Goal: Task Accomplishment & Management: Use online tool/utility

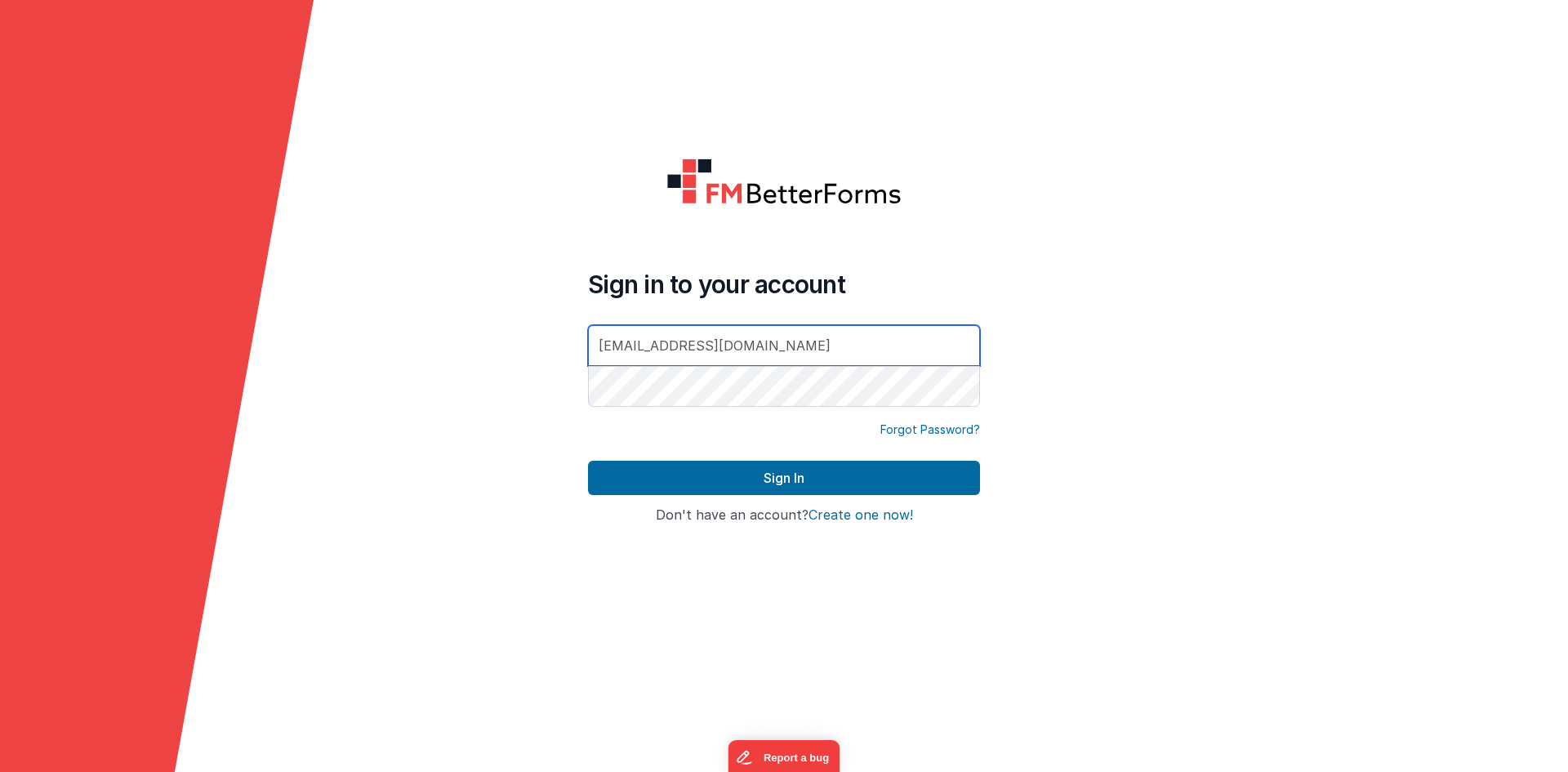
click at [588, 410] on div at bounding box center [588, 410] width 0 height 0
type input "[EMAIL_ADDRESS][DOMAIN_NAME]"
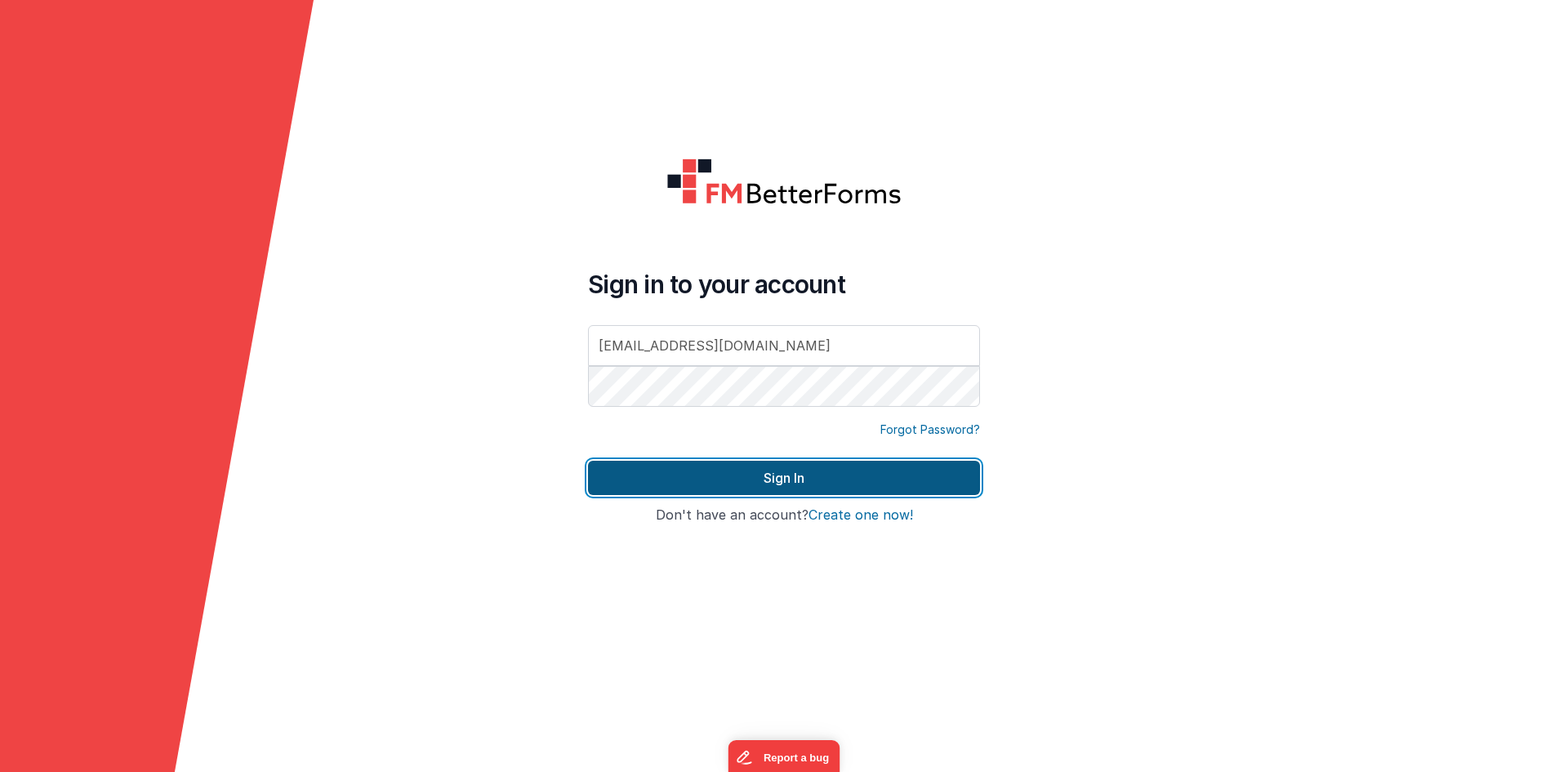
click at [838, 472] on button "Sign In" at bounding box center [784, 478] width 392 height 34
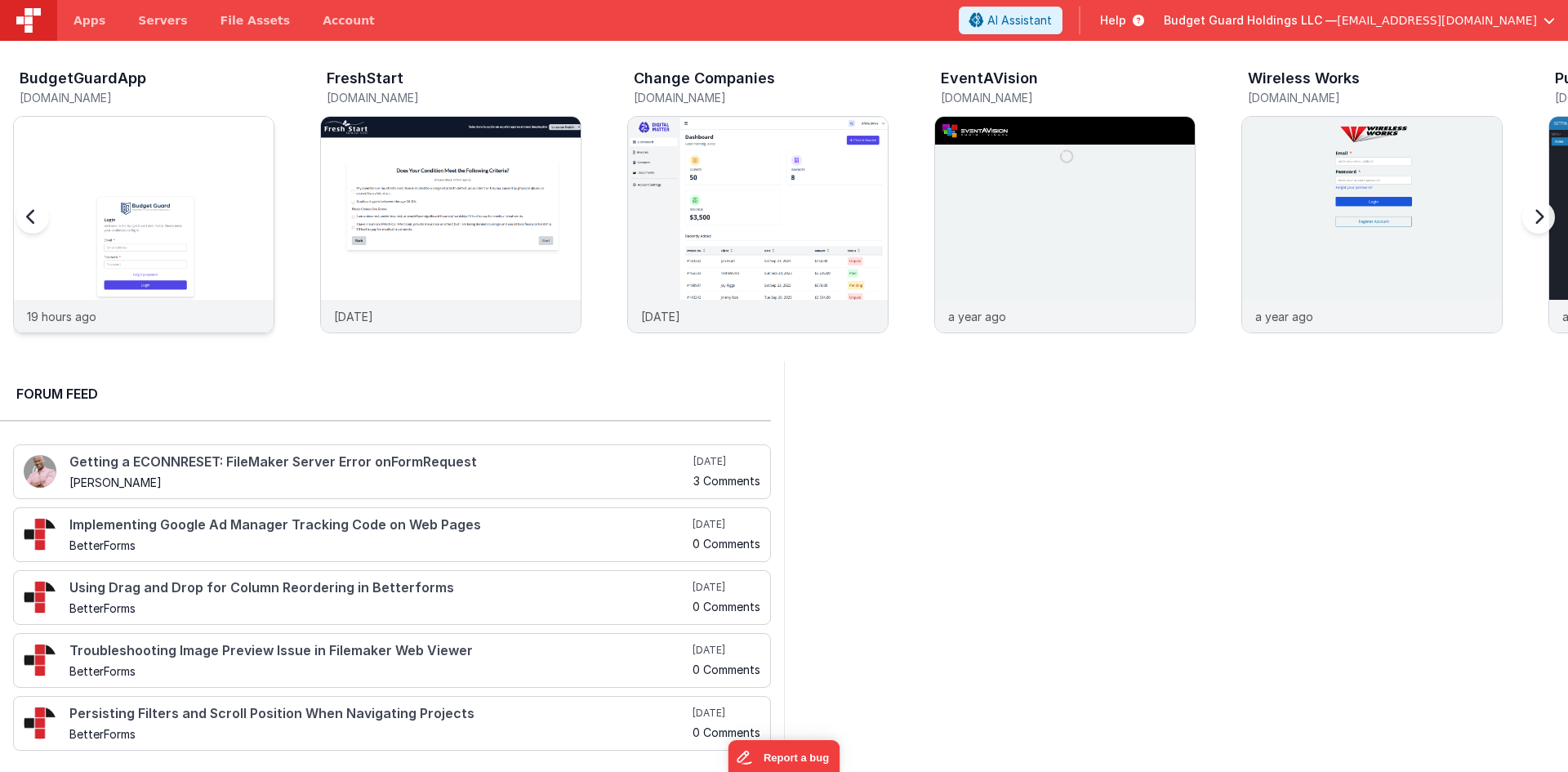
click at [143, 170] on img at bounding box center [144, 246] width 259 height 259
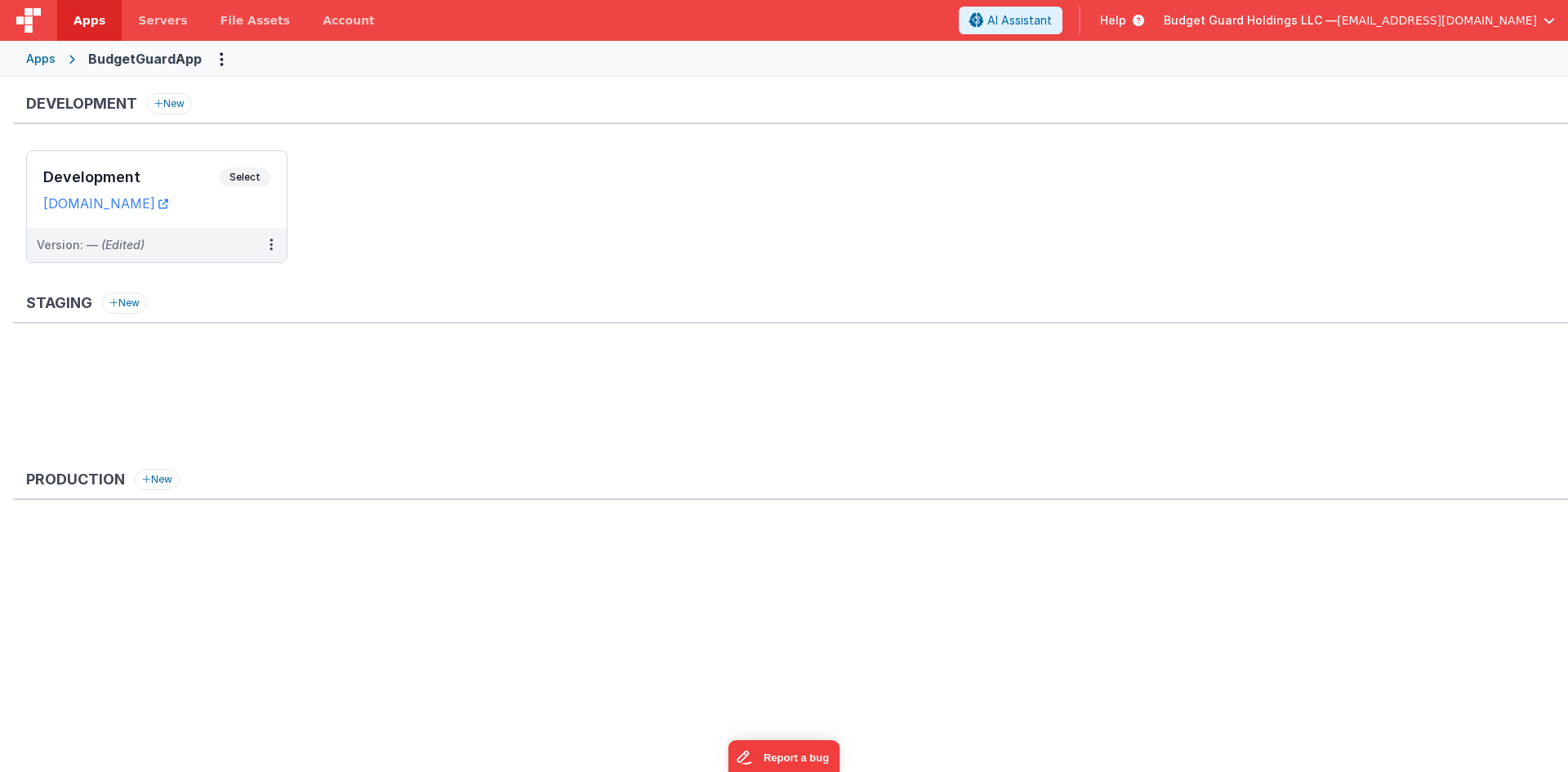
drag, startPoint x: 162, startPoint y: 180, endPoint x: 658, endPoint y: 9, distance: 524.6
click at [162, 180] on h3 "Development" at bounding box center [132, 177] width 177 height 16
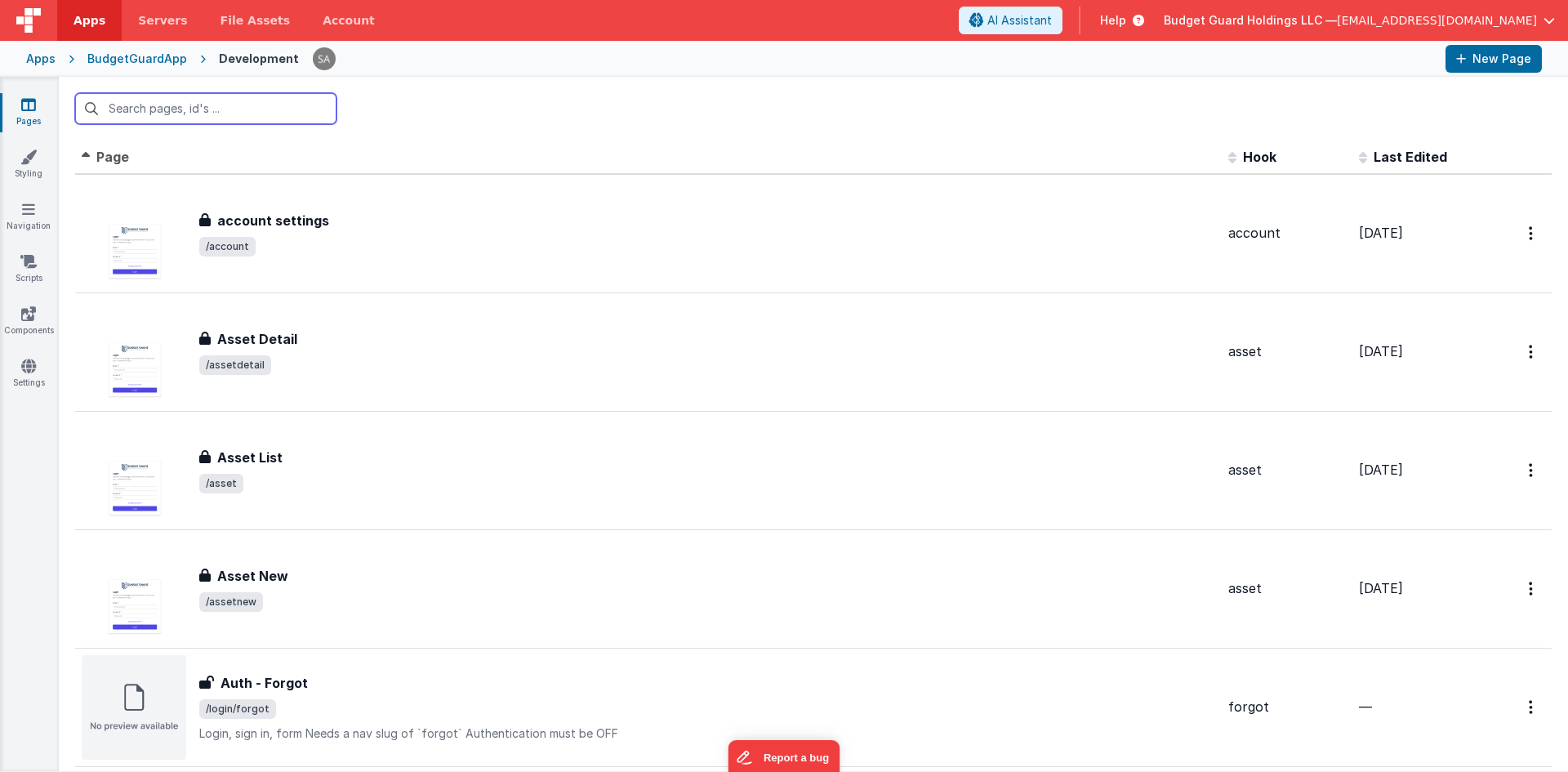
click at [312, 111] on input "text" at bounding box center [205, 108] width 261 height 31
click at [24, 152] on icon at bounding box center [29, 157] width 16 height 16
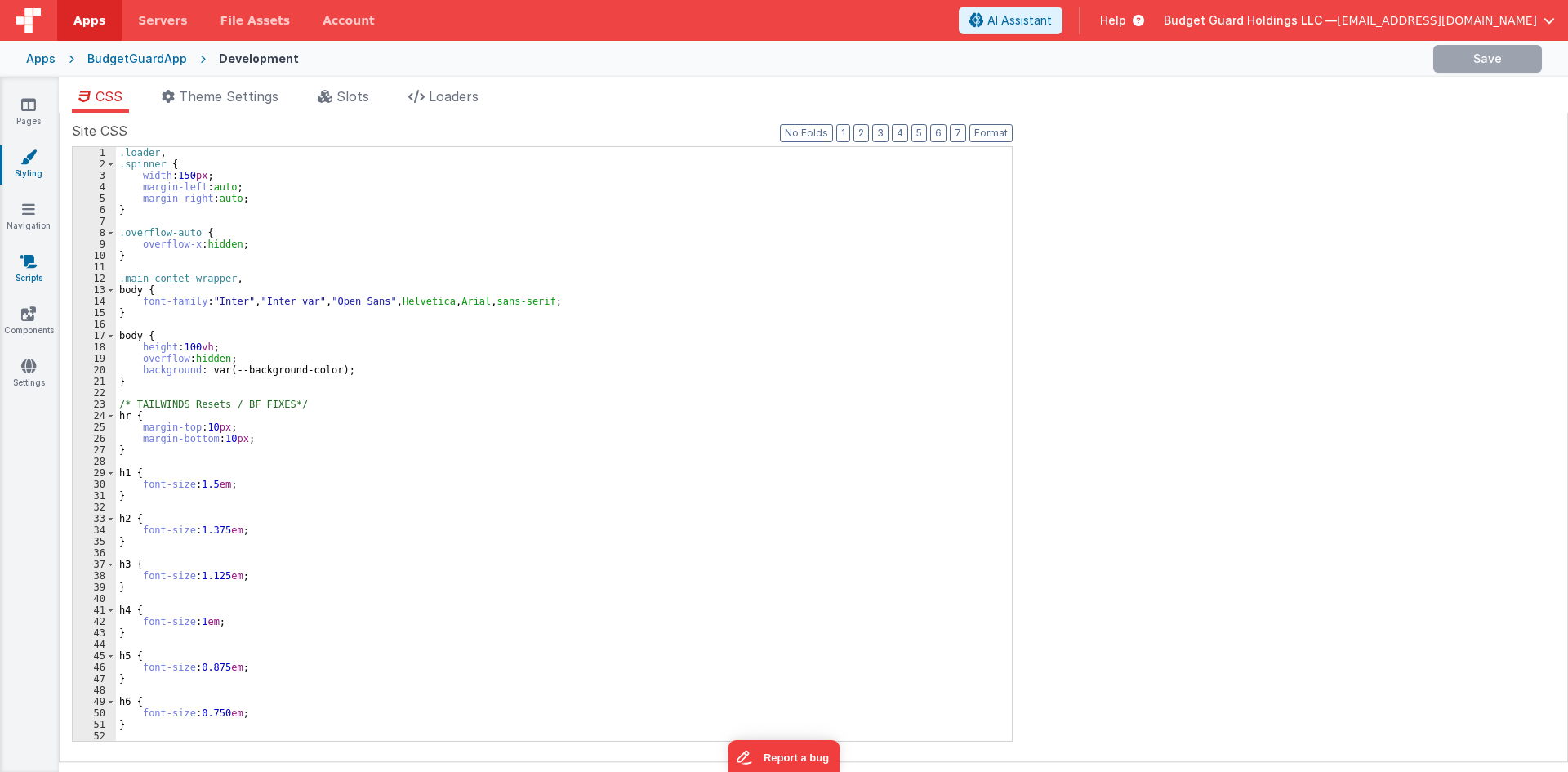
click at [37, 280] on link "Scripts" at bounding box center [29, 269] width 59 height 33
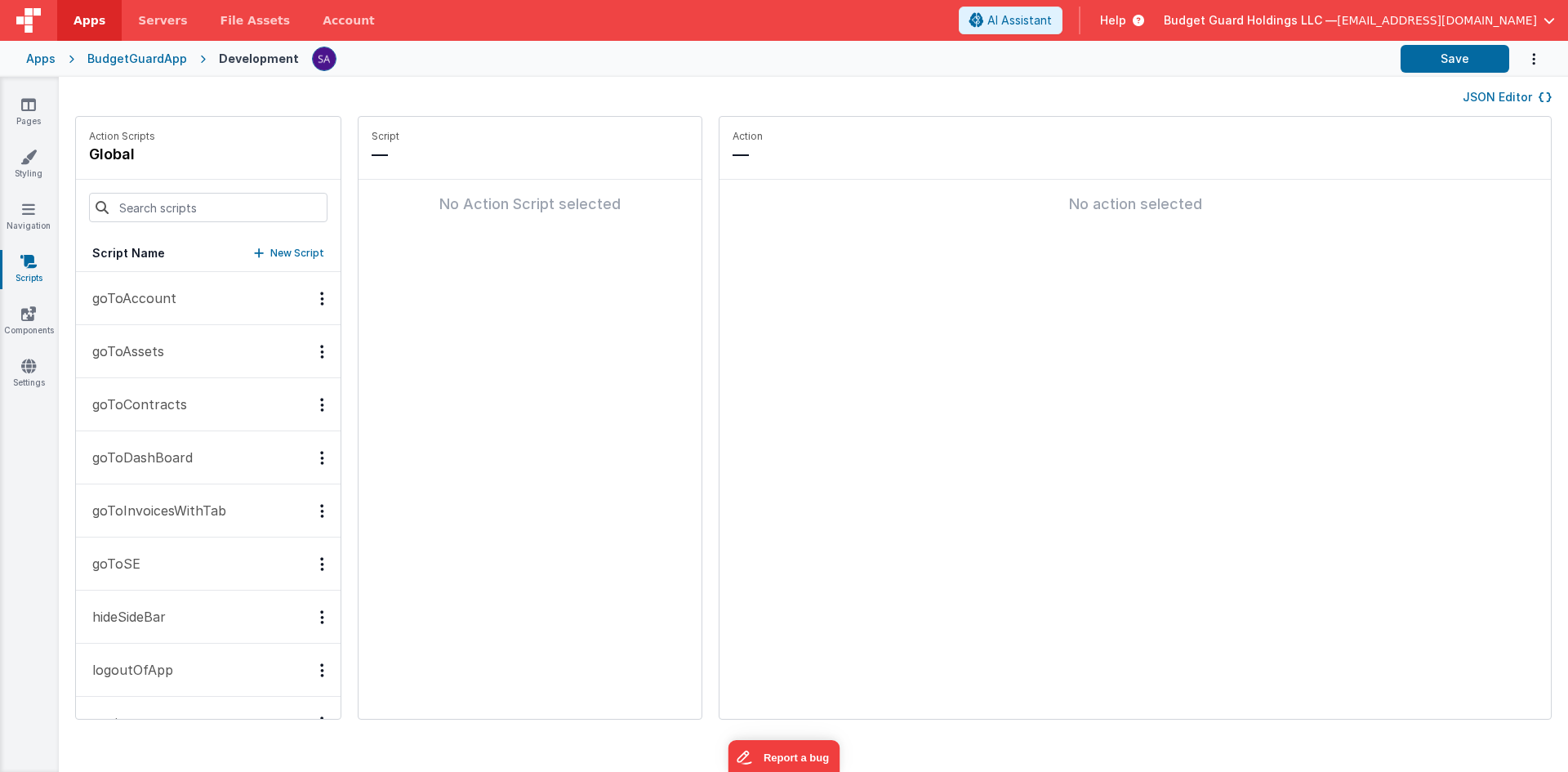
scroll to position [363, 0]
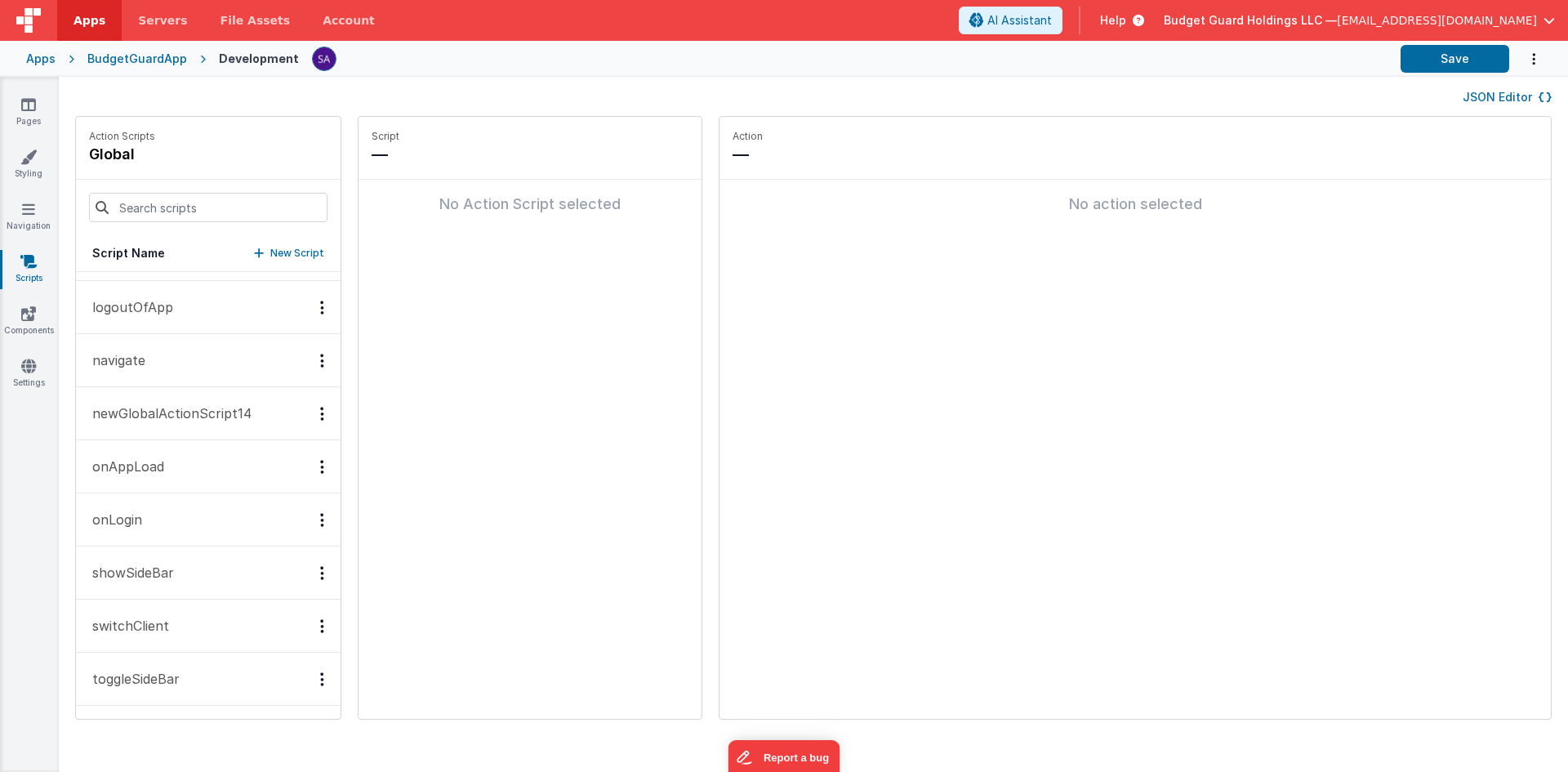
click at [191, 630] on button "switchClient" at bounding box center [208, 627] width 265 height 53
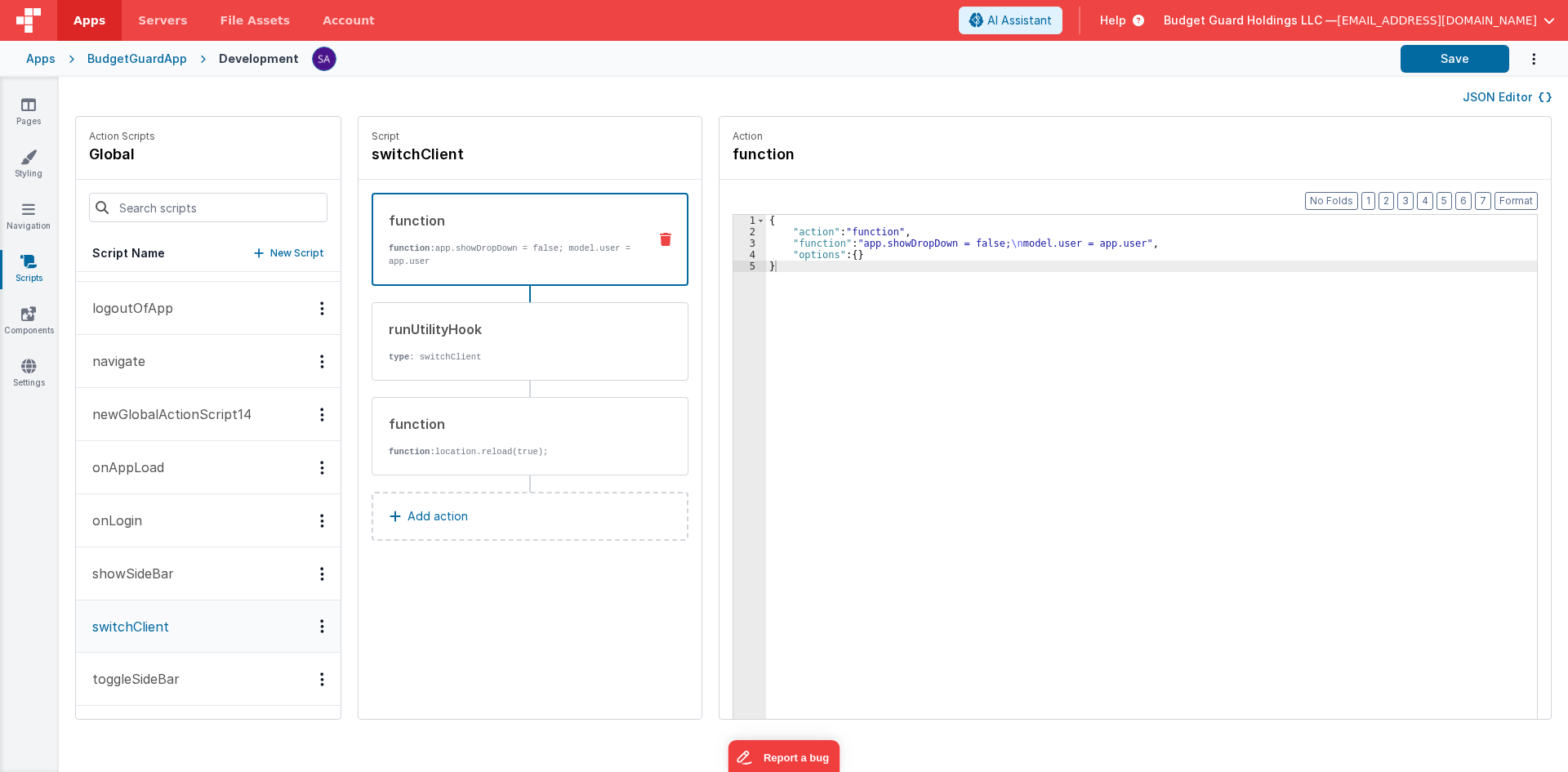
scroll to position [362, 0]
click at [439, 360] on p "type : switchClient" at bounding box center [512, 357] width 247 height 13
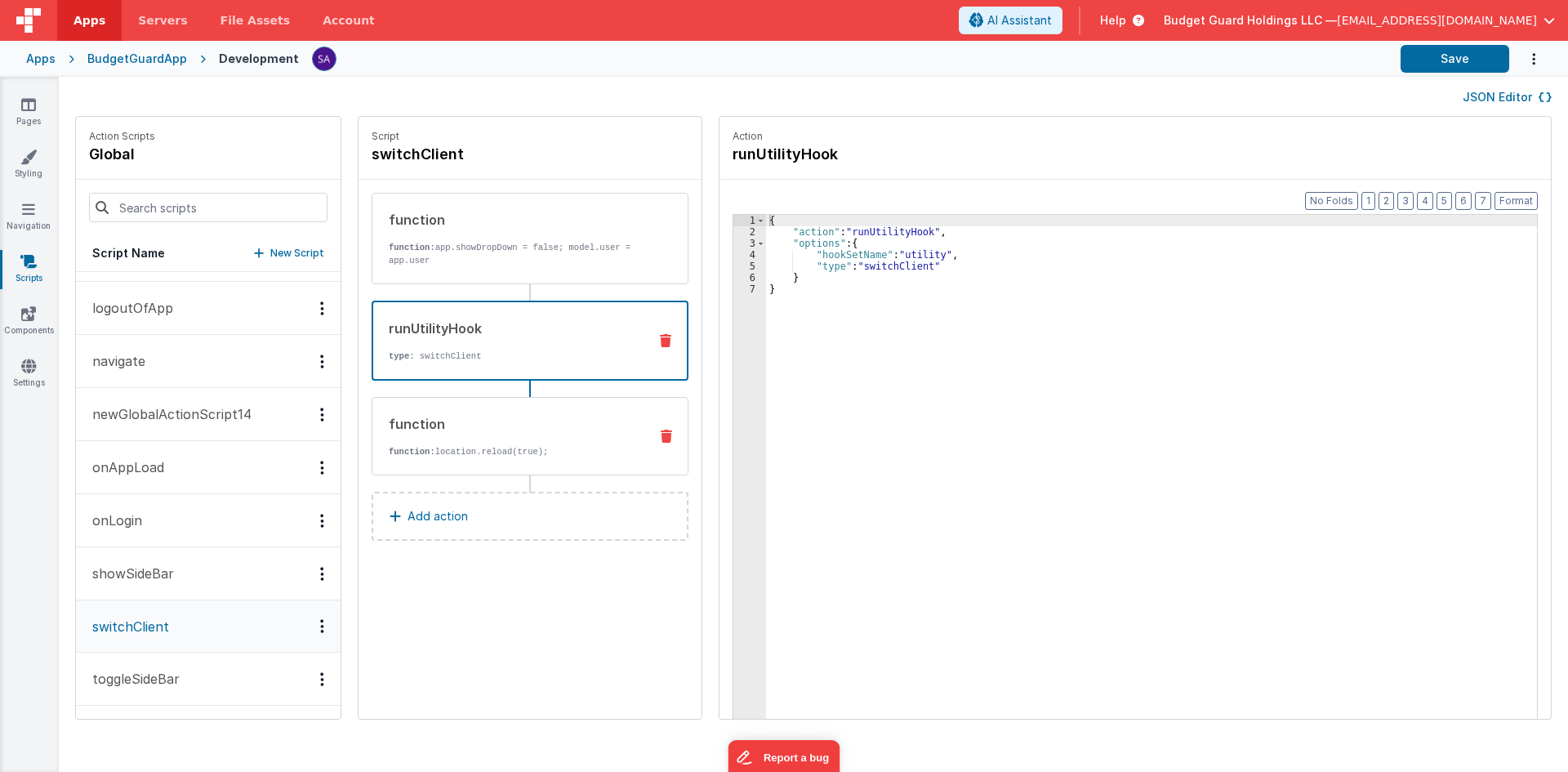
click at [438, 436] on div "function function: location.reload(true);" at bounding box center [504, 436] width 263 height 44
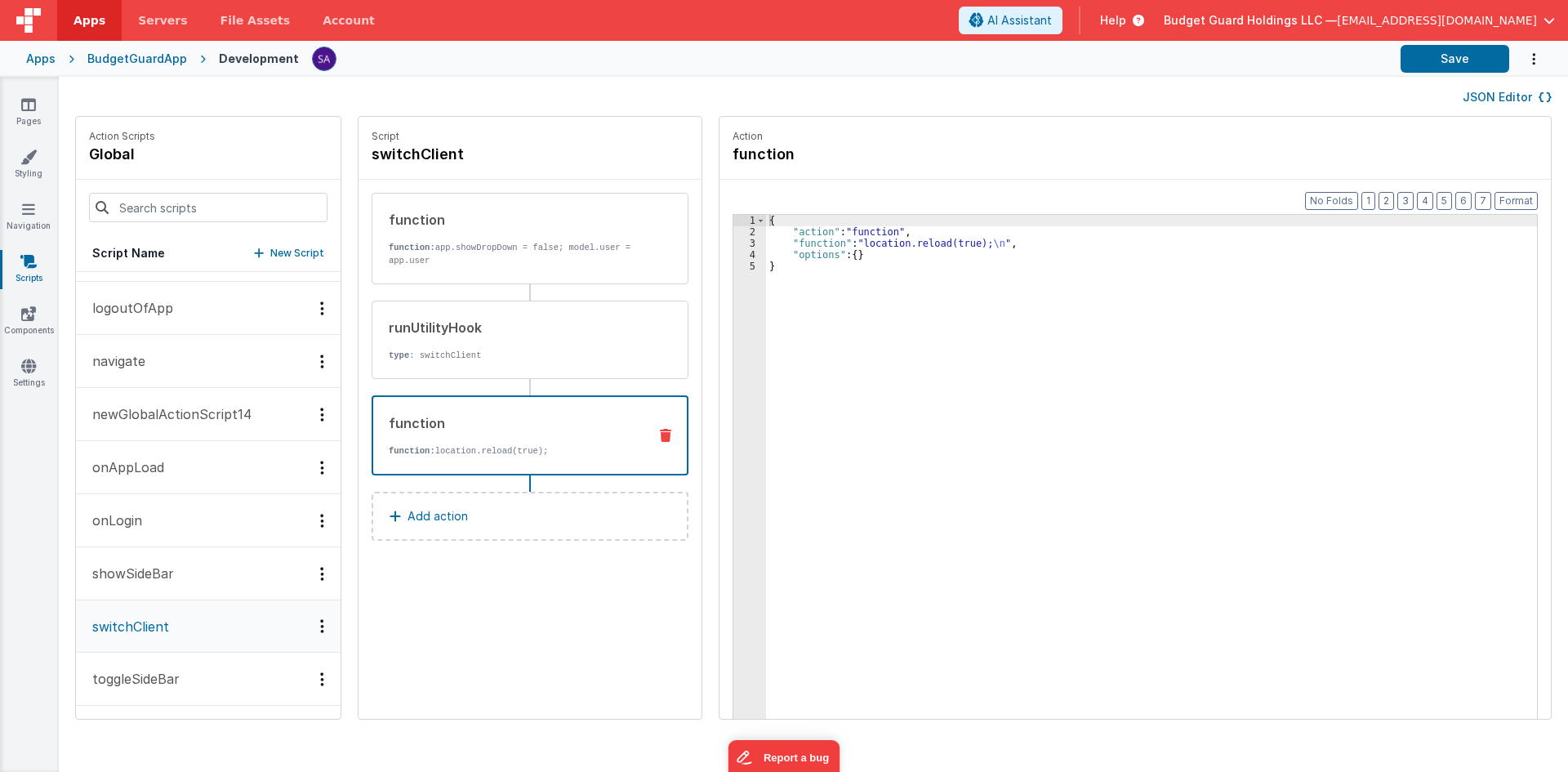
click at [865, 259] on div "{ "action" : "function" , "function" : "location.reload(true); \n " , "options"…" at bounding box center [1160, 504] width 786 height 578
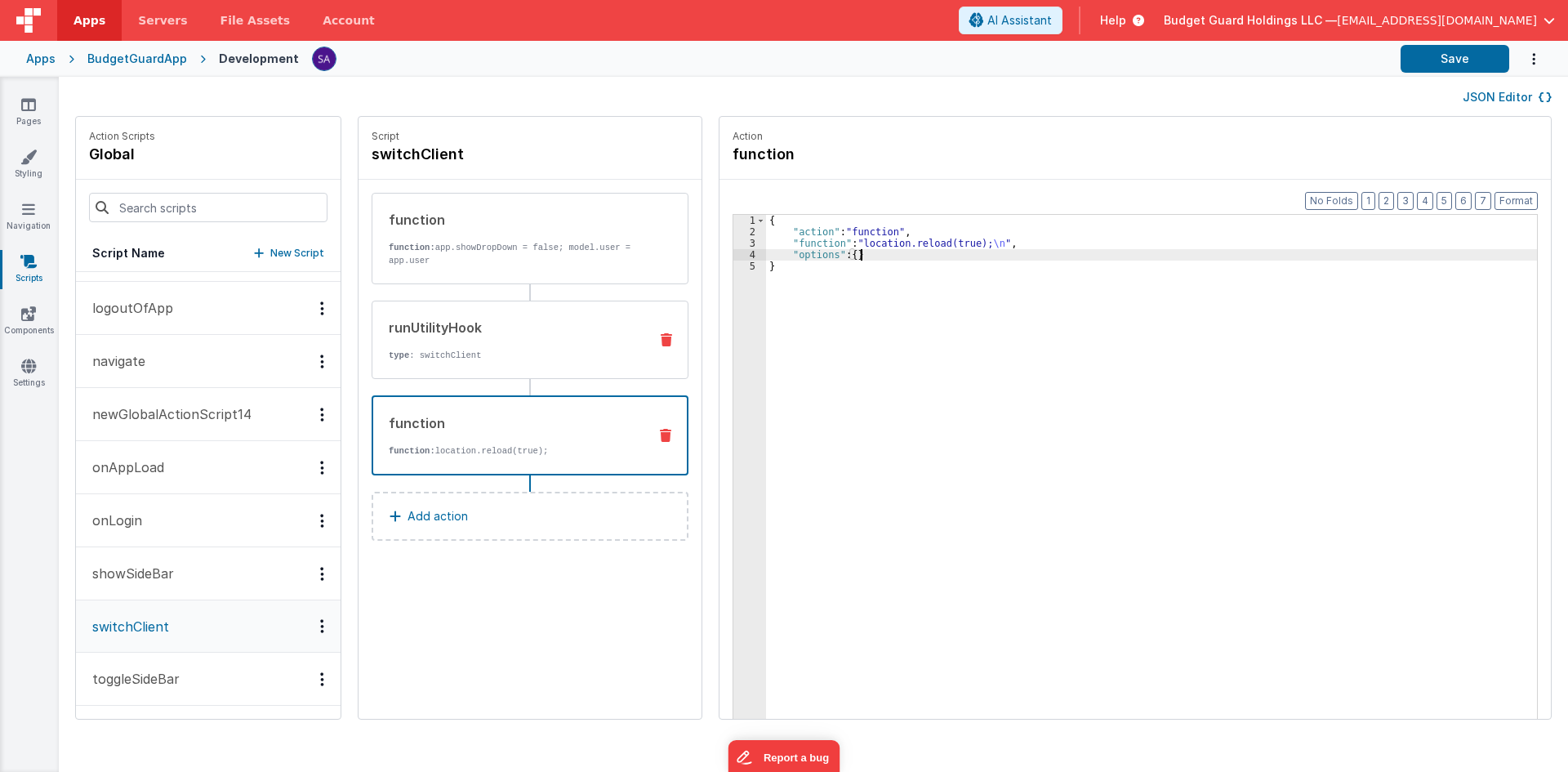
click at [582, 332] on div "runUtilityHook" at bounding box center [512, 327] width 247 height 20
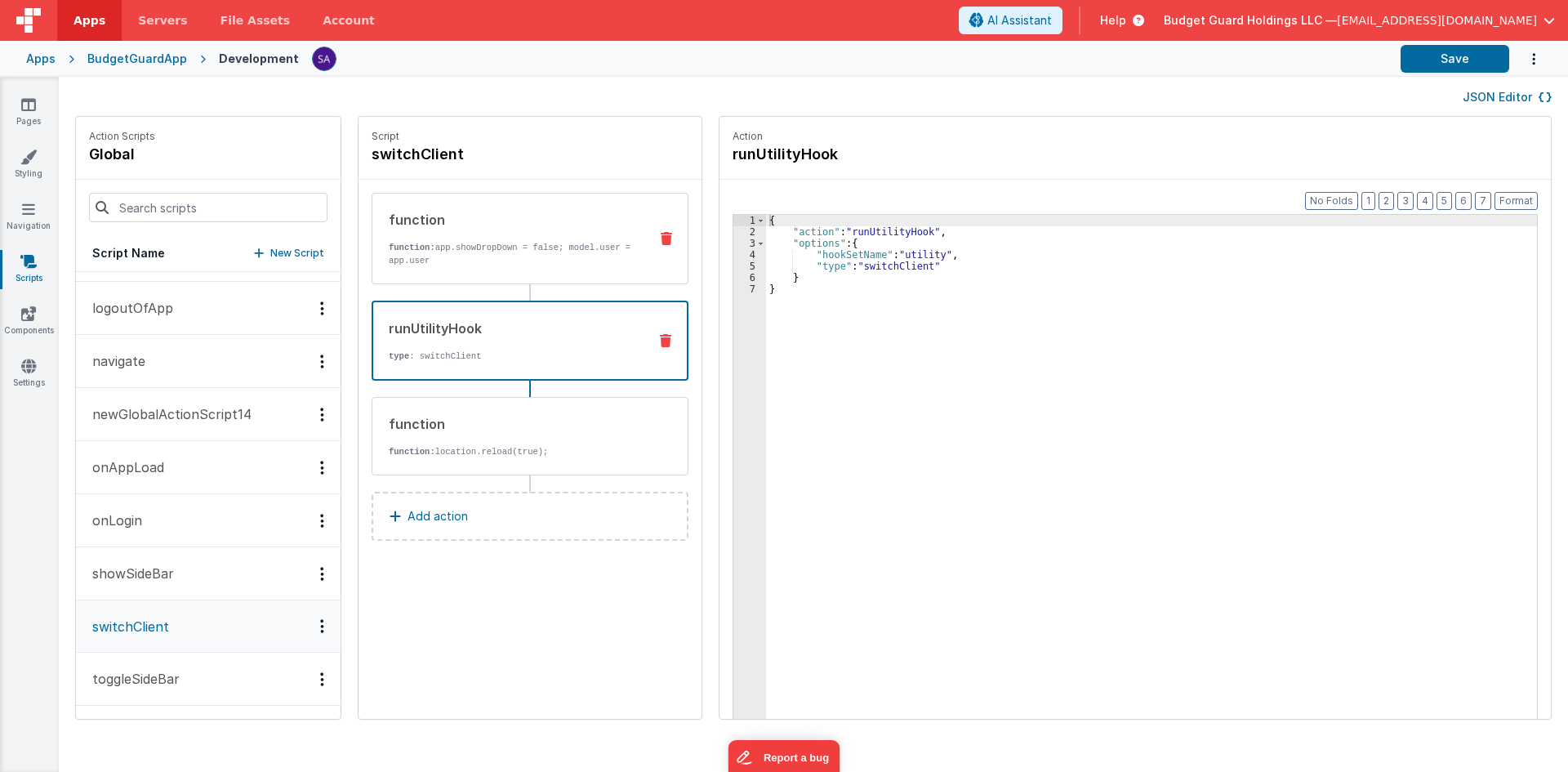
click at [555, 245] on p "function: app.showDropDown = false; model.user = app.user" at bounding box center [512, 253] width 247 height 26
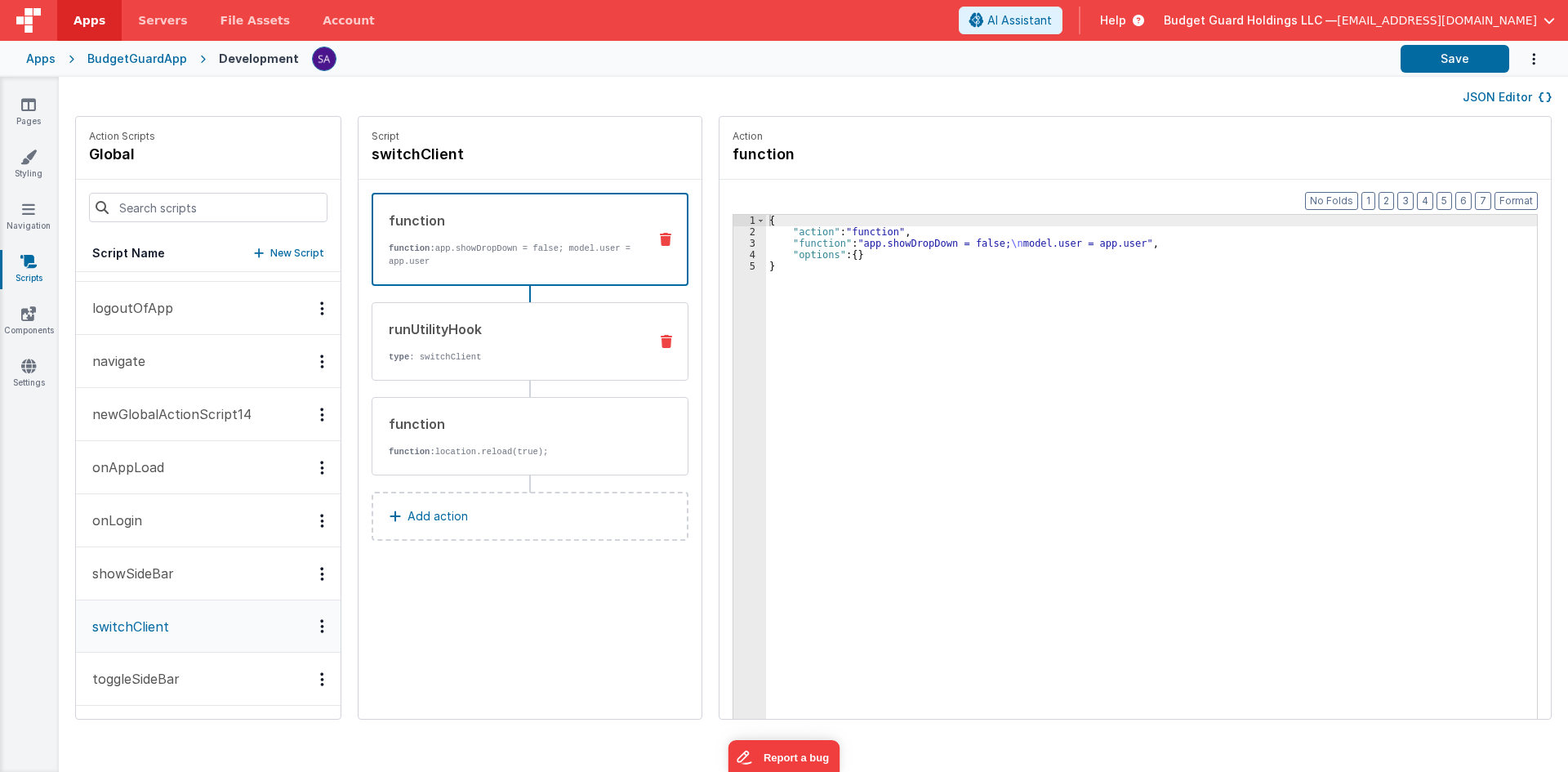
click at [538, 341] on div "runUtilityHook type : switchClient" at bounding box center [504, 341] width 263 height 44
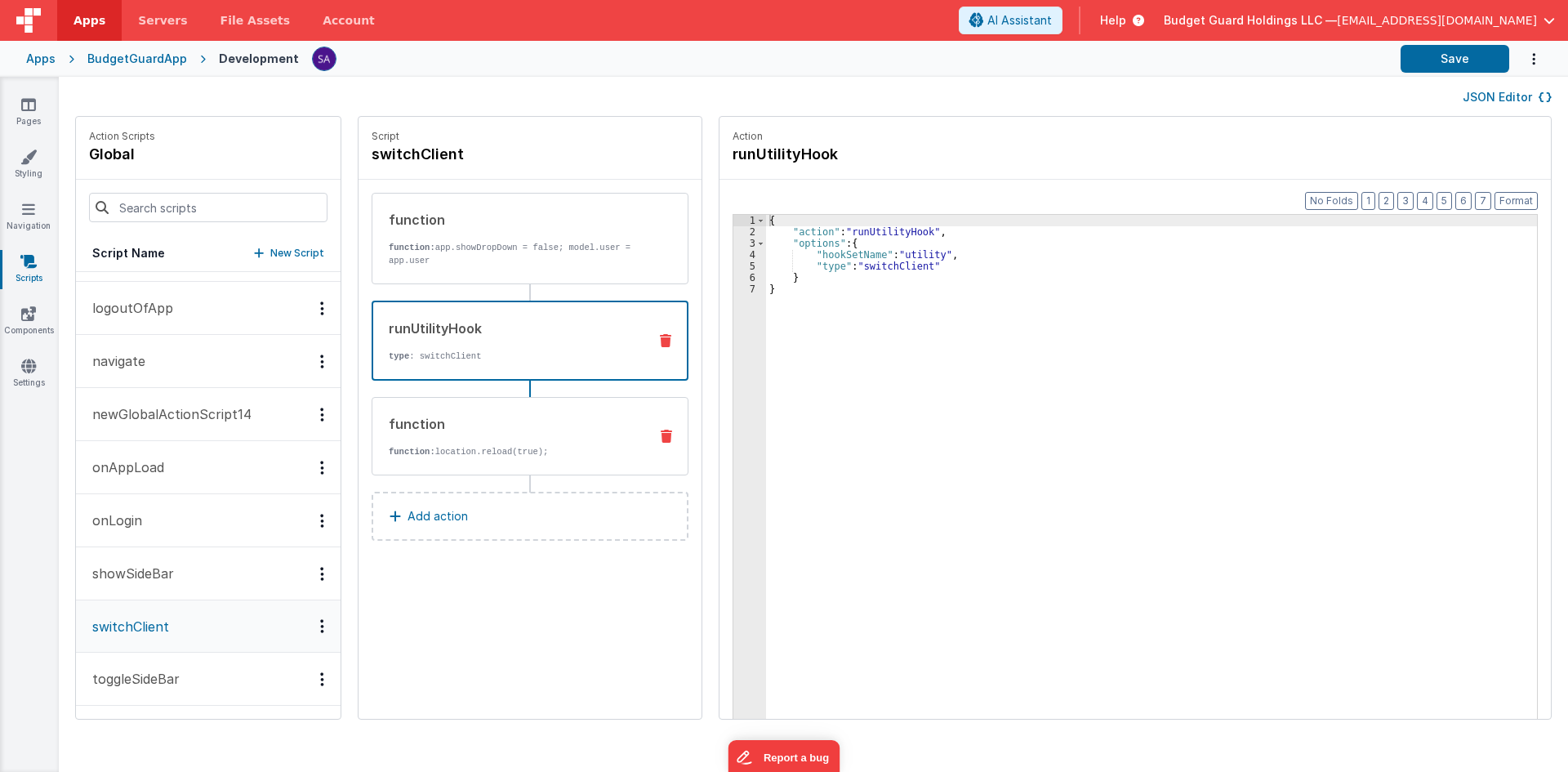
click at [518, 431] on div "function" at bounding box center [512, 424] width 247 height 20
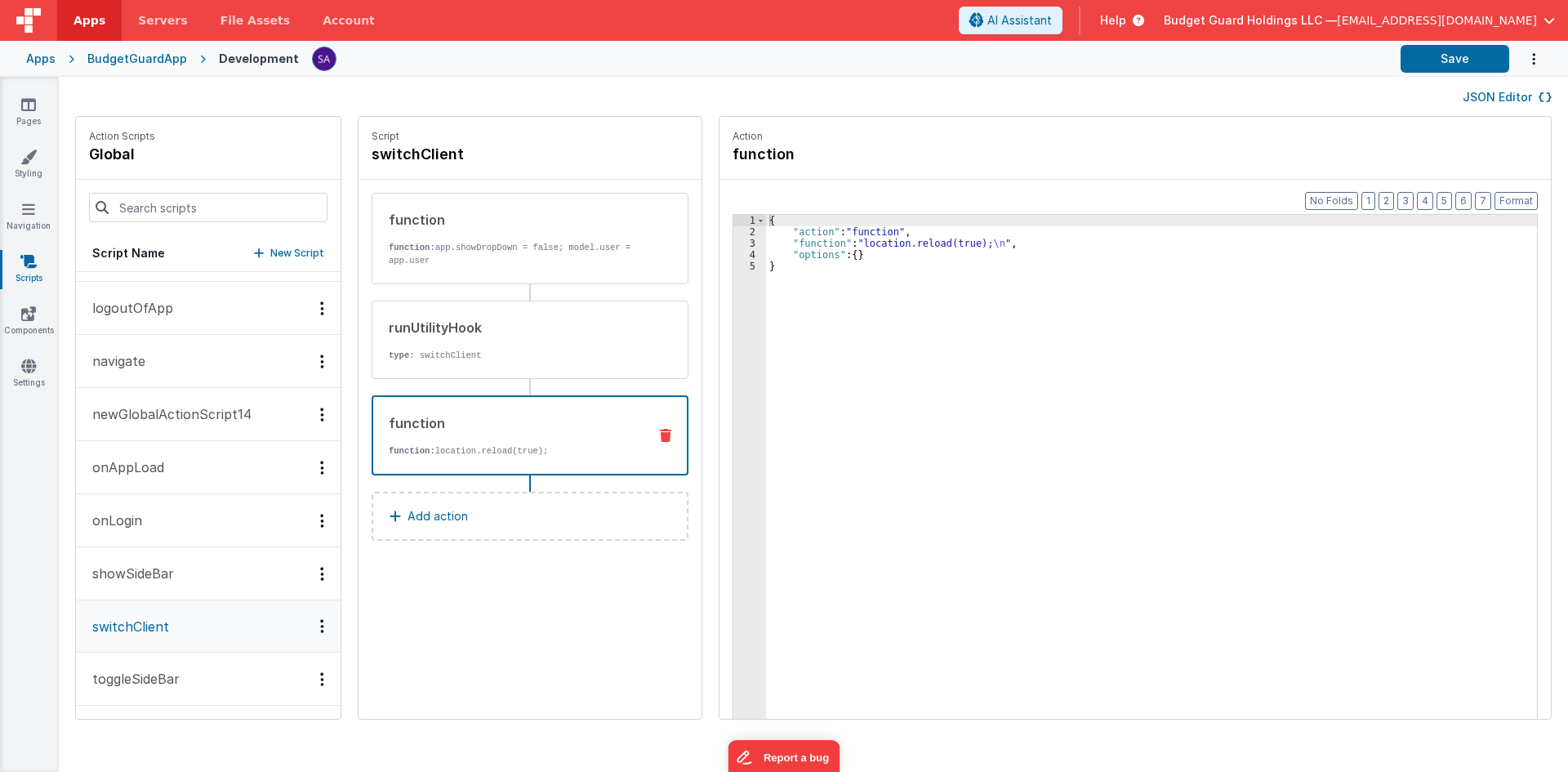
click at [407, 517] on p "Add action" at bounding box center [438, 516] width 61 height 20
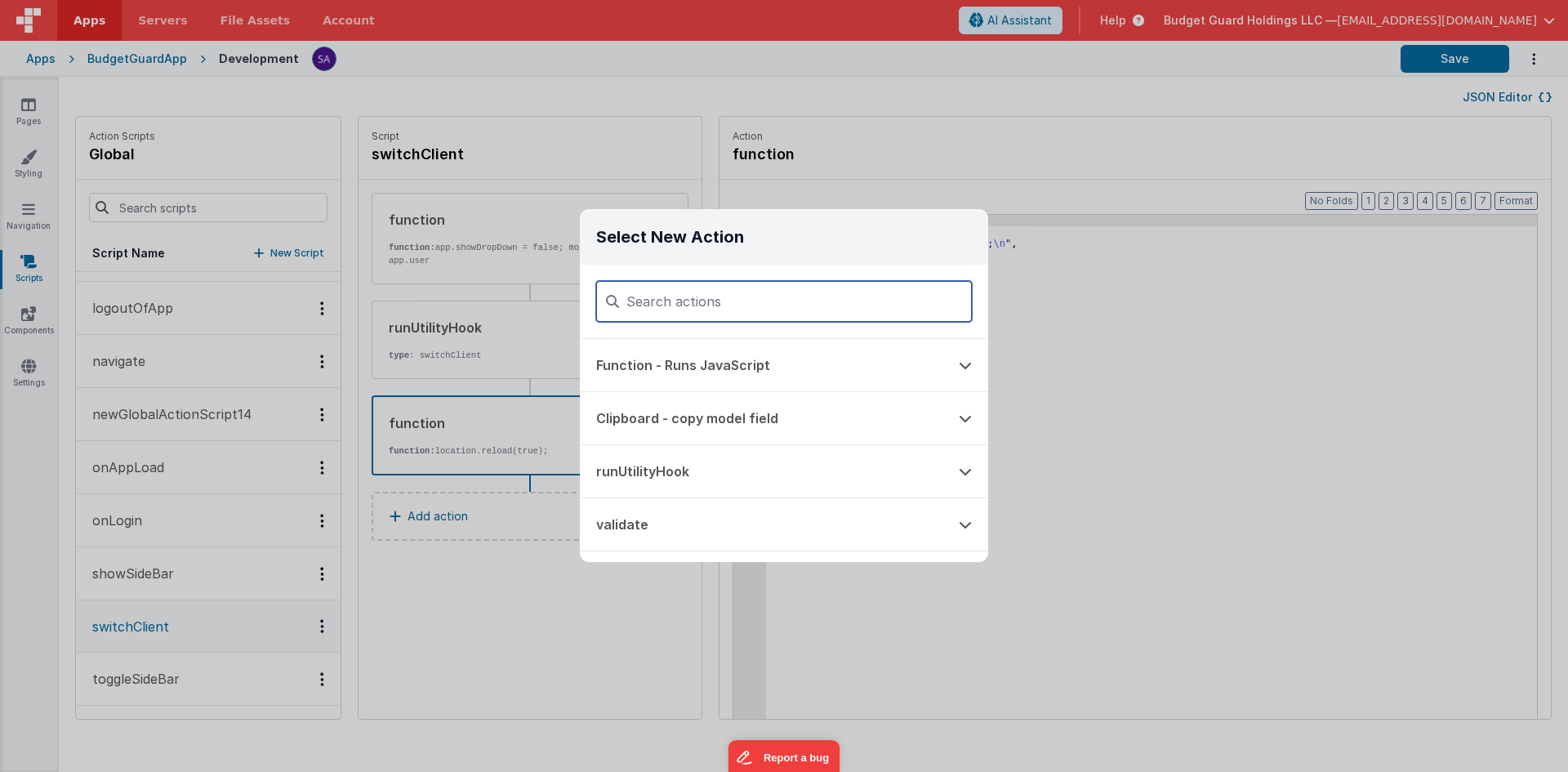
click at [702, 307] on input at bounding box center [784, 301] width 376 height 41
type input "o"
type input "a"
click at [1074, 381] on div "Select New Action Function - Runs JavaScript Clipboard - copy model field runUt…" at bounding box center [784, 386] width 1568 height 772
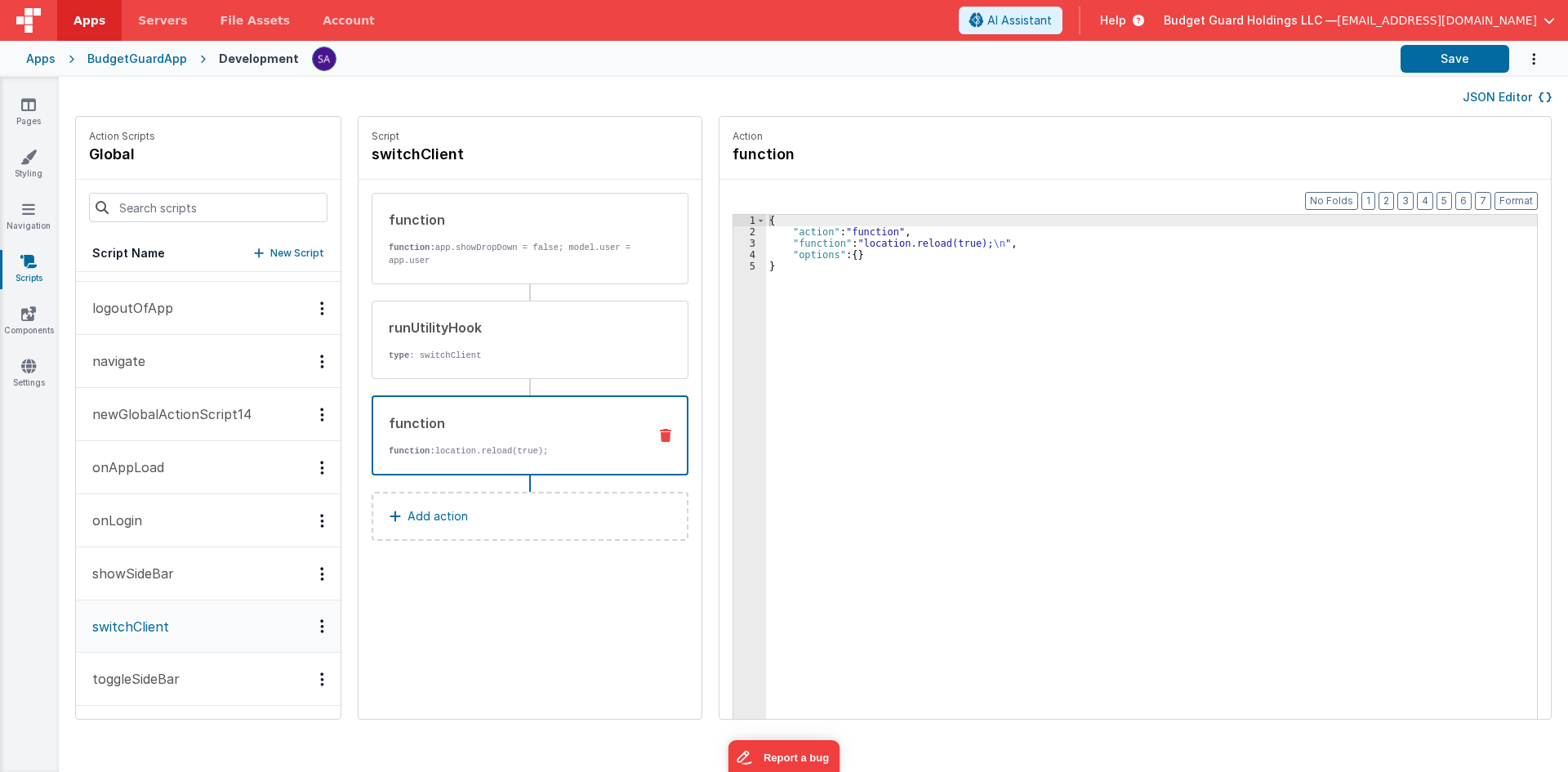
click at [160, 536] on button "onLogin" at bounding box center [208, 521] width 265 height 53
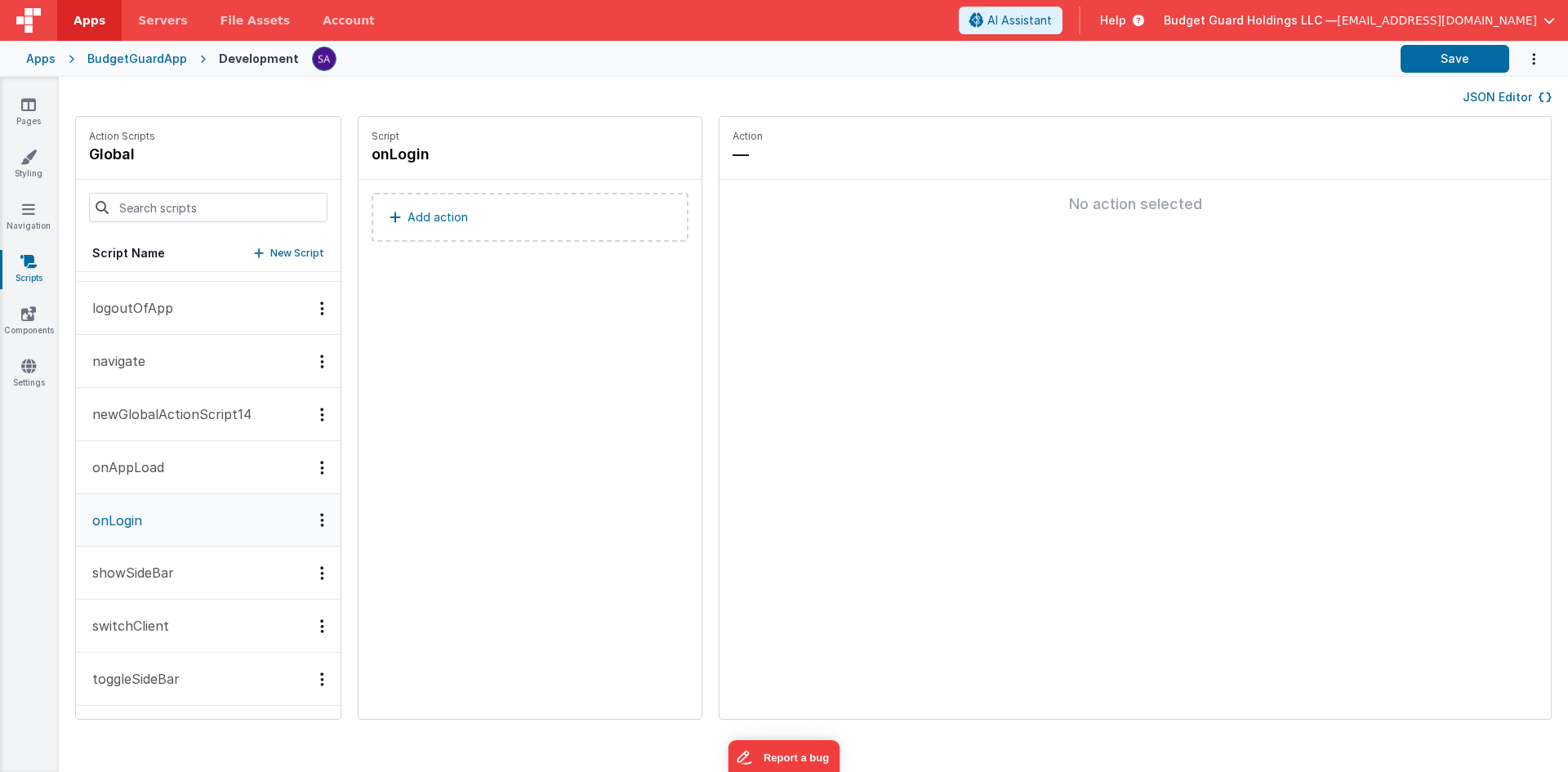
click at [159, 569] on p "showSideBar" at bounding box center [128, 572] width 92 height 20
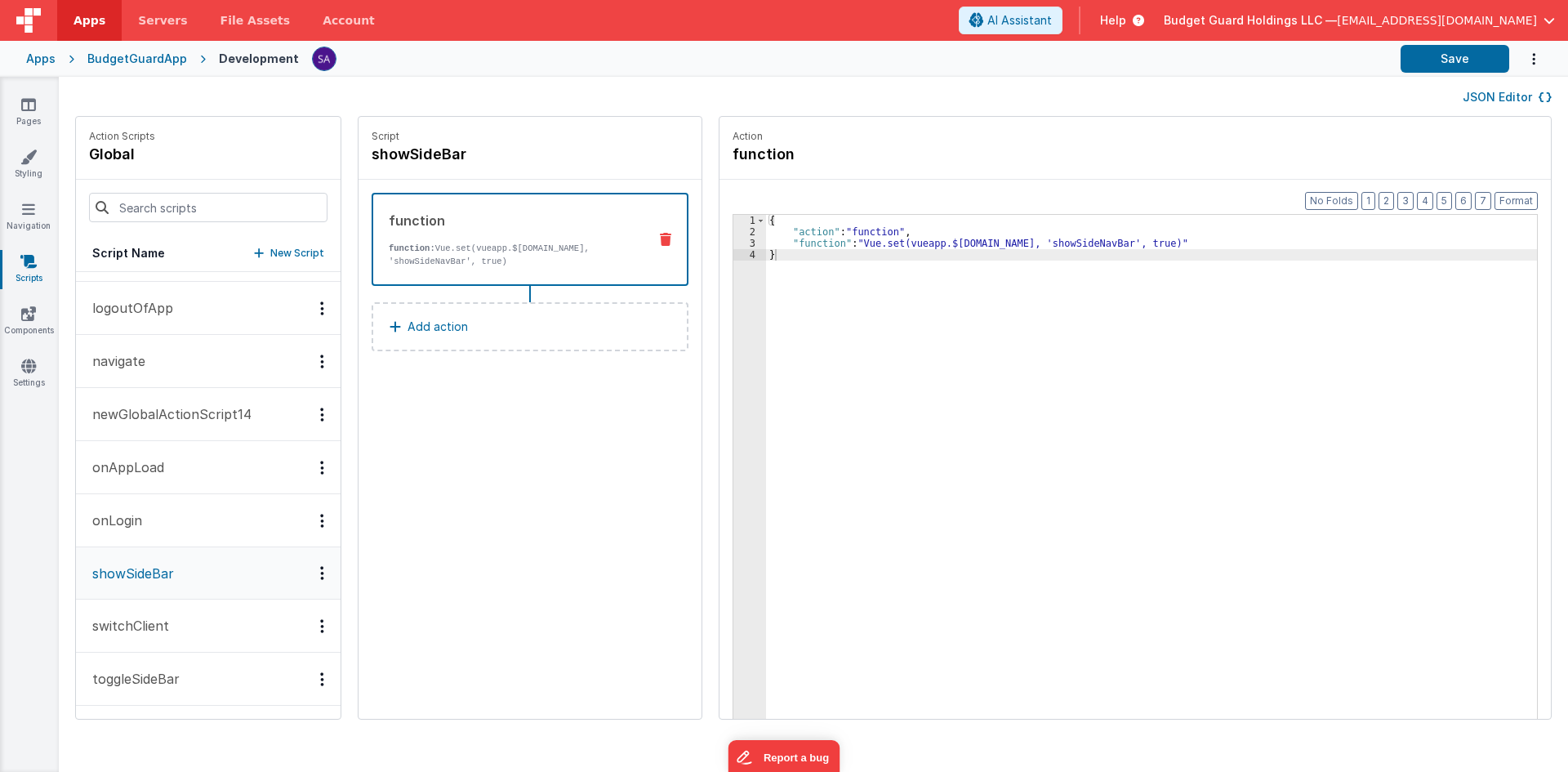
click at [159, 569] on p "showSideBar" at bounding box center [128, 573] width 92 height 20
click at [173, 561] on button "showSideBar" at bounding box center [208, 573] width 265 height 53
click at [195, 630] on button "switchClient" at bounding box center [208, 627] width 265 height 53
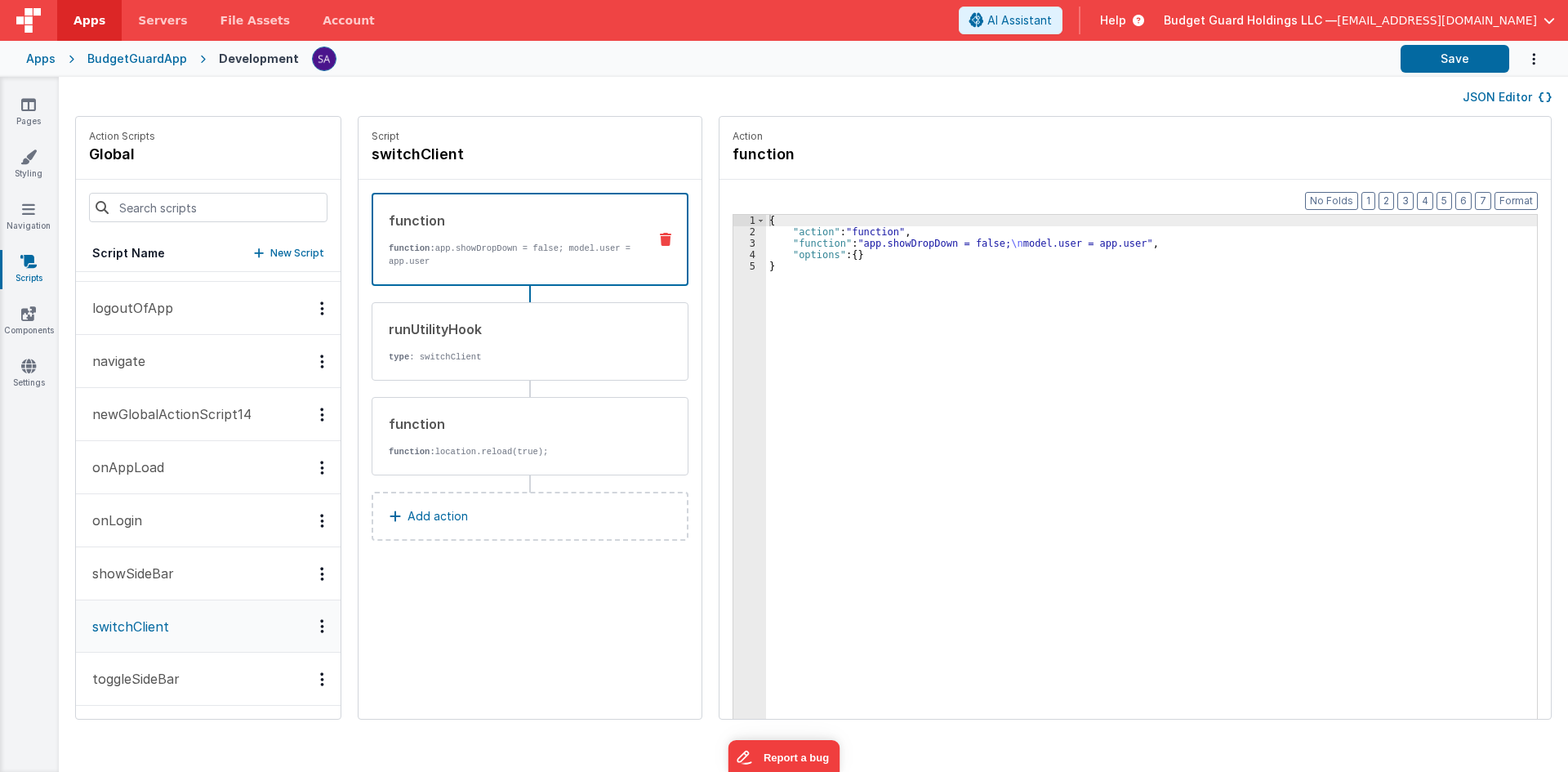
click at [203, 643] on button "switchClient" at bounding box center [208, 627] width 265 height 53
click at [446, 513] on p "Add action" at bounding box center [438, 516] width 61 height 20
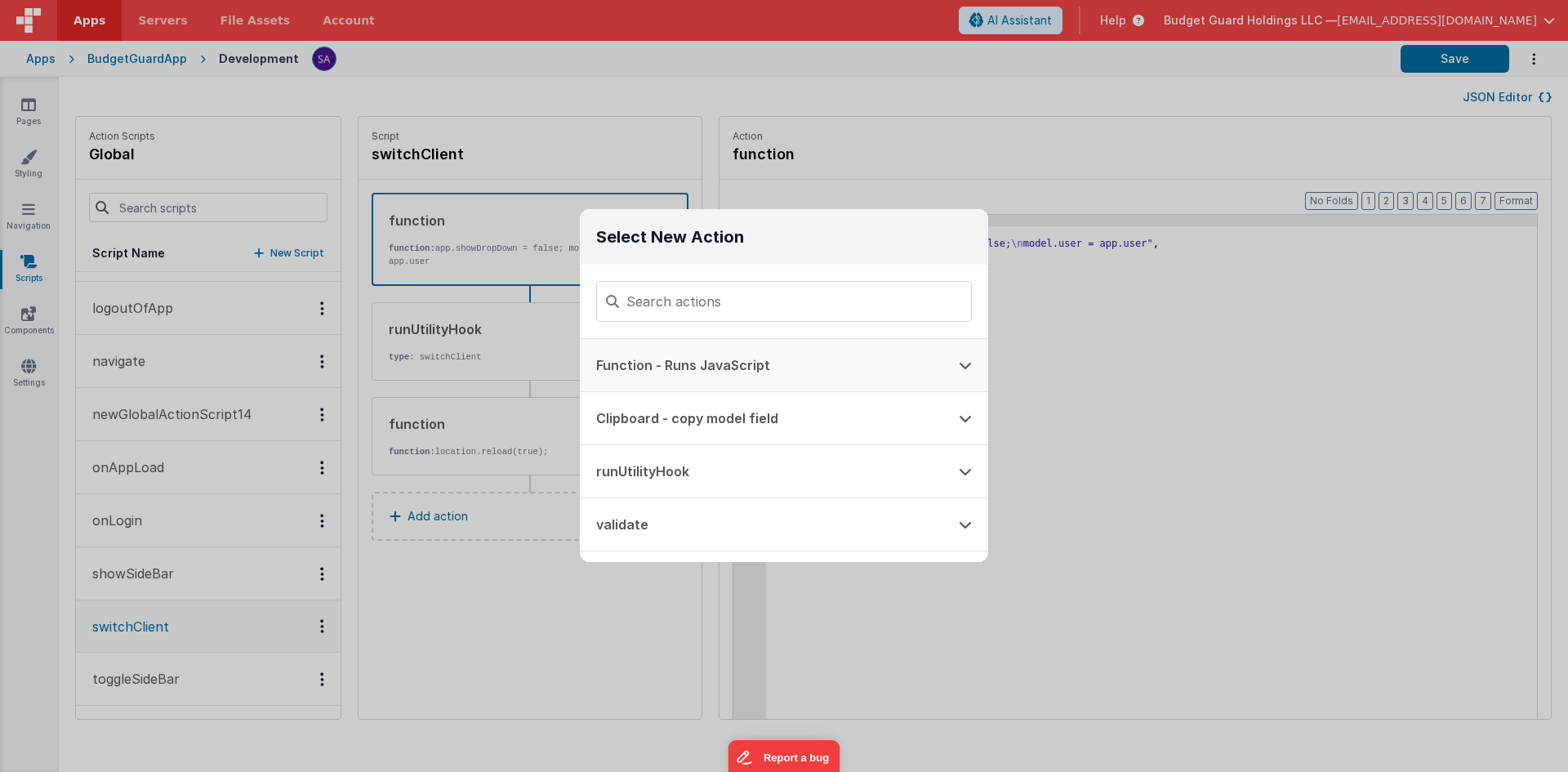
click at [718, 358] on button "Function - Runs JavaScript" at bounding box center [761, 365] width 363 height 53
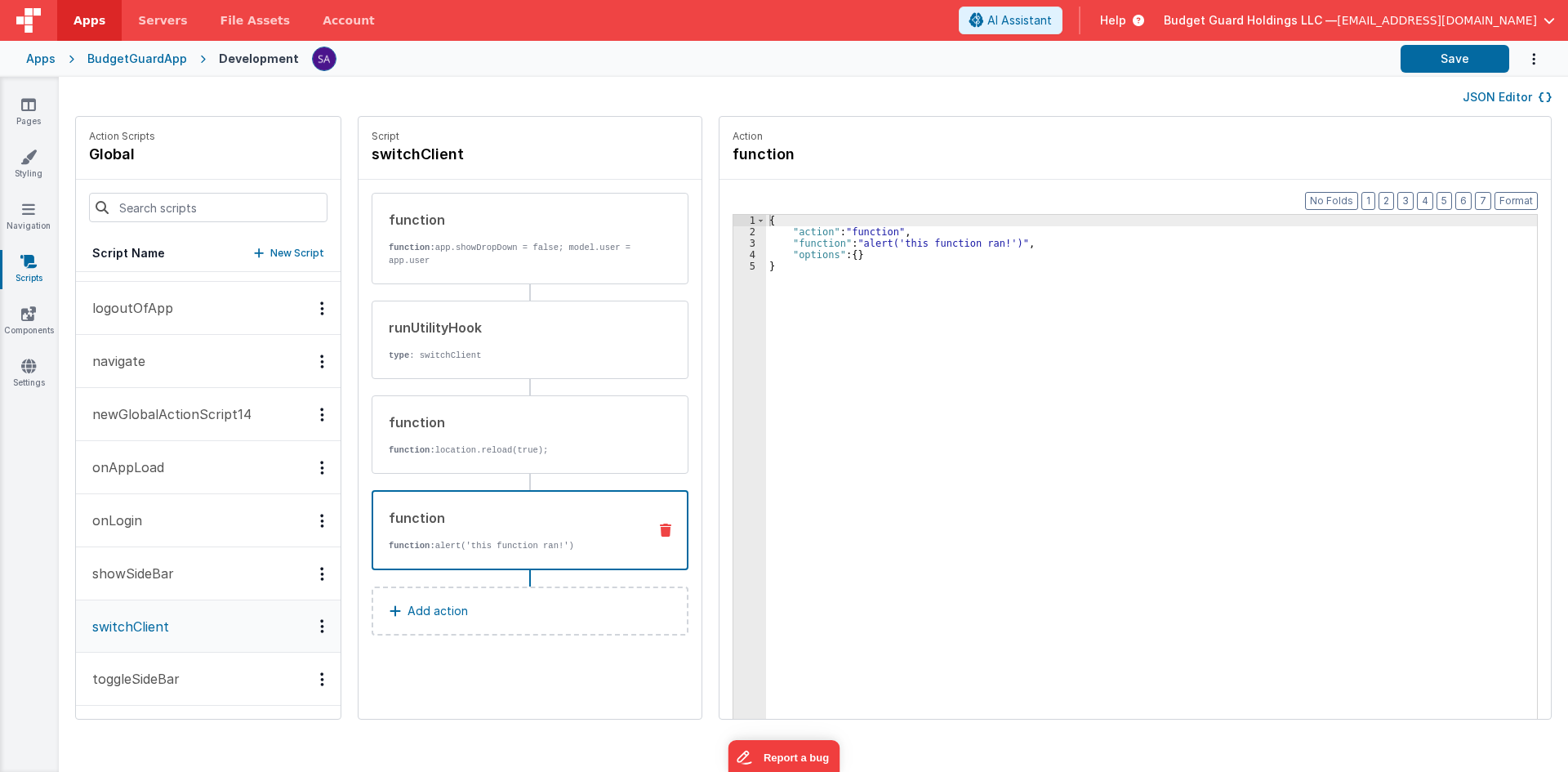
click at [831, 308] on div "{ "action" : "function" , "function" : "alert('this function ran!')" , "options…" at bounding box center [1160, 504] width 786 height 578
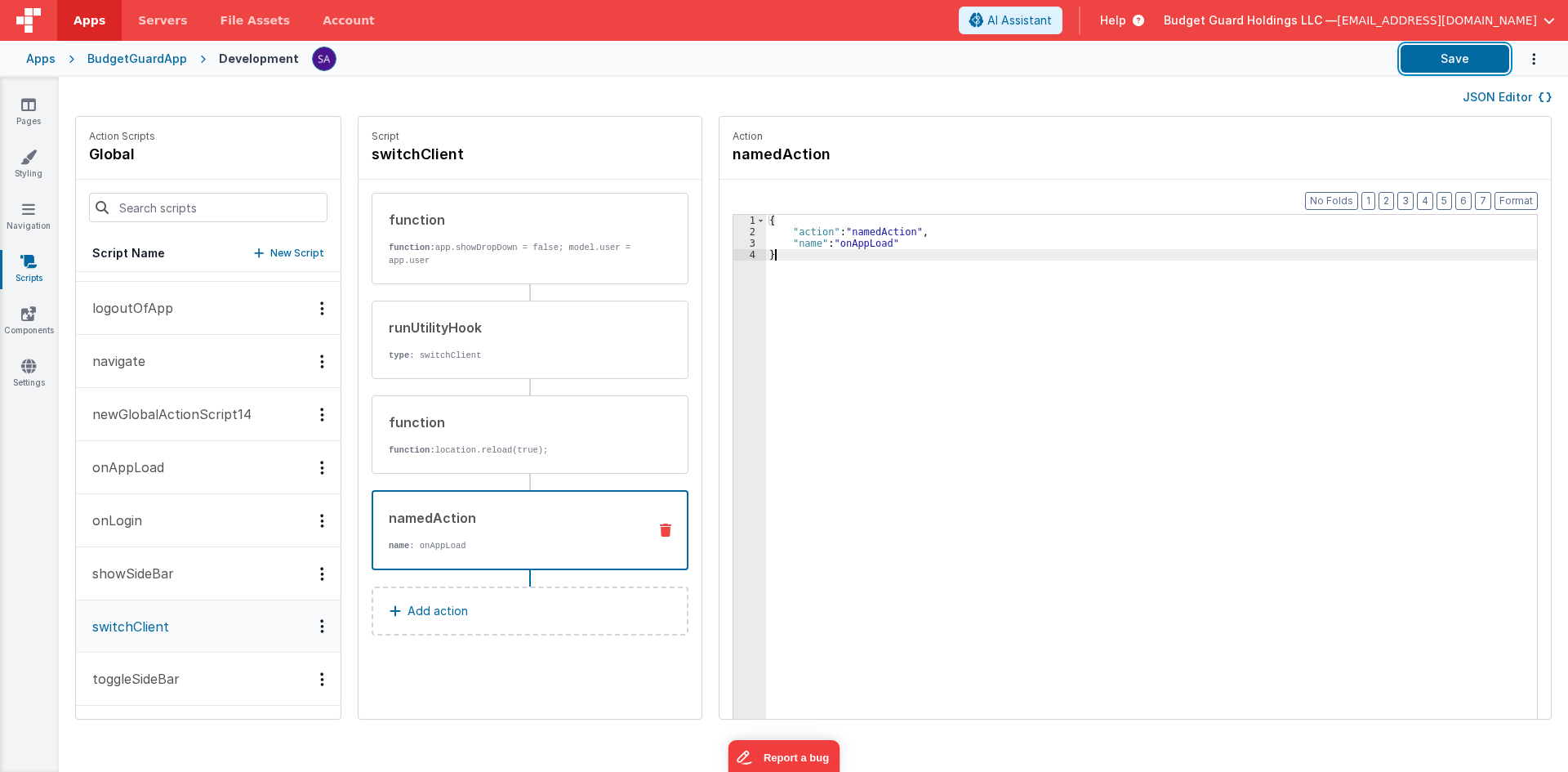
click at [1435, 56] on button "Save" at bounding box center [1456, 58] width 109 height 28
click at [447, 618] on p "Add action" at bounding box center [438, 611] width 61 height 20
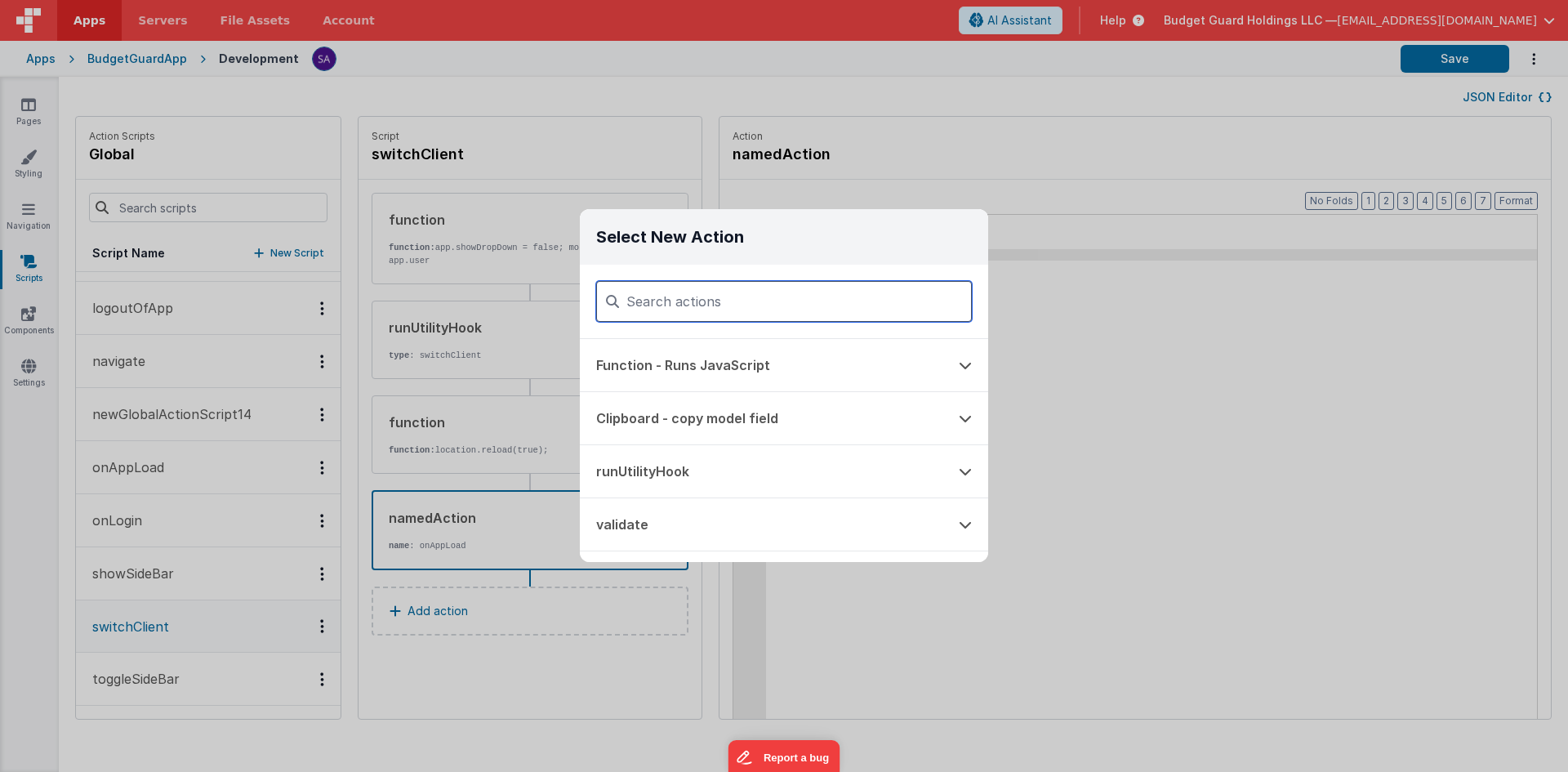
click at [762, 294] on input at bounding box center [784, 301] width 376 height 41
paste input "{ "action": "namedAction", "name": "onFormLoad" }"
type input "{ "action": "namedAction", "name": "onFormLoad" }"
click at [766, 317] on input "{ "action": "namedAction", "name": "onFormLoad" }" at bounding box center [784, 301] width 376 height 41
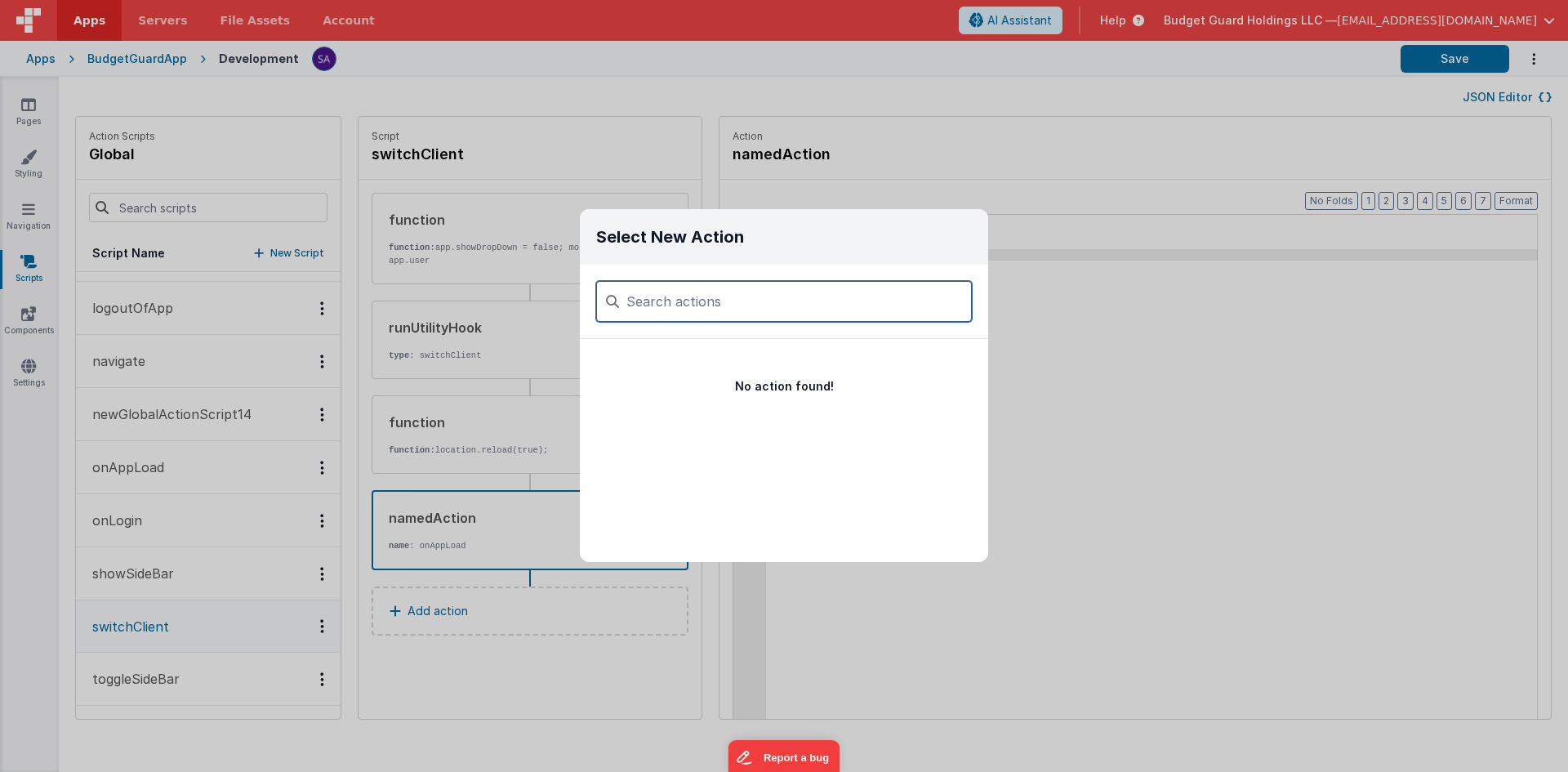
scroll to position [0, 0]
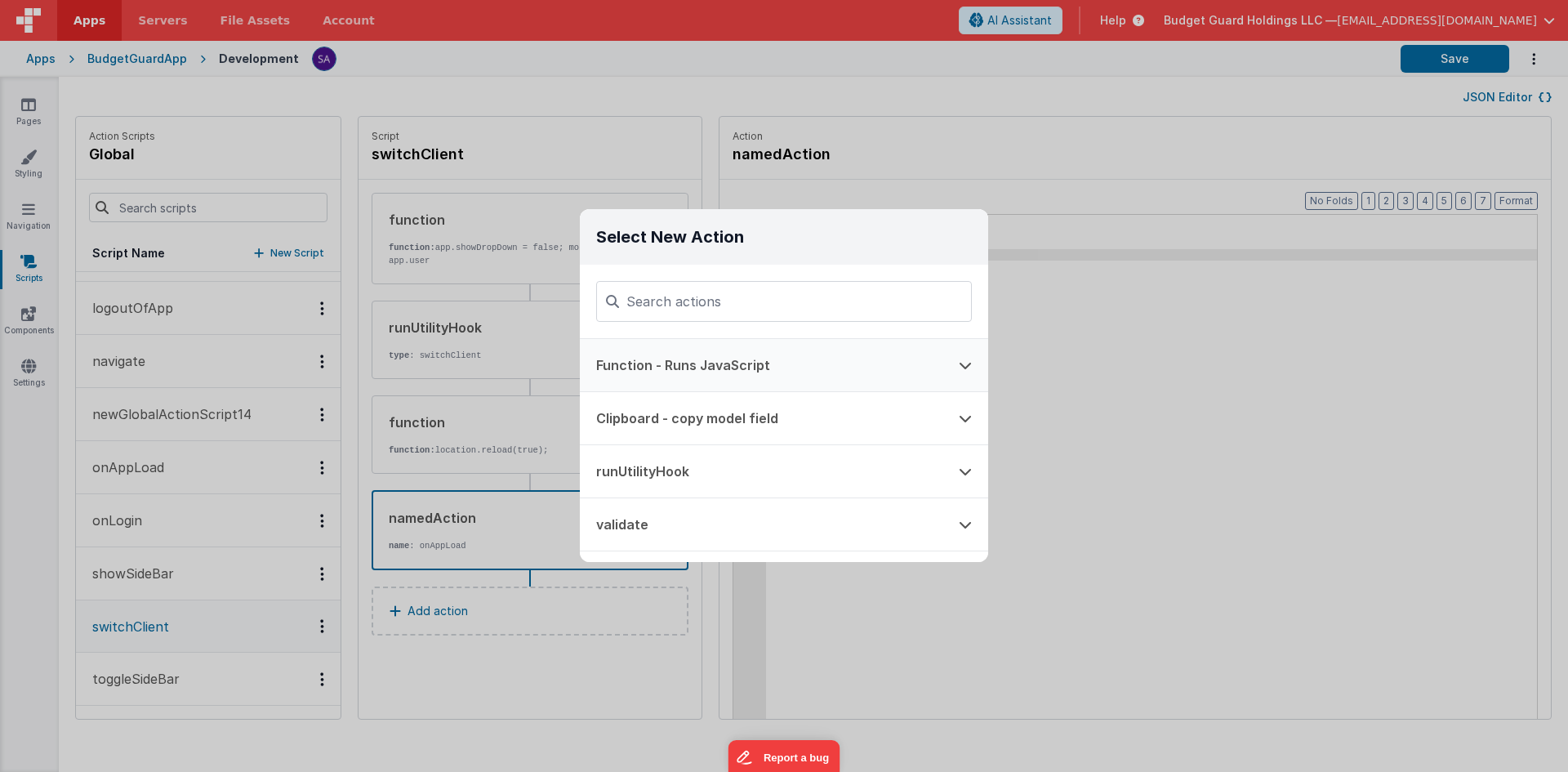
click at [742, 366] on button "Function - Runs JavaScript" at bounding box center [761, 365] width 363 height 53
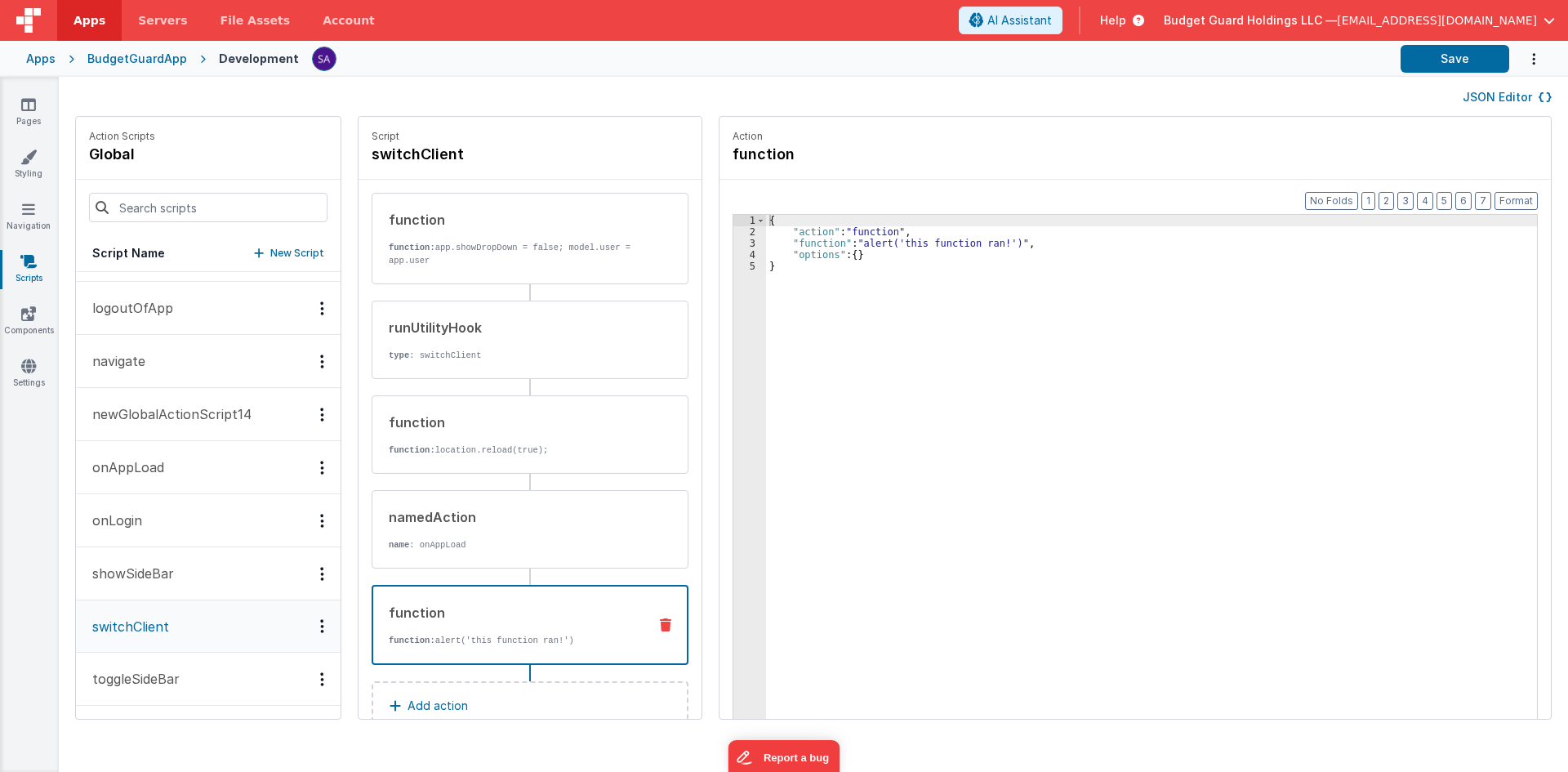
click at [803, 314] on div "{ "action" : "function" , "function" : "alert('this function ran!')" , "options…" at bounding box center [1160, 504] width 786 height 578
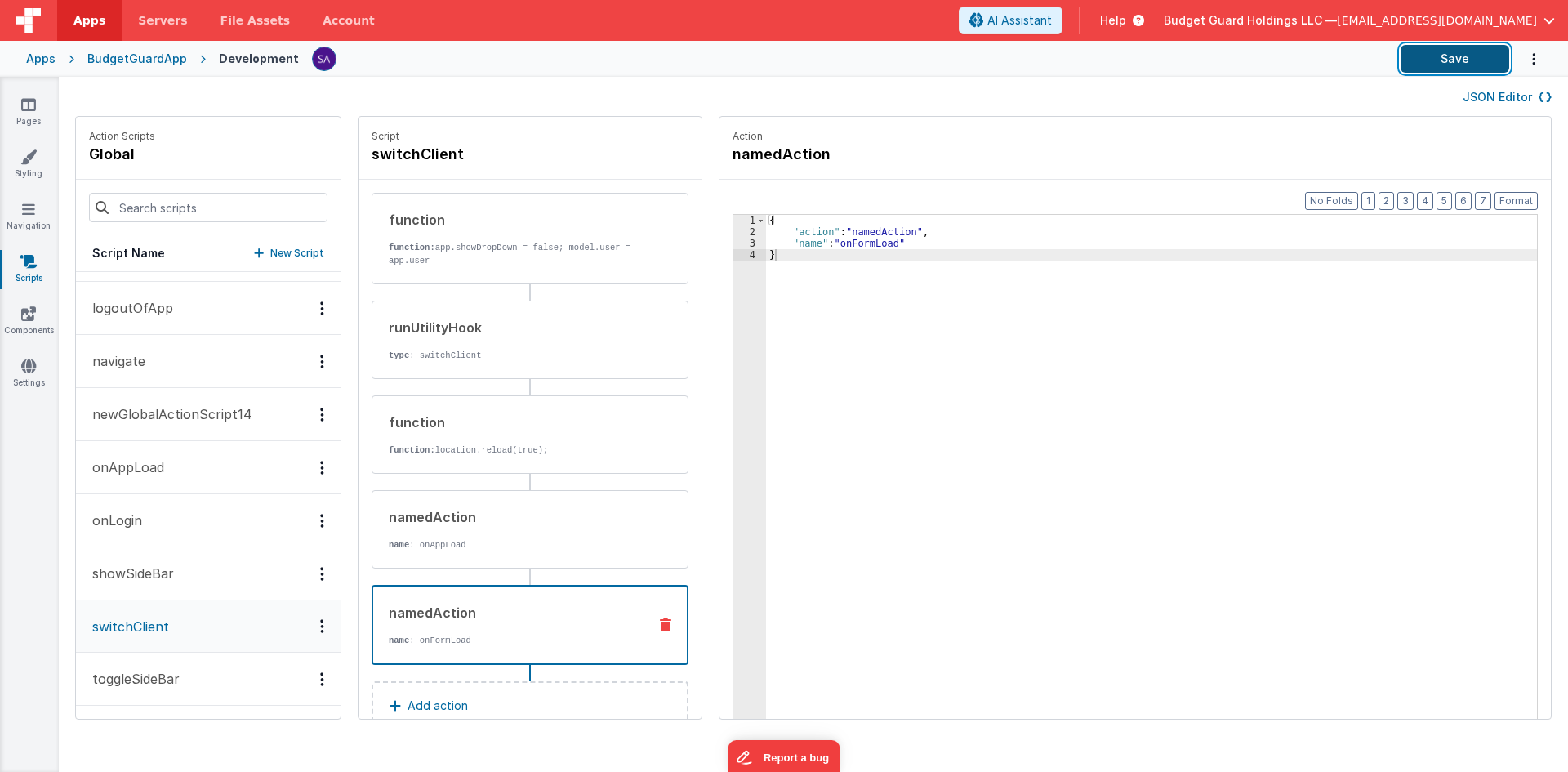
click at [1464, 63] on button "Save" at bounding box center [1456, 58] width 109 height 28
drag, startPoint x: 1198, startPoint y: 89, endPoint x: 1190, endPoint y: 94, distance: 9.4
click at [1197, 90] on div "JSON Editor" at bounding box center [813, 96] width 1477 height 20
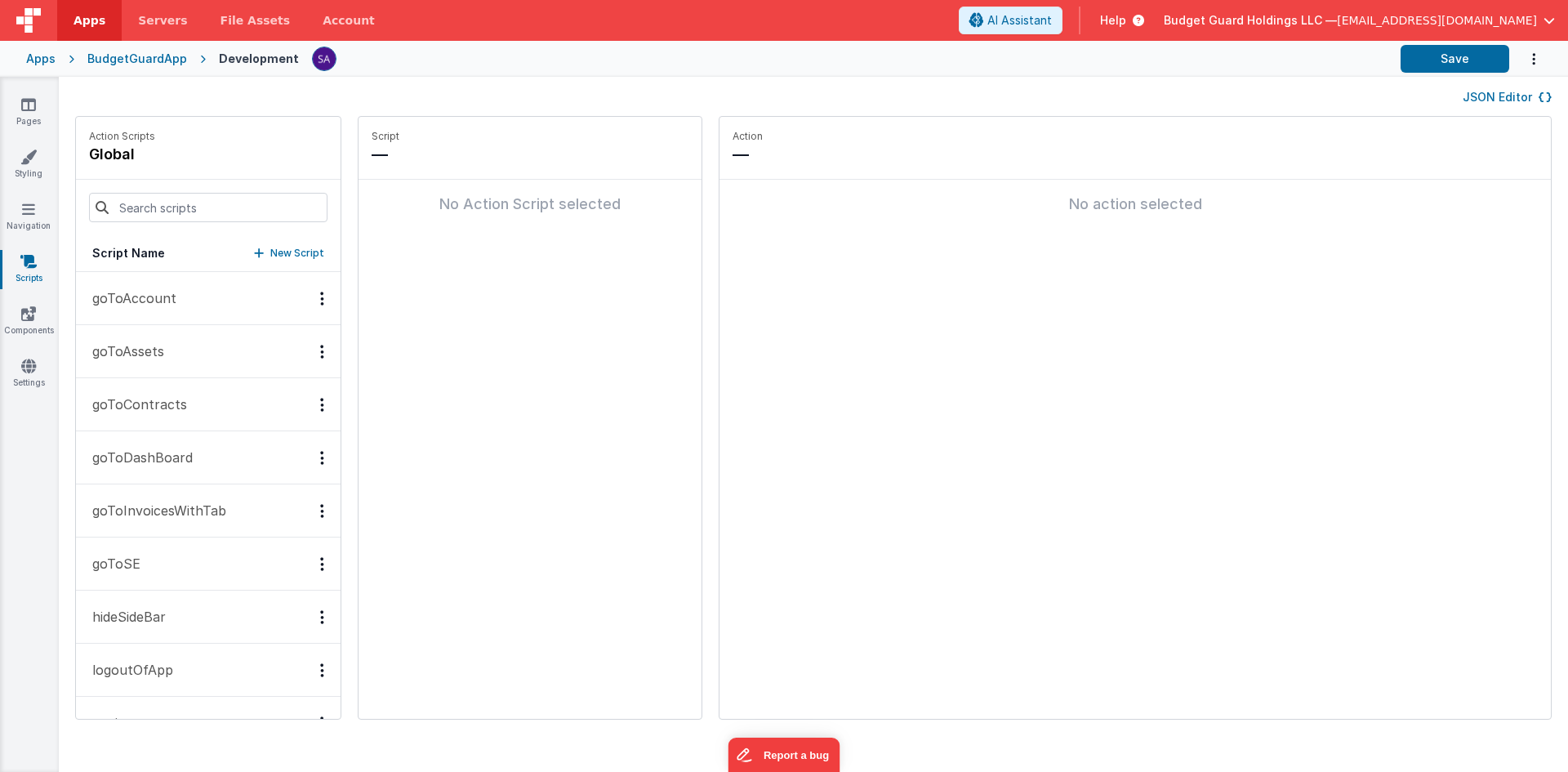
click at [14, 265] on link "Scripts" at bounding box center [29, 269] width 59 height 33
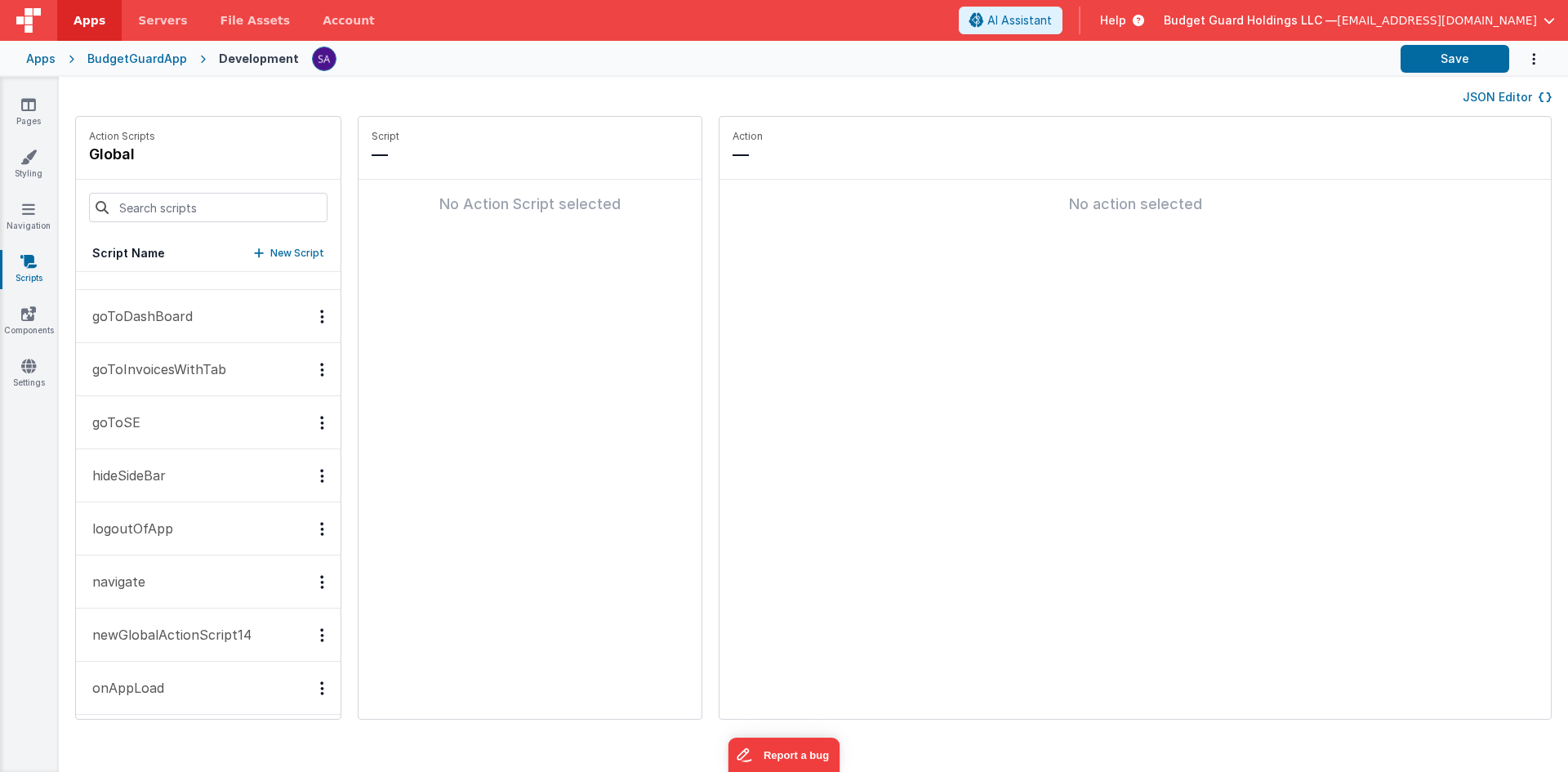
scroll to position [245, 0]
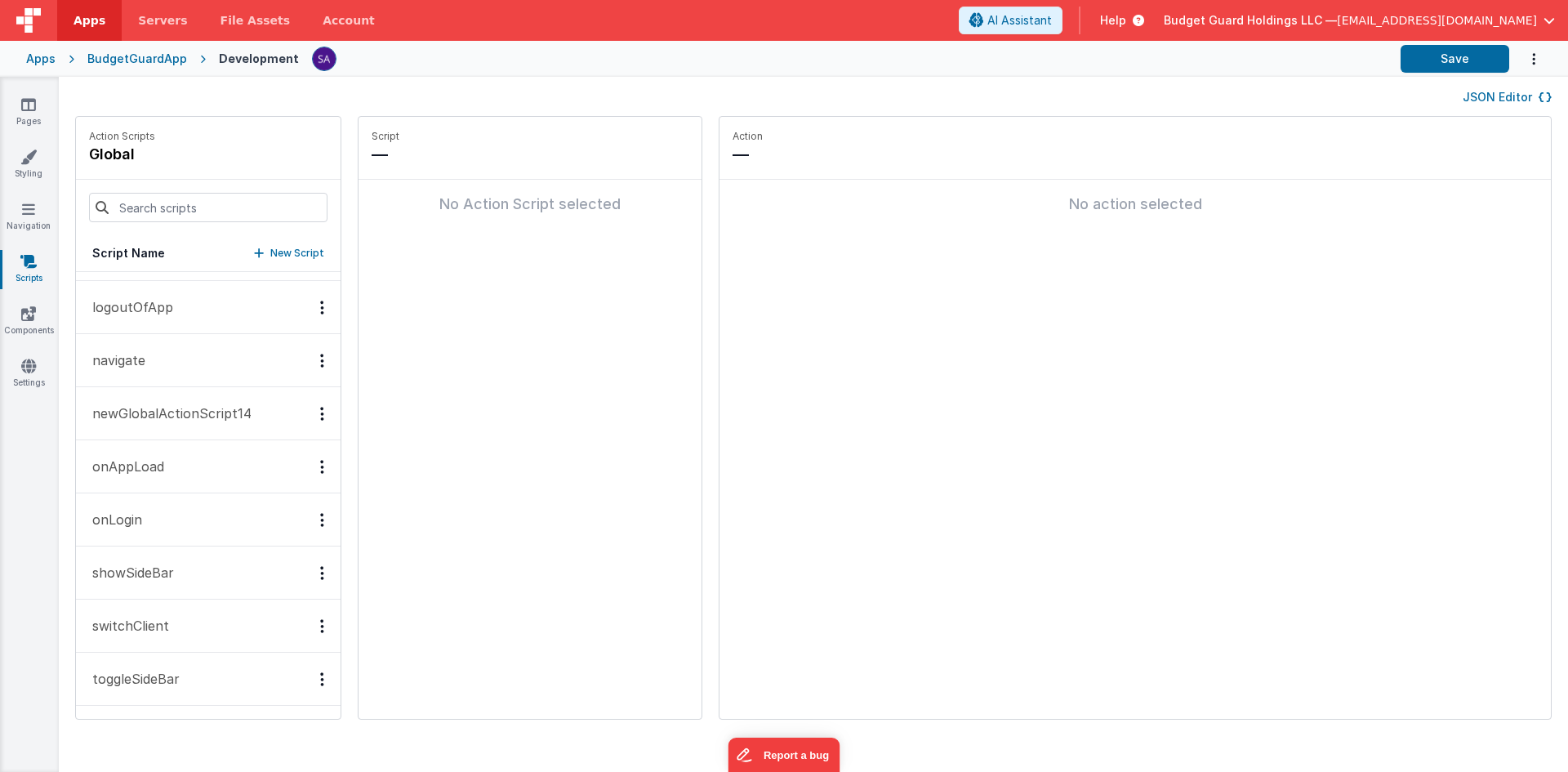
click at [132, 628] on p "switchClient" at bounding box center [126, 626] width 86 height 20
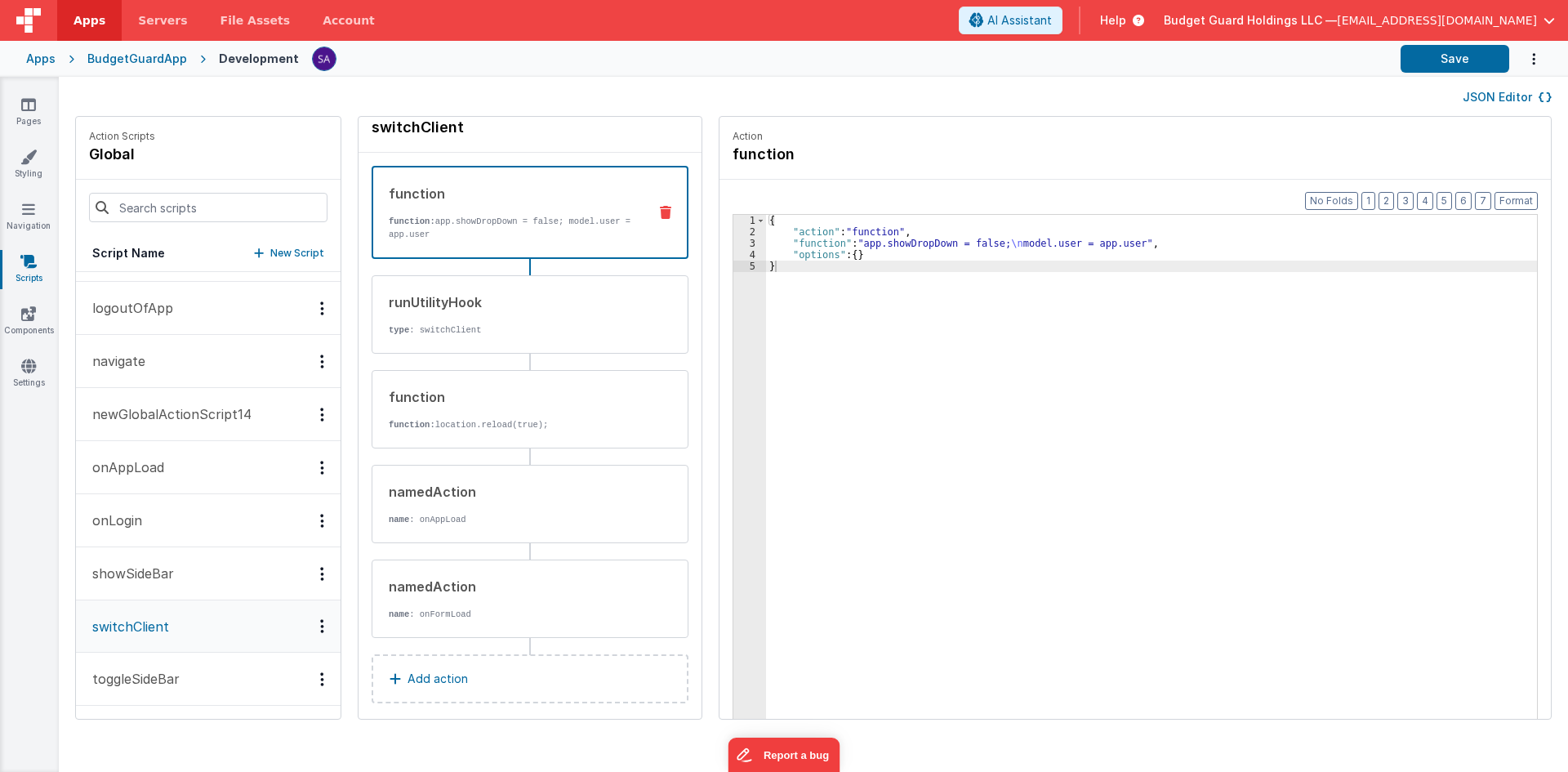
scroll to position [0, 0]
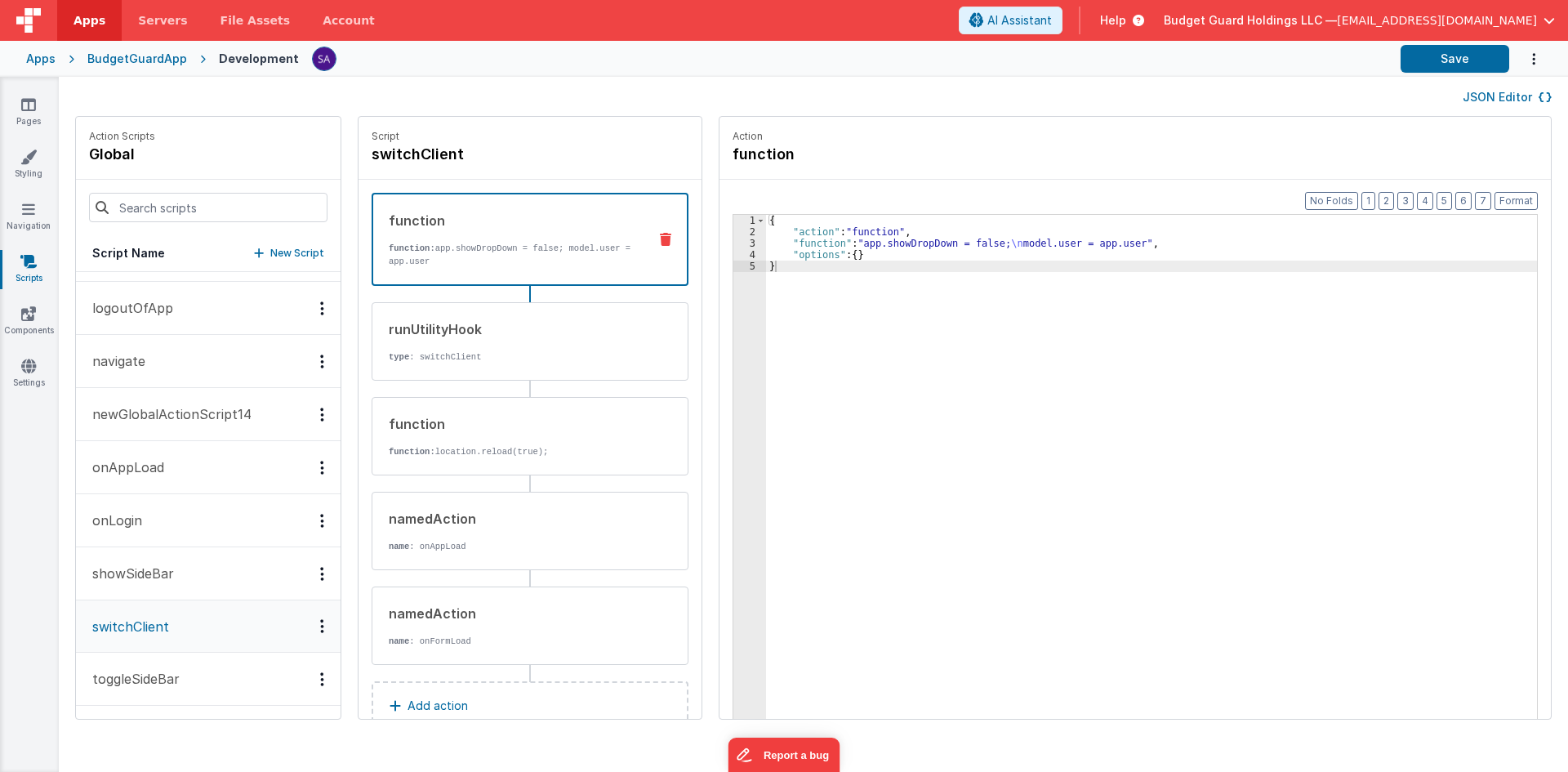
click at [469, 253] on p "function: app.showDropDown = false; model.user = app.user" at bounding box center [512, 254] width 246 height 26
click at [464, 346] on div "runUtilityHook type : switchClient" at bounding box center [504, 341] width 263 height 44
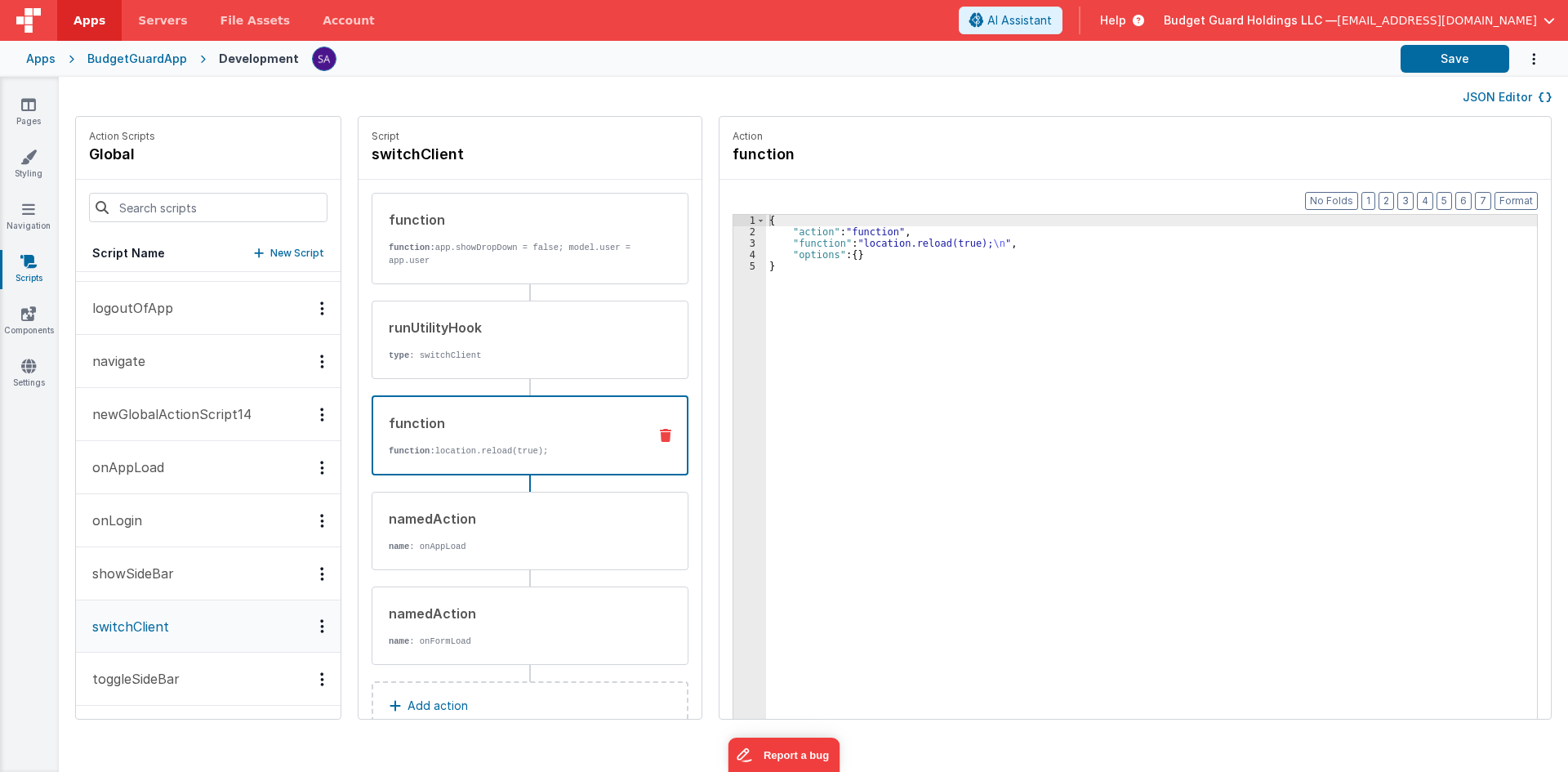
click at [456, 438] on div "function function: location.reload(true);" at bounding box center [504, 435] width 261 height 44
click at [816, 259] on div "{ "action" : "function" , "function" : "location.reload(true); \n " , "options"…" at bounding box center [1160, 504] width 786 height 578
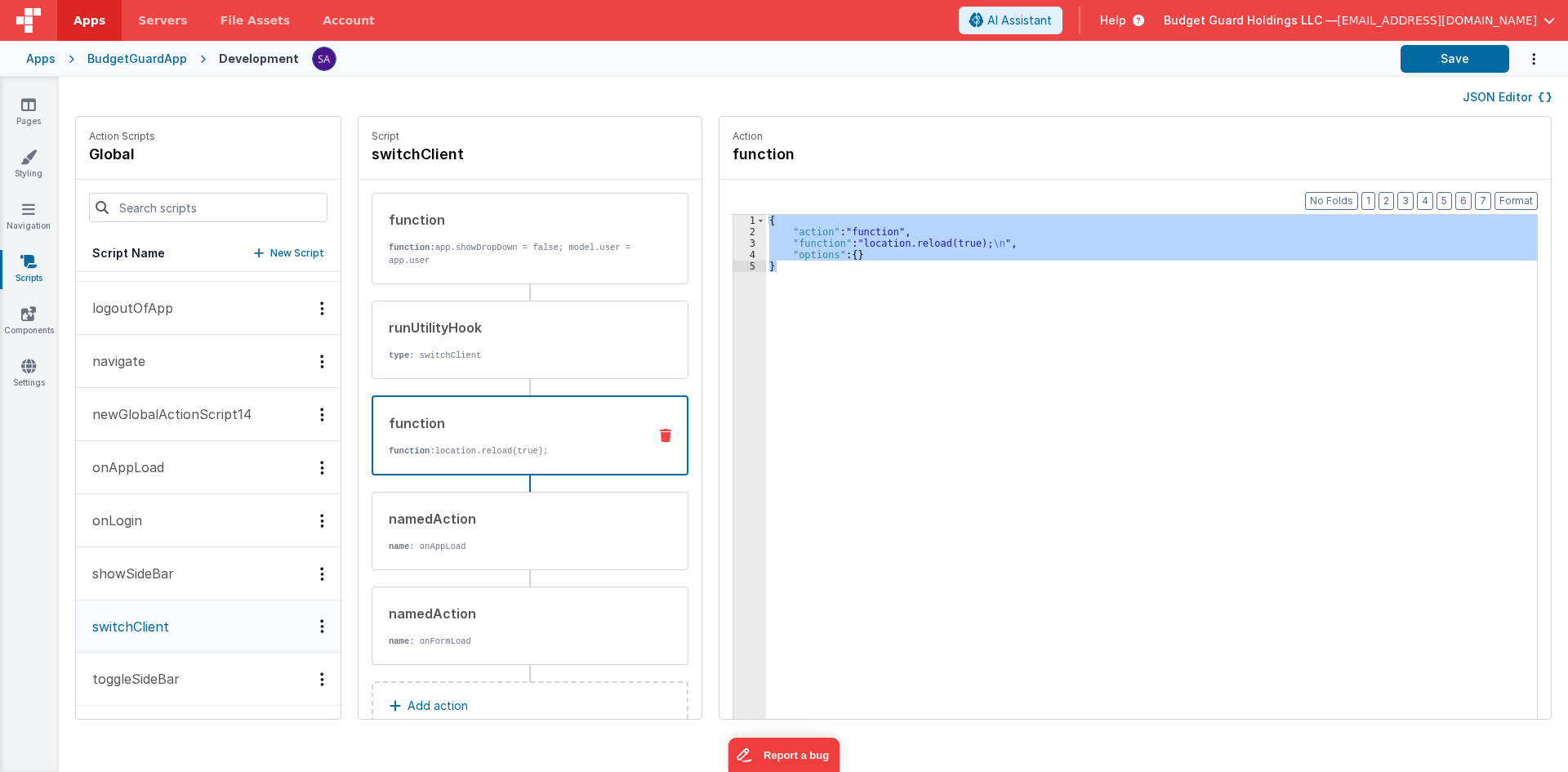
click at [1041, 273] on div "{ "action" : "function" , "function" : "location.reload(true); \n " , "options"…" at bounding box center [1152, 492] width 771 height 554
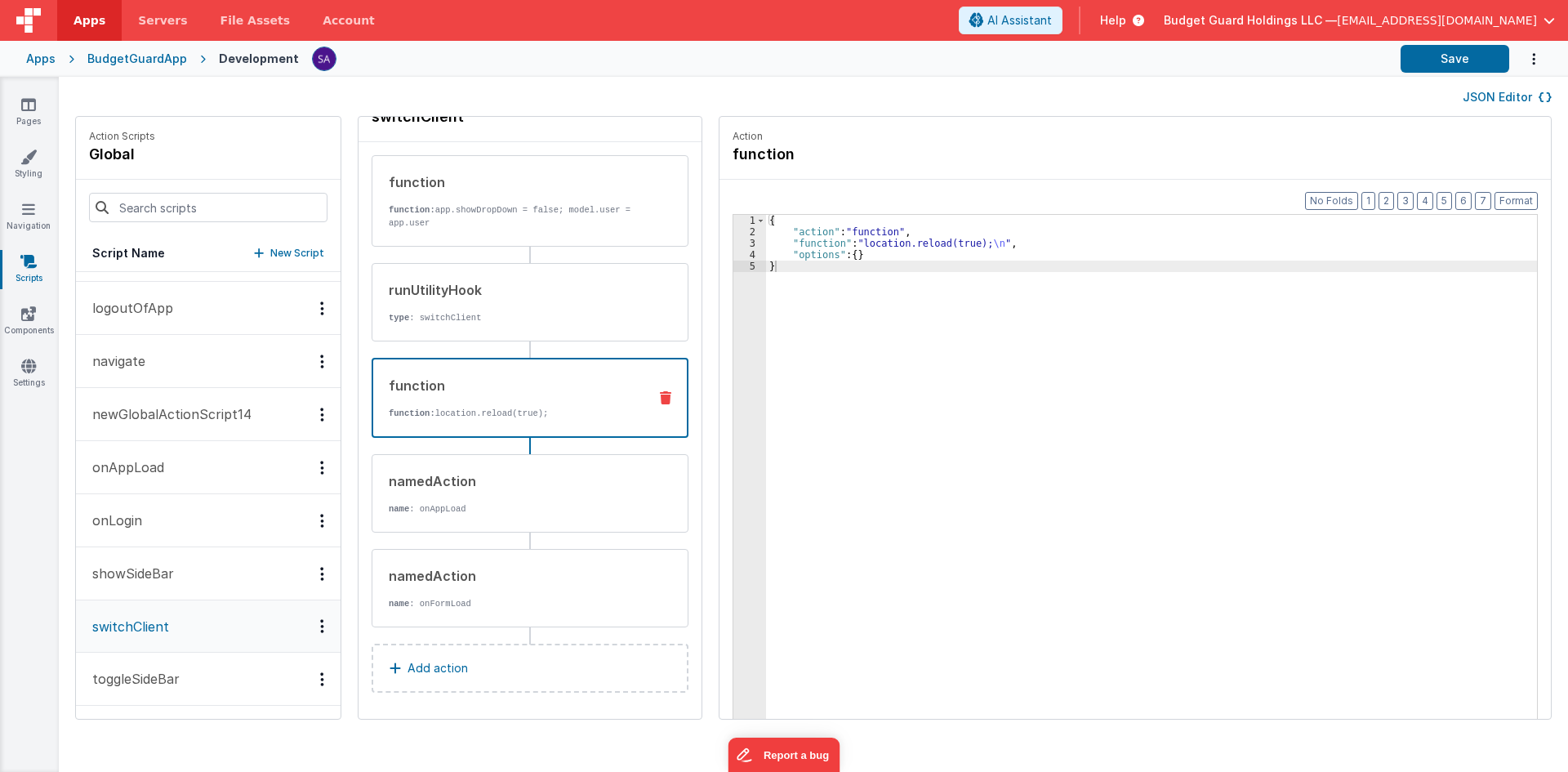
scroll to position [41, 0]
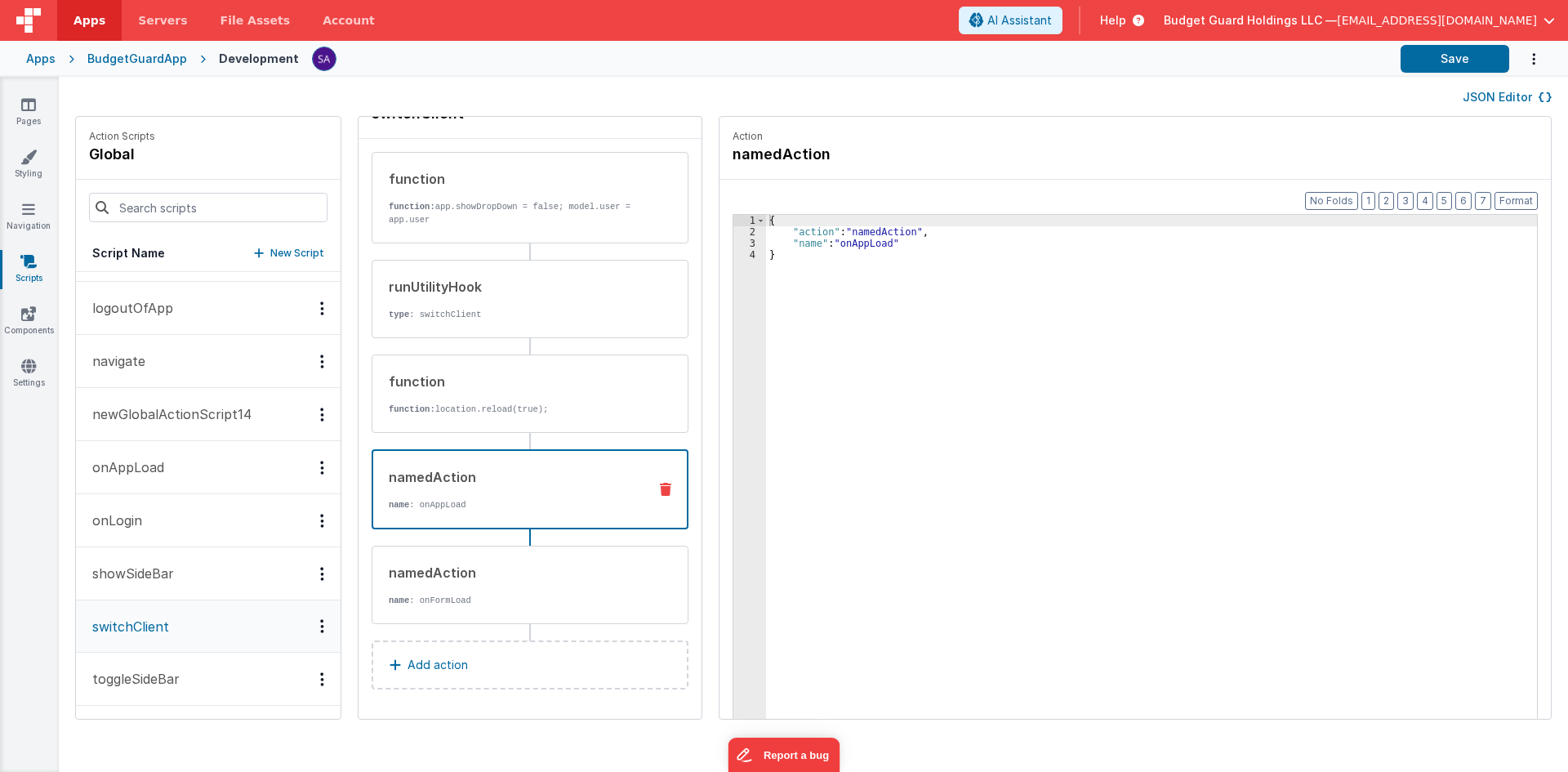
click at [660, 491] on icon at bounding box center [665, 489] width 12 height 13
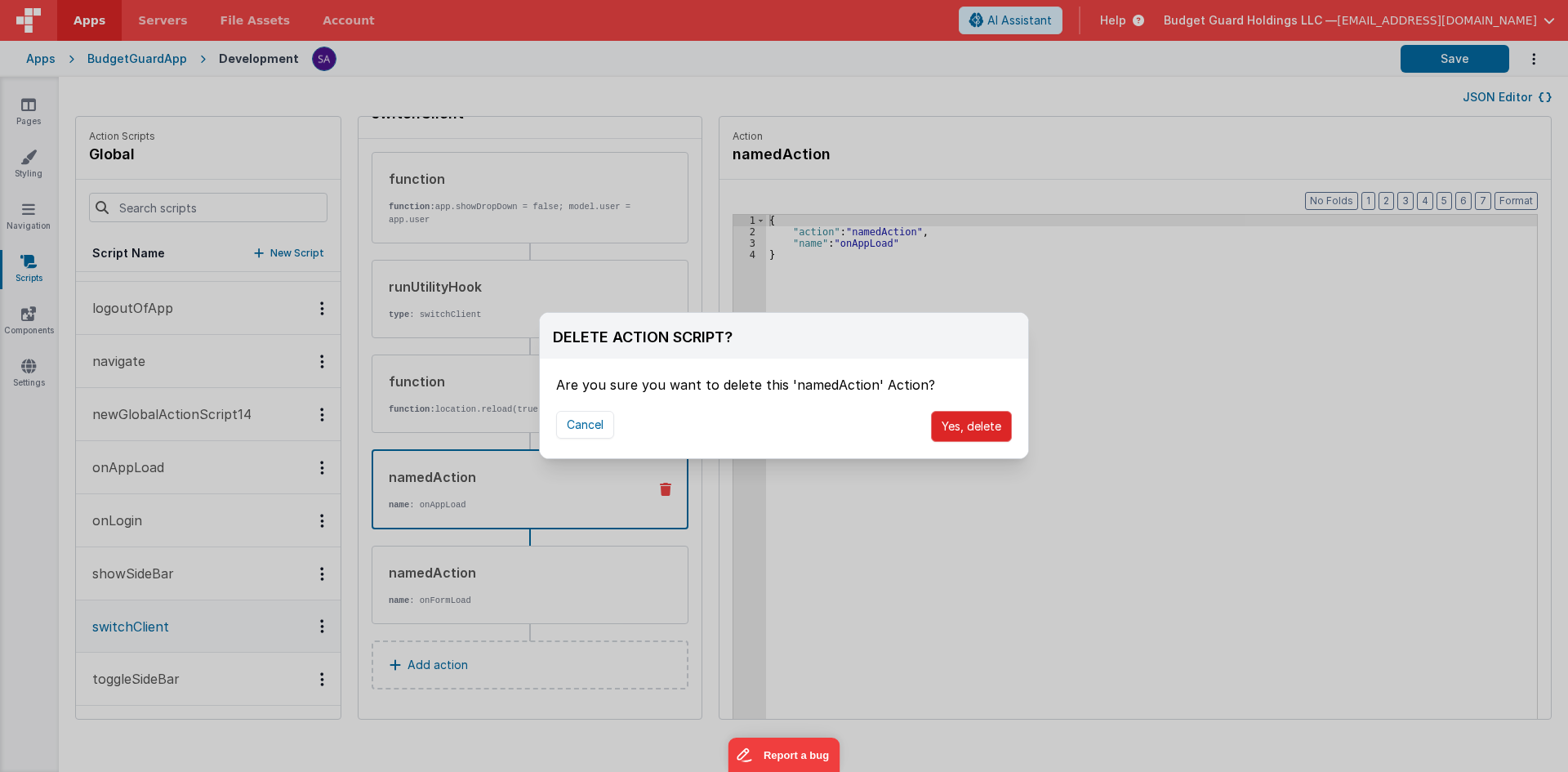
click at [963, 425] on button "Yes, delete" at bounding box center [972, 426] width 81 height 31
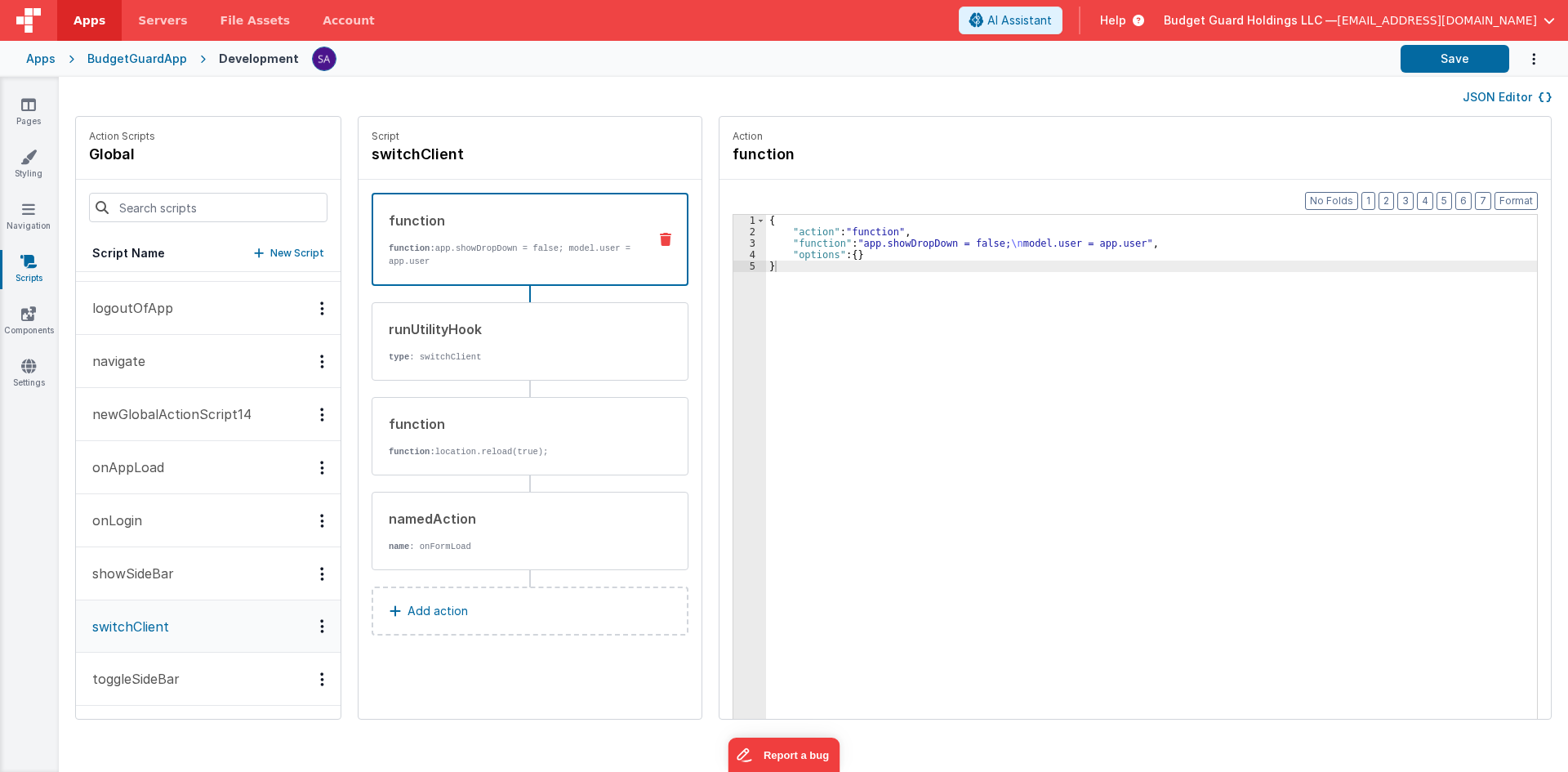
scroll to position [0, 0]
click at [645, 530] on button at bounding box center [667, 530] width 43 height 13
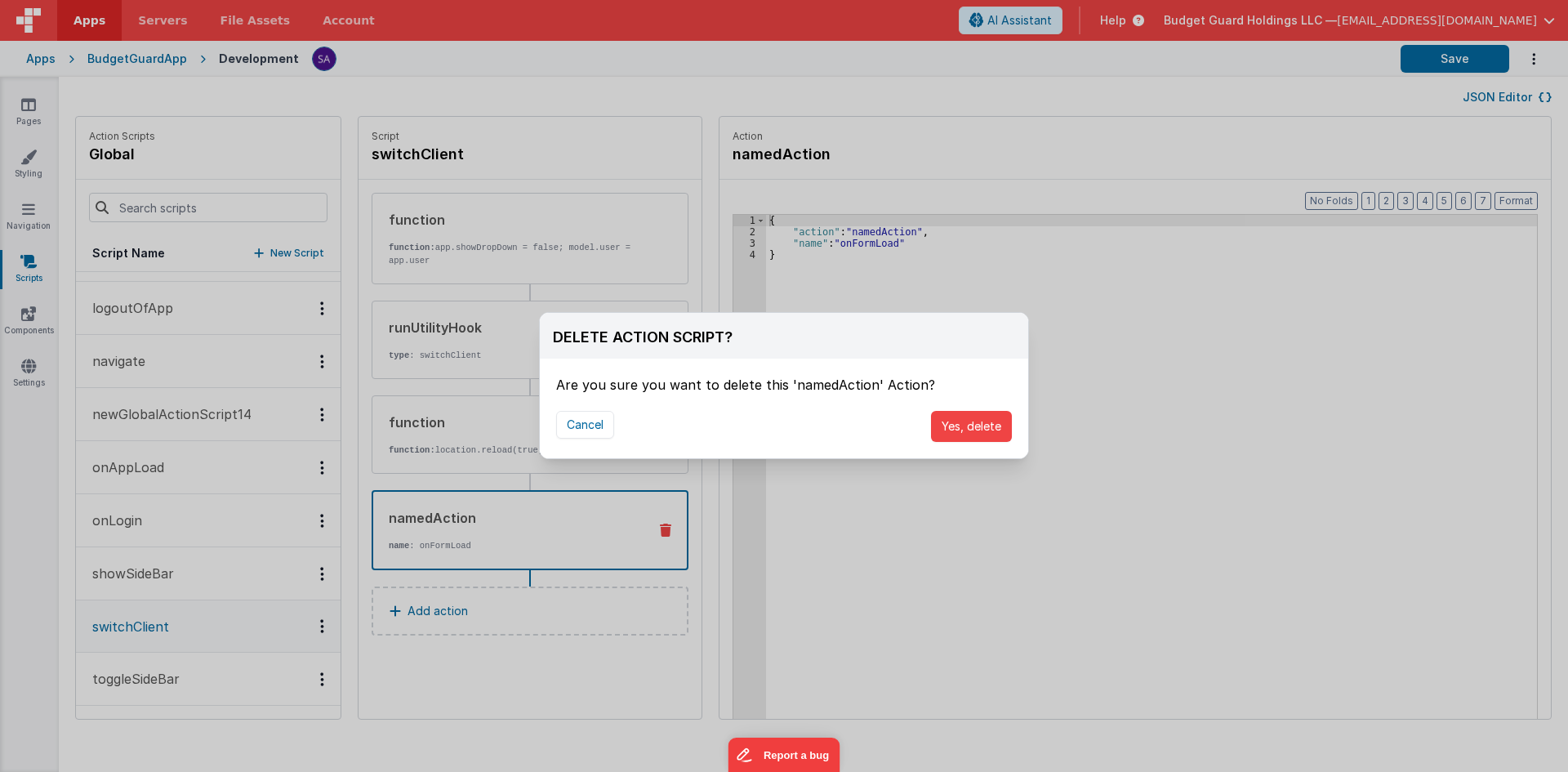
click at [968, 407] on div "Cancel Yes, delete" at bounding box center [784, 426] width 488 height 63
click at [973, 418] on button "Yes, delete" at bounding box center [972, 426] width 81 height 31
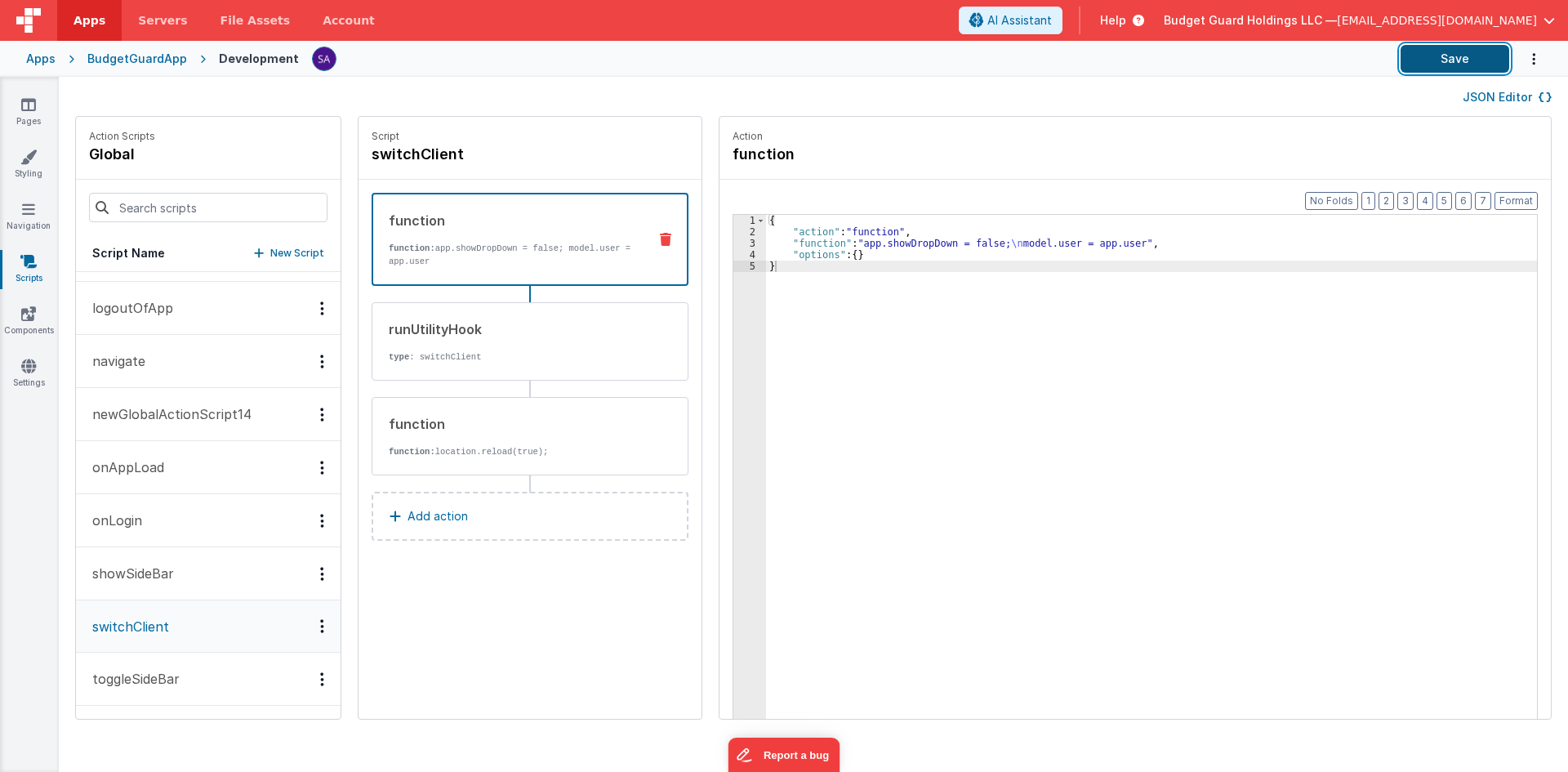
click at [1422, 69] on button "Save" at bounding box center [1456, 58] width 109 height 28
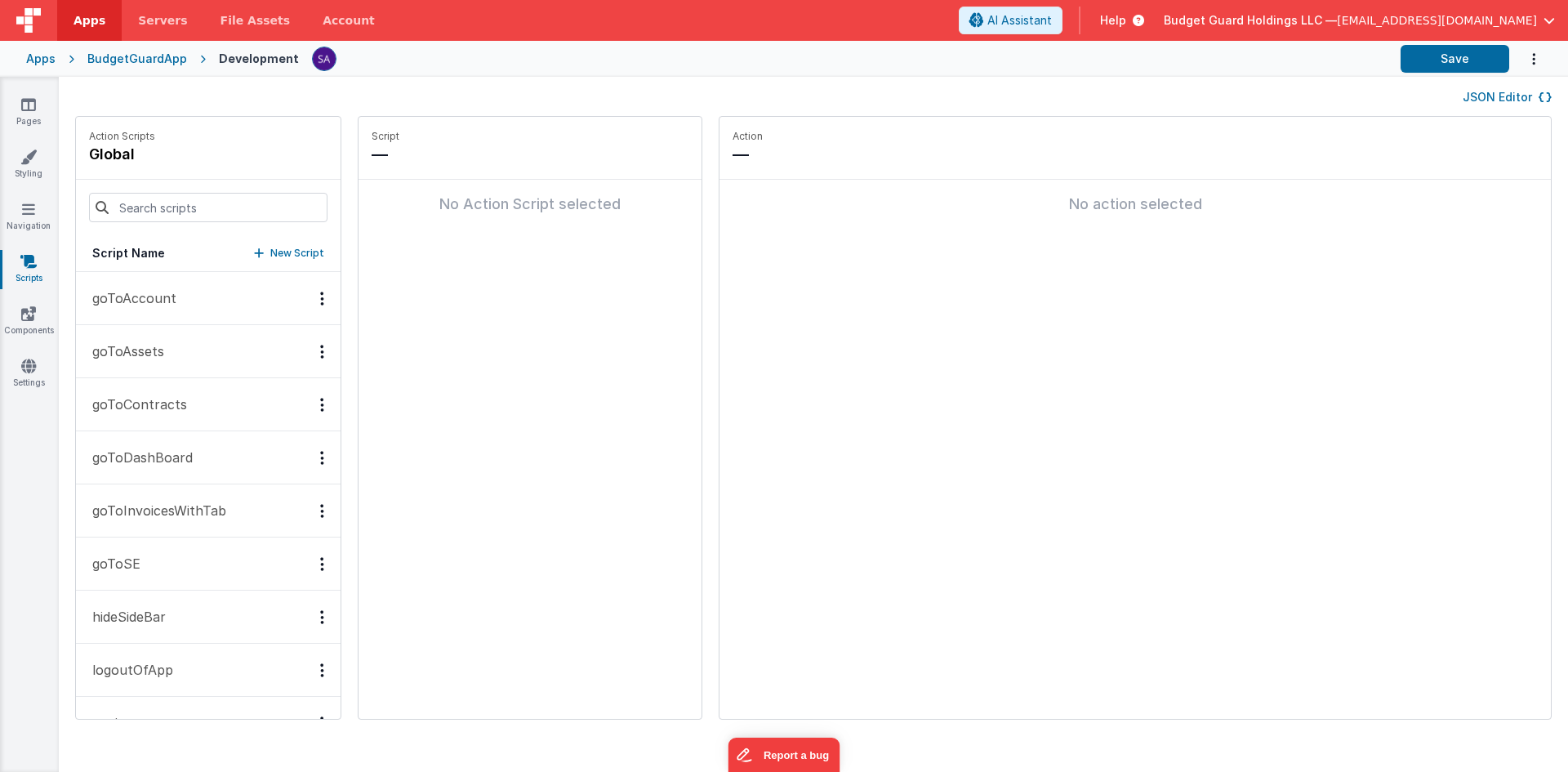
drag, startPoint x: 186, startPoint y: 587, endPoint x: 179, endPoint y: 571, distance: 17.5
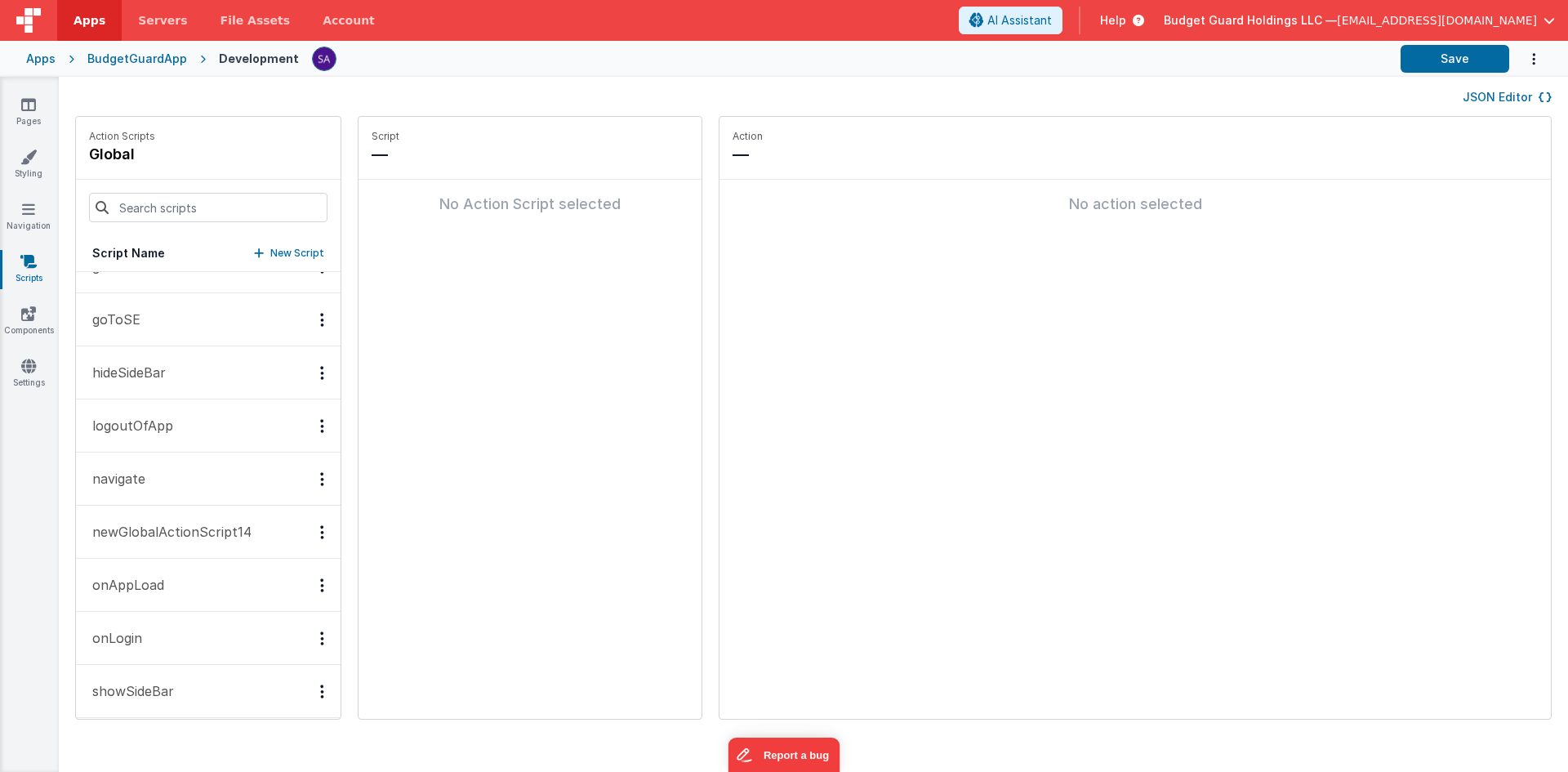
scroll to position [245, 0]
drag, startPoint x: 179, startPoint y: 571, endPoint x: 152, endPoint y: 675, distance: 107.4
click at [152, 680] on p "showSideBar" at bounding box center [128, 690] width 92 height 20
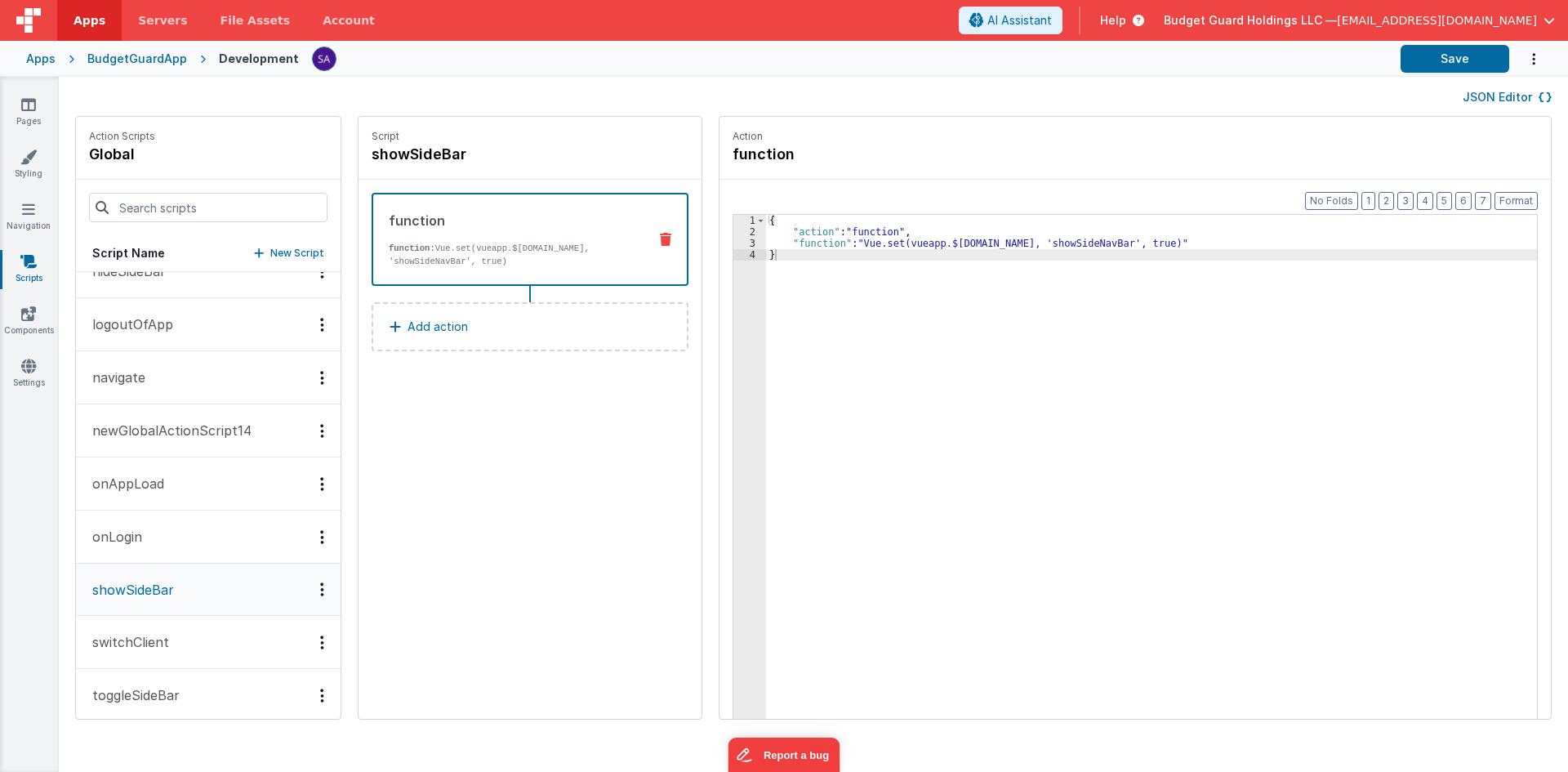
scroll to position [362, 0]
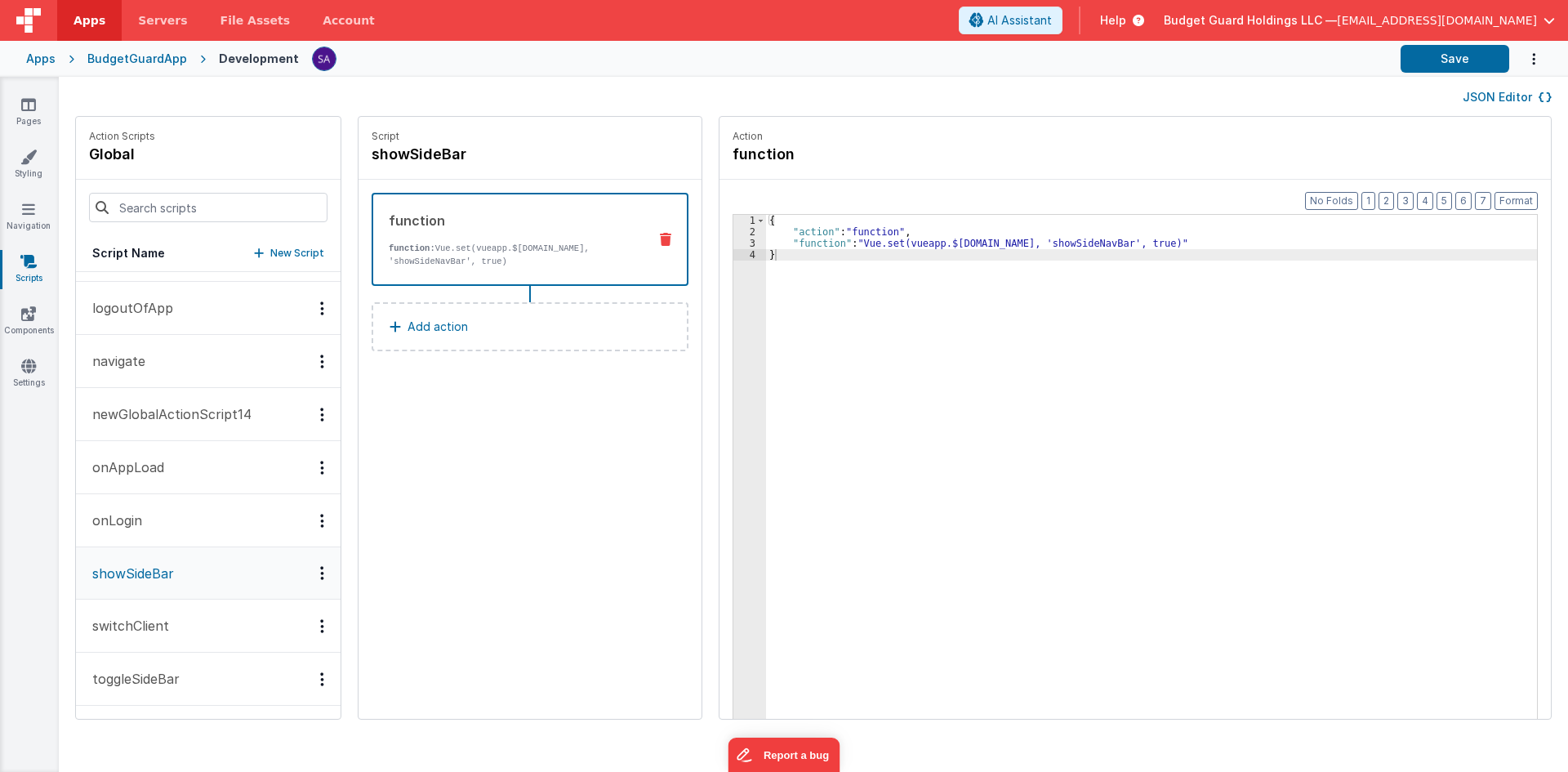
click at [147, 643] on button "switchClient" at bounding box center [208, 627] width 265 height 53
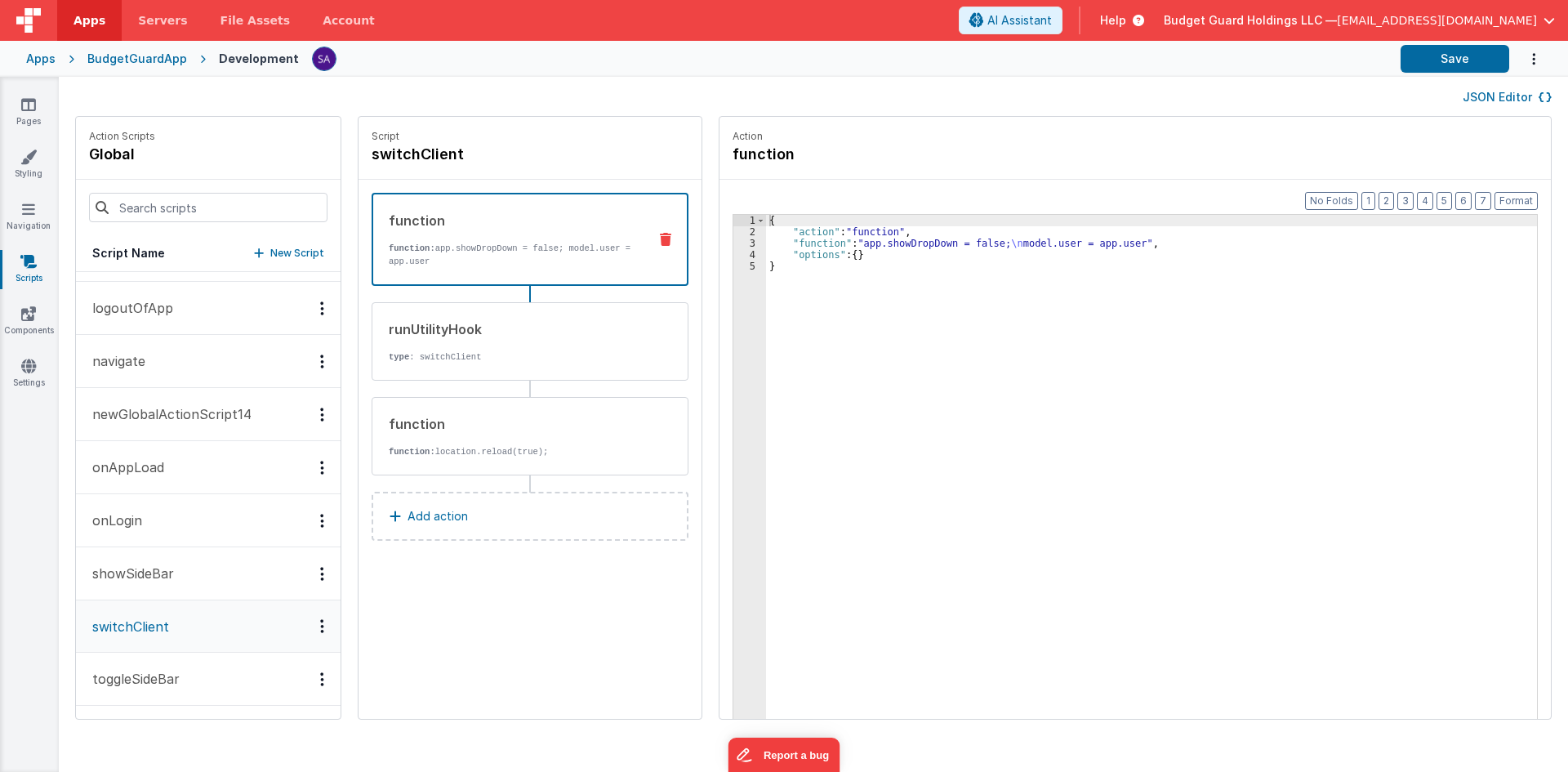
click at [150, 624] on p "switchClient" at bounding box center [126, 627] width 86 height 20
click at [799, 247] on div "{ "action" : "function" , "function" : "app.showDropDown = false; \n model.user…" at bounding box center [1160, 504] width 786 height 578
click at [719, 241] on div "Format 7 6 5 4 3 2 1 No Folds 1 2 3 4 5 { "action" : "function" , "function" : …" at bounding box center [1135, 480] width 832 height 602
click at [734, 244] on div "3" at bounding box center [750, 243] width 33 height 12
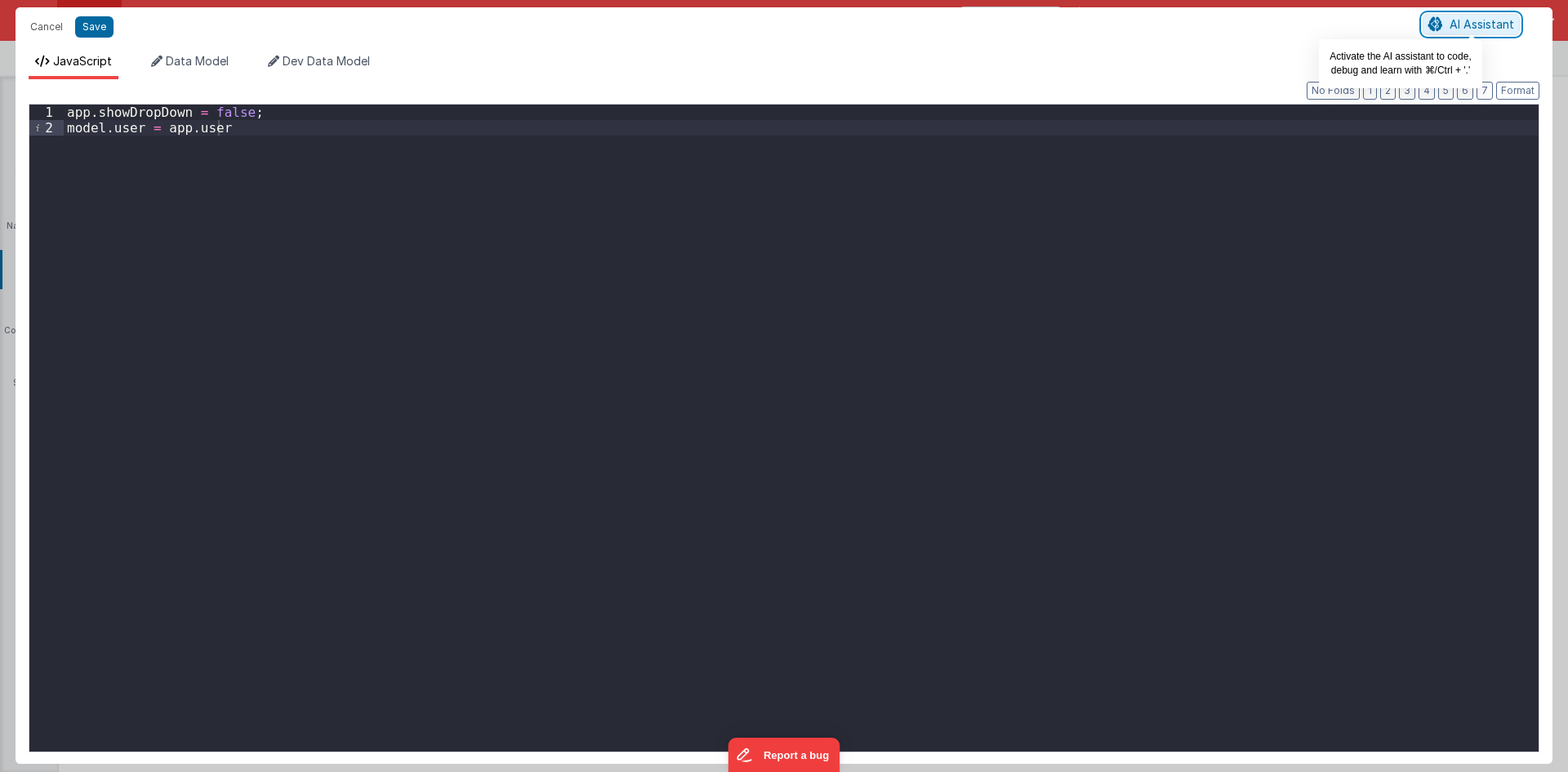
click at [1454, 24] on span "AI Assistant" at bounding box center [1482, 24] width 64 height 14
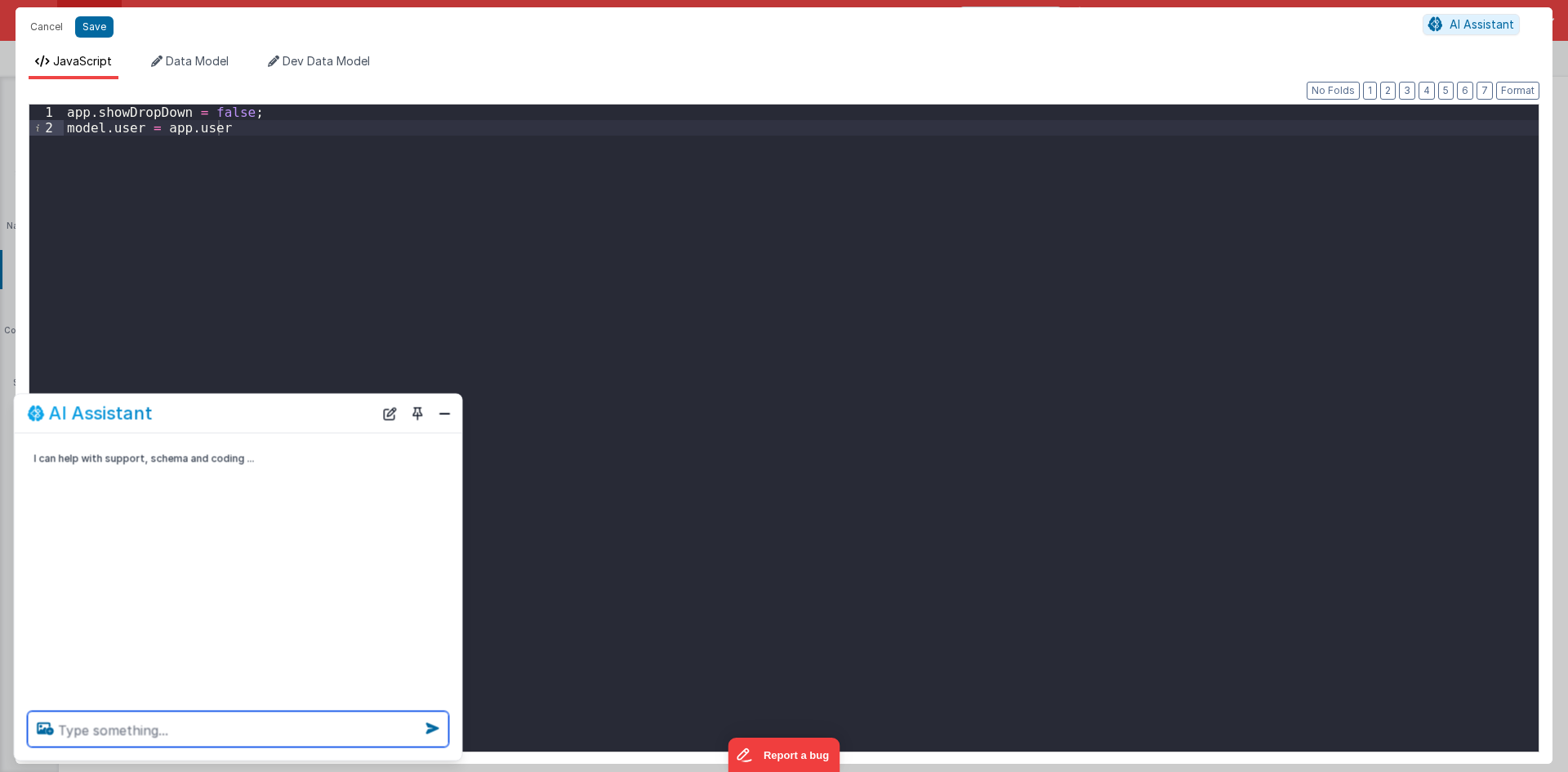
click at [365, 727] on textarea at bounding box center [238, 729] width 422 height 36
type textarea "this is not refreshing page"
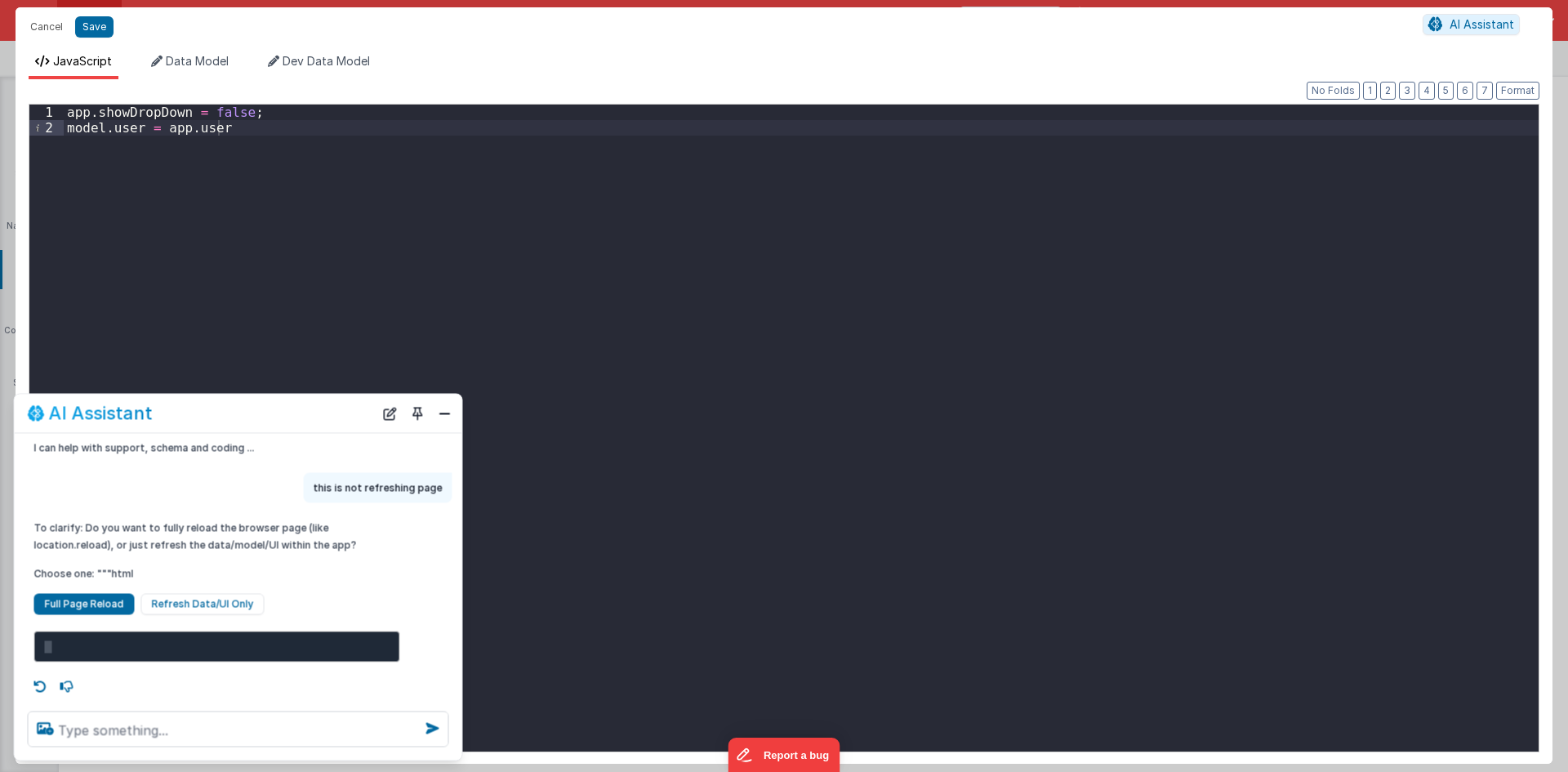
scroll to position [12, 0]
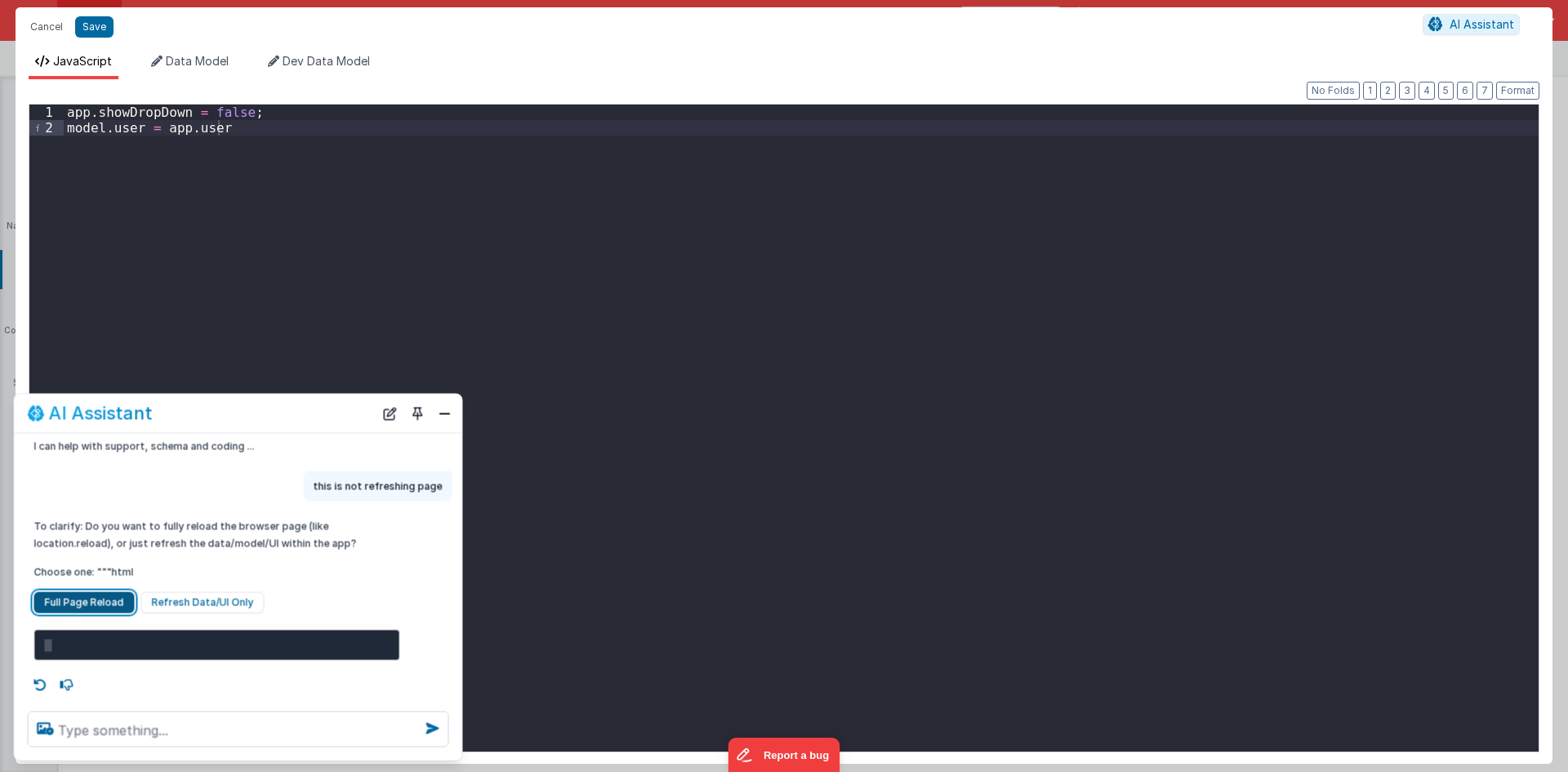
click at [98, 603] on button "Full Page Reload" at bounding box center [84, 603] width 101 height 21
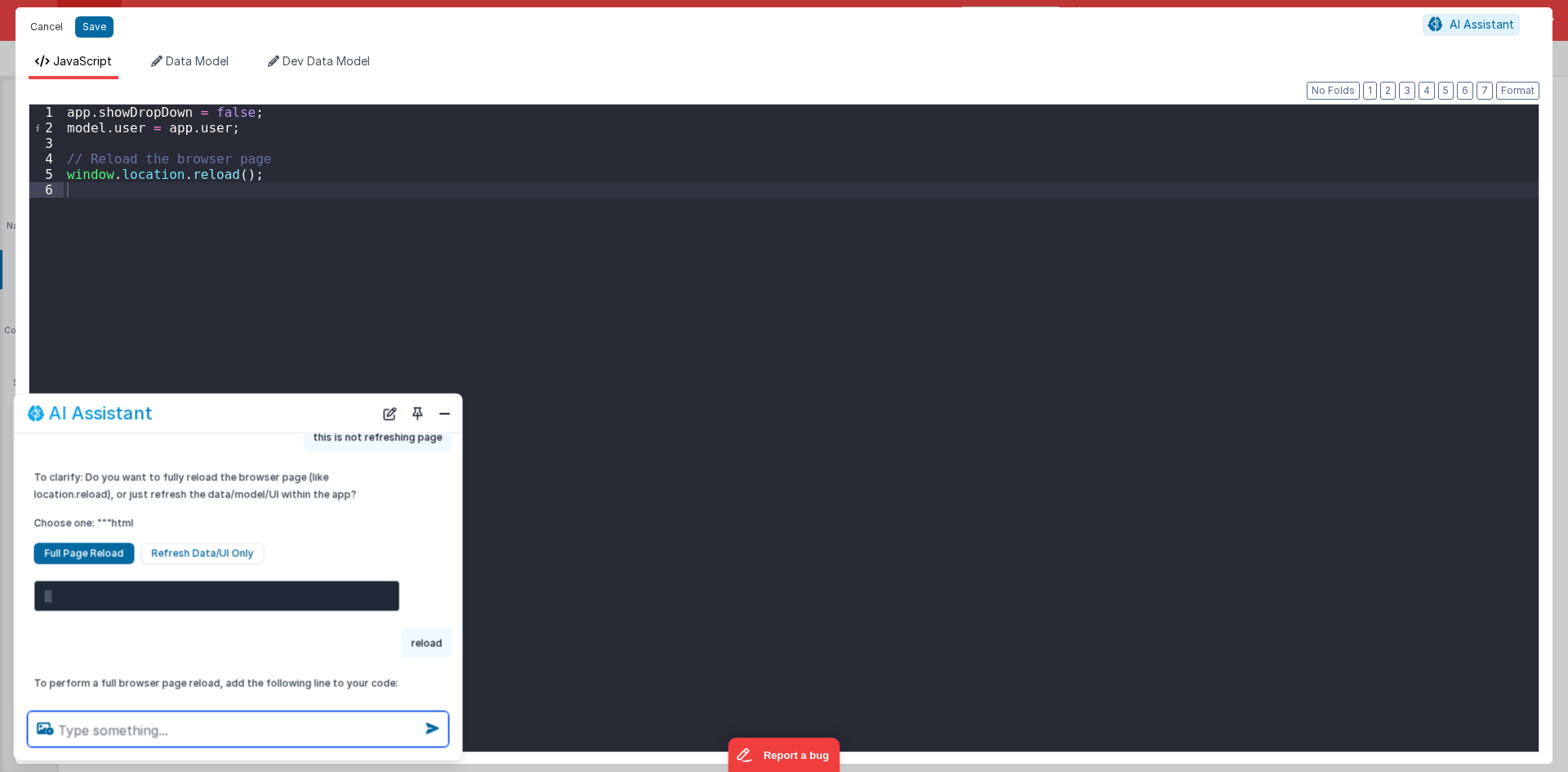
scroll to position [93, 0]
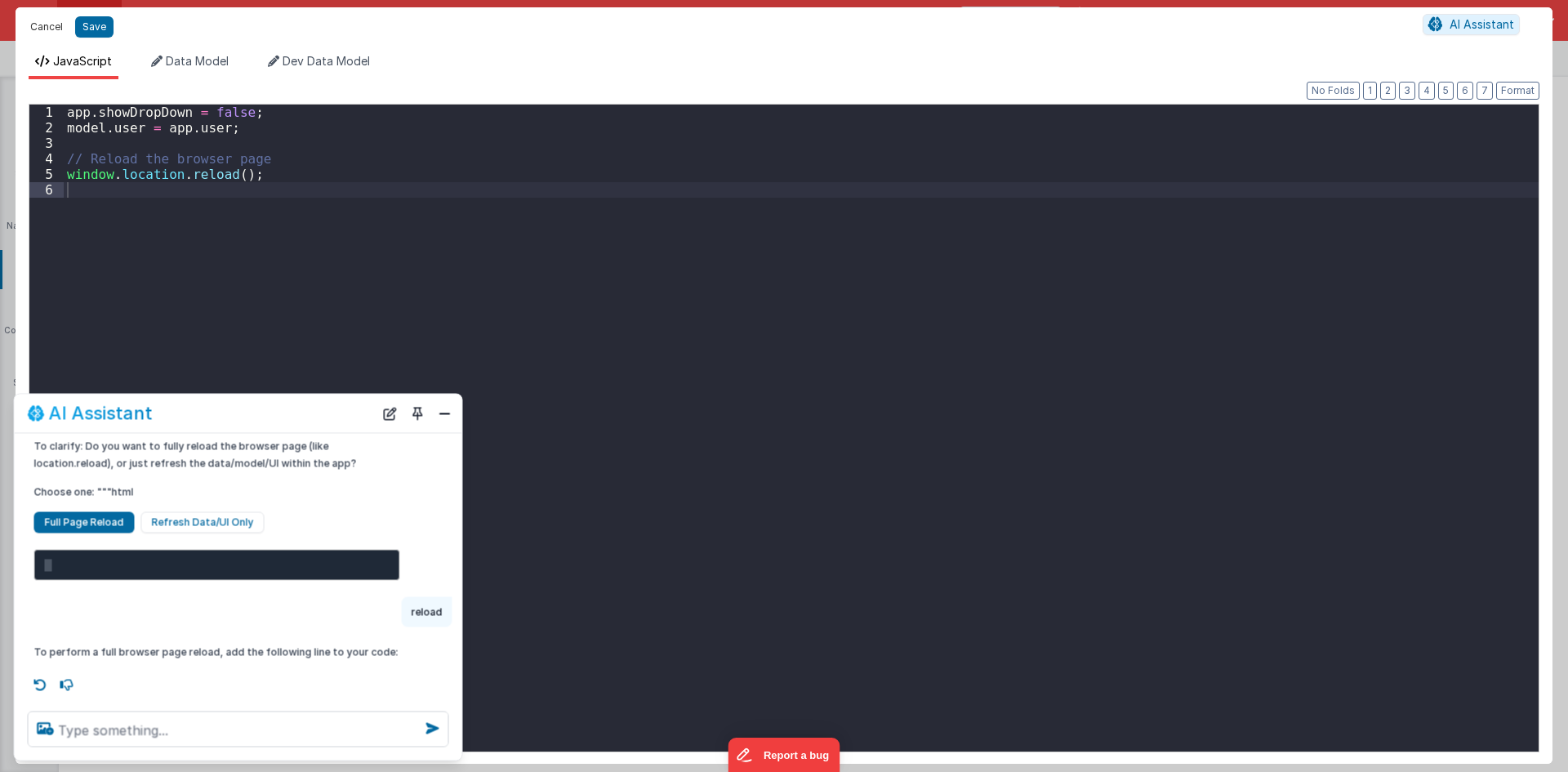
click at [47, 27] on button "Cancel" at bounding box center [46, 27] width 49 height 23
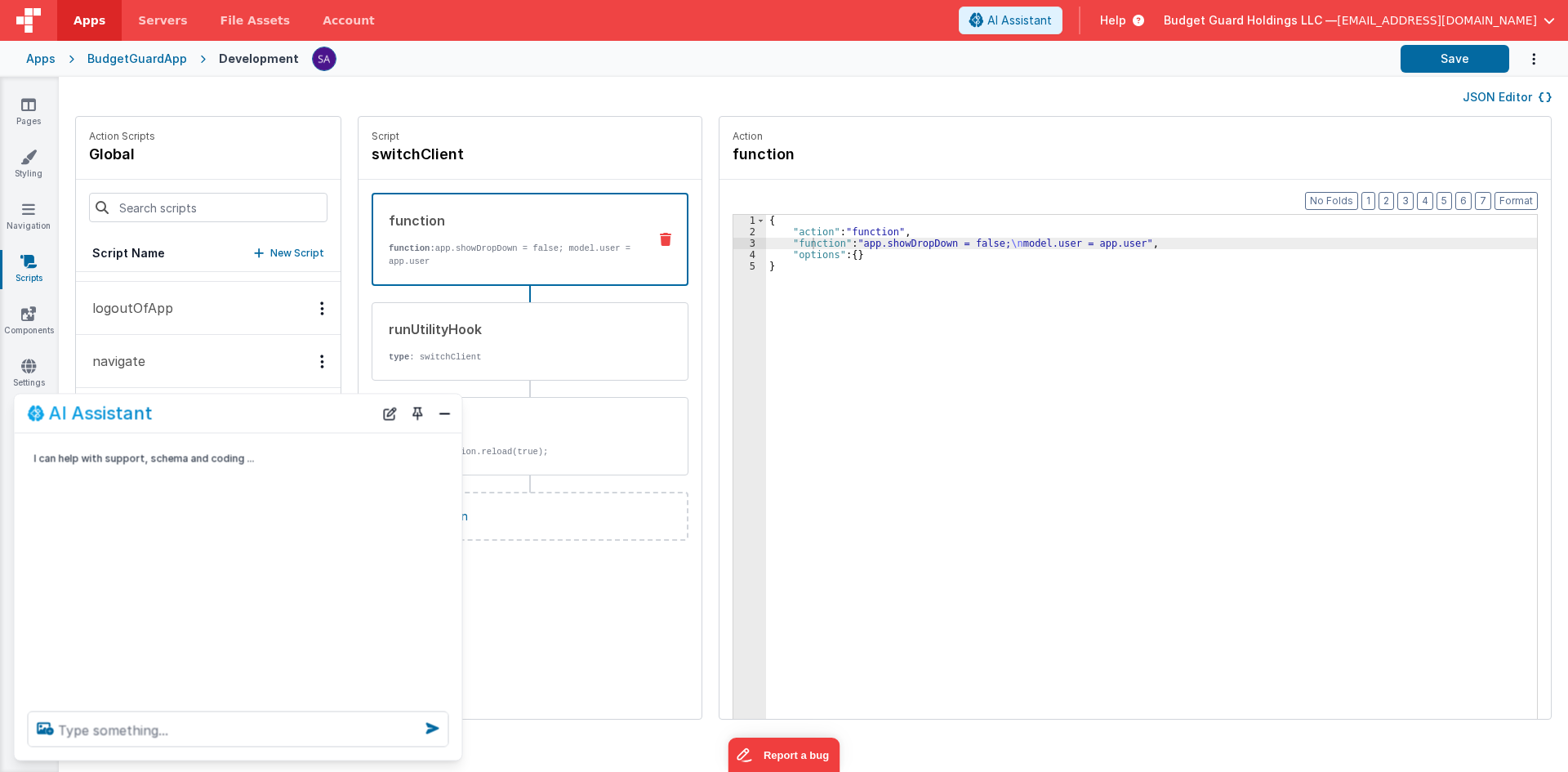
scroll to position [0, 0]
click at [953, 226] on div "{ "action" : "function" , "function" : "app.showDropDown = false; \n model.user…" at bounding box center [1160, 504] width 786 height 578
click at [912, 247] on div "{ "action" : "function" , "function" : "app.showDropDown = false; \n model.user…" at bounding box center [1160, 504] width 786 height 578
click at [512, 430] on div "function" at bounding box center [512, 424] width 247 height 20
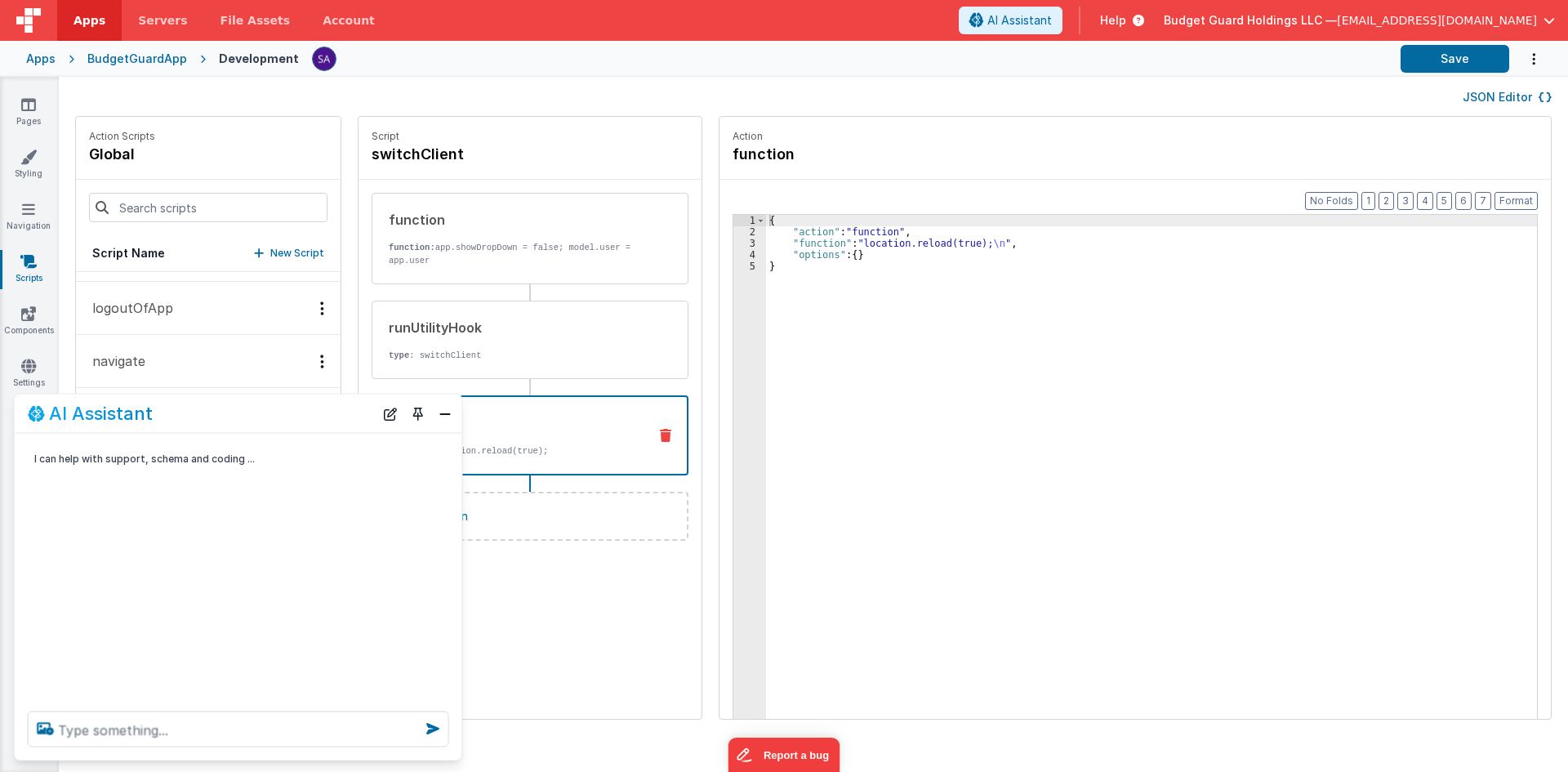
click at [834, 247] on div "{ "action" : "function" , "function" : "location.reload(true); \n " , "options"…" at bounding box center [1160, 504] width 786 height 578
click at [734, 244] on div "3" at bounding box center [750, 243] width 33 height 12
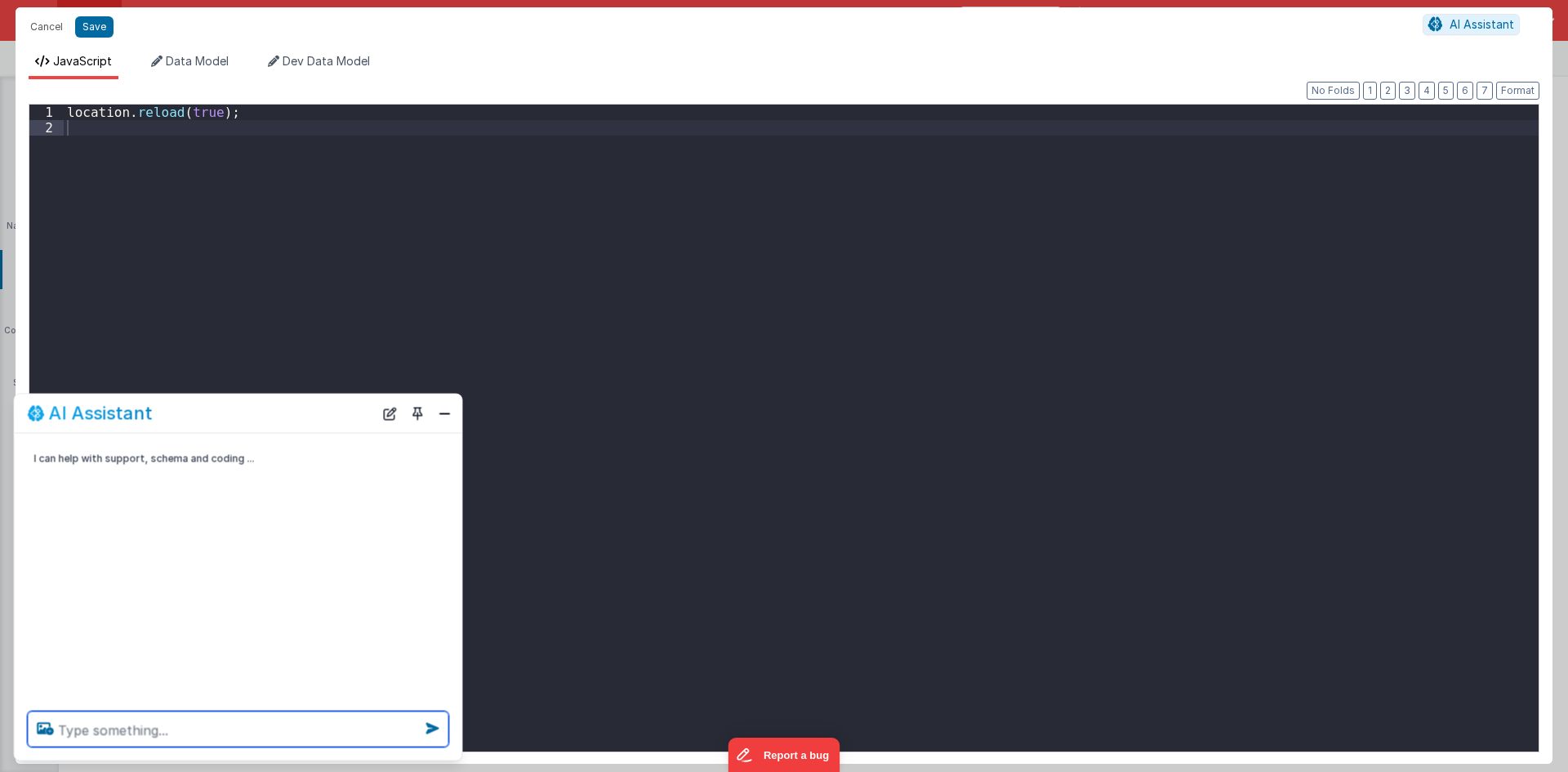
click at [143, 747] on textarea at bounding box center [238, 729] width 422 height 36
type textarea "i want to reload whole window but this is not reloading"
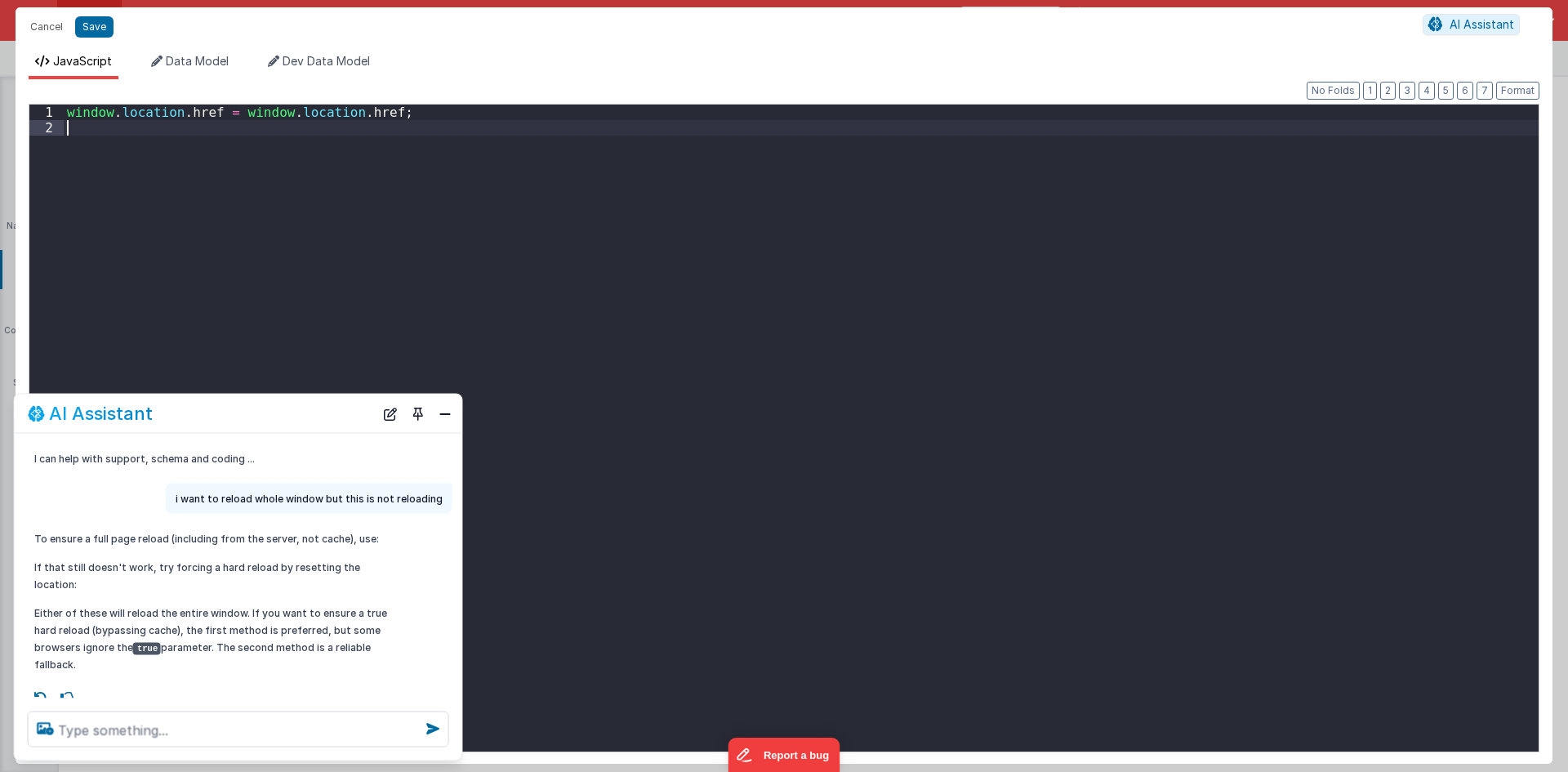
click at [152, 130] on div "window . location . href = window . location . href ;" at bounding box center [800, 443] width 1475 height 678
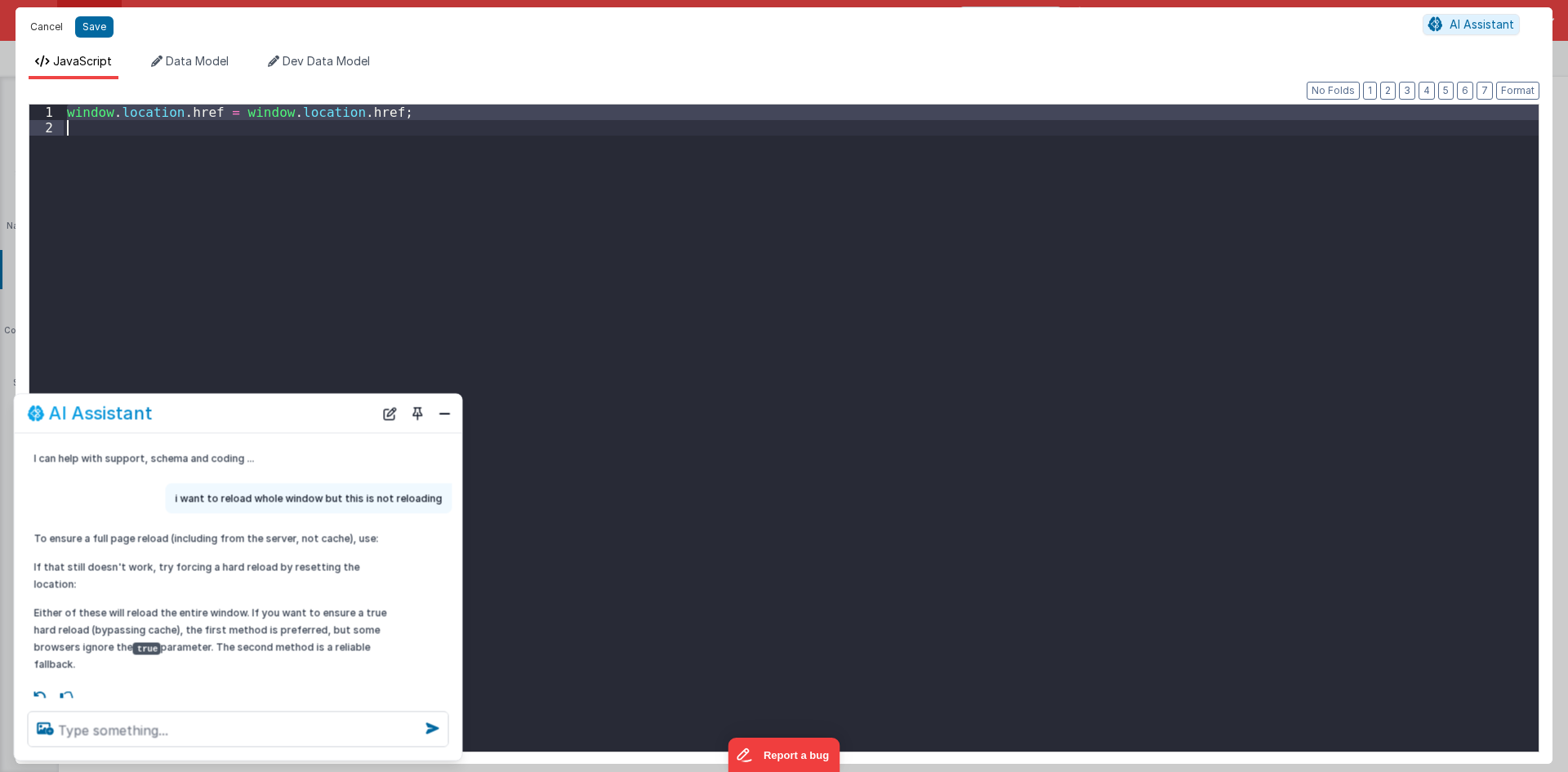
click at [47, 32] on button "Cancel" at bounding box center [46, 27] width 49 height 23
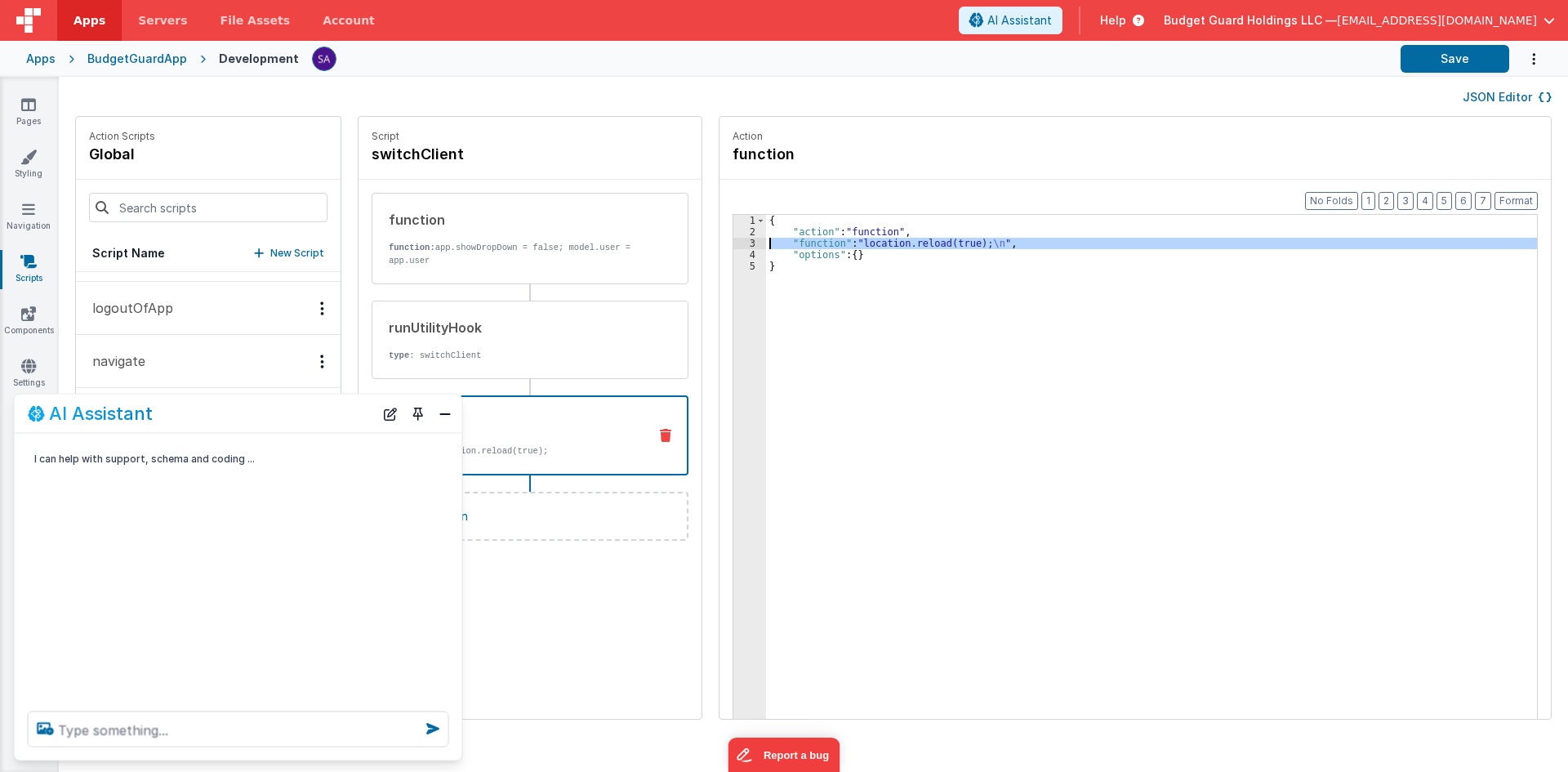
click at [734, 244] on div "3" at bounding box center [750, 243] width 33 height 12
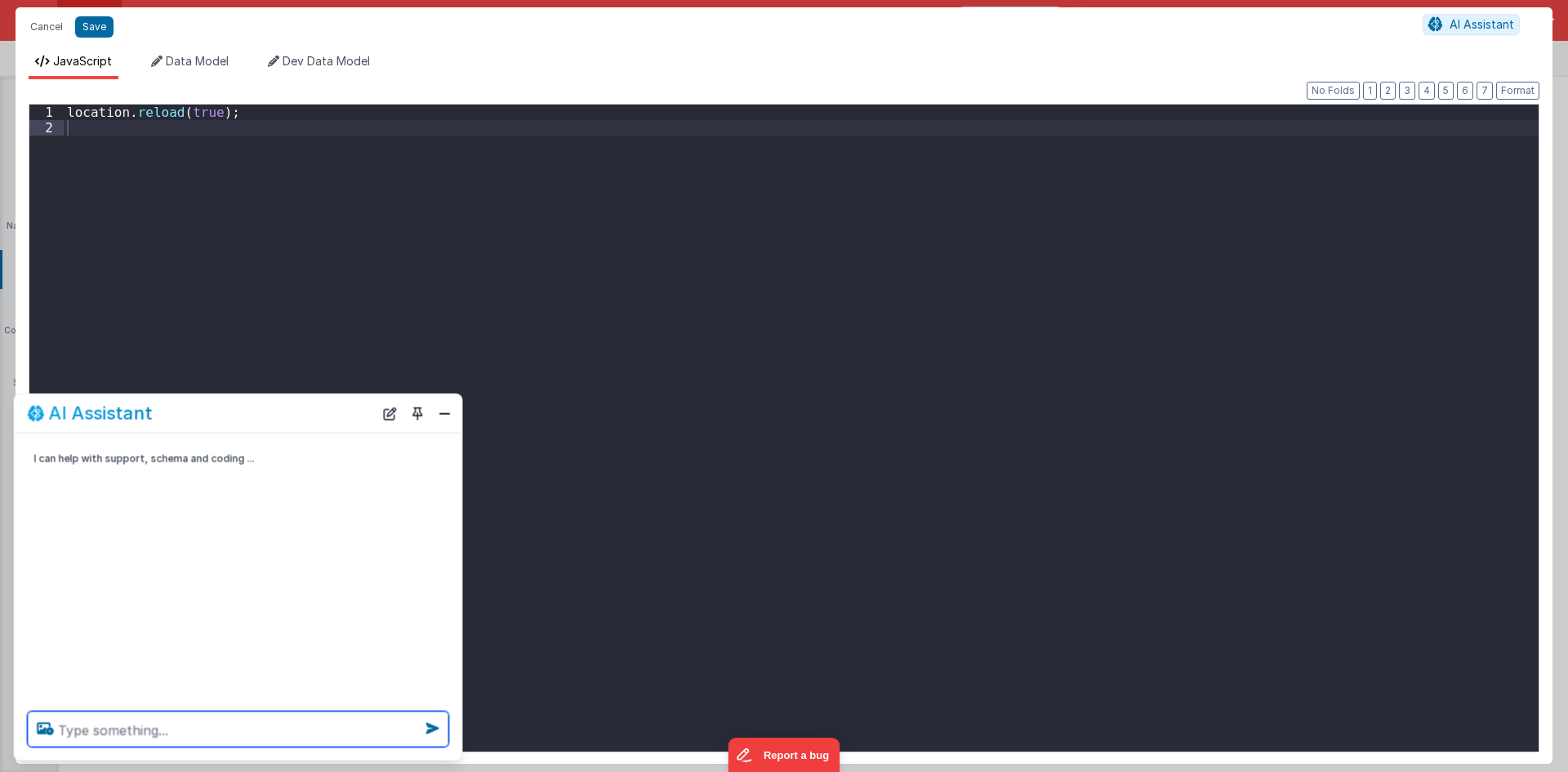
click at [244, 733] on textarea at bounding box center [238, 729] width 422 height 36
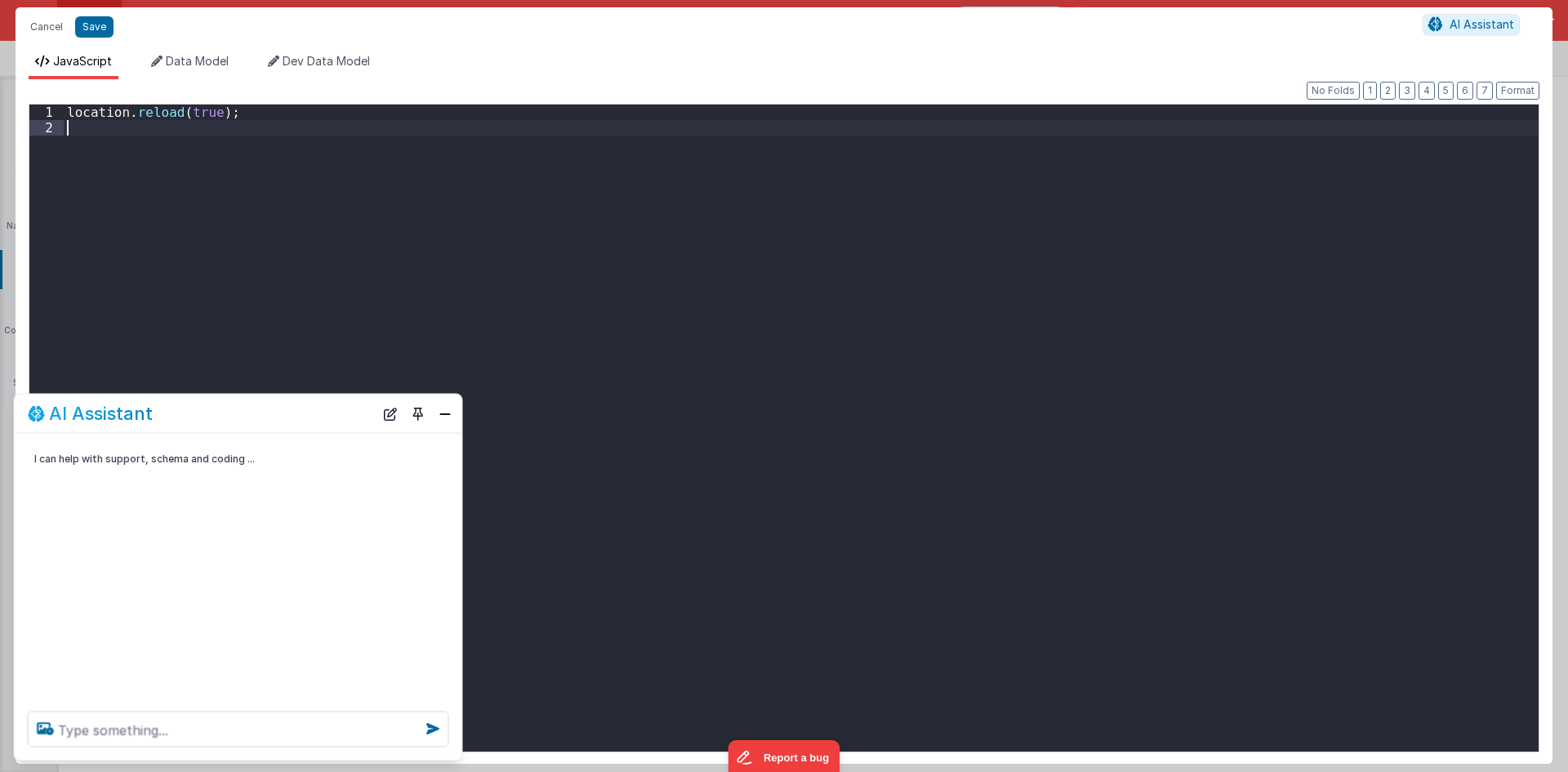
click at [212, 210] on div "location . reload ( true ) ;" at bounding box center [800, 443] width 1475 height 678
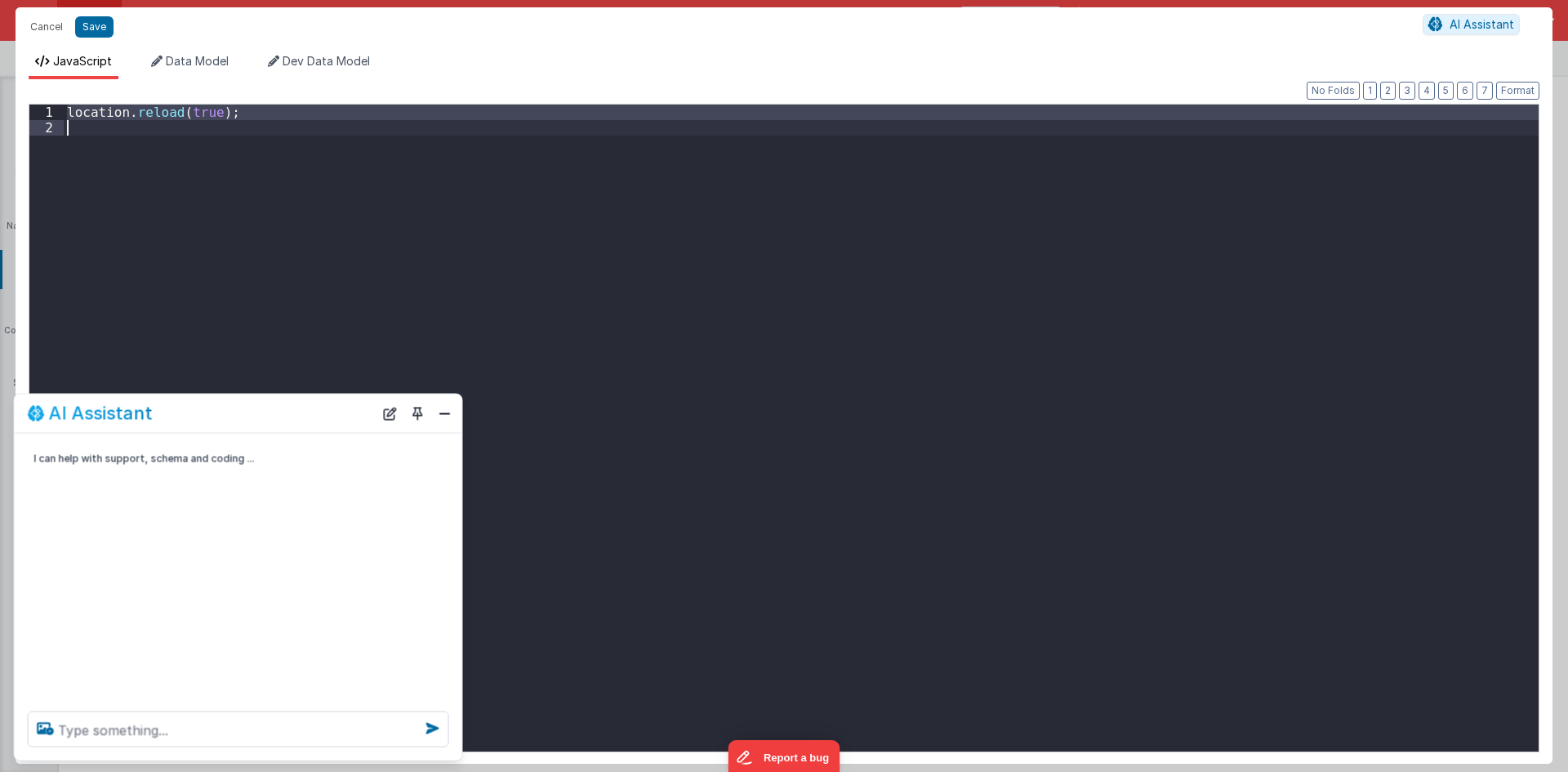
drag, startPoint x: 418, startPoint y: 191, endPoint x: 464, endPoint y: 171, distance: 50.2
click at [418, 191] on div "location . reload ( true ) ;" at bounding box center [800, 428] width 1475 height 647
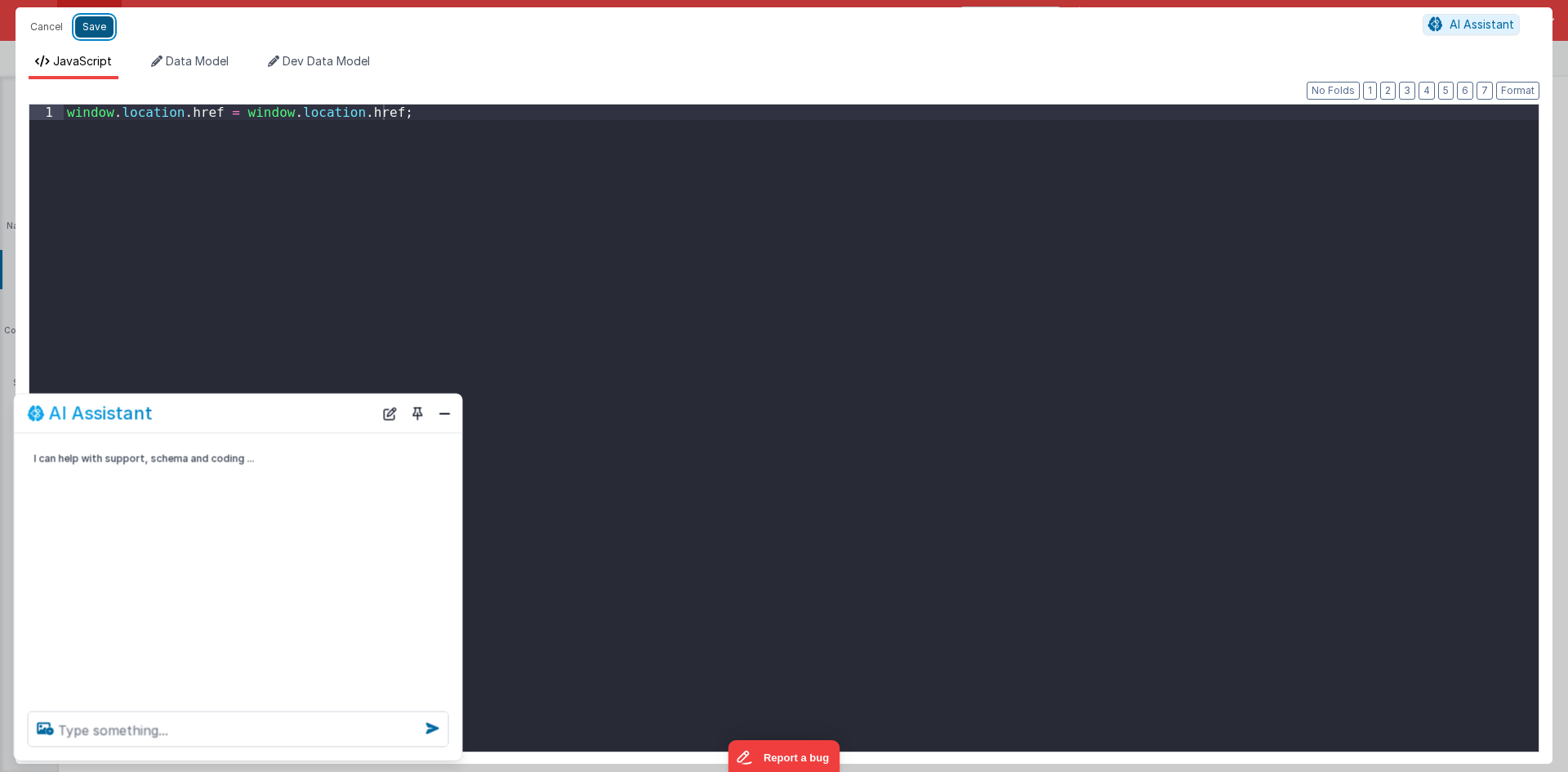
click at [90, 34] on button "Save" at bounding box center [94, 27] width 38 height 21
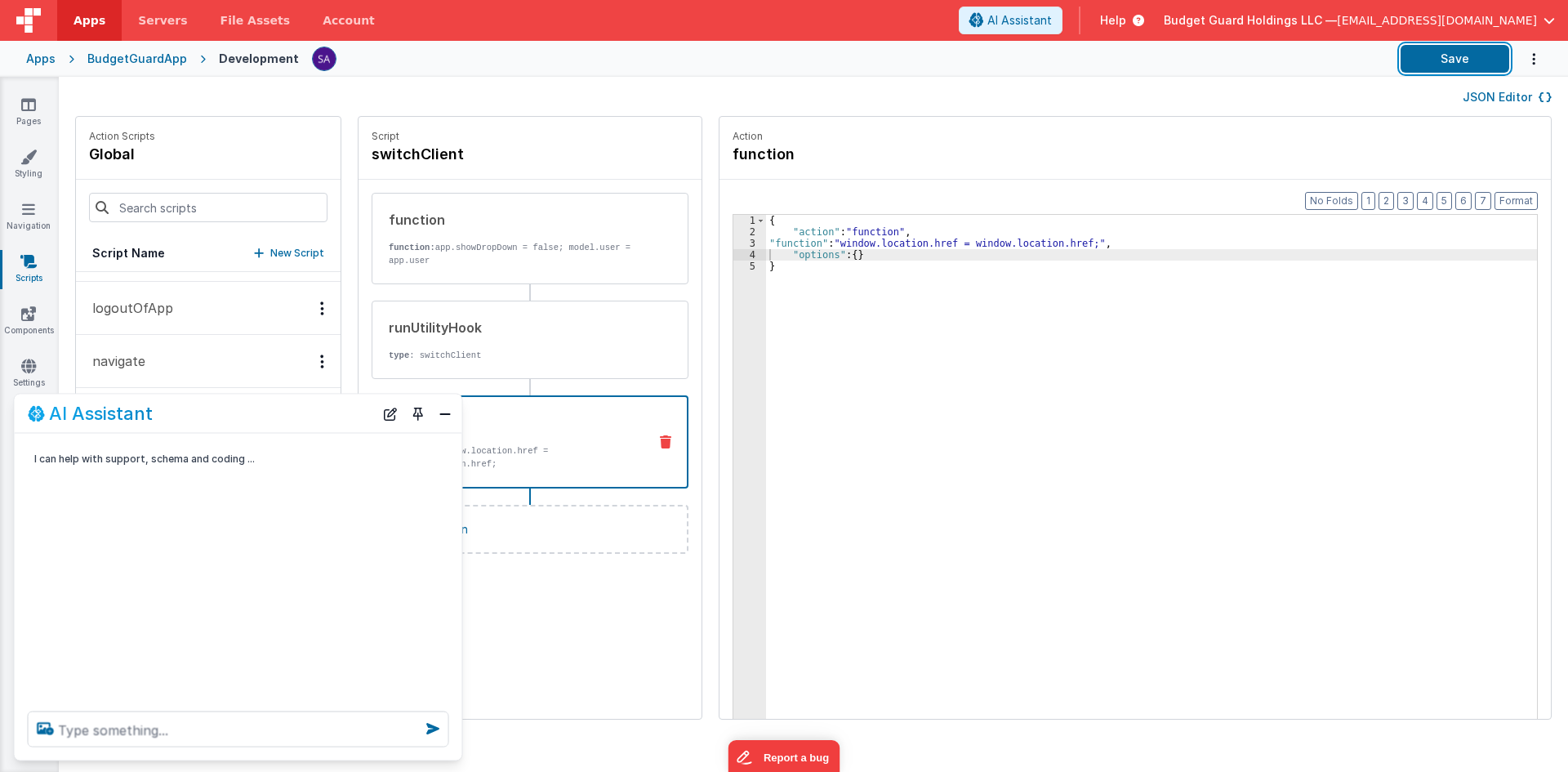
drag, startPoint x: 1475, startPoint y: 58, endPoint x: 1430, endPoint y: 34, distance: 51.0
click at [1475, 57] on button "Save" at bounding box center [1456, 58] width 109 height 28
click at [449, 416] on button "Close" at bounding box center [446, 414] width 21 height 23
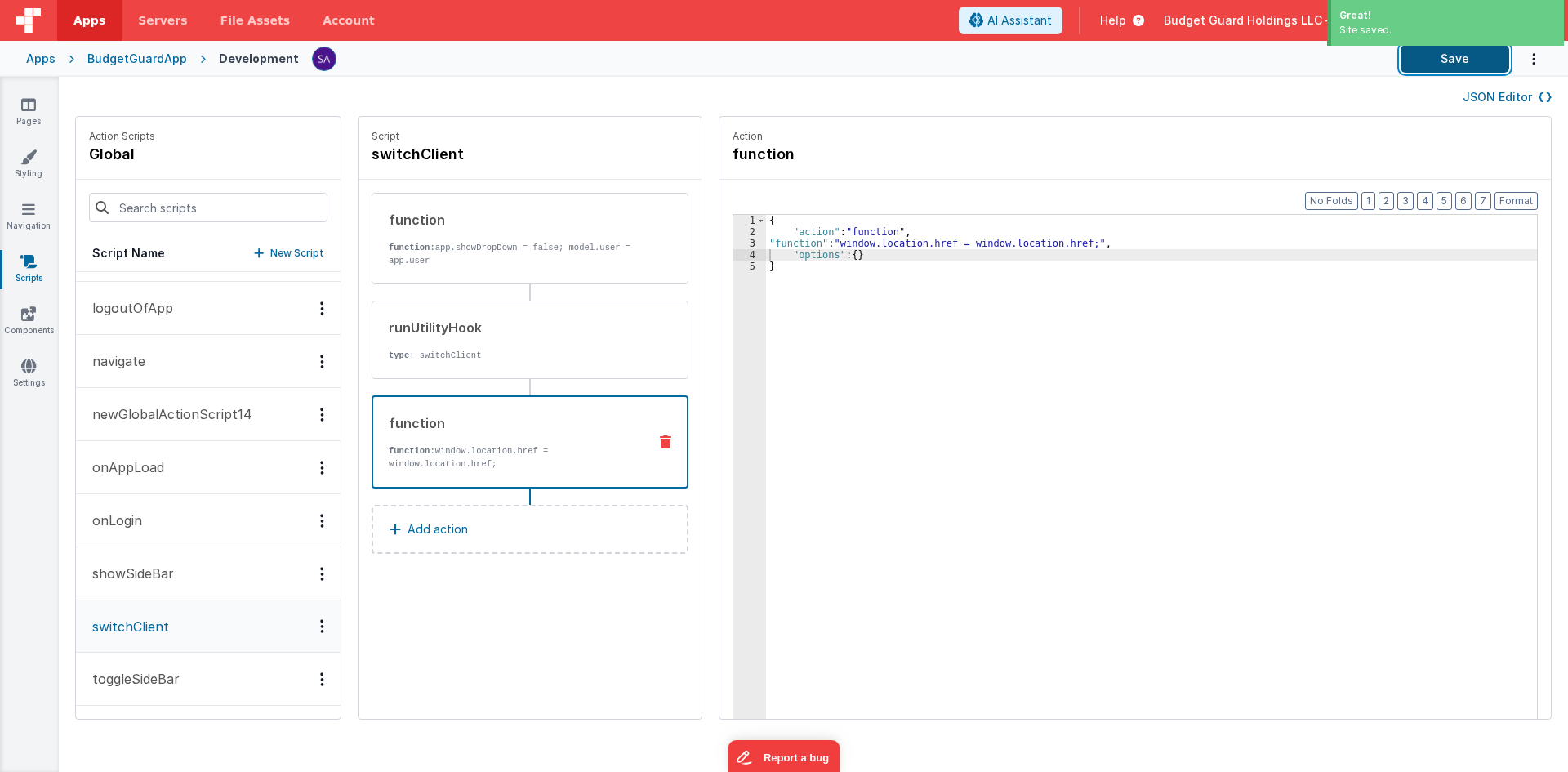
click at [1431, 53] on button "Save" at bounding box center [1456, 58] width 109 height 28
click at [1446, 61] on button "Save" at bounding box center [1456, 58] width 109 height 28
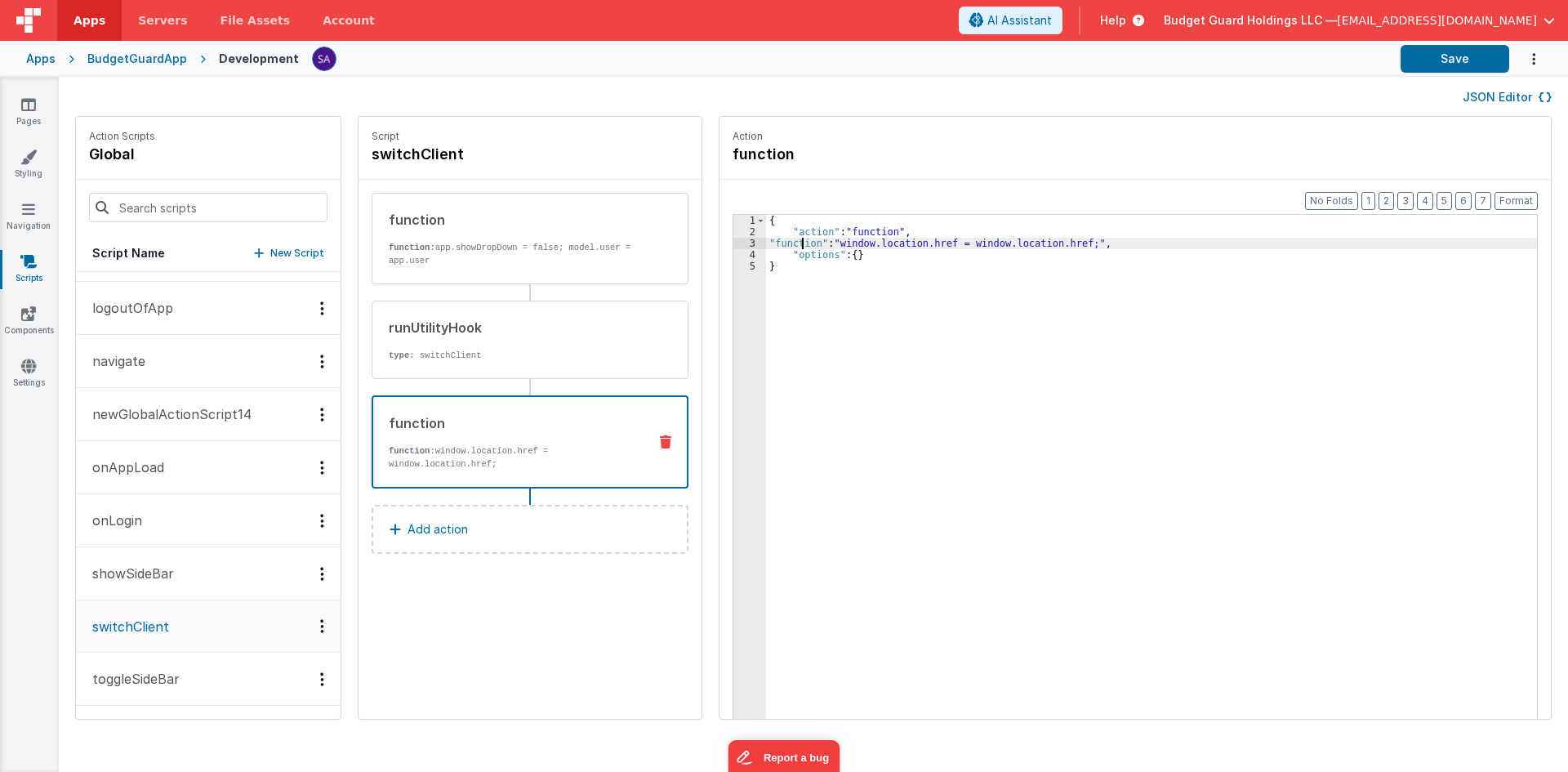
click at [784, 246] on div "{ "action" : "function" , "function" : "window.location.href = window.location.…" at bounding box center [1160, 504] width 786 height 578
click at [734, 244] on div "3" at bounding box center [750, 243] width 33 height 12
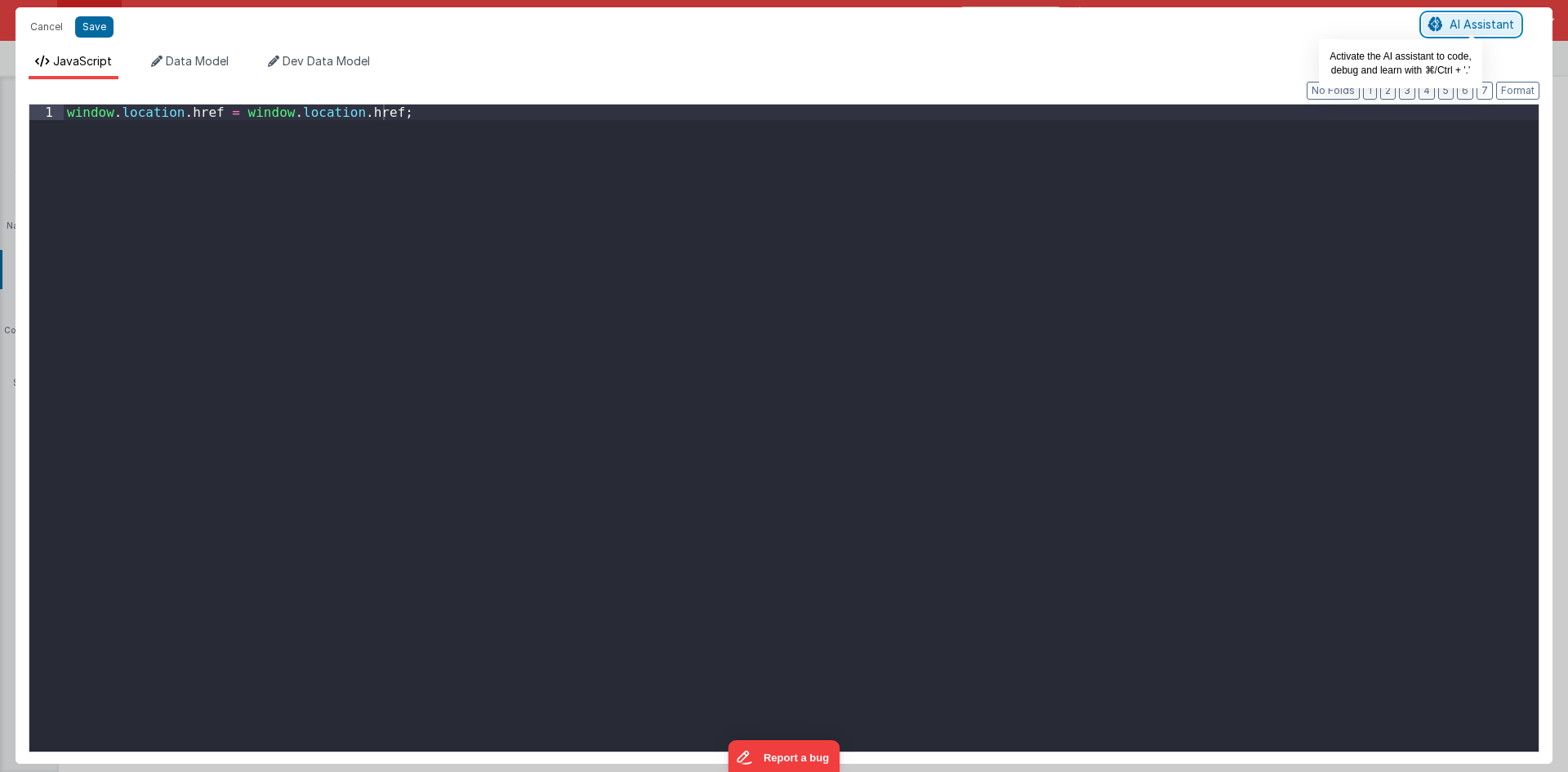
click at [1476, 28] on span "AI Assistant" at bounding box center [1482, 24] width 64 height 14
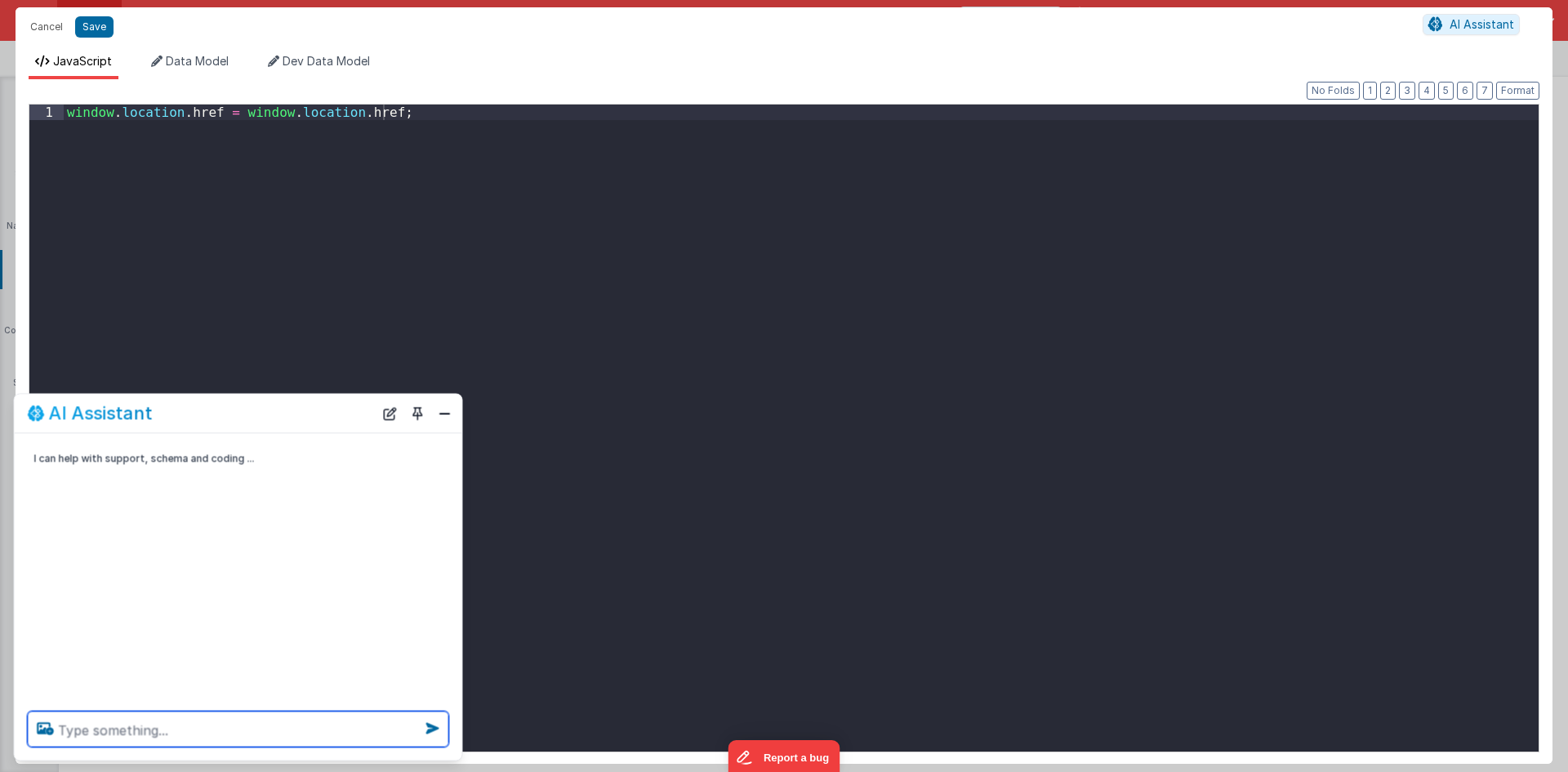
click at [328, 735] on textarea at bounding box center [238, 729] width 422 height 36
type textarea "its still not refreshing UI"
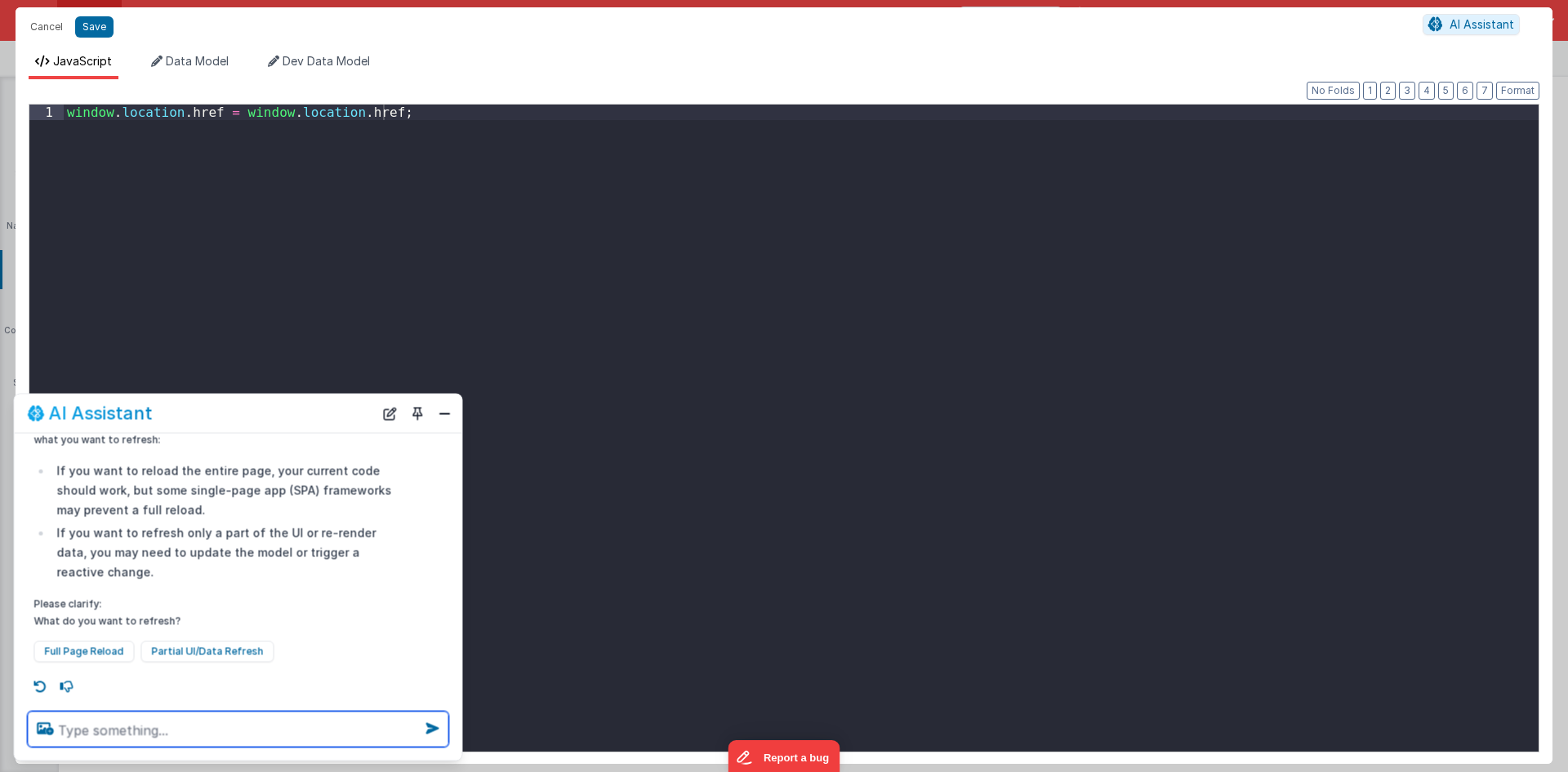
scroll to position [118, 0]
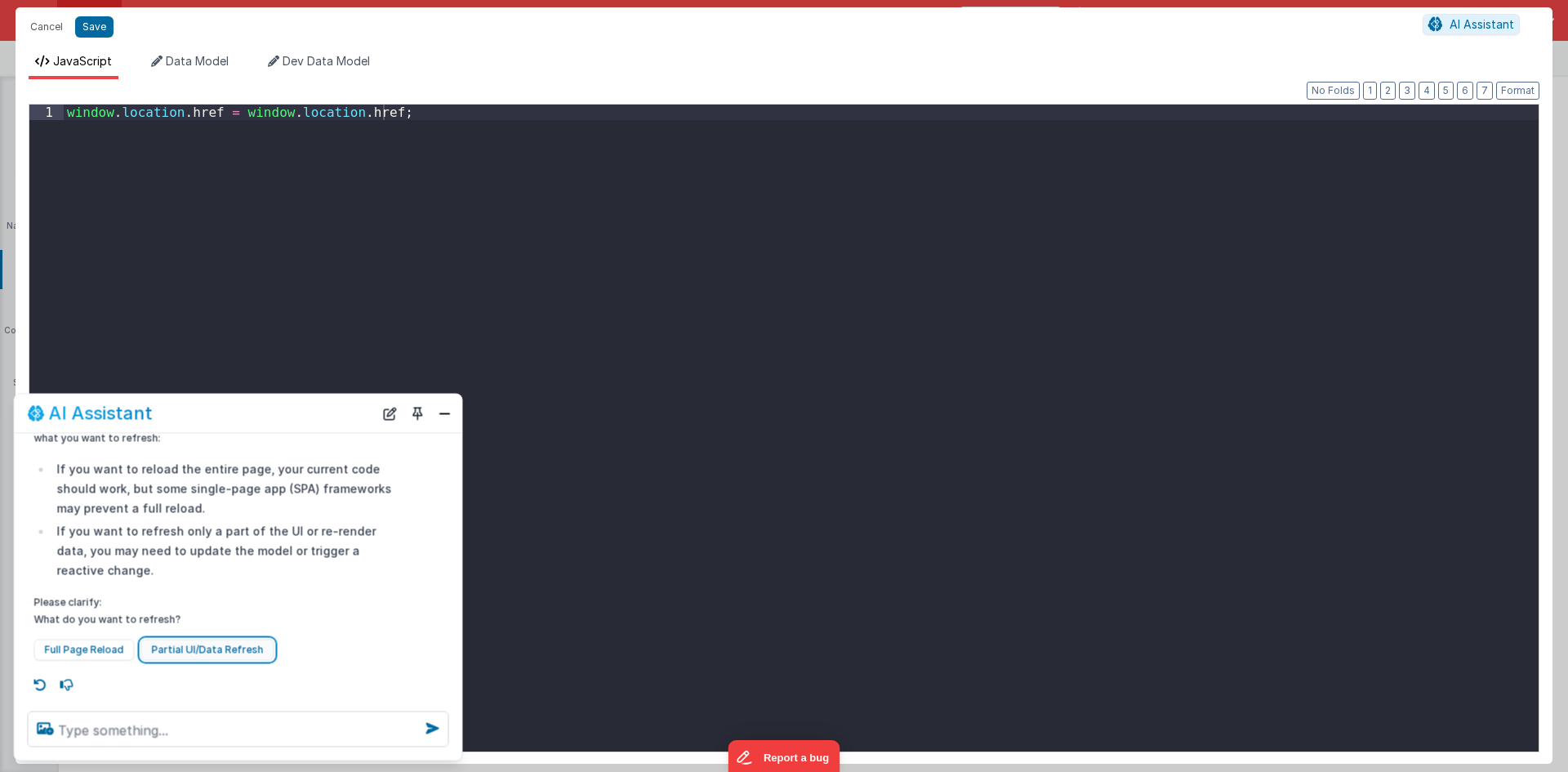
click at [221, 653] on button "Partial UI/Data Refresh" at bounding box center [208, 650] width 133 height 21
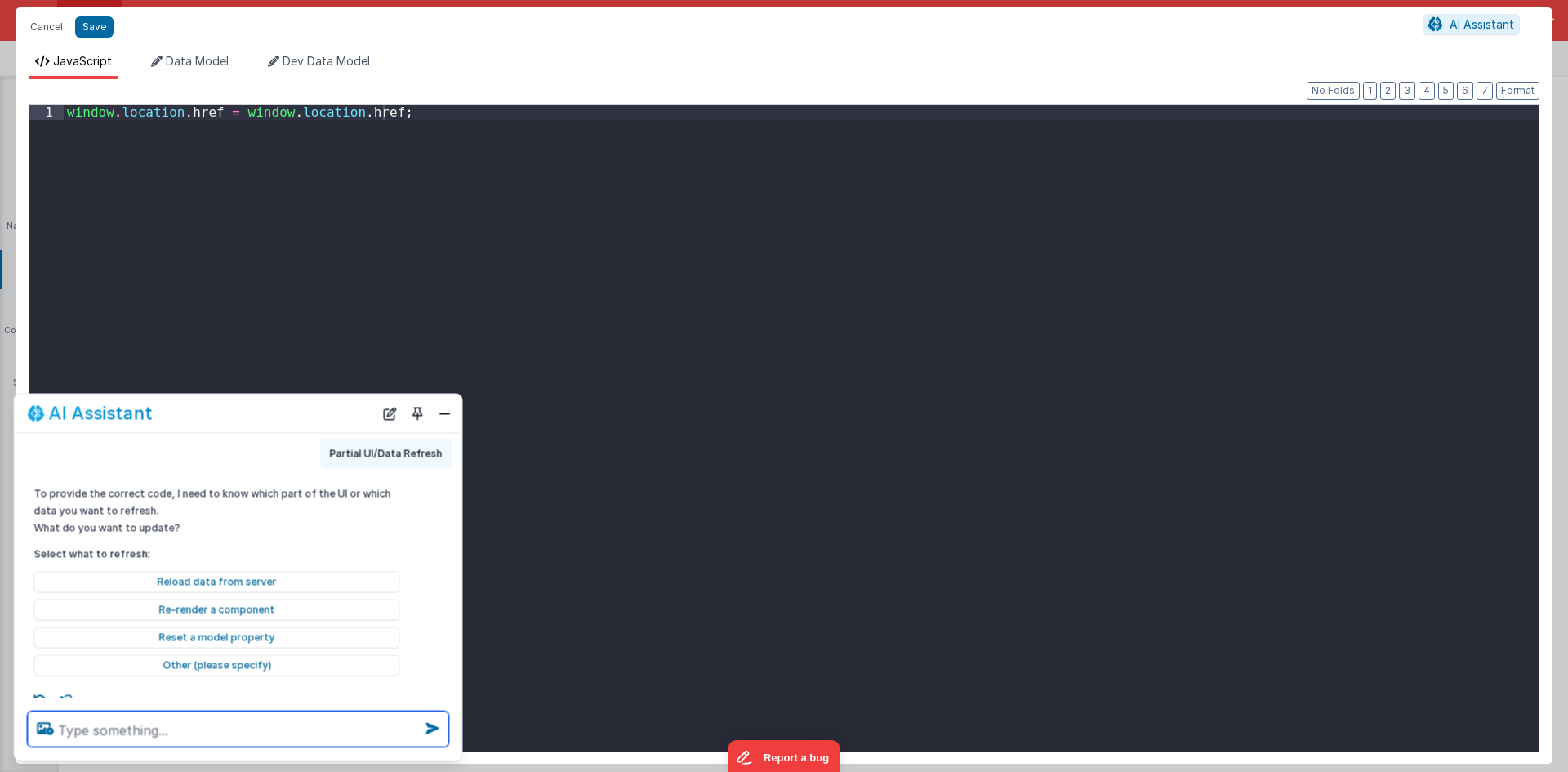
scroll to position [372, 0]
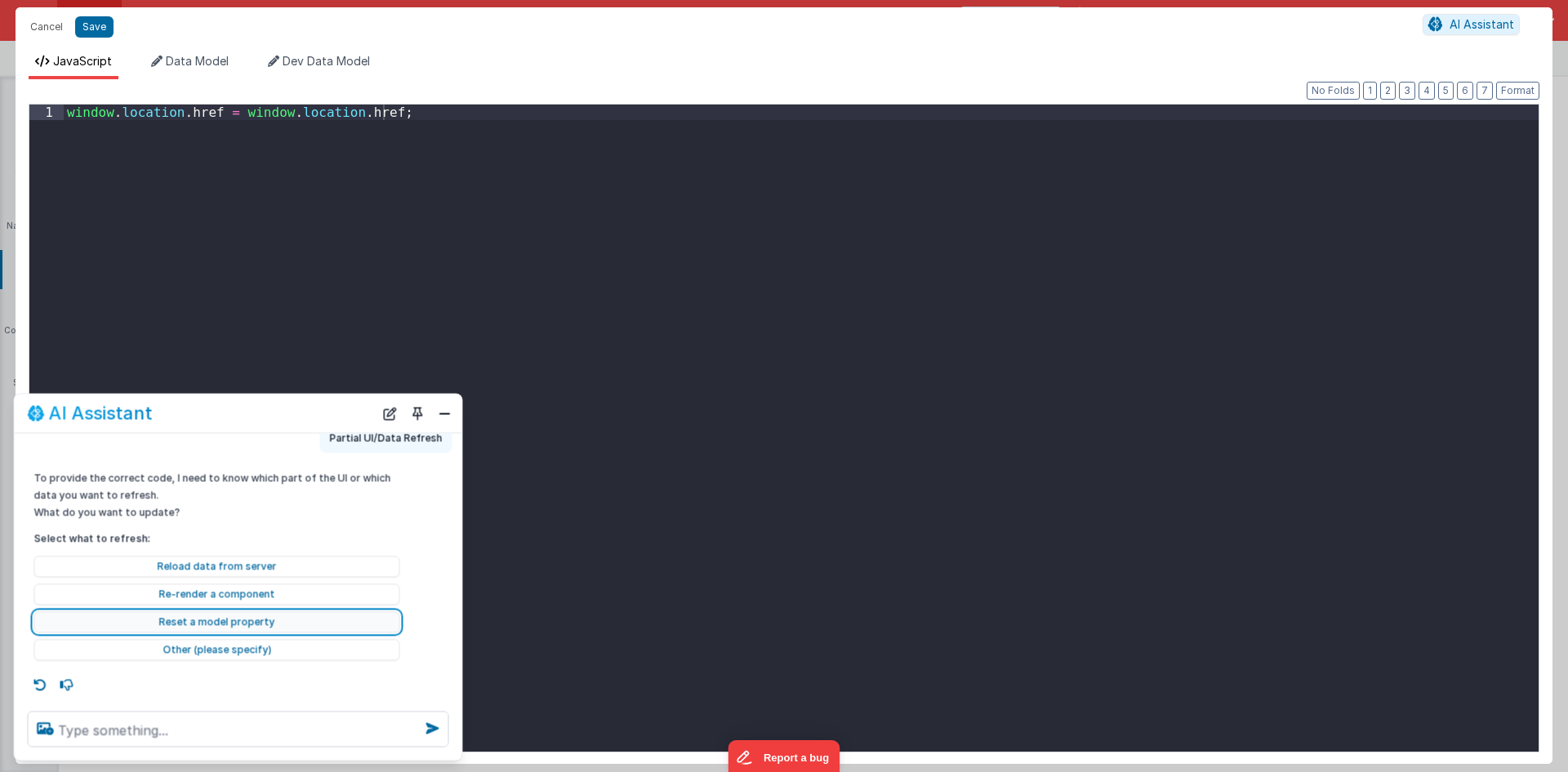
click at [251, 627] on button "Reset a model property" at bounding box center [217, 621] width 366 height 21
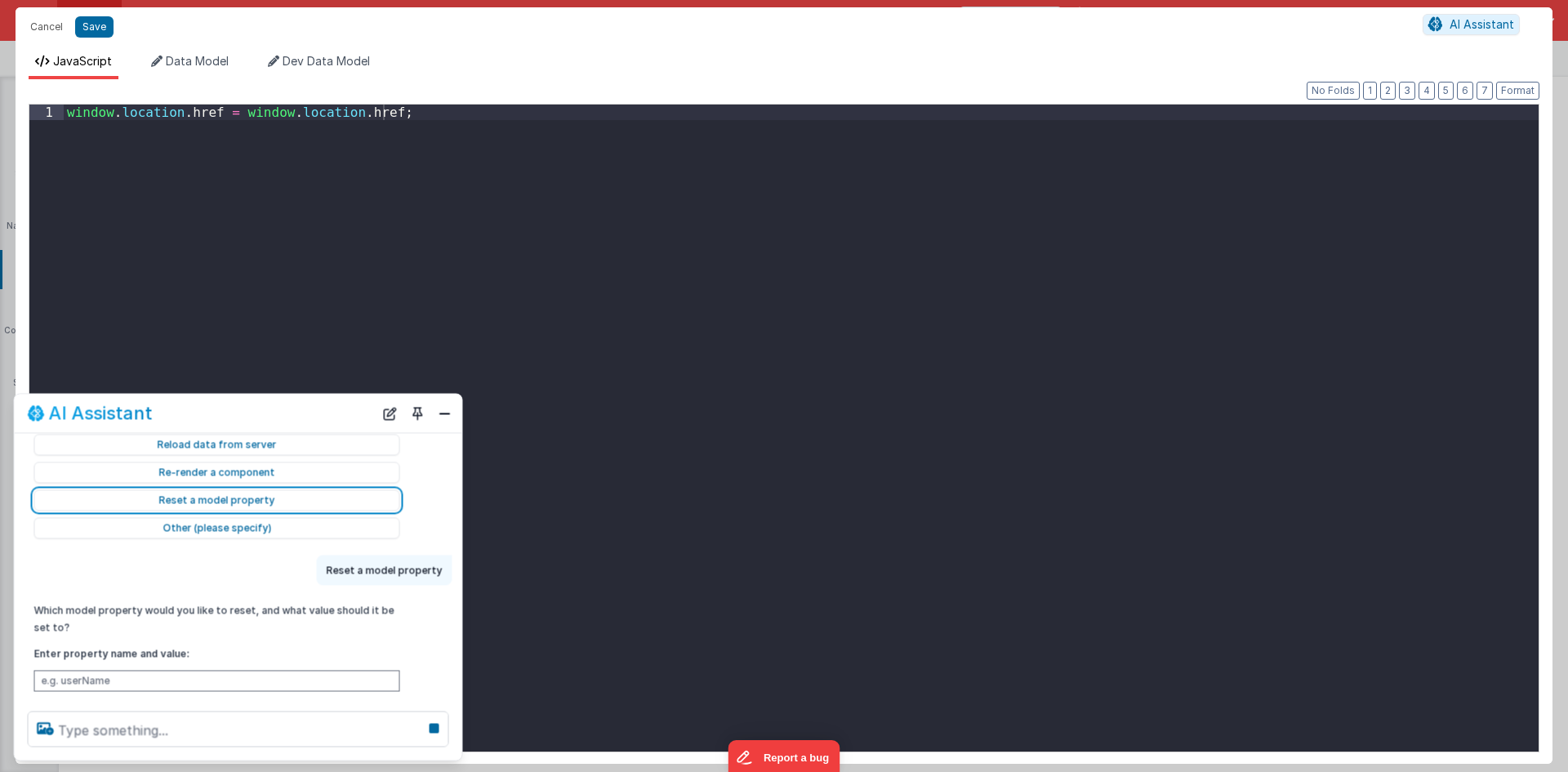
scroll to position [522, 0]
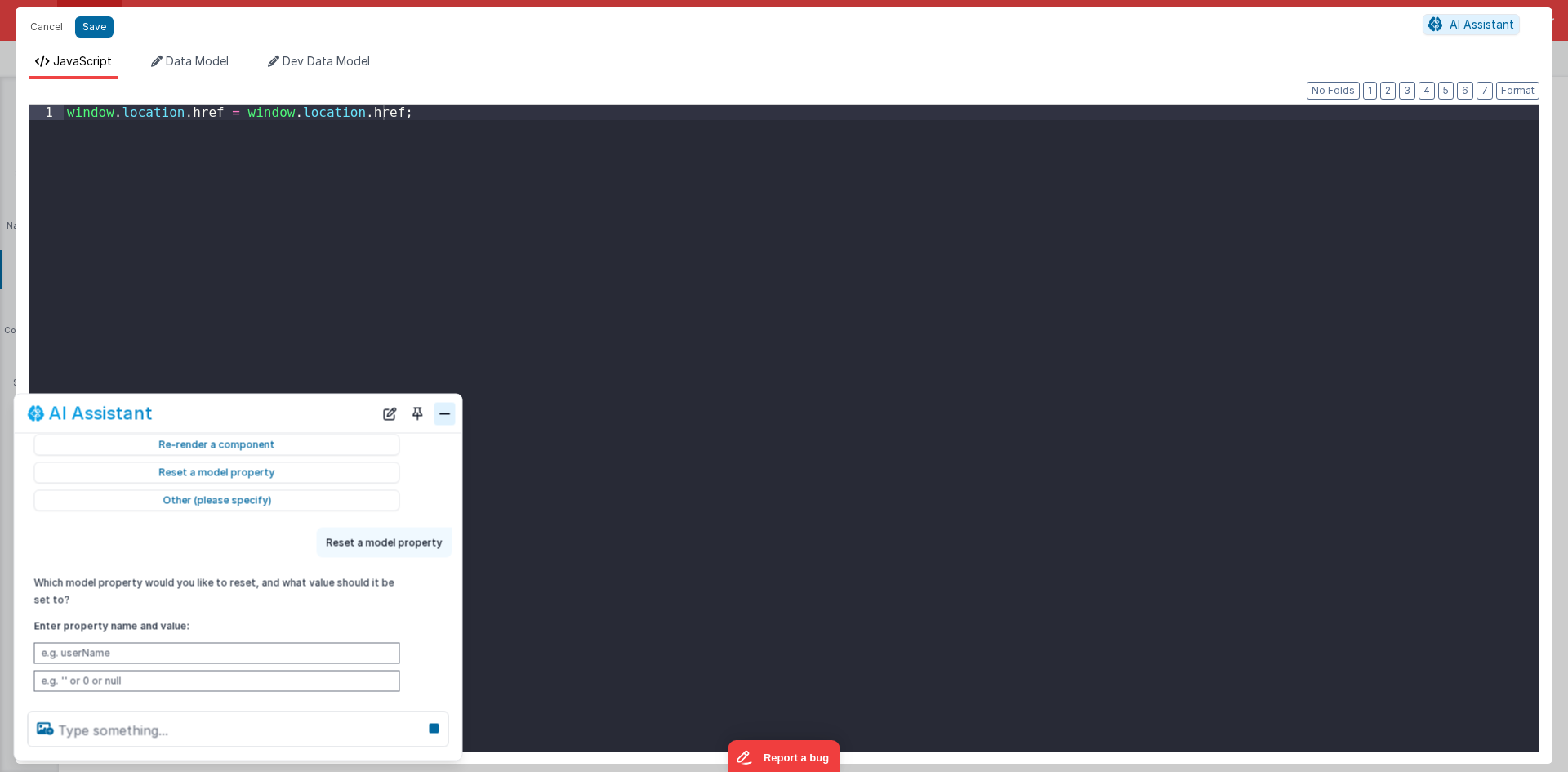
click at [447, 410] on button "Close" at bounding box center [446, 414] width 21 height 23
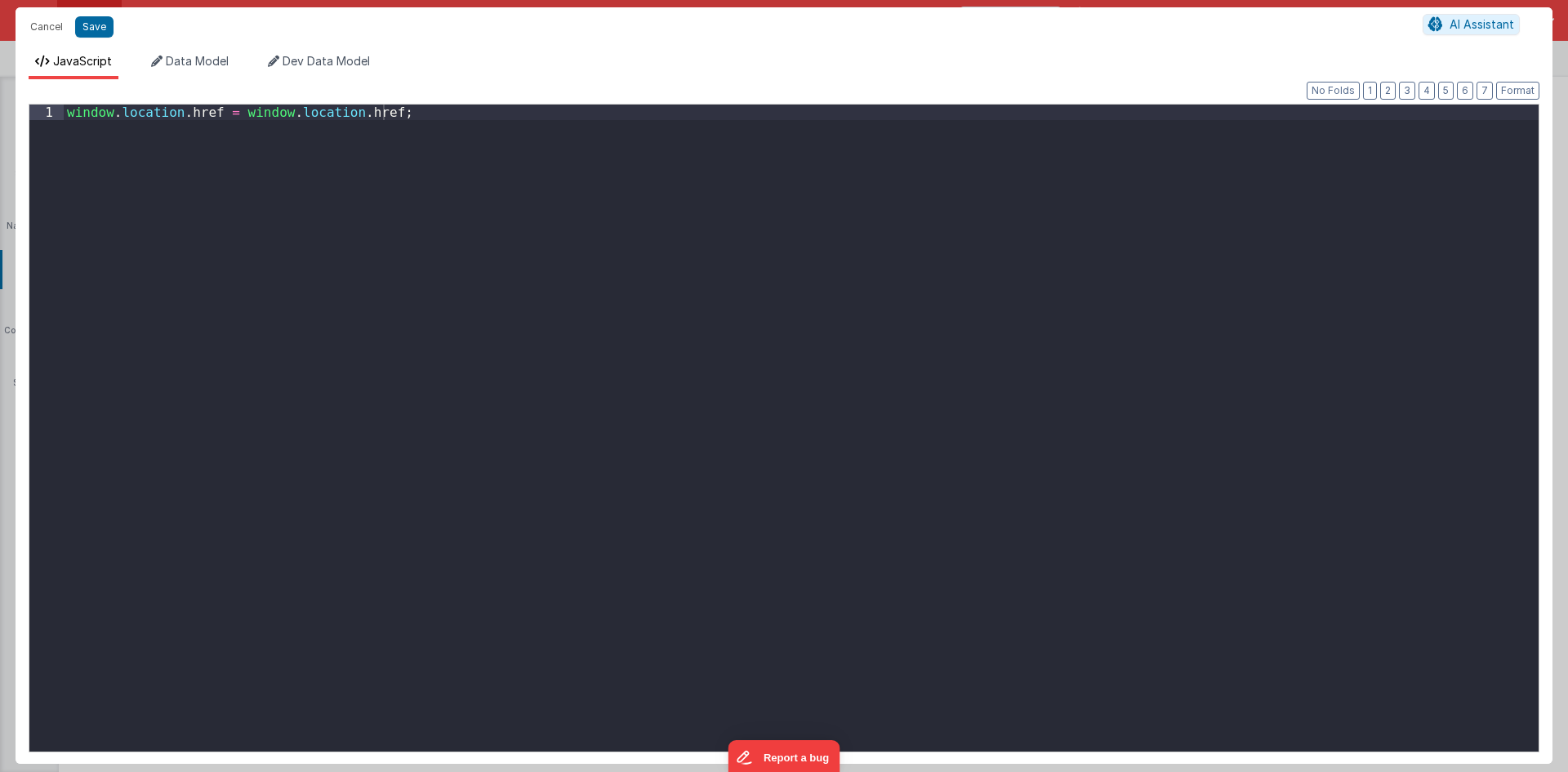
scroll to position [0, 0]
click at [1437, 24] on icon at bounding box center [1436, 24] width 14 height 1
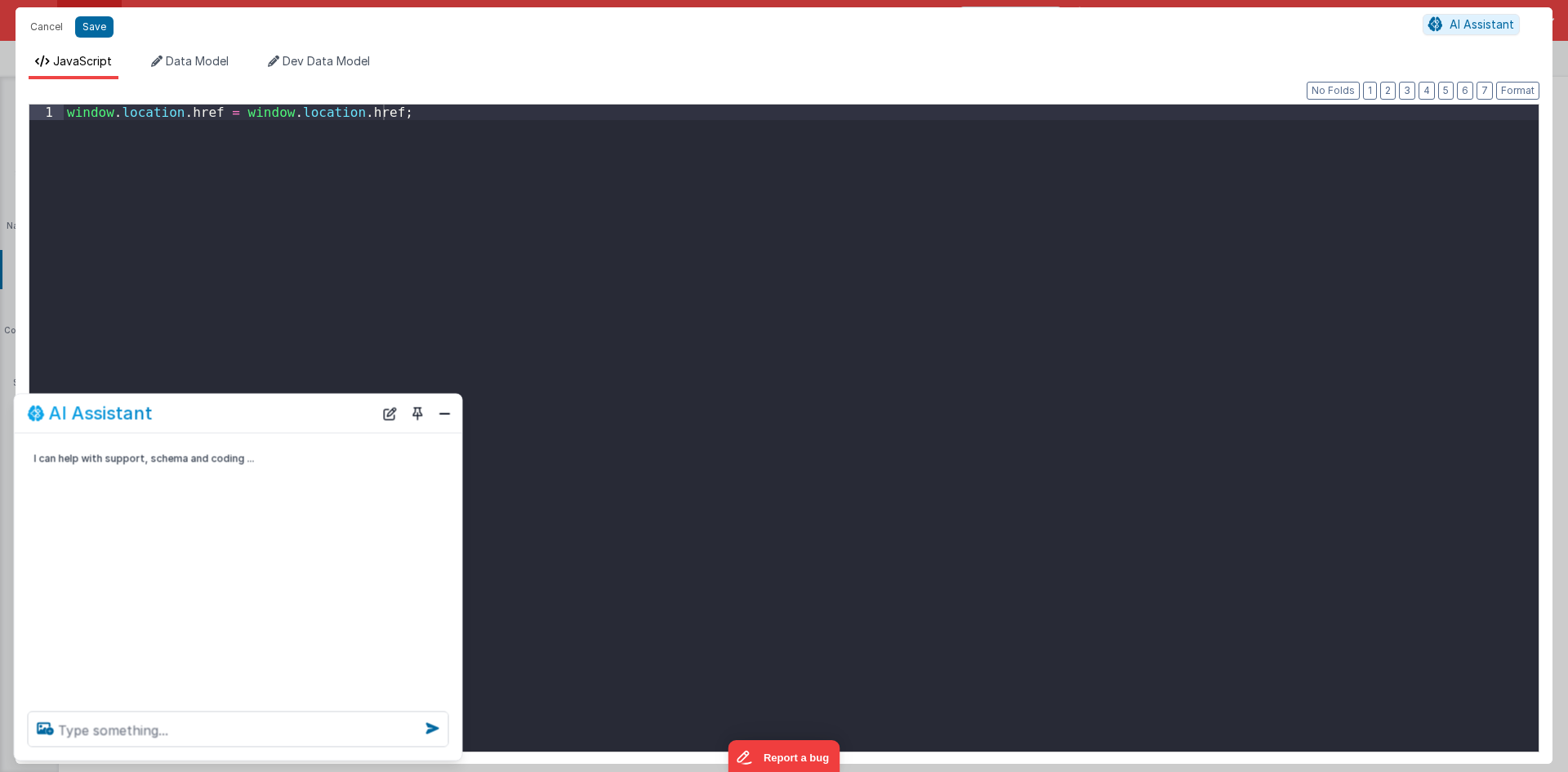
click at [173, 710] on div at bounding box center [238, 730] width 447 height 62
click at [179, 719] on textarea at bounding box center [238, 729] width 422 height 36
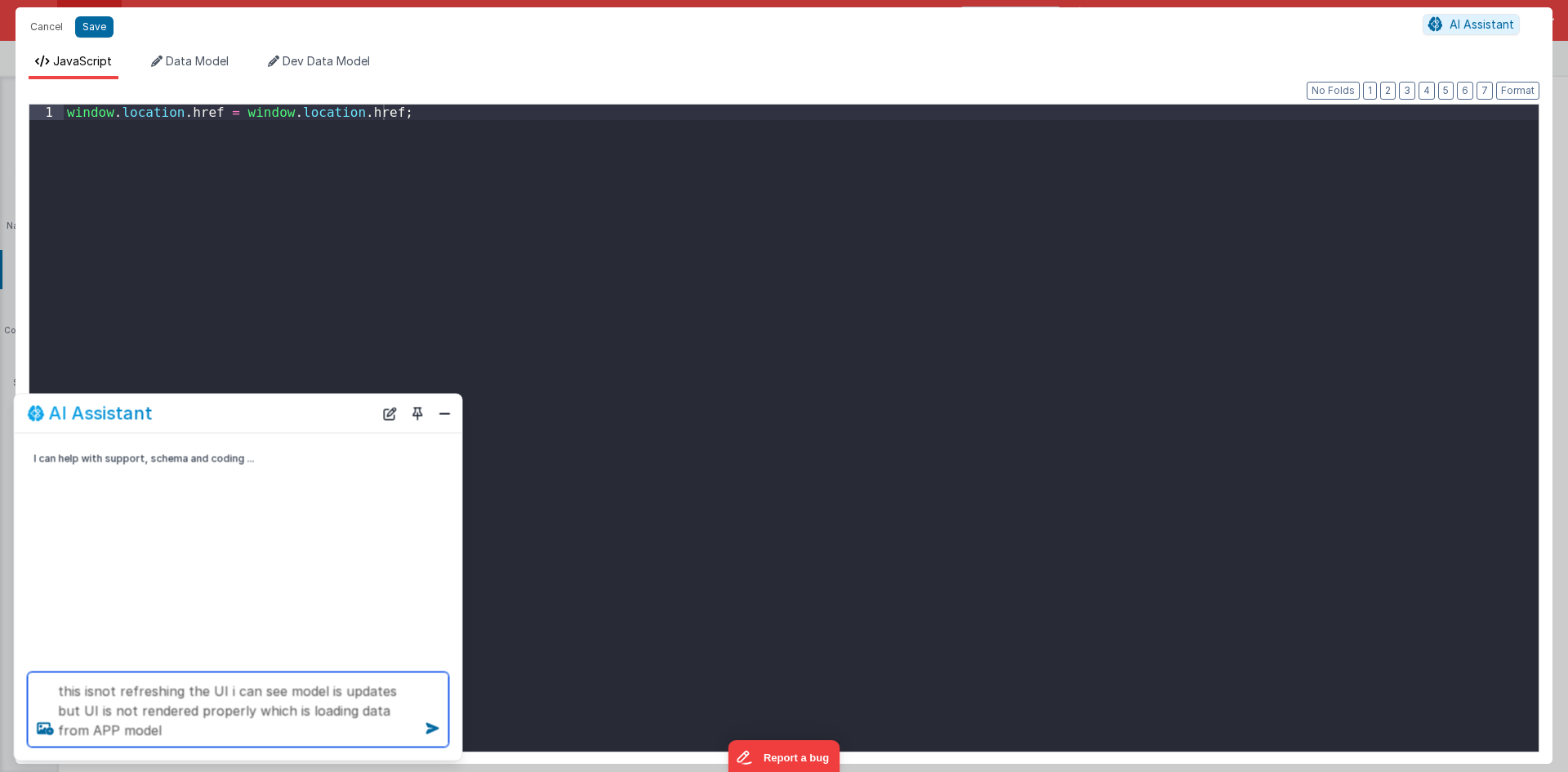
type textarea "this isnot refreshing the UI i can see model is updates but UI is not rendered …"
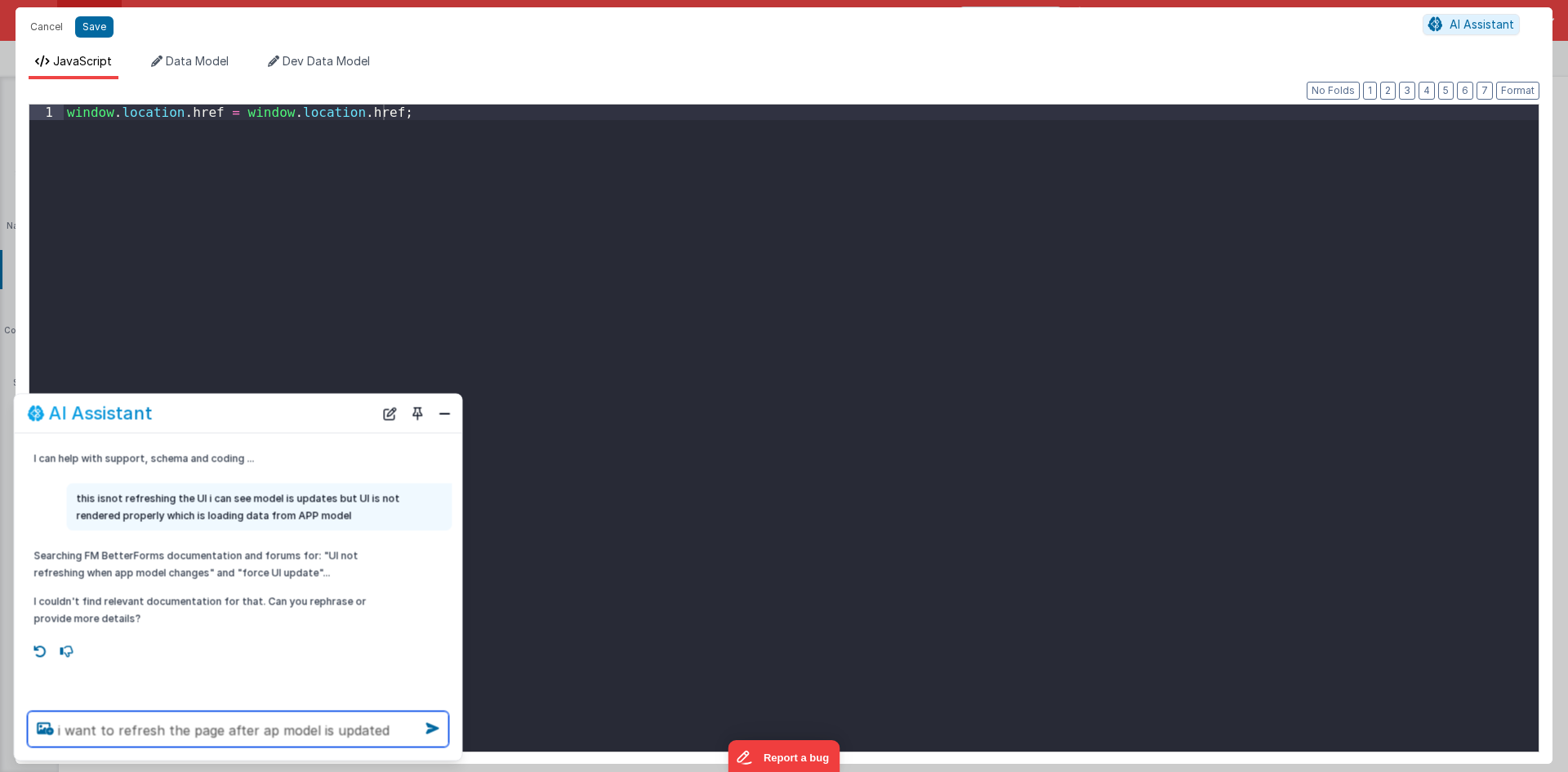
type textarea "i want to refresh the page after ap model is updated"
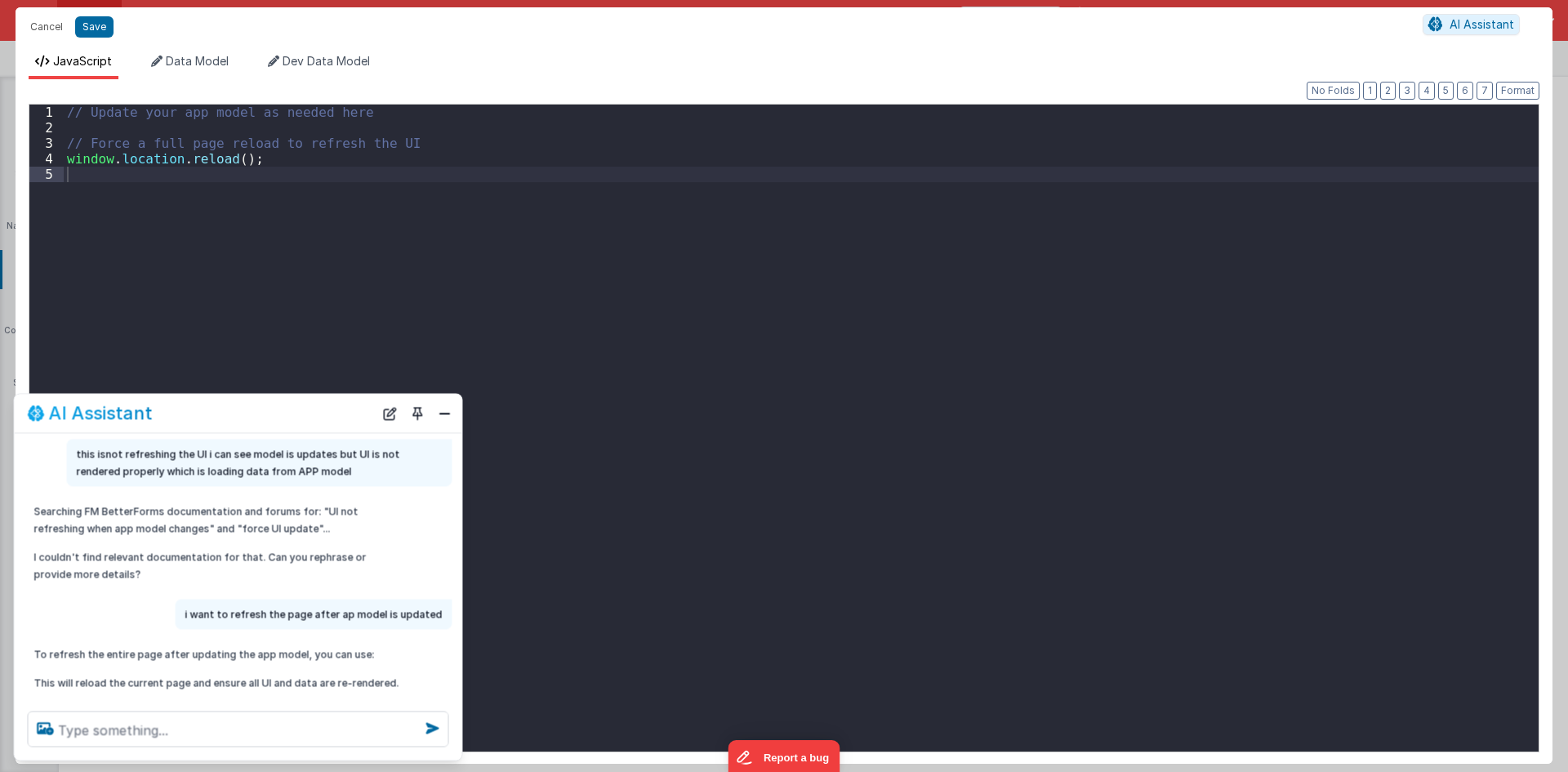
scroll to position [75, 0]
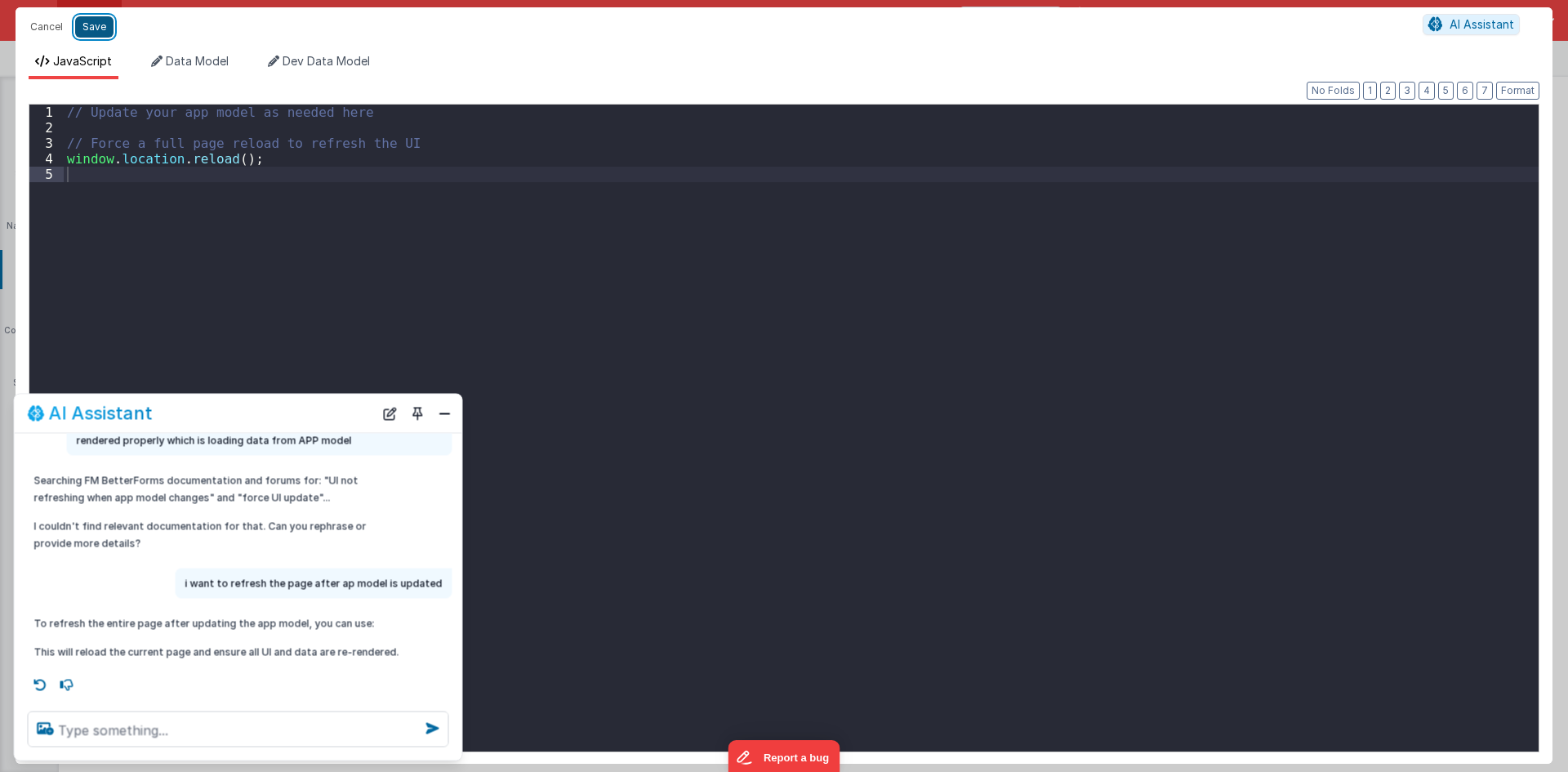
click at [83, 21] on button "Save" at bounding box center [94, 27] width 38 height 21
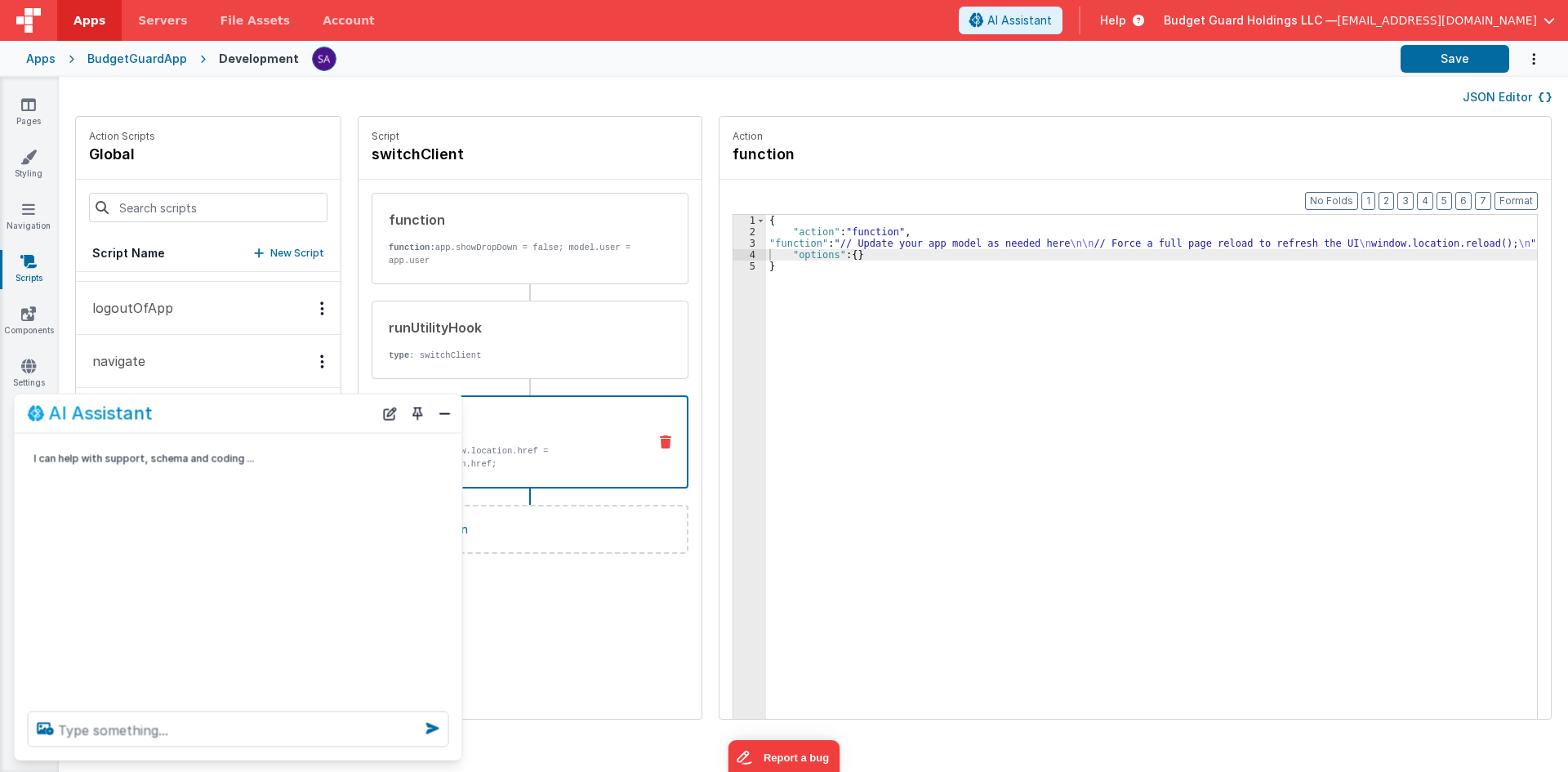
scroll to position [0, 0]
click at [1441, 53] on button "Save" at bounding box center [1456, 58] width 109 height 28
click at [446, 415] on button "Close" at bounding box center [446, 414] width 21 height 23
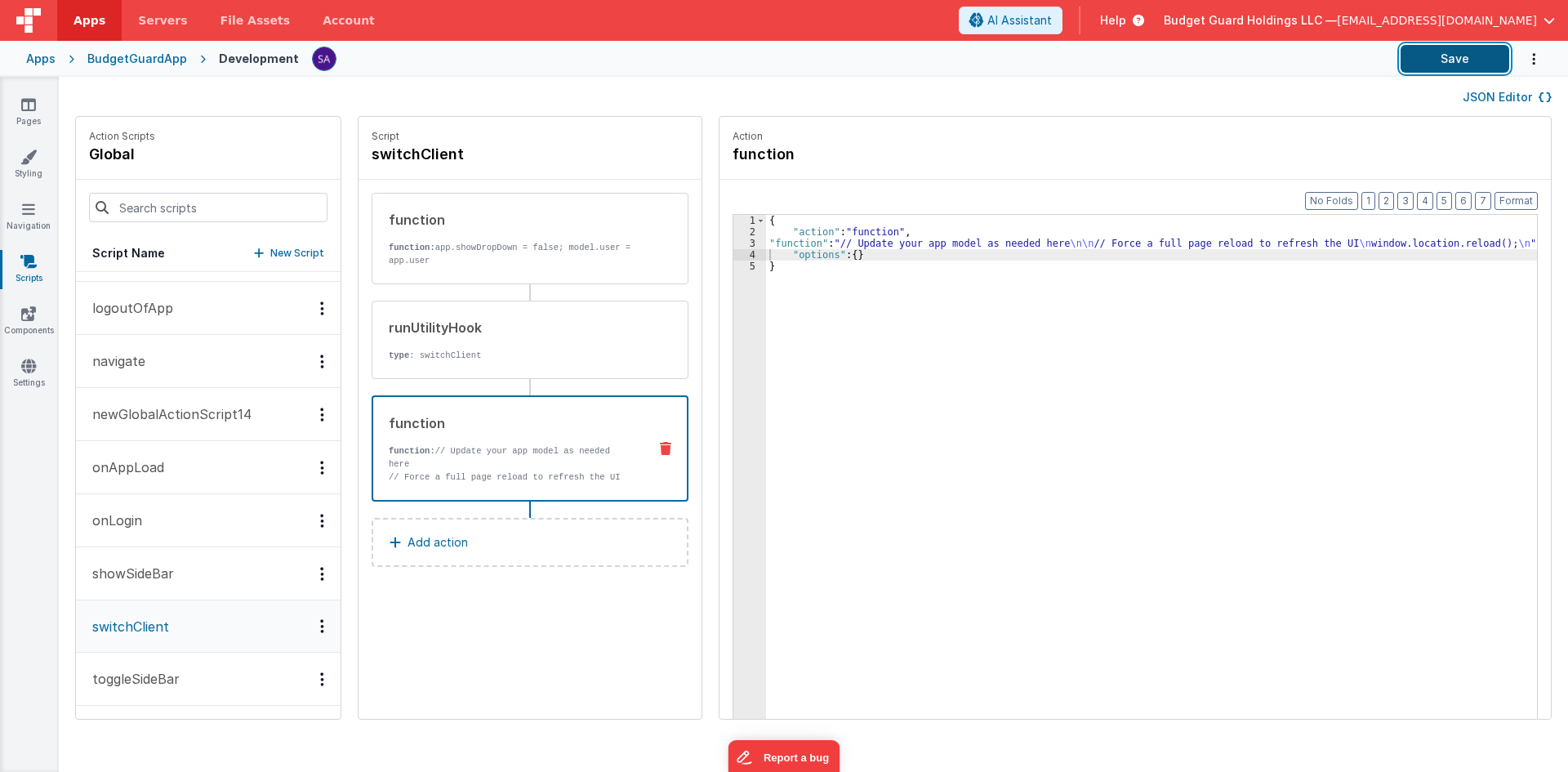
click at [1449, 61] on button "Save" at bounding box center [1456, 58] width 109 height 28
drag, startPoint x: 1470, startPoint y: 56, endPoint x: 1322, endPoint y: 1, distance: 157.9
click at [1470, 56] on button "Save" at bounding box center [1456, 58] width 109 height 28
click at [472, 546] on button "Add action" at bounding box center [530, 542] width 317 height 49
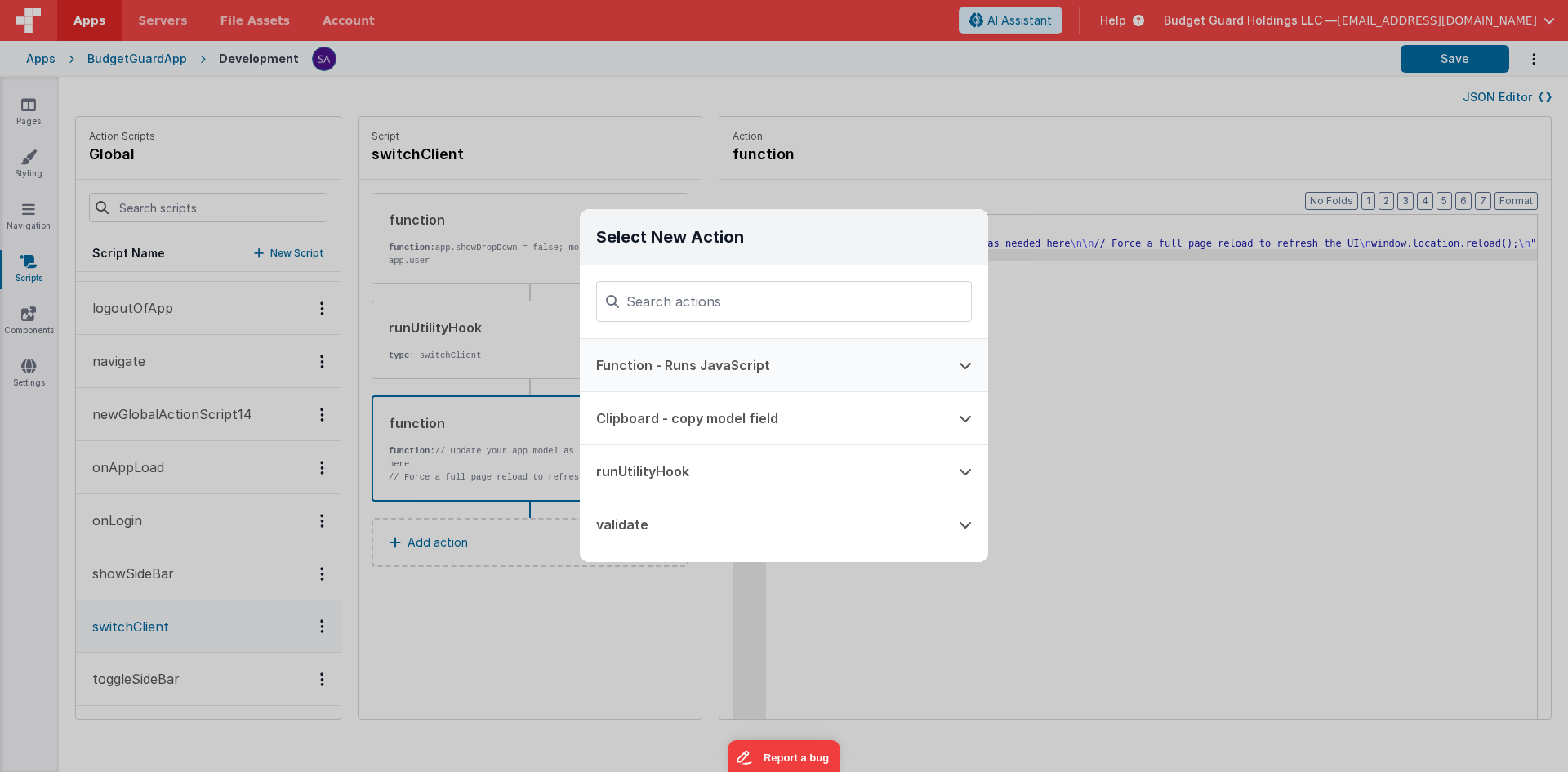
click at [709, 367] on button "Function - Runs JavaScript" at bounding box center [761, 365] width 363 height 53
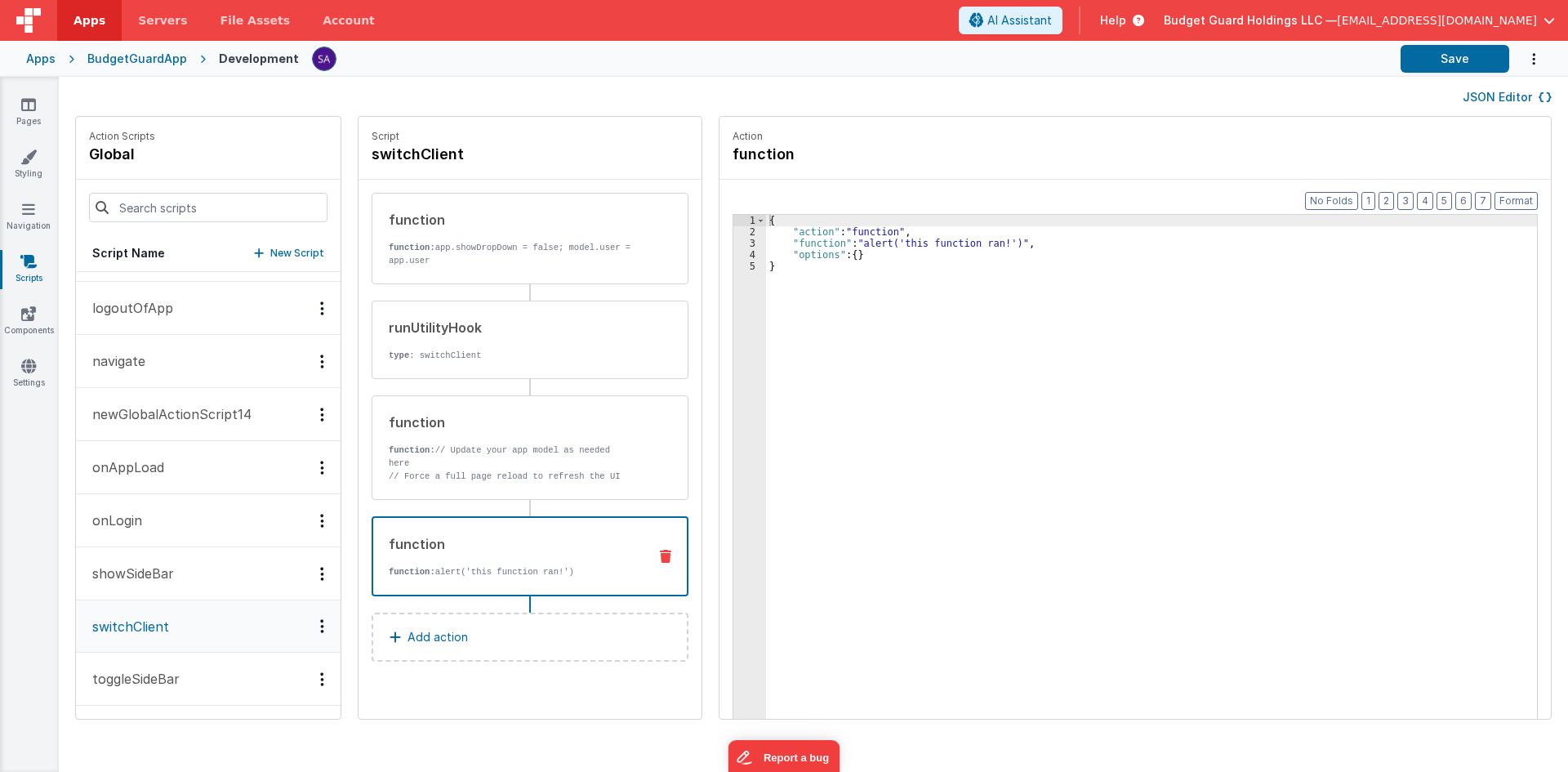
click at [734, 245] on div "3" at bounding box center [750, 243] width 33 height 12
click at [736, 242] on div "3" at bounding box center [750, 243] width 33 height 12
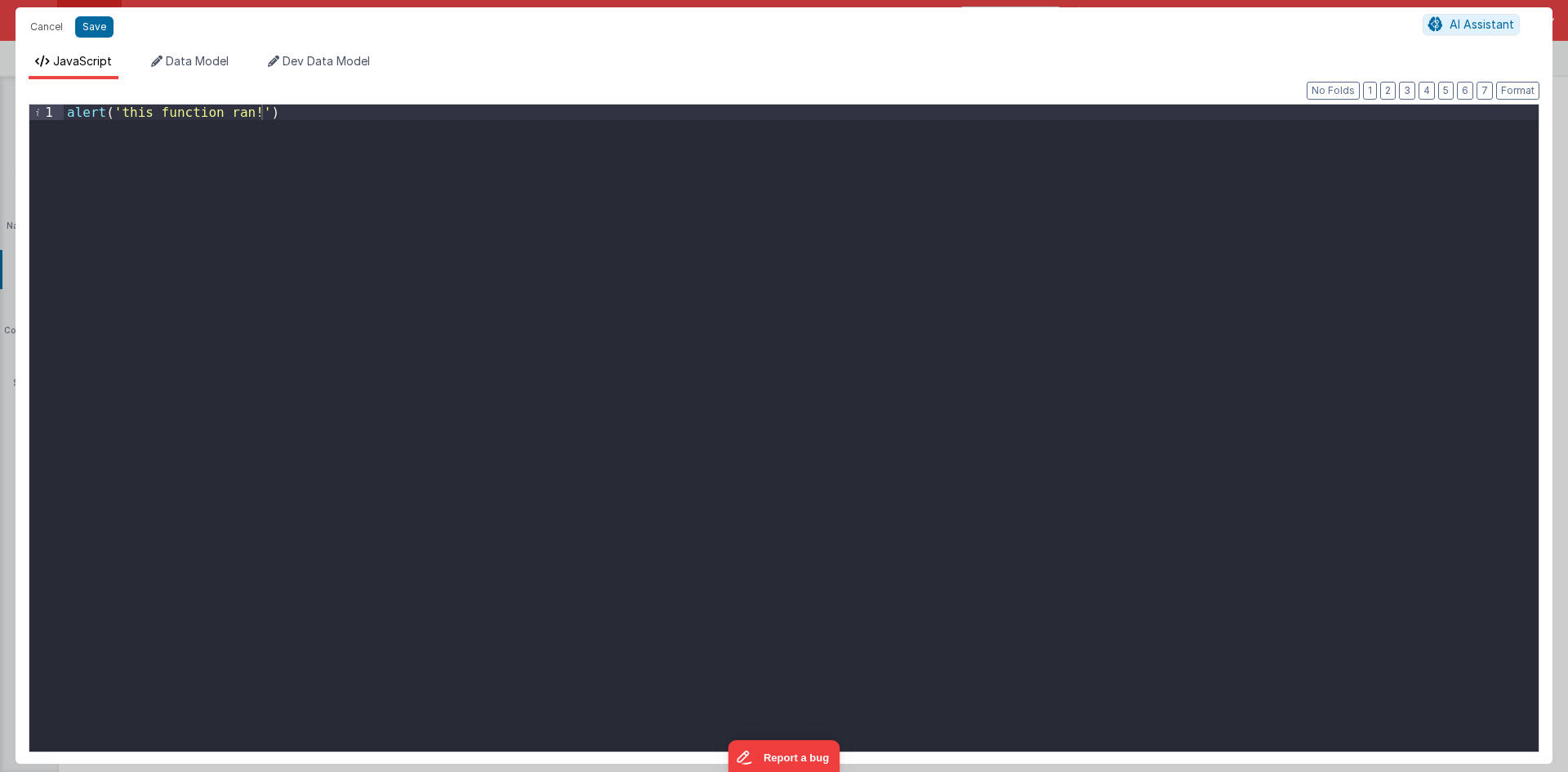
click at [679, 333] on div "alert ( 'this function ran!' )" at bounding box center [800, 443] width 1475 height 678
drag, startPoint x: 666, startPoint y: 300, endPoint x: 4, endPoint y: 142, distance: 680.6
click at [4, 142] on div "Cancel Save AI Assistant JavaScript Data Model Dev Data Model Format 7 6 5 4 3 …" at bounding box center [784, 386] width 1568 height 772
drag, startPoint x: 301, startPoint y: 126, endPoint x: 43, endPoint y: 119, distance: 258.1
click at [43, 119] on div "1 alert ( 'this function ran!' ) XXXXXXXXXXXXXXXXXXXXXXXXXXXXXXXXXXXXXXXXXXXXXX…" at bounding box center [784, 428] width 1511 height 649
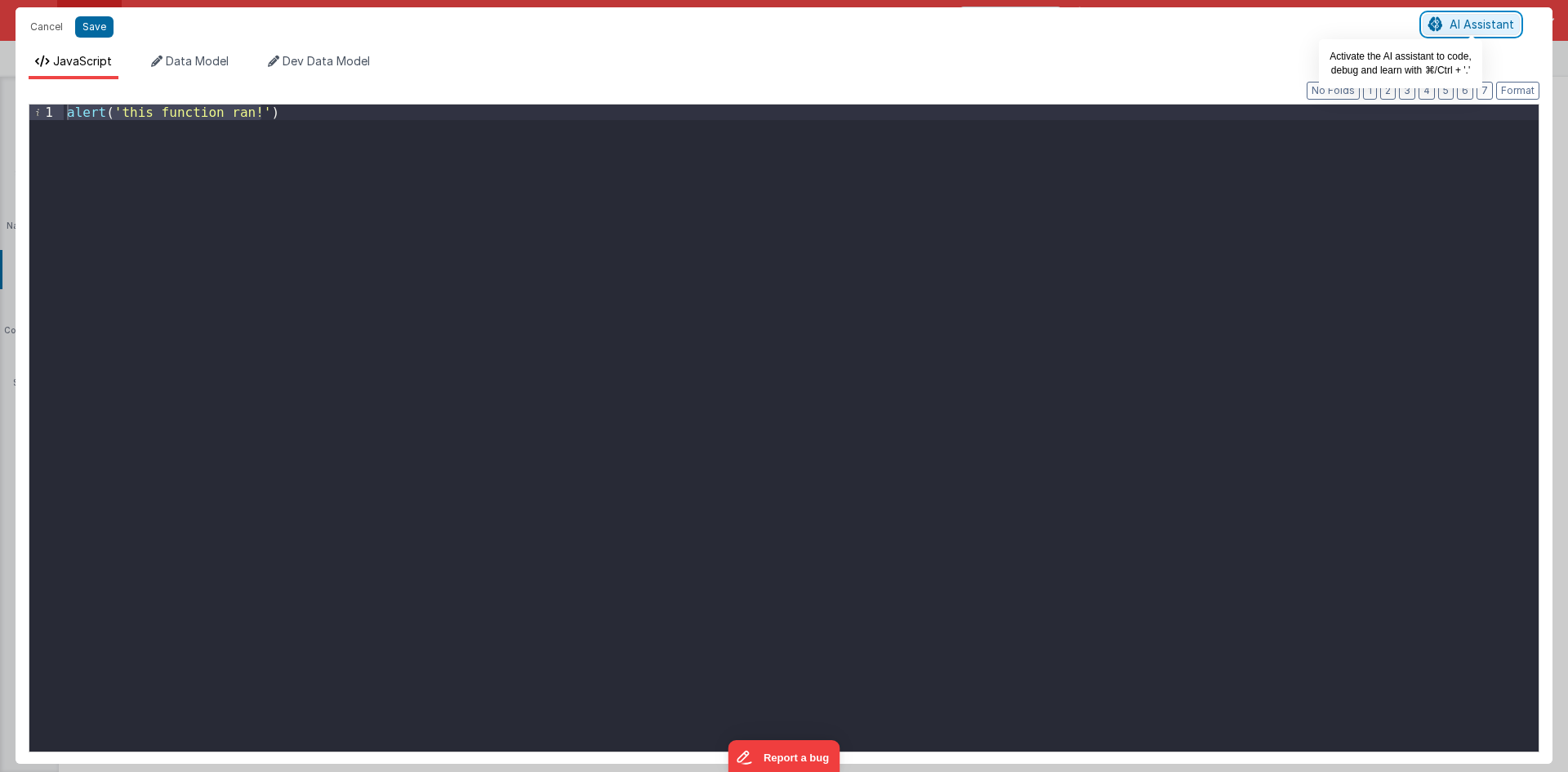
click at [1441, 24] on icon at bounding box center [1436, 24] width 14 height 1
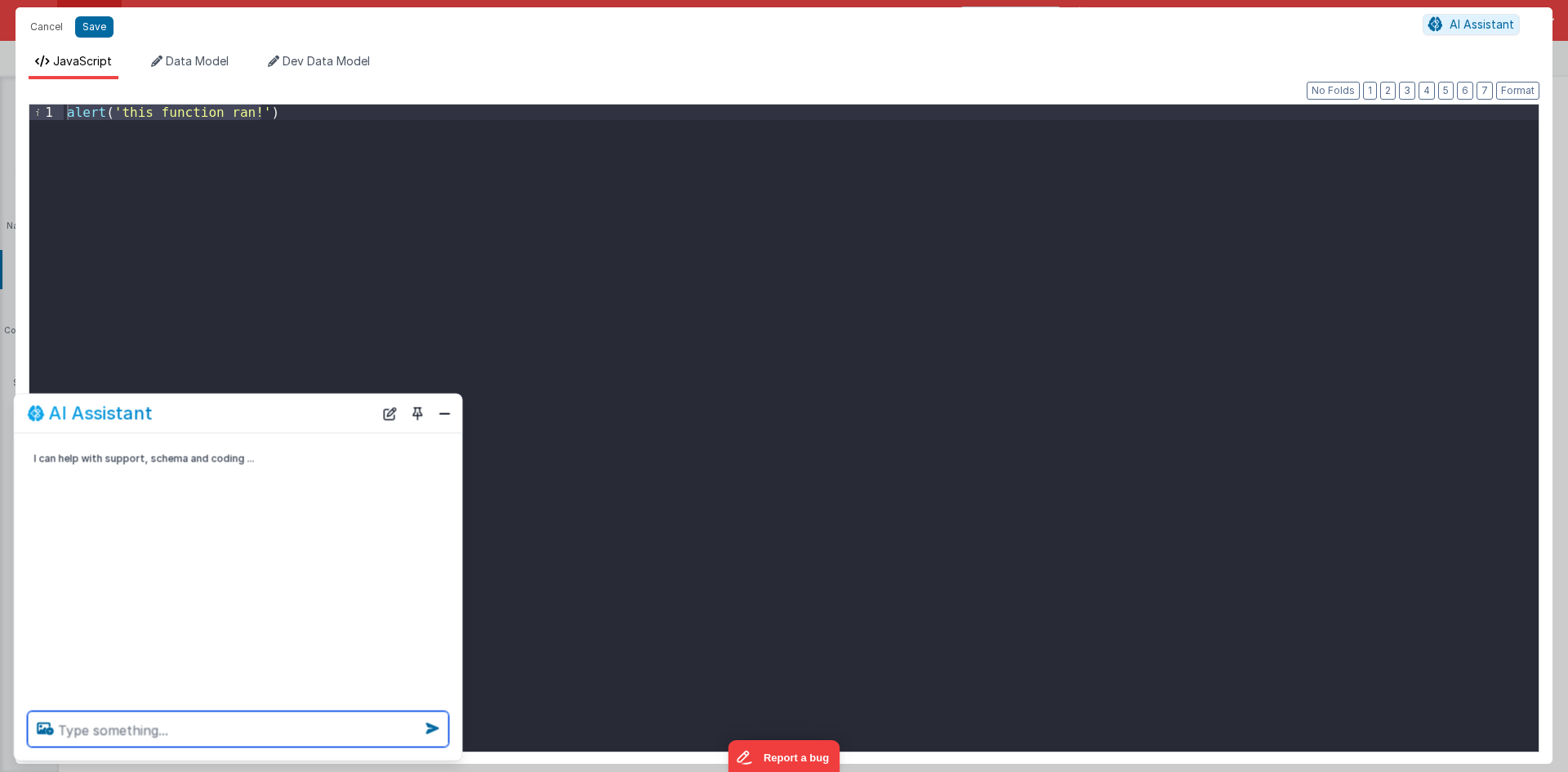
click at [166, 727] on textarea at bounding box center [238, 729] width 422 height 36
type textarea "i want to show loader from function start to end"
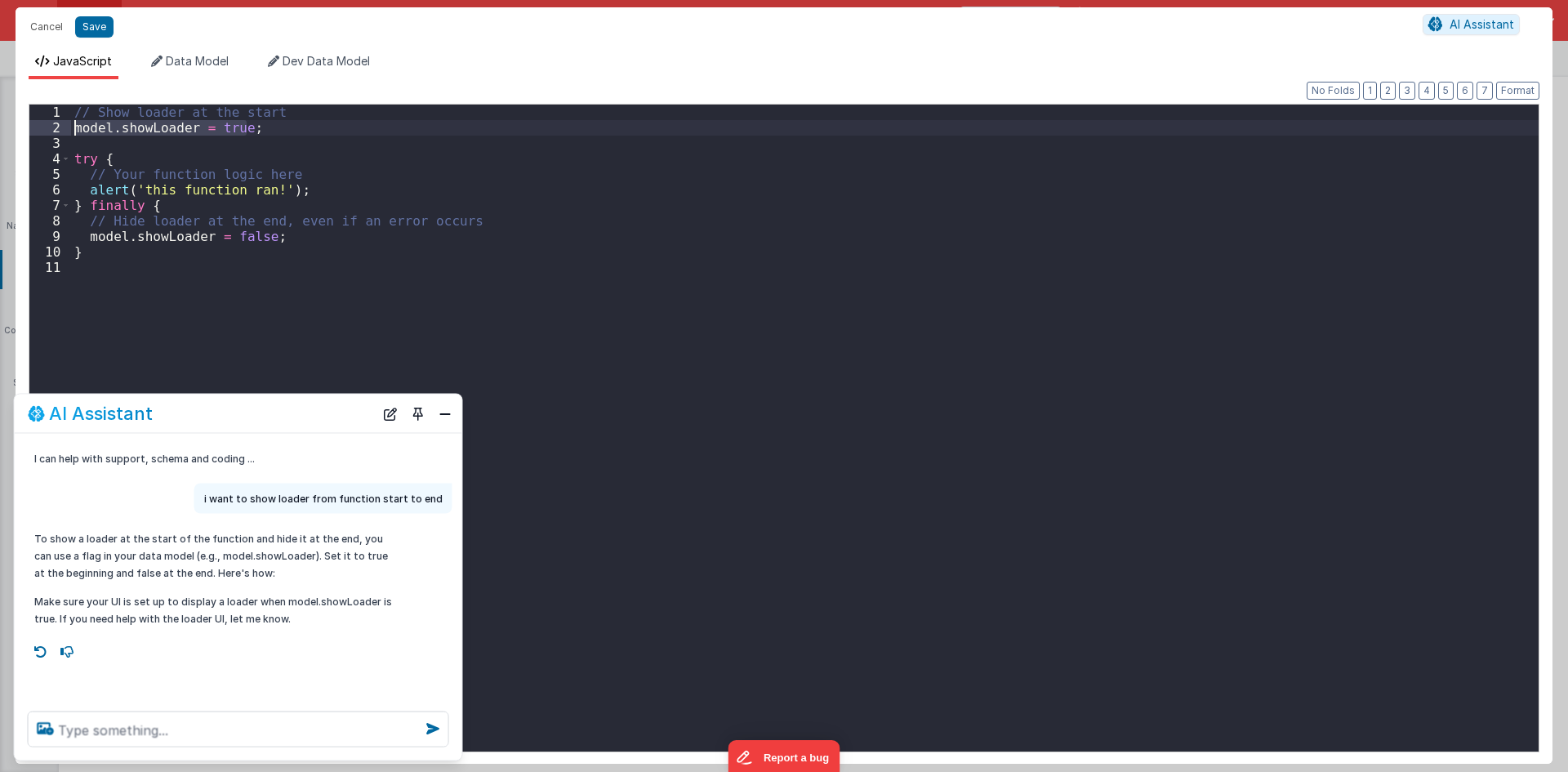
drag, startPoint x: 275, startPoint y: 125, endPoint x: 67, endPoint y: 127, distance: 208.0
click at [67, 127] on div "1 2 3 4 5 6 7 8 9 10 11 // Show loader at the start model . showLoader = true ;…" at bounding box center [784, 428] width 1511 height 649
click at [236, 736] on textarea at bounding box center [238, 729] width 422 height 36
type textarea "h"
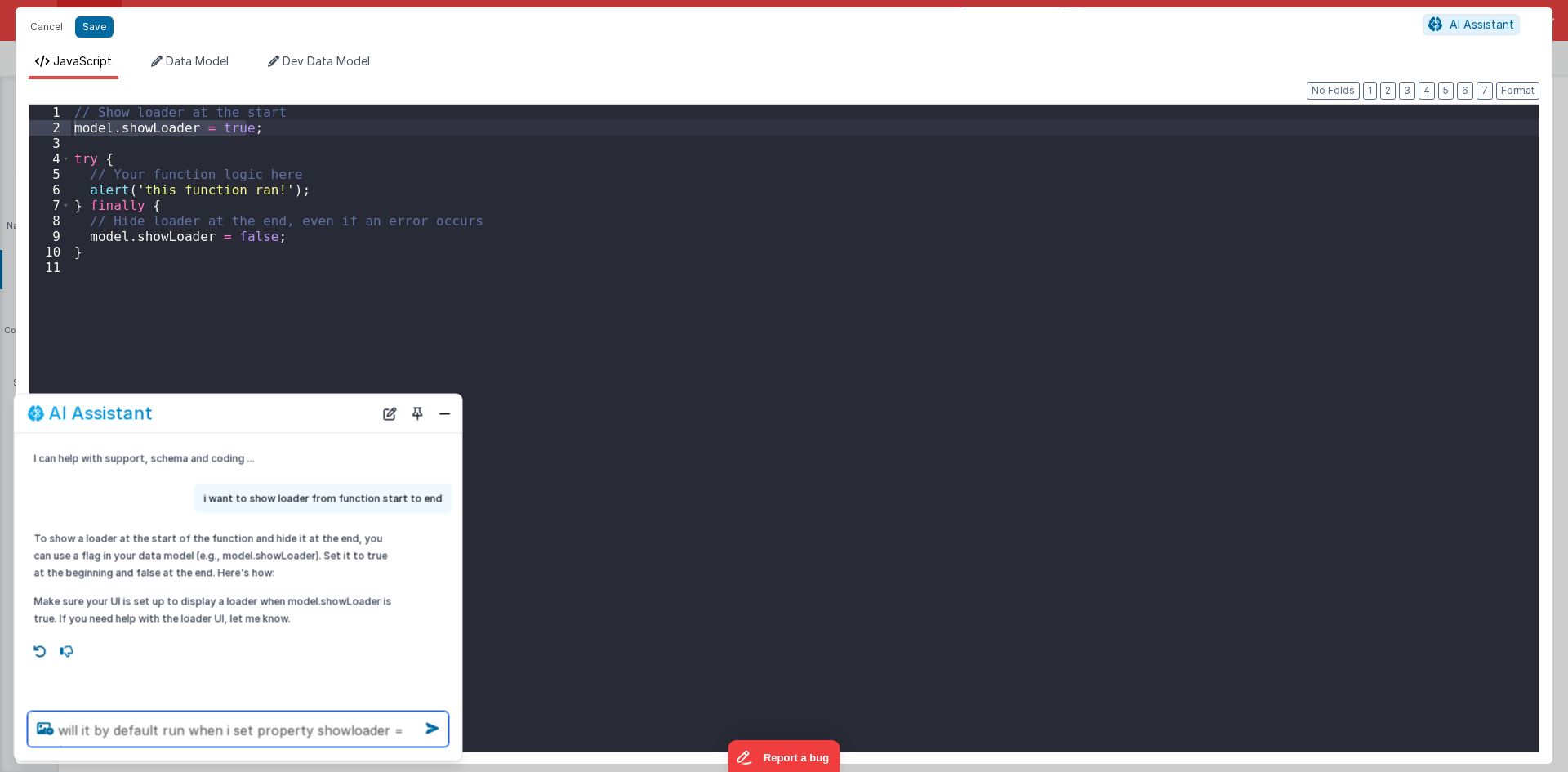
type textarea "will it by default run when i set property showloader = true"
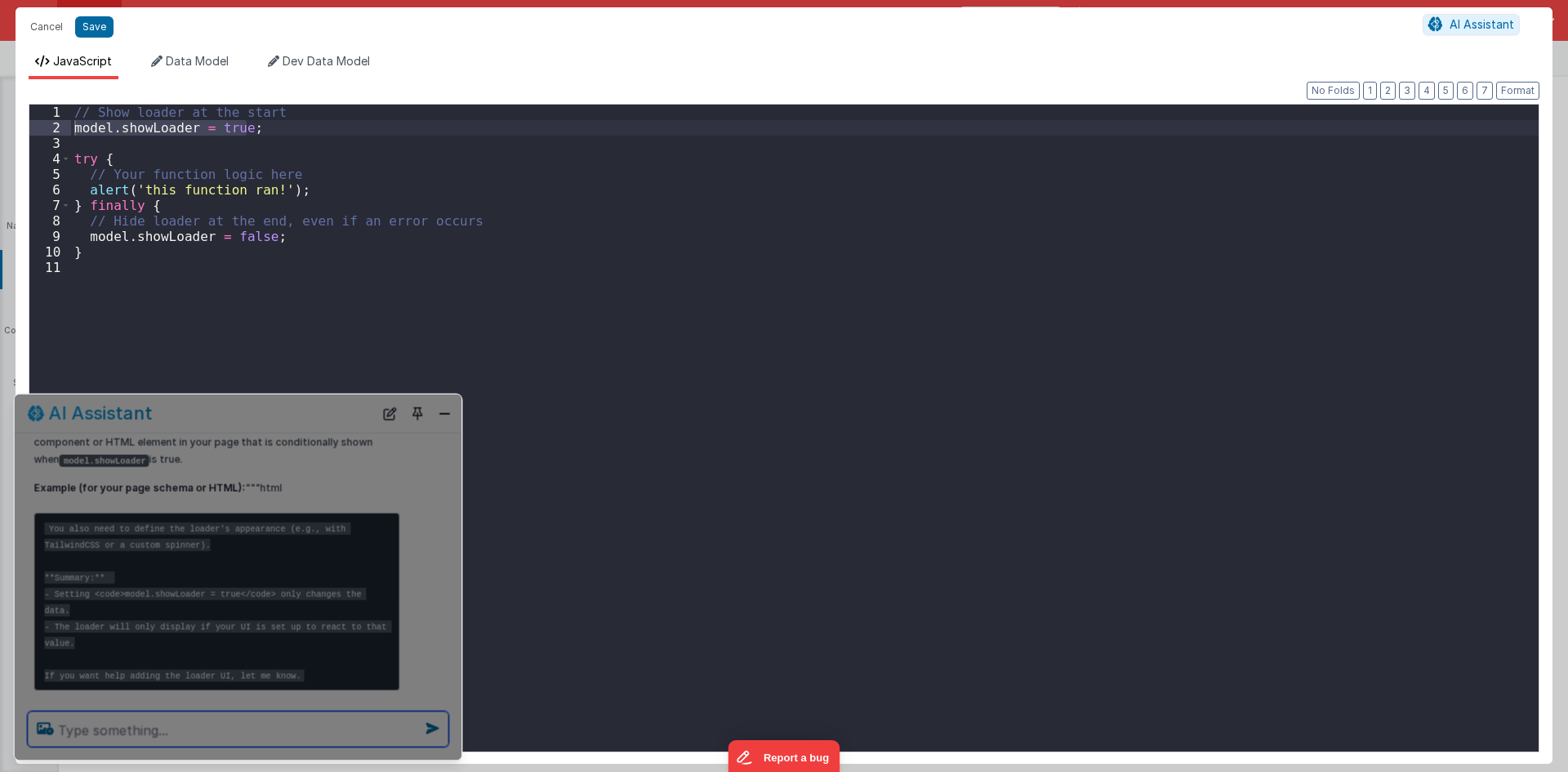
scroll to position [322, 0]
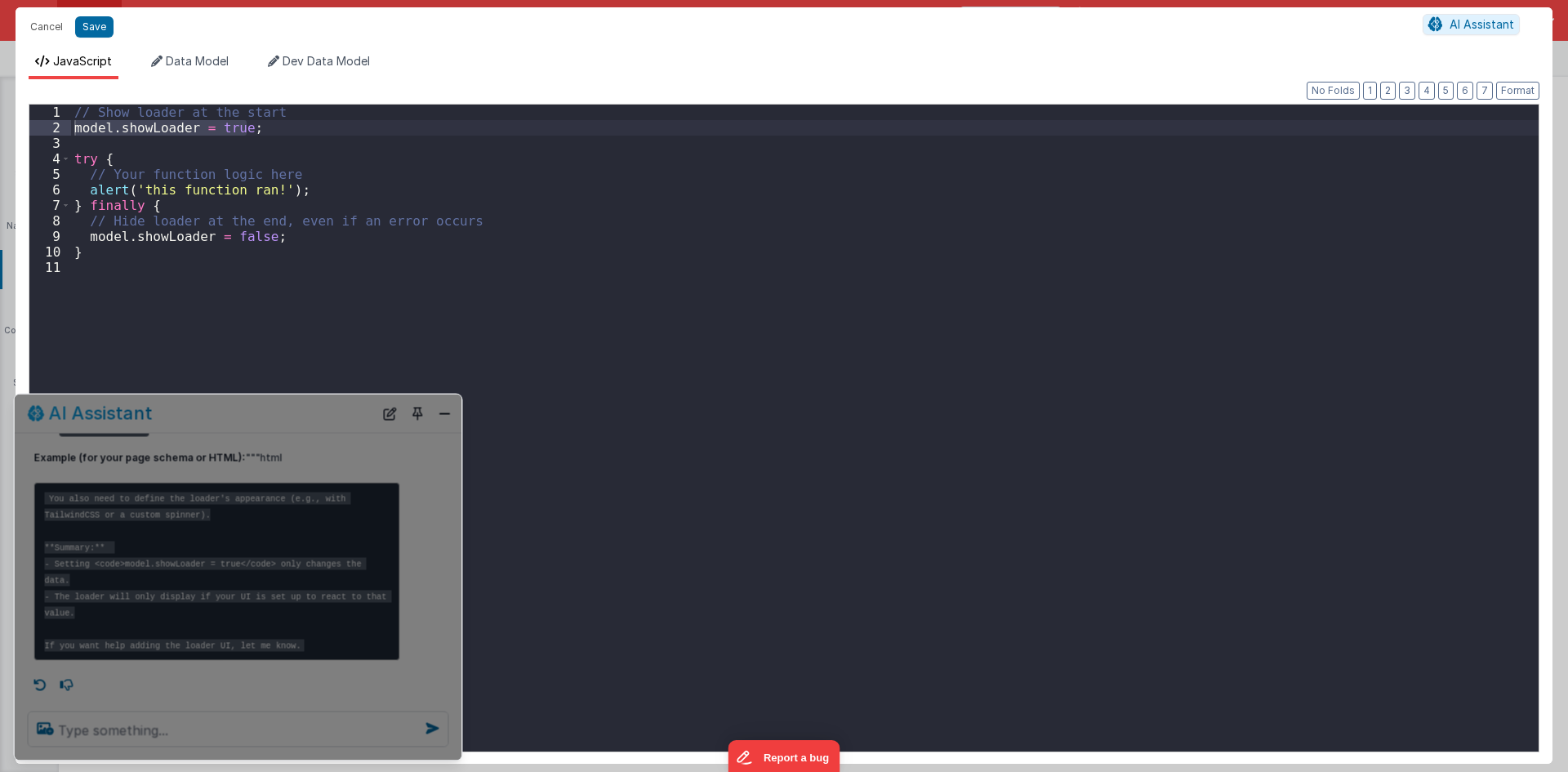
click at [220, 609] on div at bounding box center [238, 578] width 447 height 366
click at [766, 444] on div "// Show loader at the start model . showLoader = true ; try { // Your function …" at bounding box center [805, 443] width 1468 height 678
click at [296, 529] on div at bounding box center [238, 578] width 447 height 366
click at [445, 414] on div at bounding box center [238, 578] width 447 height 366
click at [268, 163] on div "// Show loader at the start model . showLoader = true ; try { // Your function …" at bounding box center [805, 443] width 1468 height 678
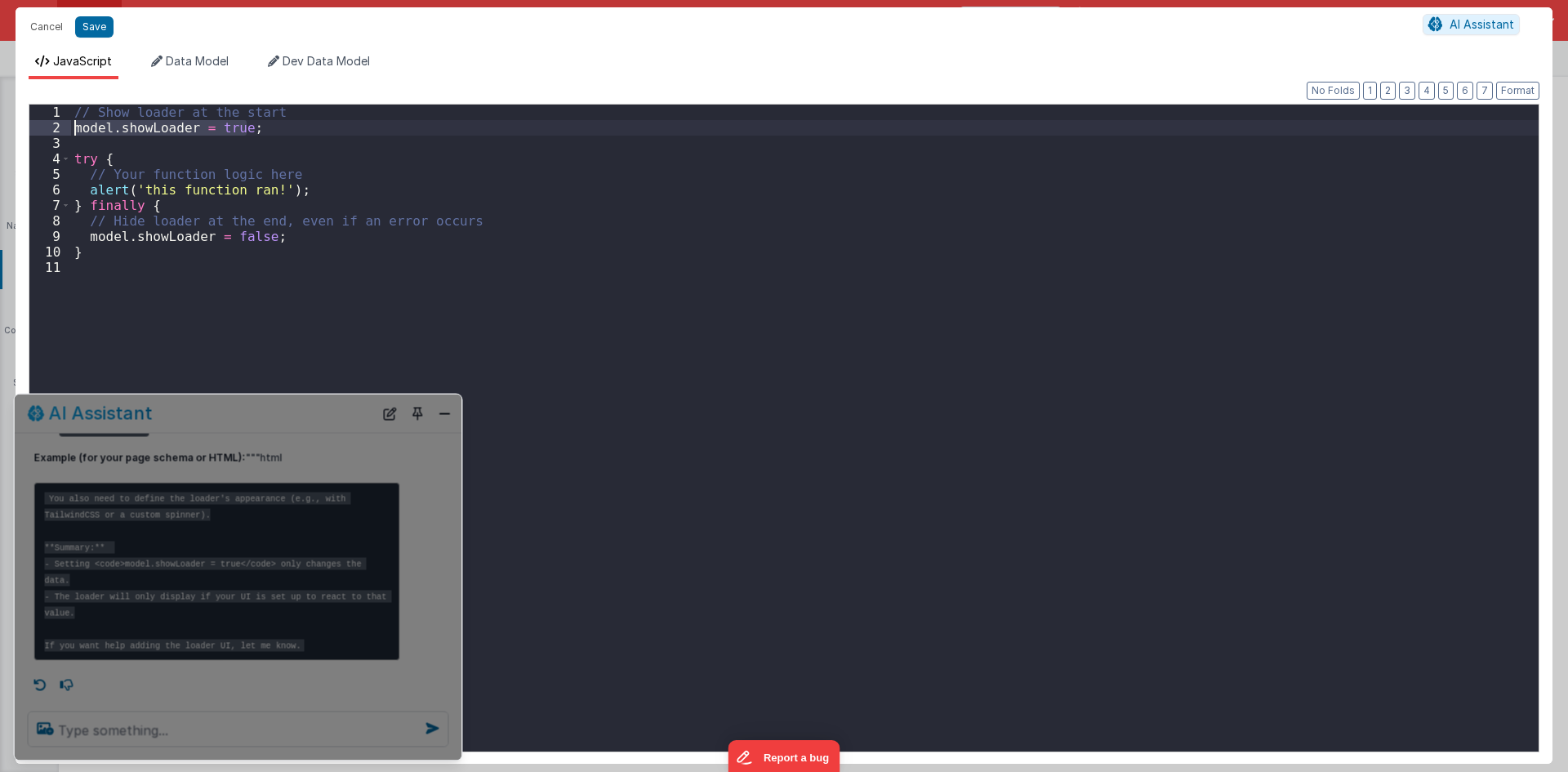
drag, startPoint x: 256, startPoint y: 127, endPoint x: 62, endPoint y: 127, distance: 194.0
click at [62, 127] on div "1 2 3 4 5 6 7 8 9 10 11 // Show loader at the start model . showLoader = true ;…" at bounding box center [784, 428] width 1511 height 649
click at [33, 23] on button "Cancel" at bounding box center [46, 27] width 49 height 23
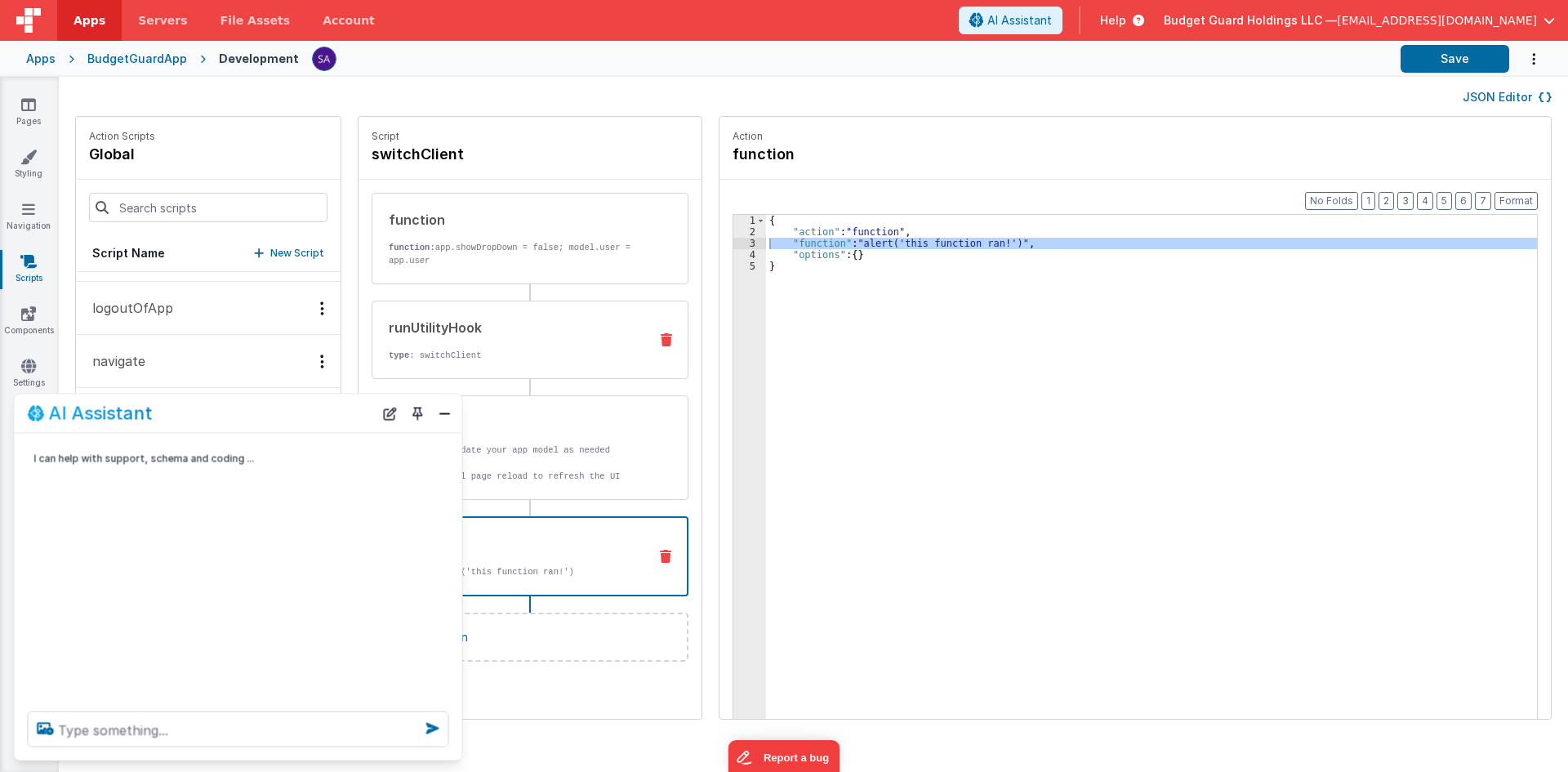
scroll to position [0, 0]
click at [448, 419] on button "Close" at bounding box center [446, 414] width 21 height 23
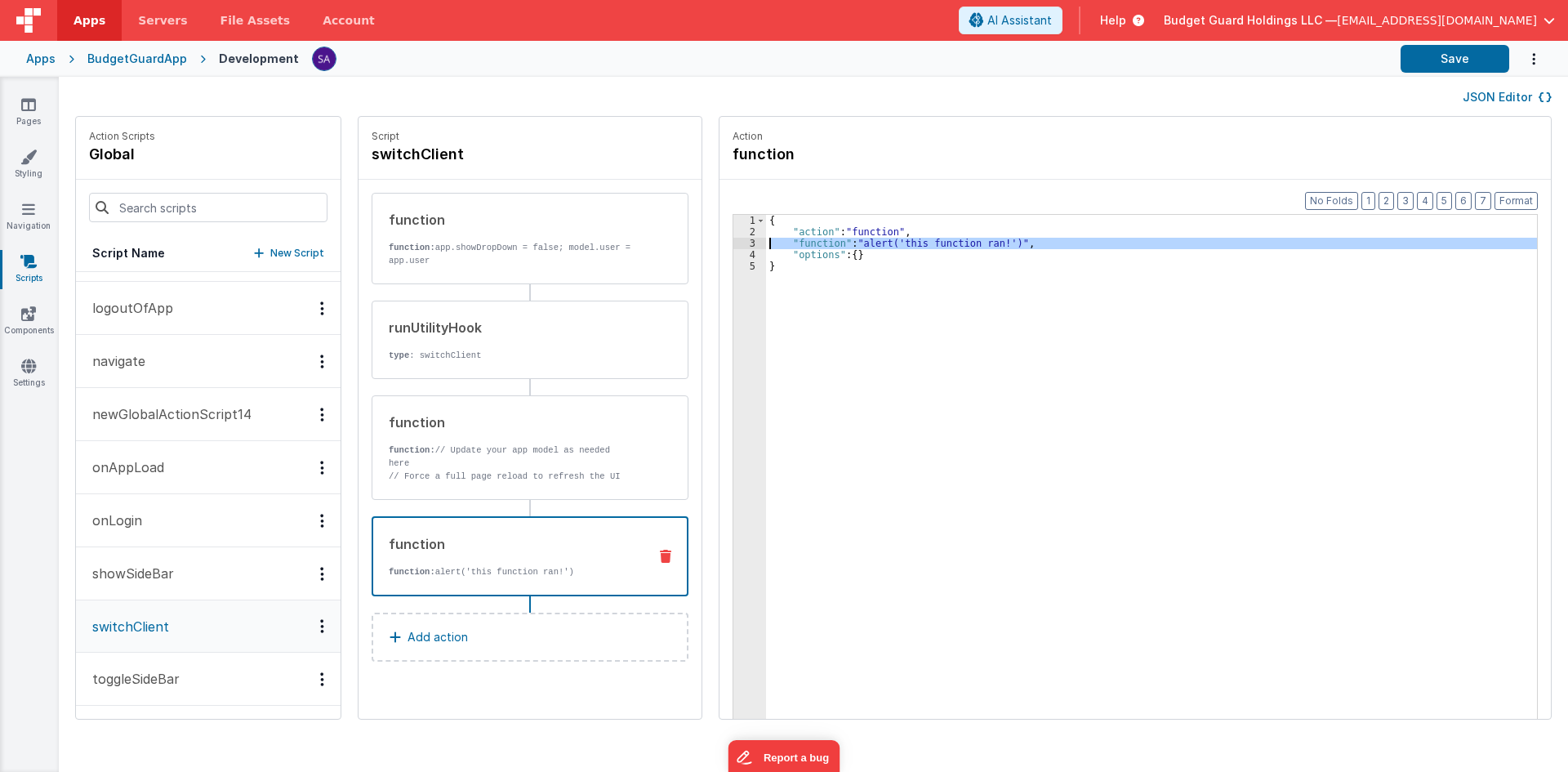
click at [734, 242] on div "3" at bounding box center [750, 243] width 33 height 12
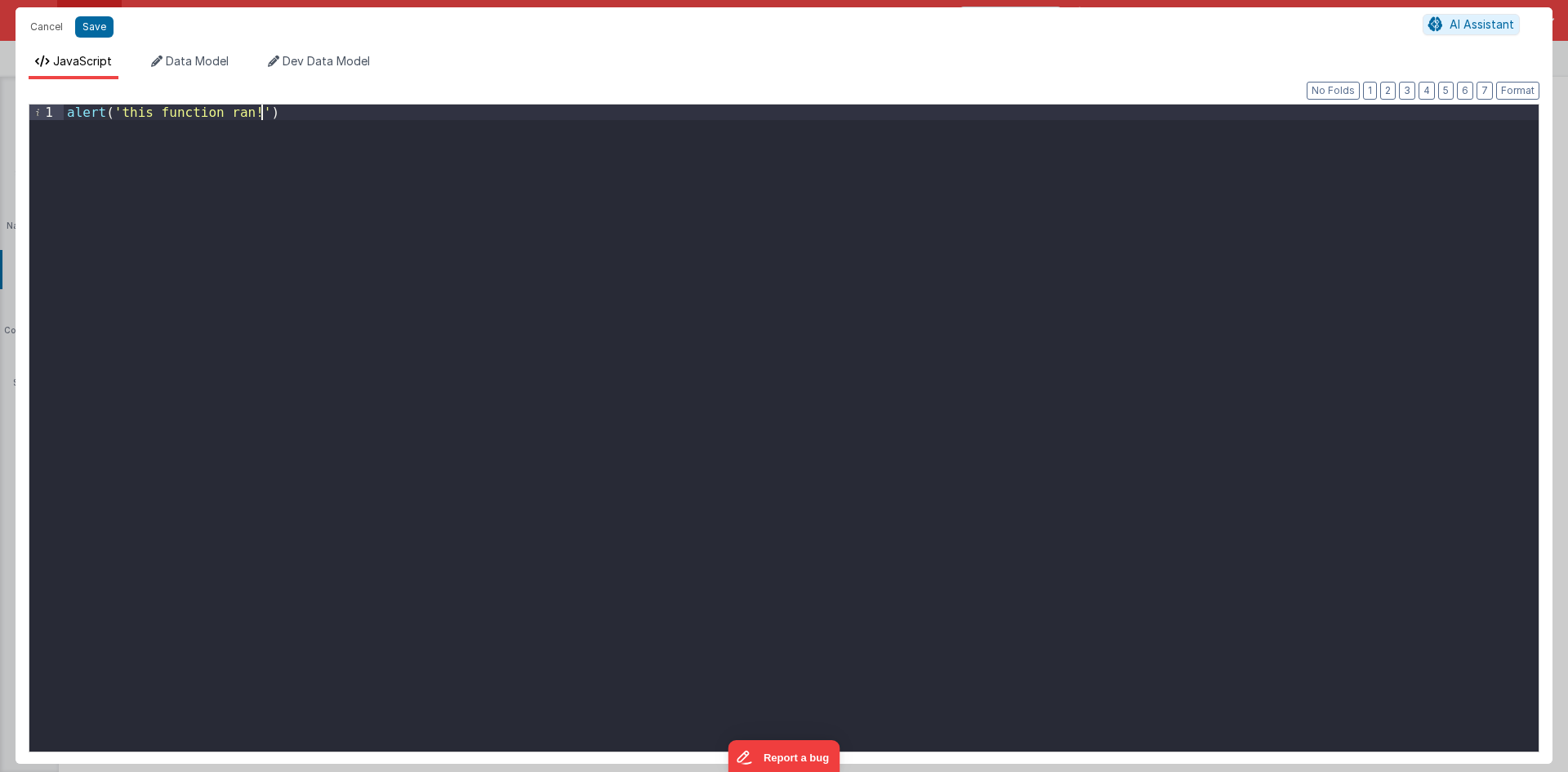
click at [447, 303] on div "alert ( 'this function ran!' )" at bounding box center [800, 443] width 1475 height 678
click at [215, 110] on div "model . showLoader = true ;" at bounding box center [800, 443] width 1475 height 678
click at [94, 28] on button "Save" at bounding box center [94, 27] width 38 height 21
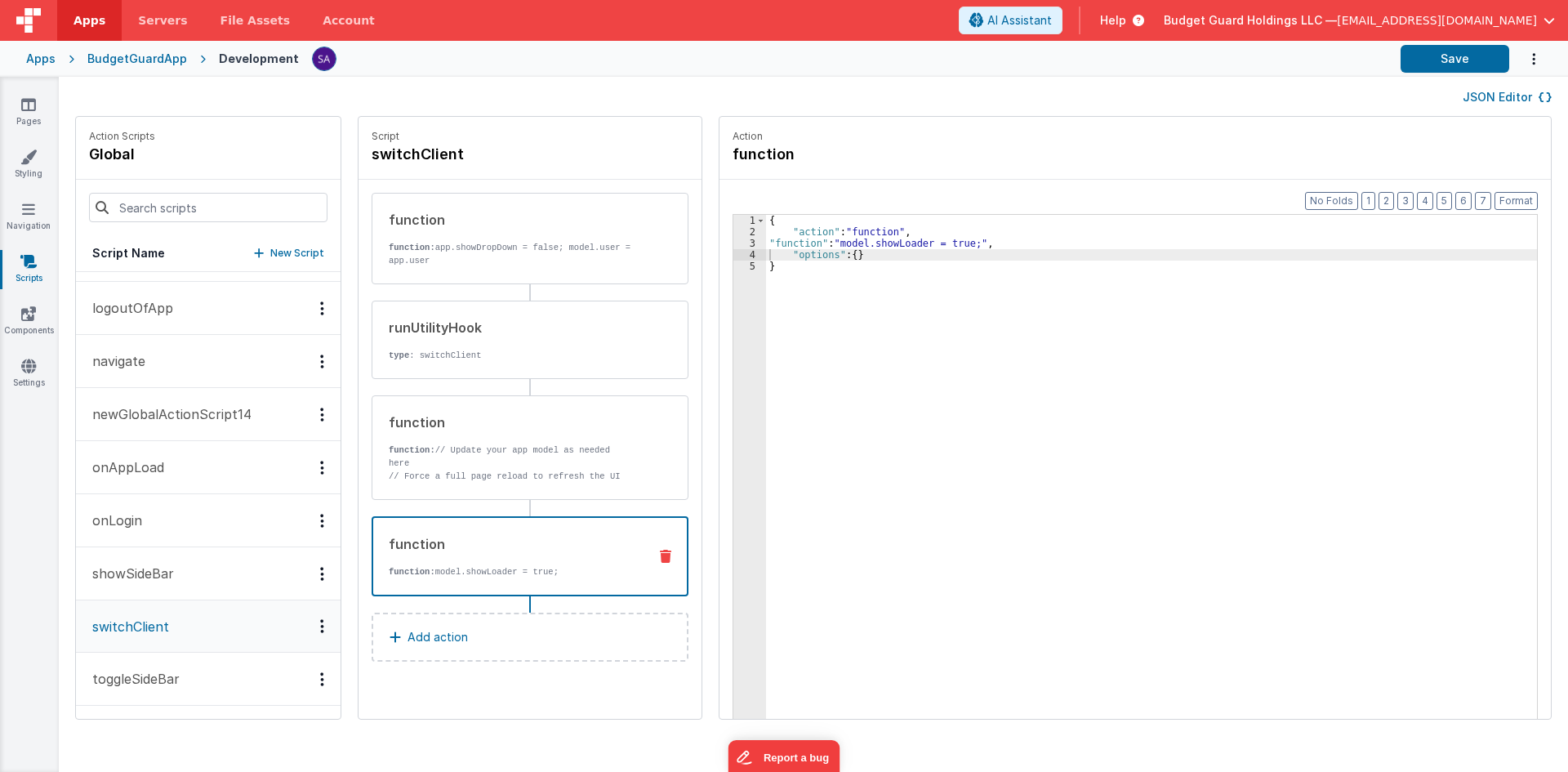
click at [544, 546] on div "function" at bounding box center [512, 544] width 246 height 20
click at [513, 632] on button "Add action" at bounding box center [530, 636] width 317 height 49
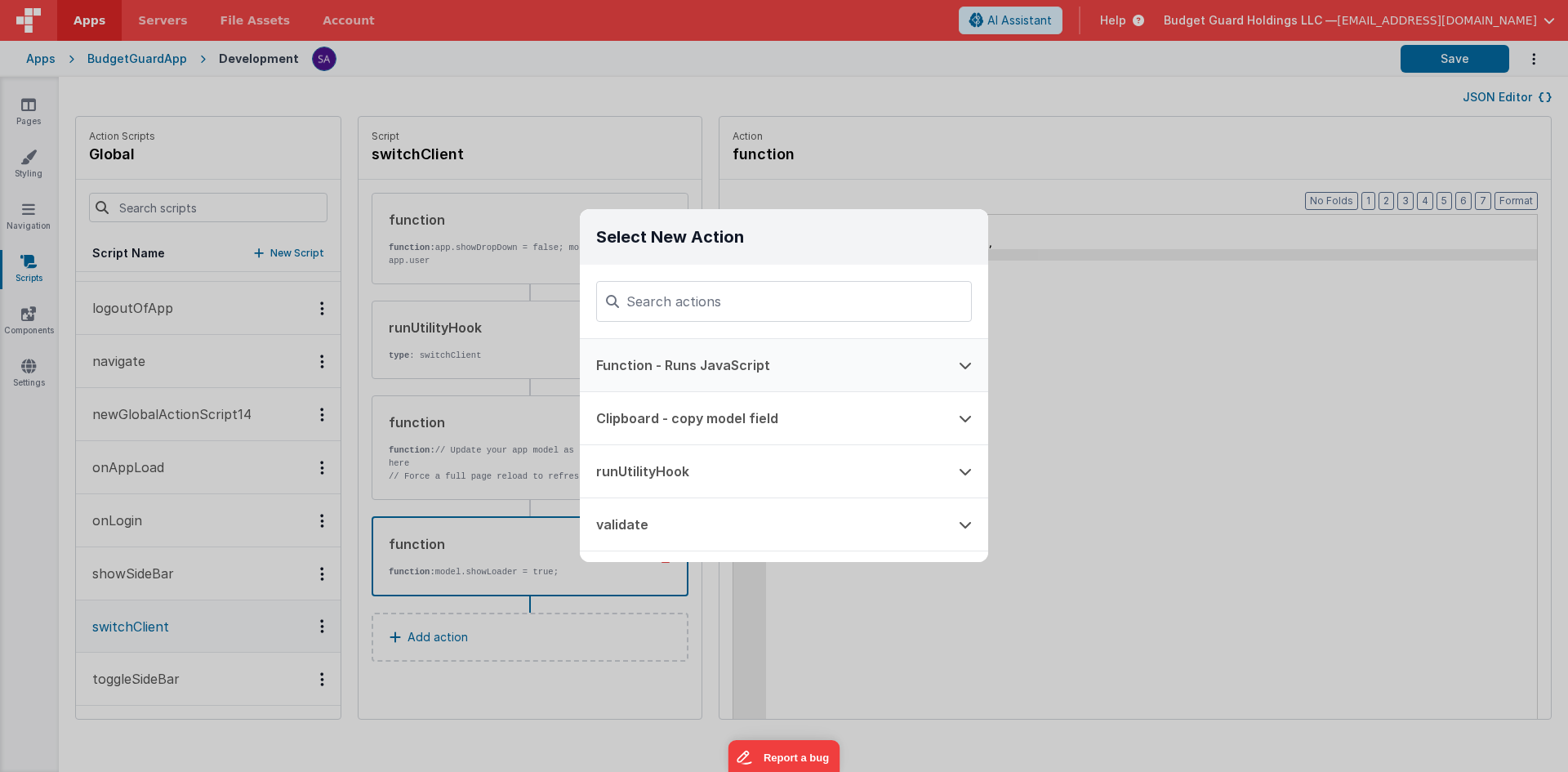
click at [754, 352] on button "Function - Runs JavaScript" at bounding box center [761, 365] width 363 height 53
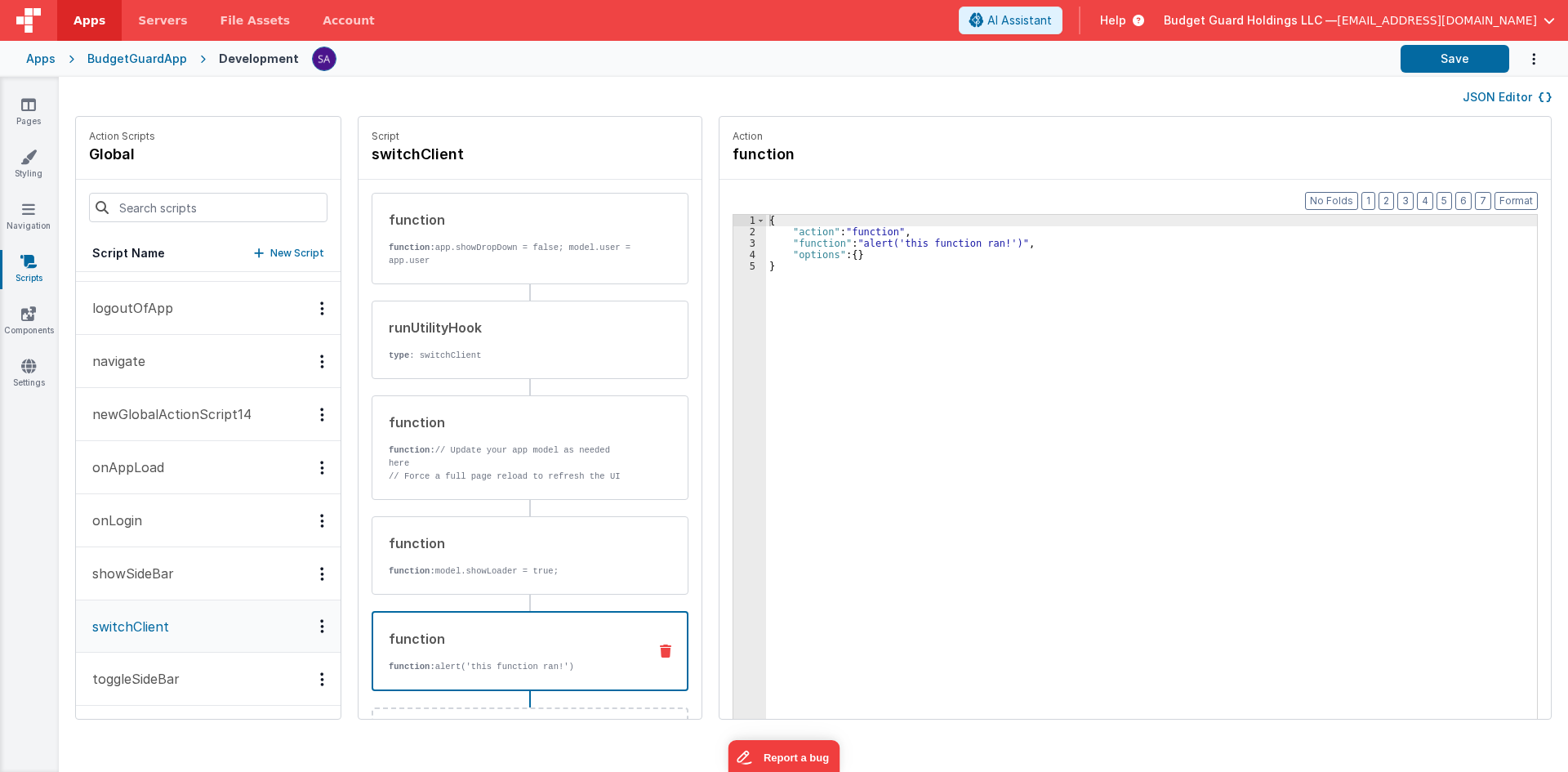
click at [773, 246] on div "{ "action" : "function" , "function" : "alert('this function ran!')" , "options…" at bounding box center [1160, 504] width 786 height 578
click at [734, 244] on div "3" at bounding box center [750, 243] width 33 height 12
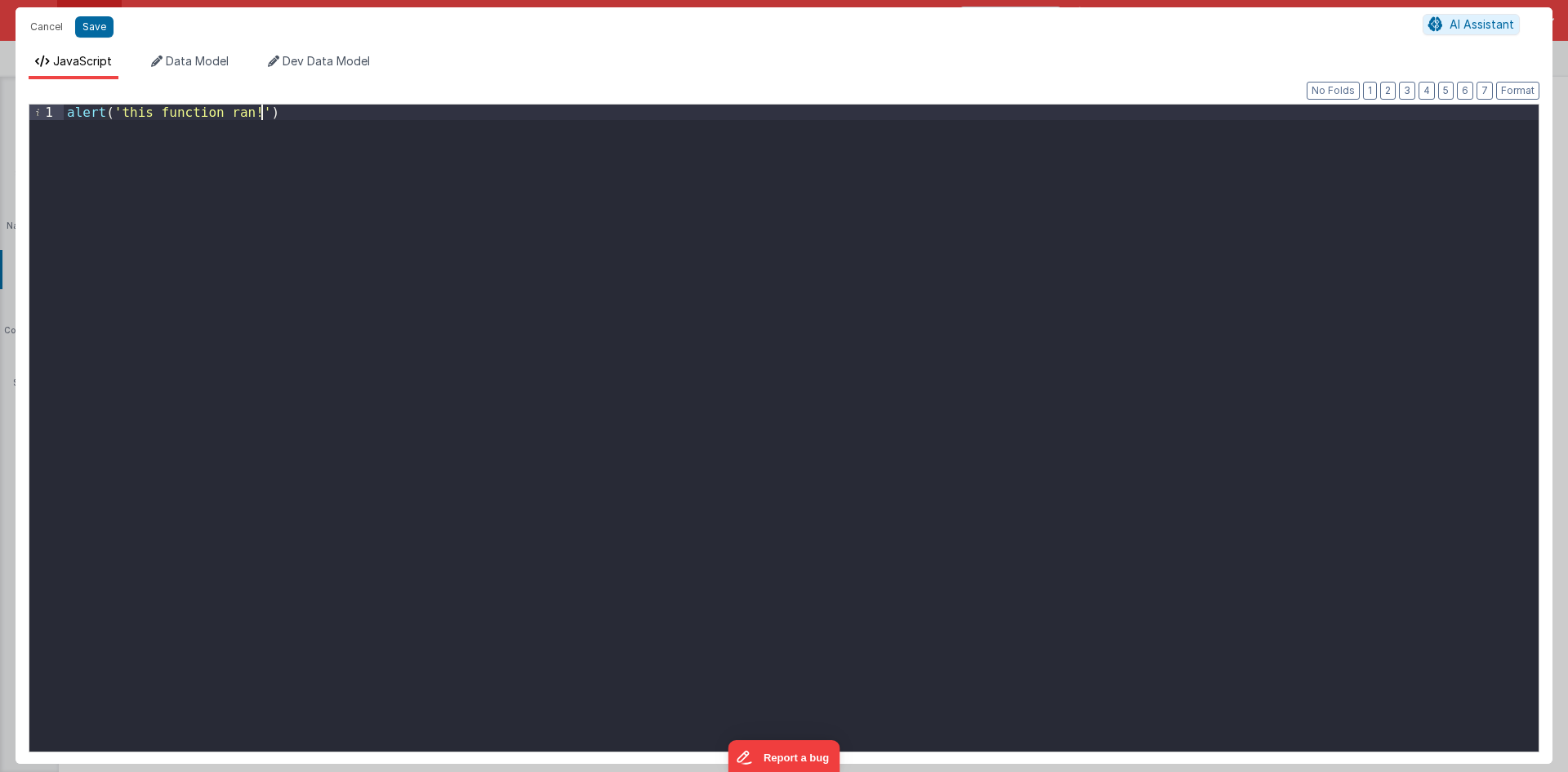
click at [636, 263] on div "alert ( 'this function ran!' )" at bounding box center [800, 443] width 1475 height 678
paste textarea
click at [212, 114] on div "model . showLoader = true ;" at bounding box center [800, 443] width 1475 height 678
drag, startPoint x: 88, startPoint y: 12, endPoint x: 97, endPoint y: 24, distance: 15.0
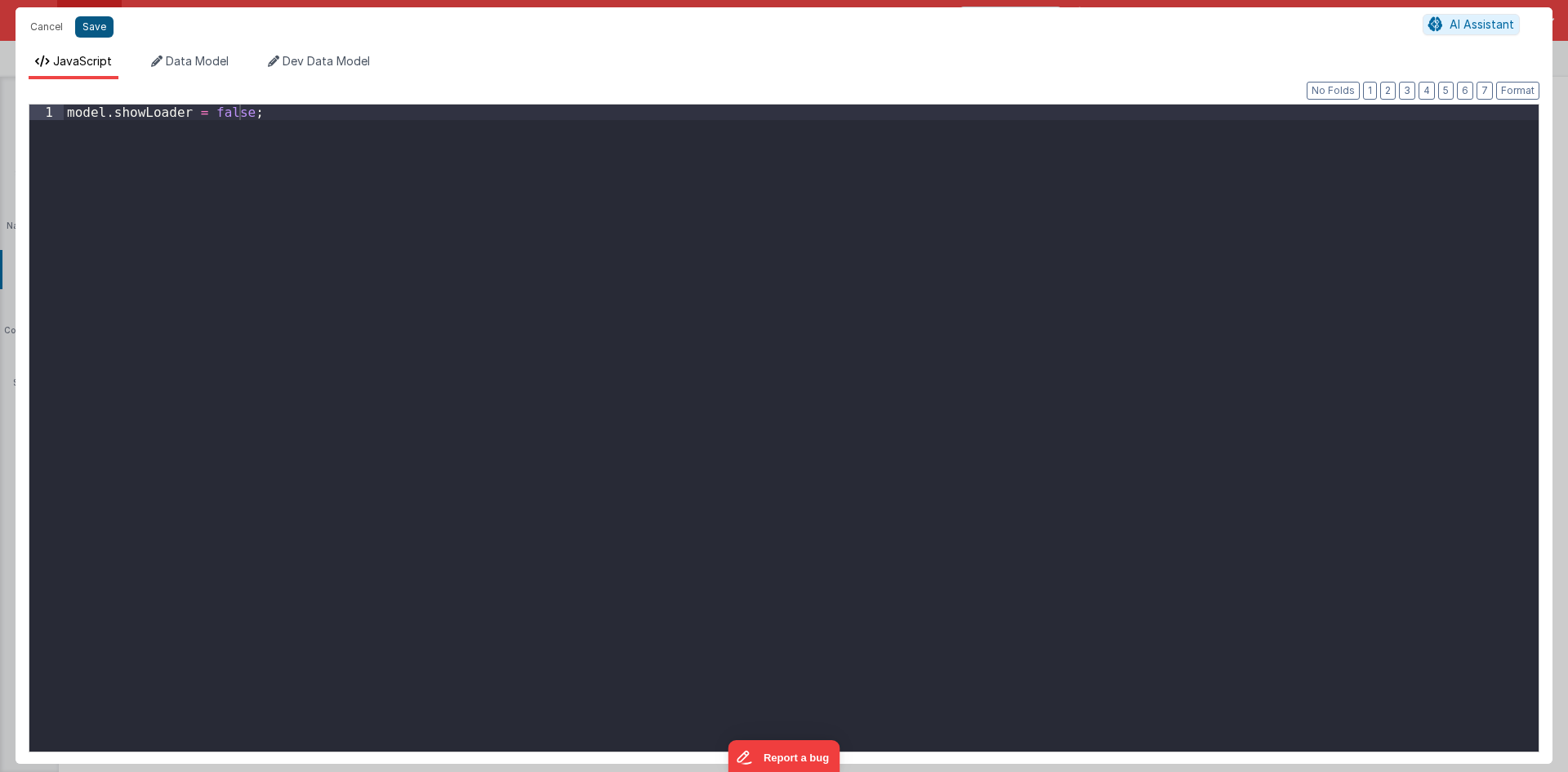
click at [90, 12] on div "Cancel Save AI Assistant" at bounding box center [784, 27] width 1538 height 39
click at [97, 25] on button "Save" at bounding box center [94, 27] width 38 height 21
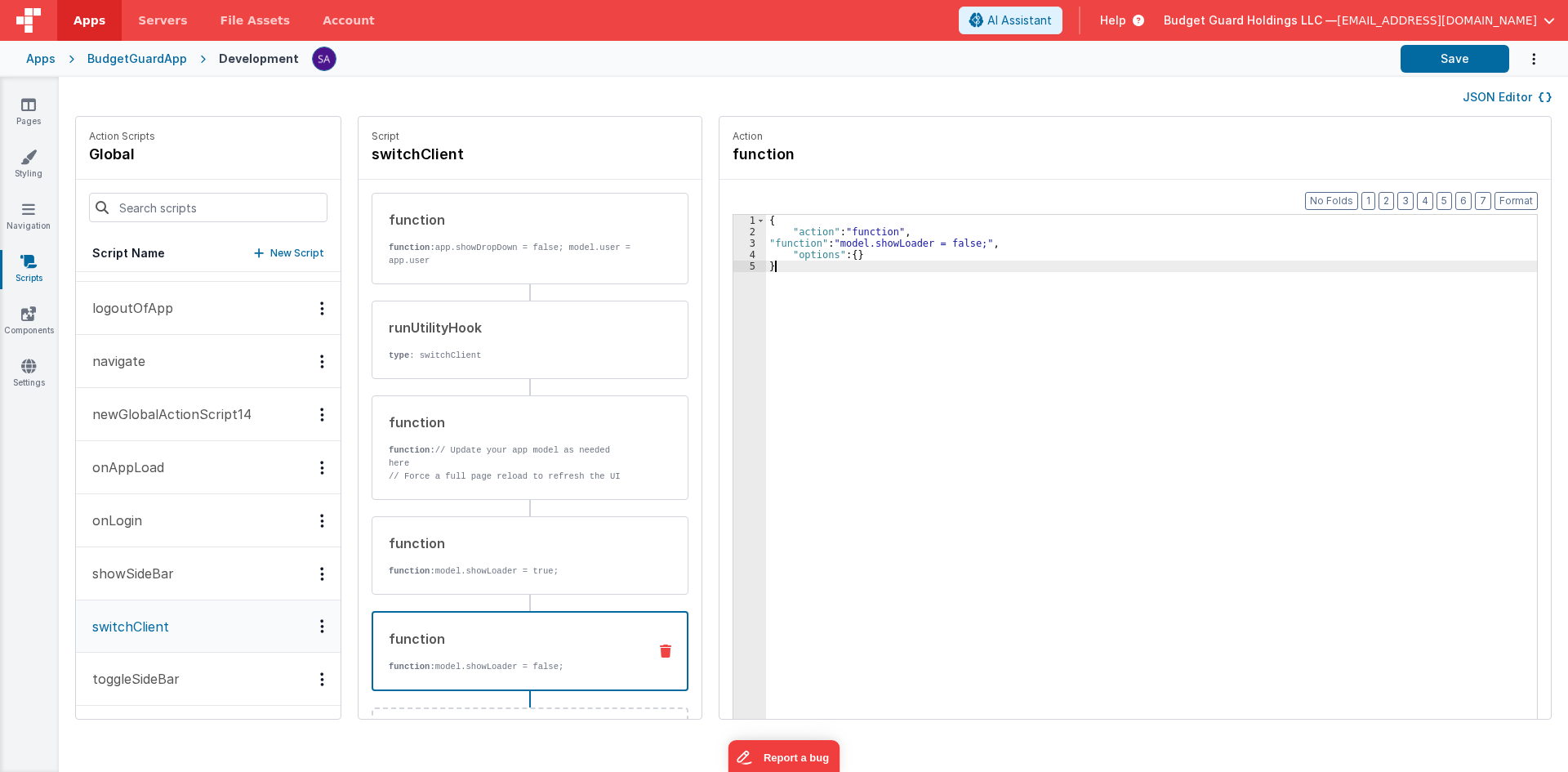
click at [805, 372] on div "{ "action" : "function" , "function" : "model.showLoader = false;" , "options" …" at bounding box center [1160, 504] width 786 height 578
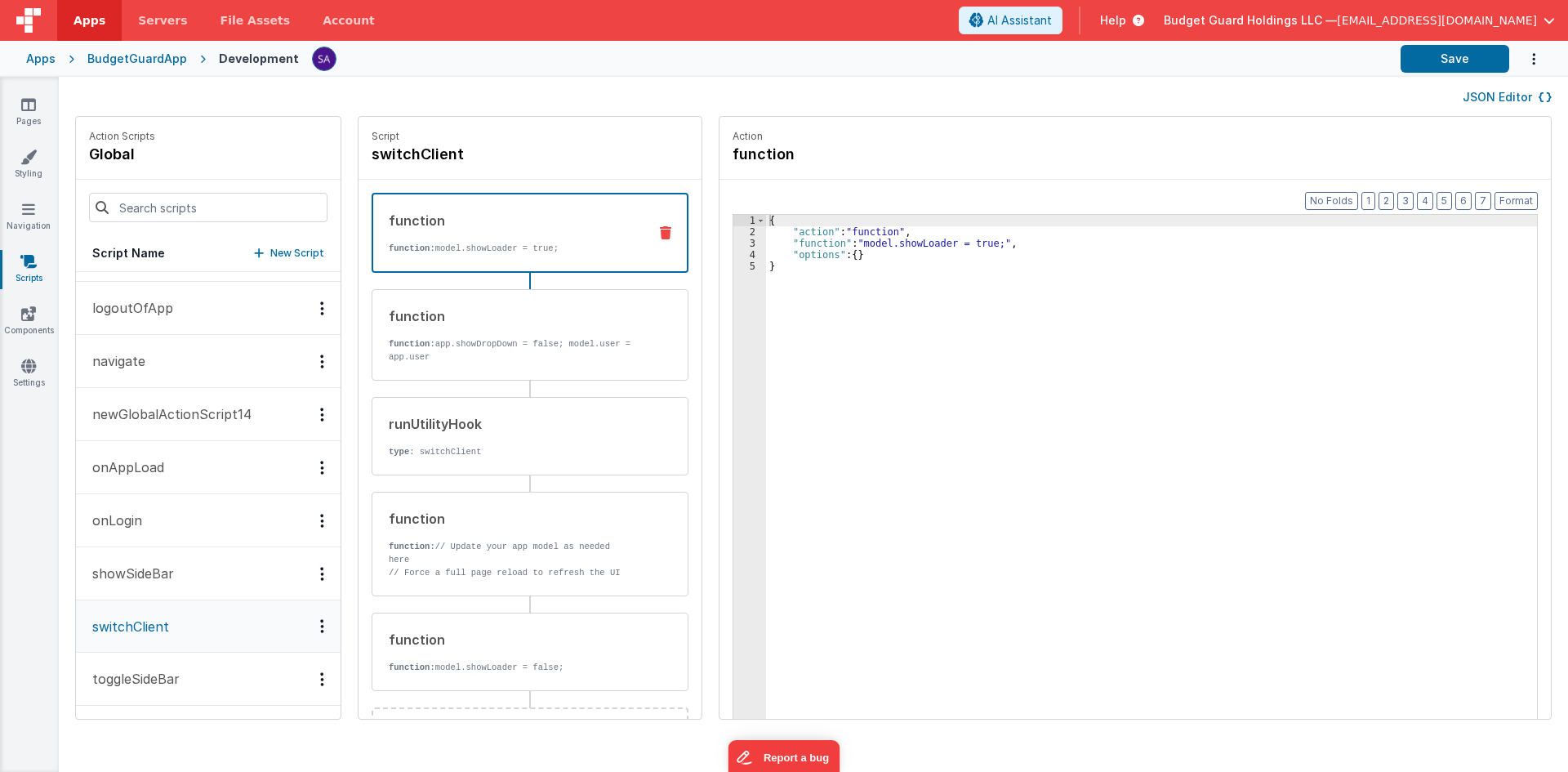
click at [802, 409] on div "{ "action" : "function" , "function" : "model.showLoader = true;" , "options" :…" at bounding box center [1160, 504] width 786 height 578
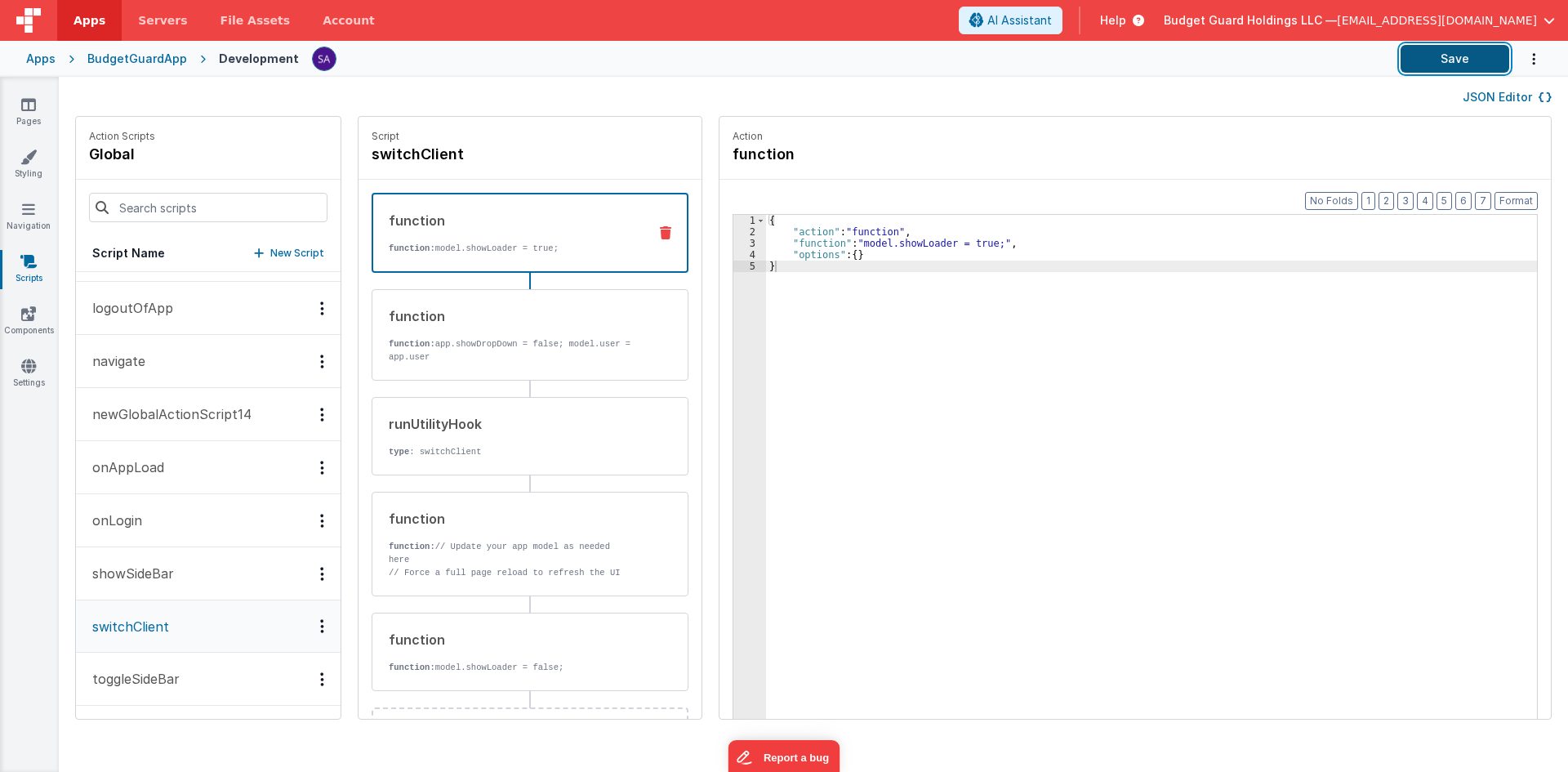
click at [1427, 64] on button "Save" at bounding box center [1456, 58] width 109 height 28
click at [21, 105] on icon at bounding box center [29, 104] width 14 height 16
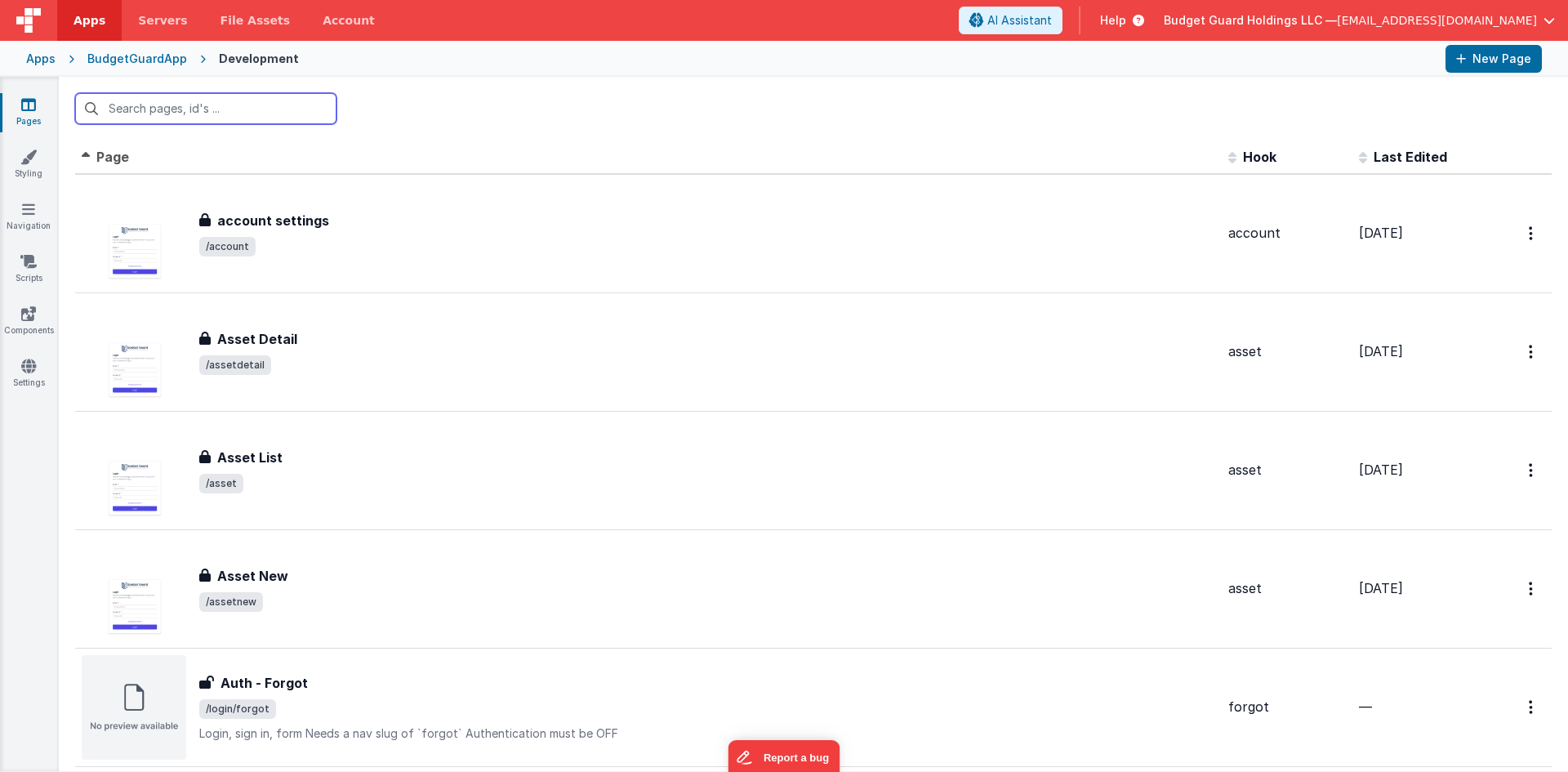
click at [193, 113] on input "text" at bounding box center [205, 108] width 261 height 31
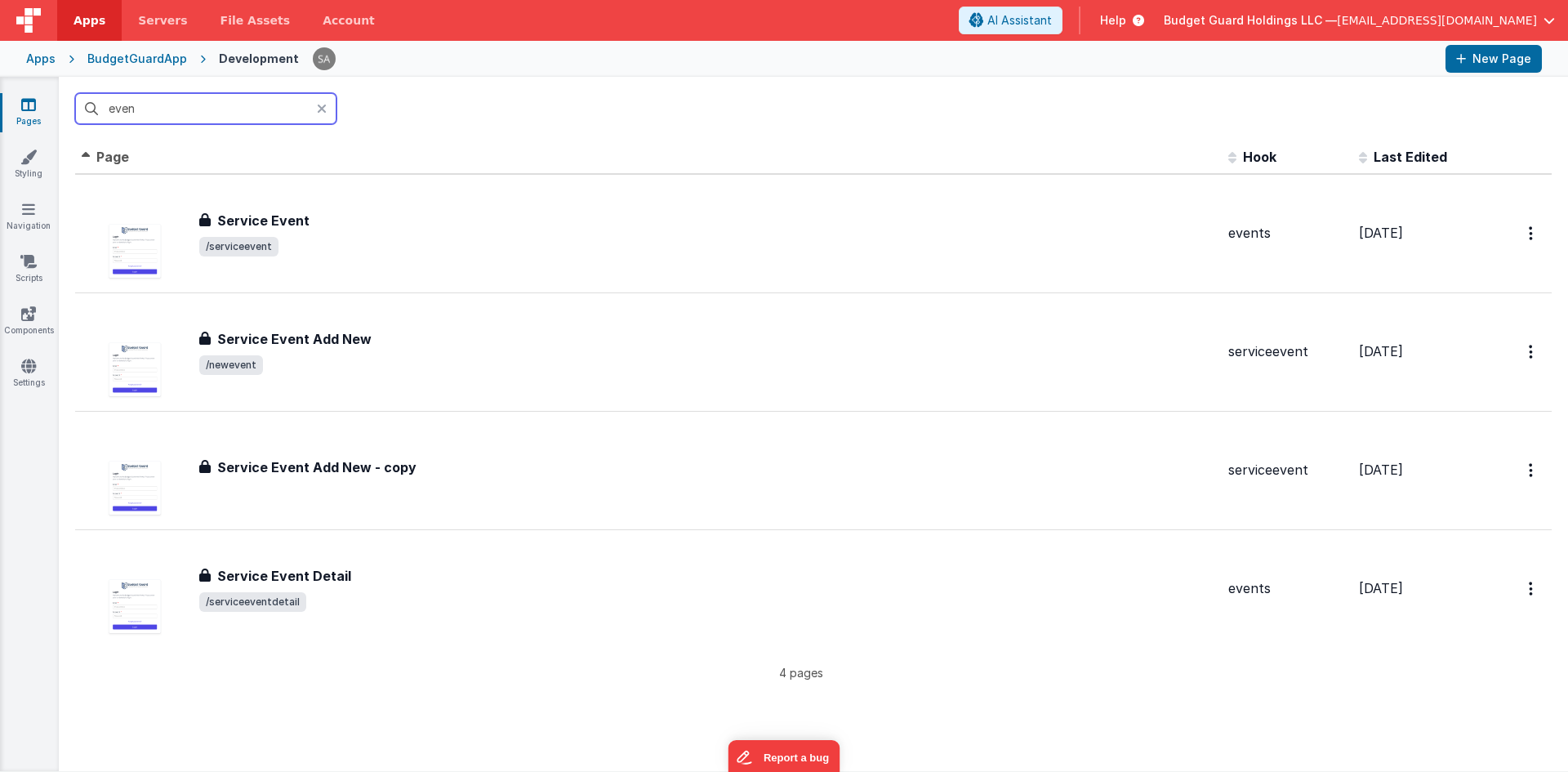
type input "even"
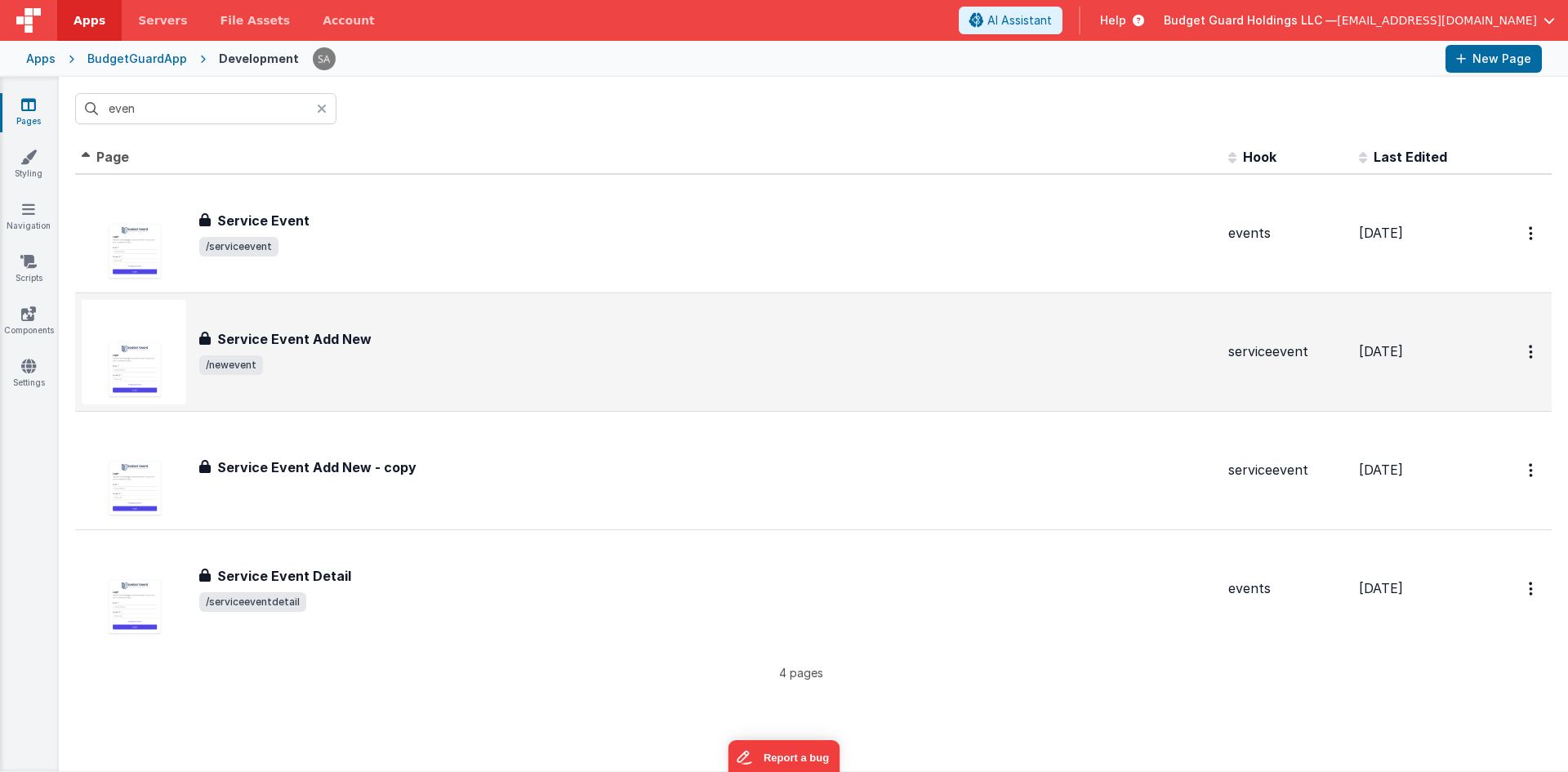
click at [456, 387] on div "Service Event Add New Service Event Add New /newevent" at bounding box center [649, 351] width 1134 height 104
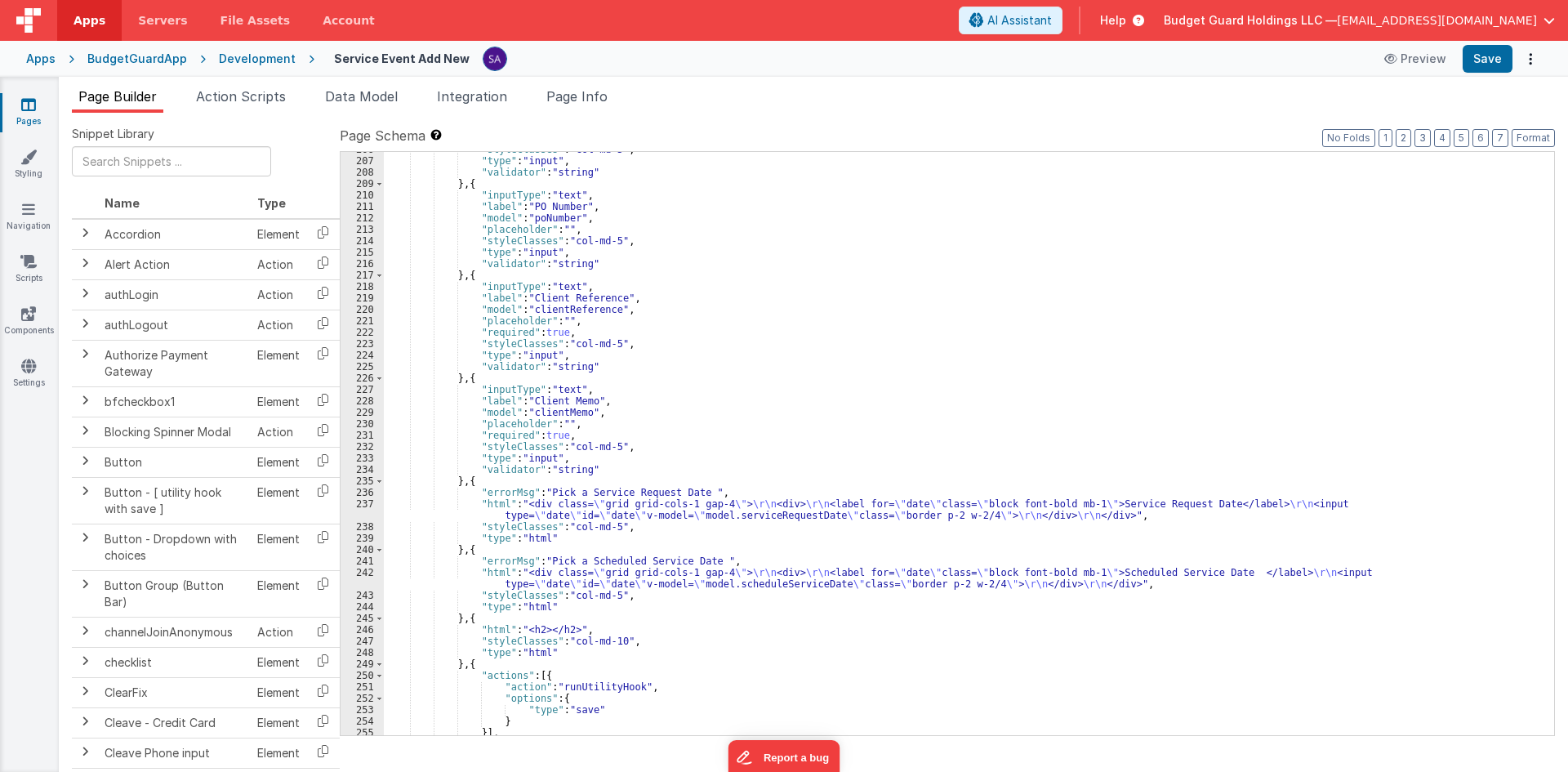
scroll to position [2304, 0]
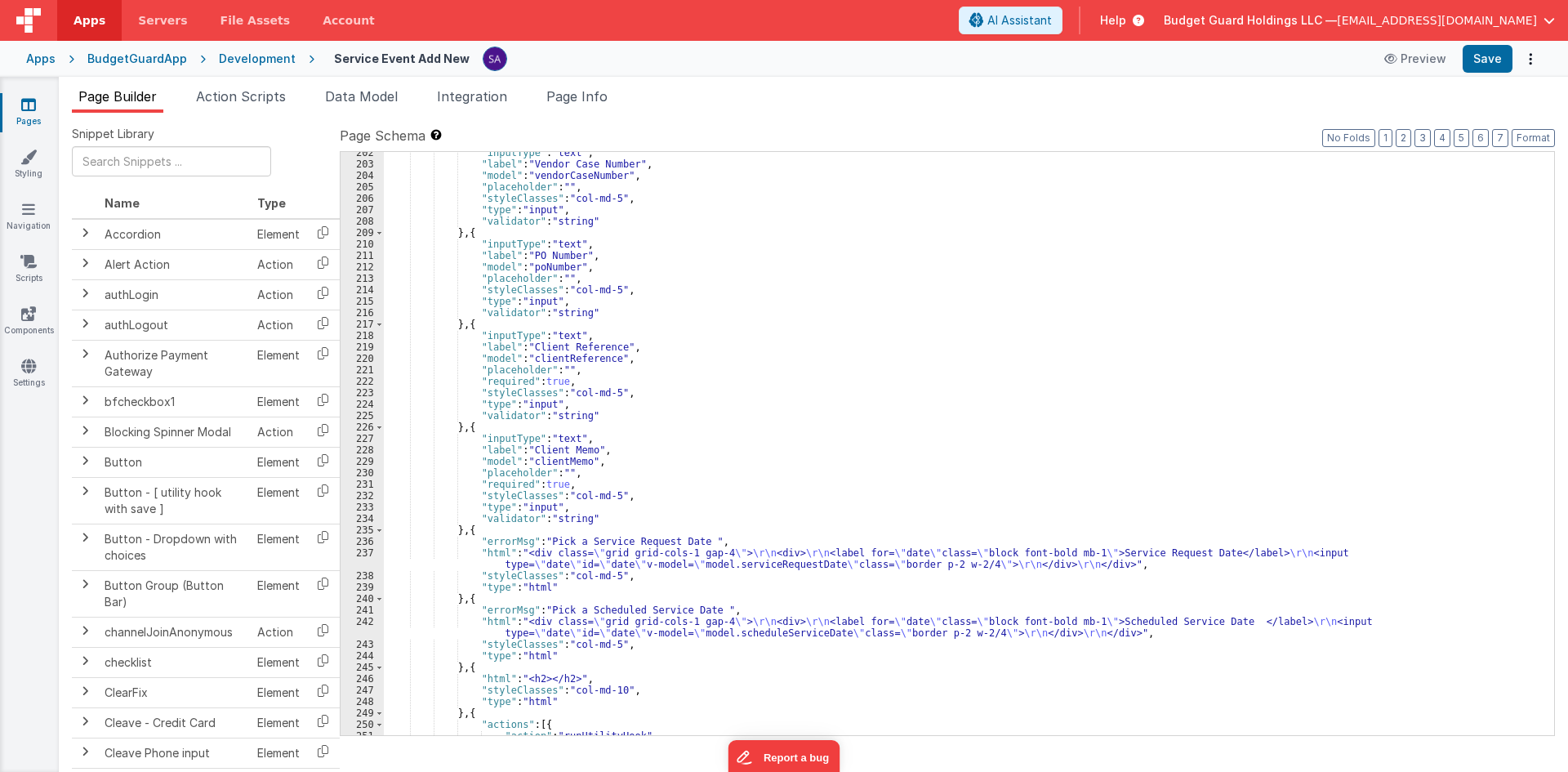
click at [593, 73] on div "Apps BudgetGuardApp Development Service Event Add [GEOGRAPHIC_DATA] Save" at bounding box center [784, 59] width 1568 height 36
click at [593, 88] on span "Page Info" at bounding box center [577, 96] width 62 height 16
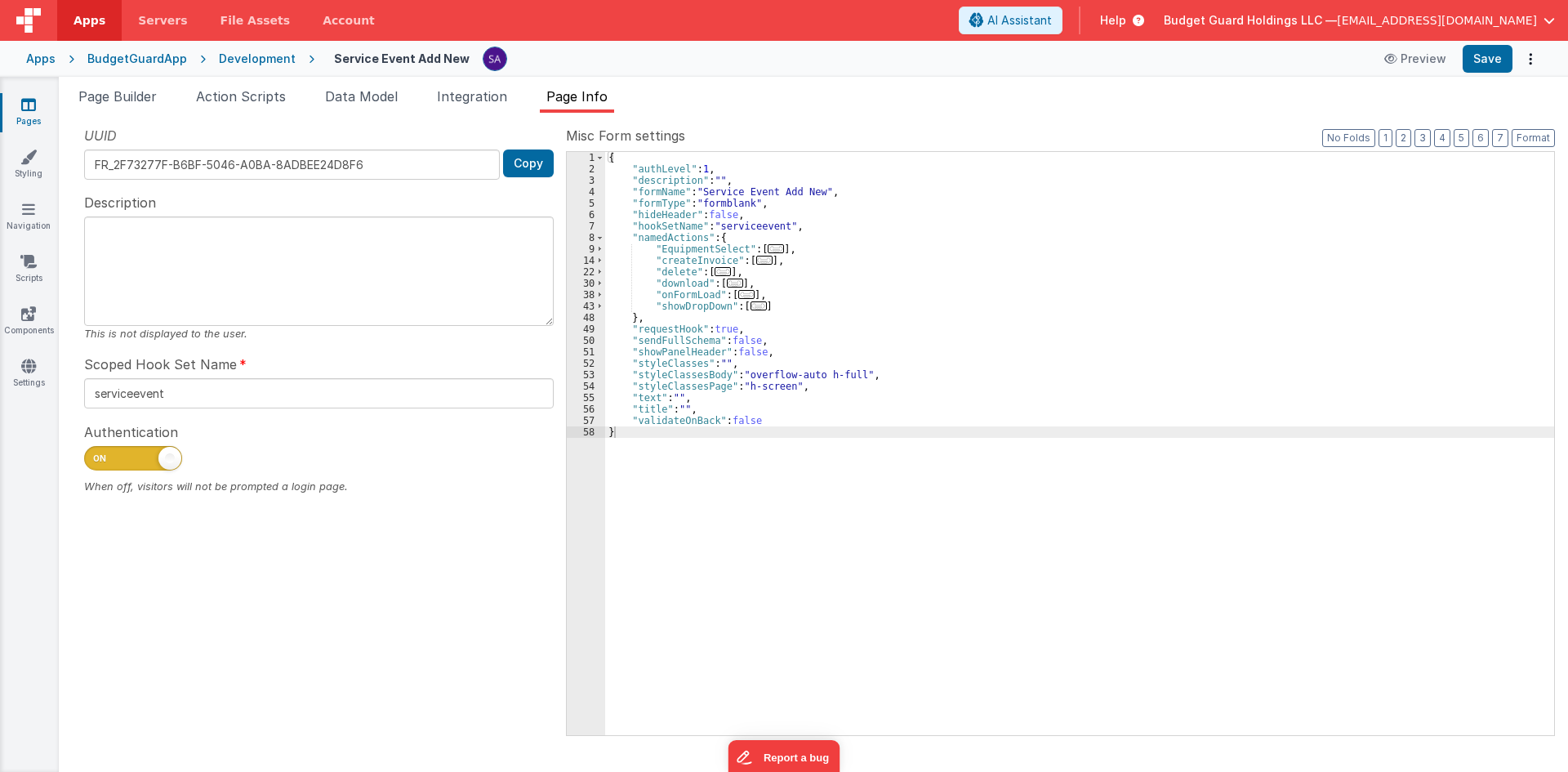
click at [437, 78] on div "Page Builder Action Scripts Data Model Integration Page Info Snippet Library Na…" at bounding box center [814, 424] width 1510 height 695
click at [494, 103] on span "Integration" at bounding box center [472, 96] width 70 height 16
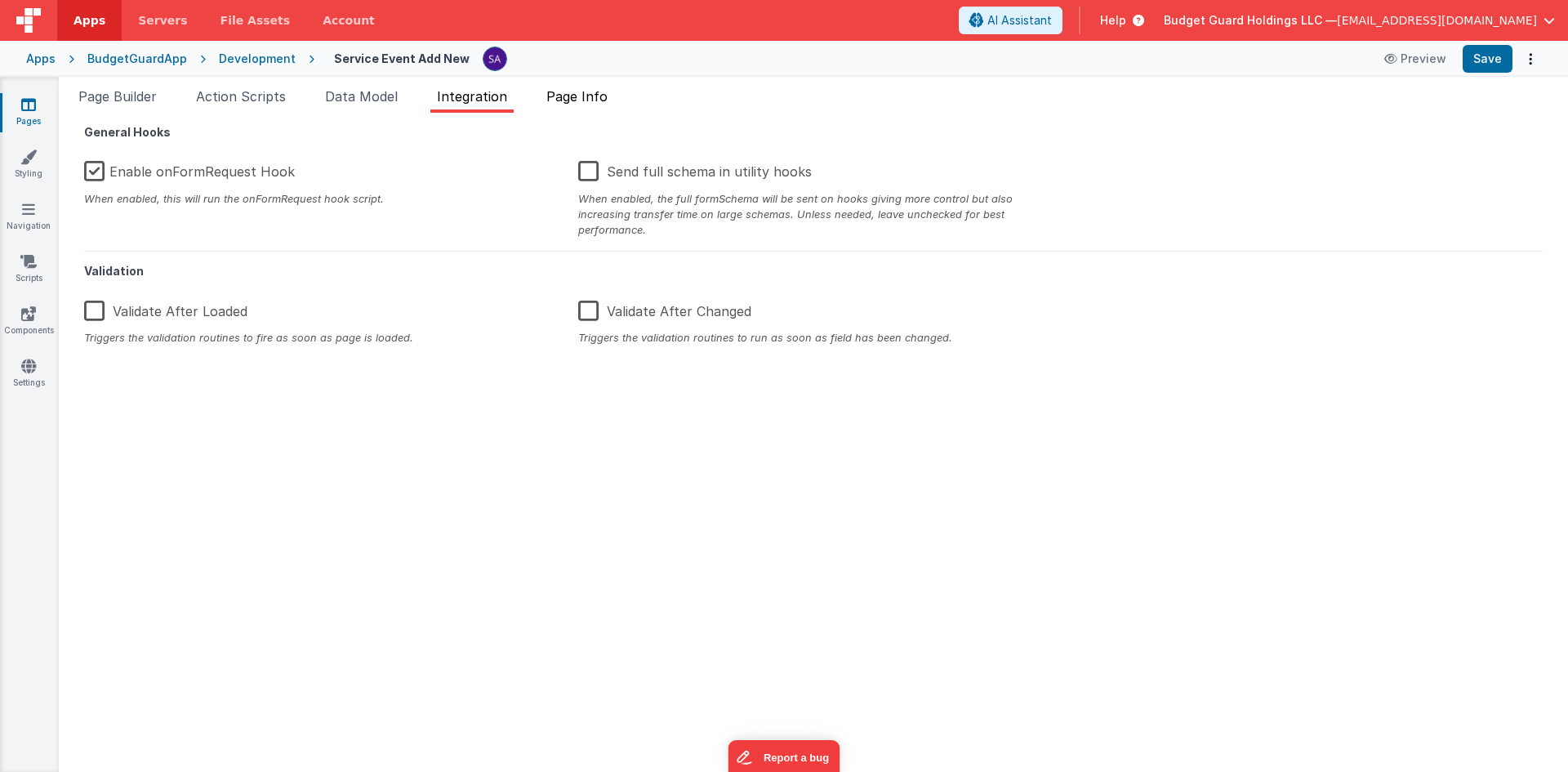
click at [600, 109] on li "Page Info" at bounding box center [577, 99] width 74 height 26
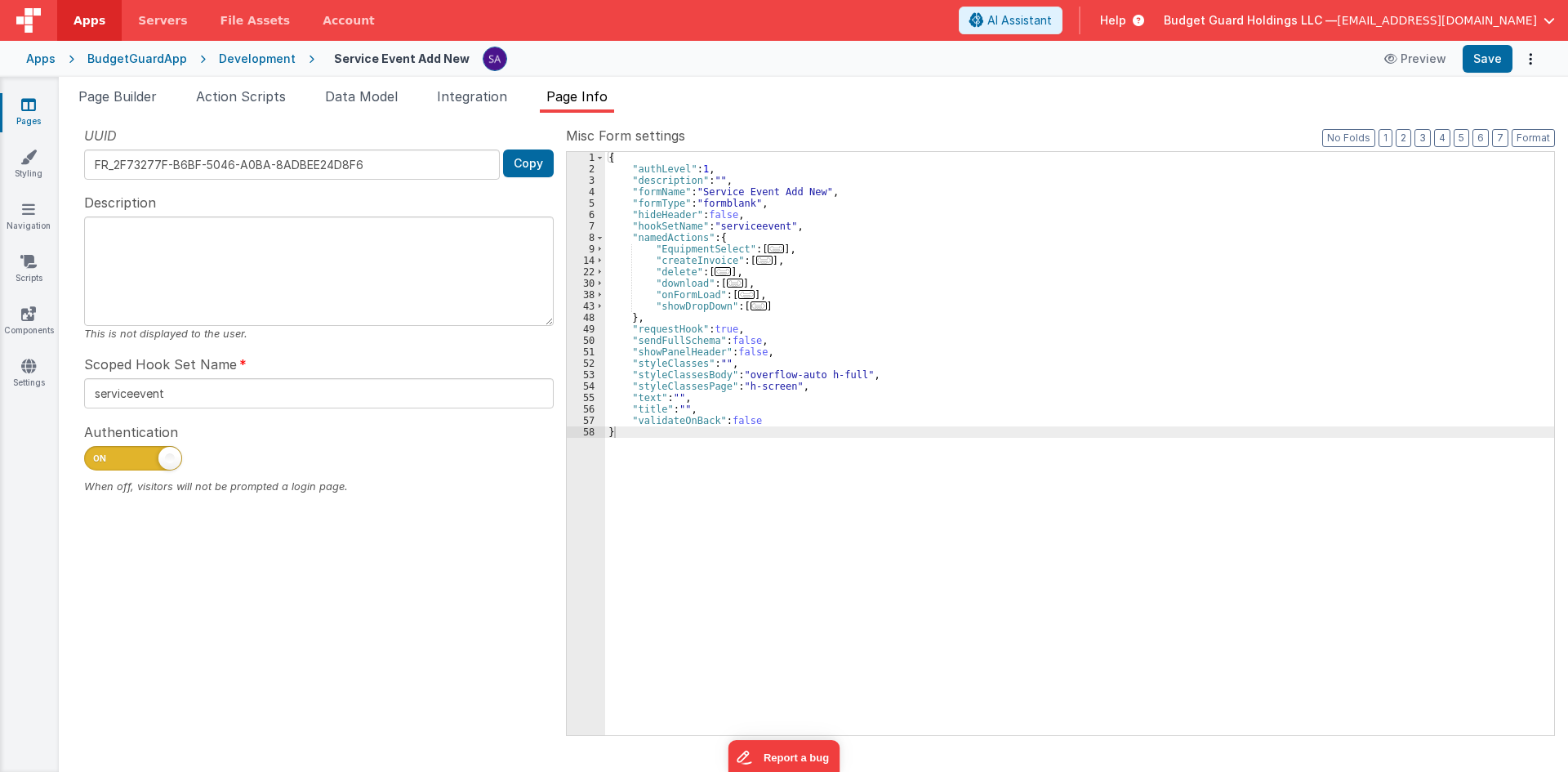
click at [600, 109] on li "Page Info" at bounding box center [577, 99] width 74 height 26
drag, startPoint x: 461, startPoint y: 80, endPoint x: 464, endPoint y: 91, distance: 11.4
click at [461, 80] on div "Page Builder Action Scripts Data Model Integration Page Info Snippet Library Na…" at bounding box center [814, 424] width 1510 height 695
click at [464, 92] on span "Integration" at bounding box center [472, 96] width 70 height 16
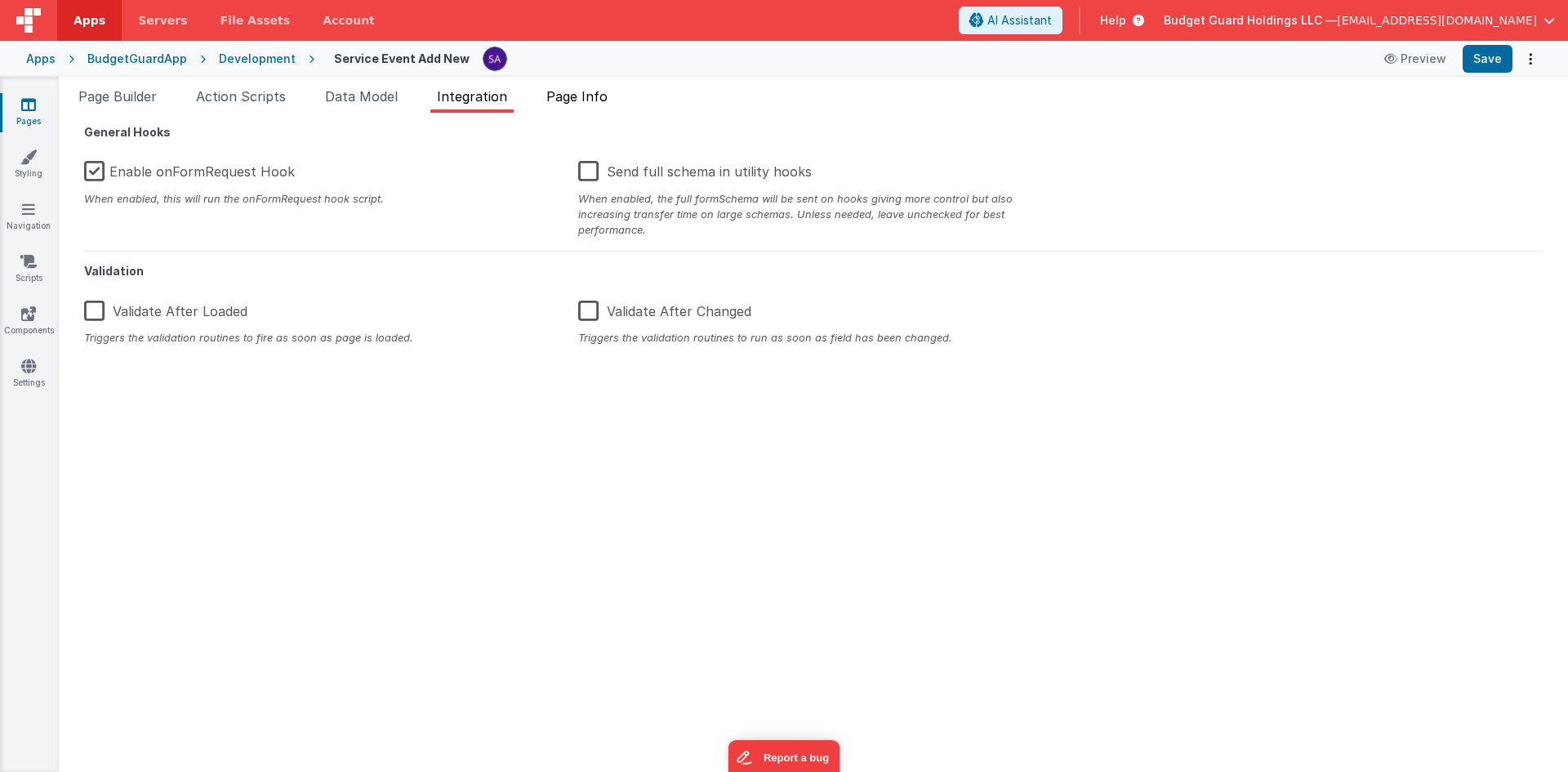
click at [592, 93] on span "Page Info" at bounding box center [577, 96] width 62 height 16
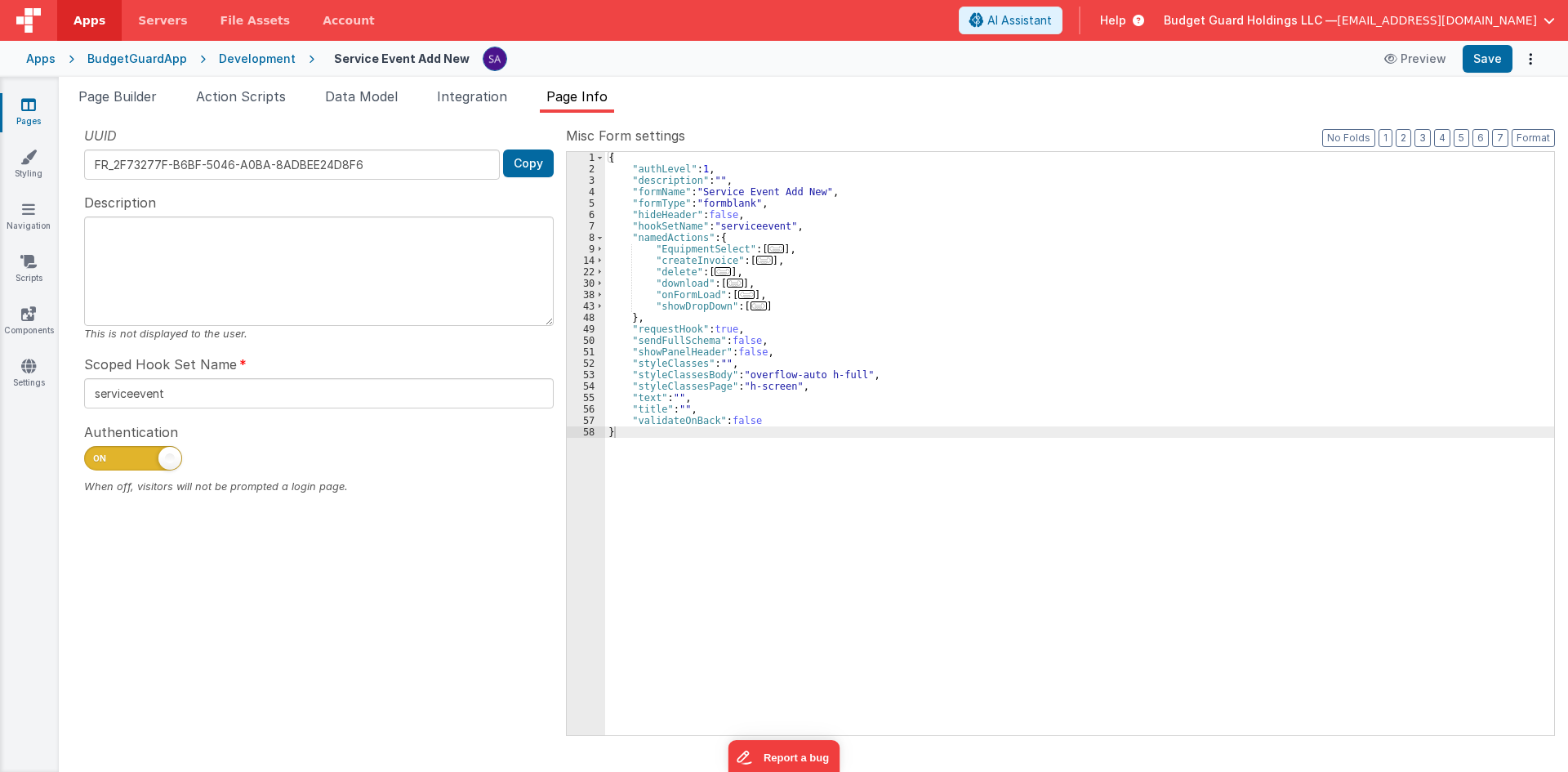
drag, startPoint x: 124, startPoint y: 94, endPoint x: 825, endPoint y: 401, distance: 765.3
click at [124, 94] on span "Page Builder" at bounding box center [118, 96] width 78 height 16
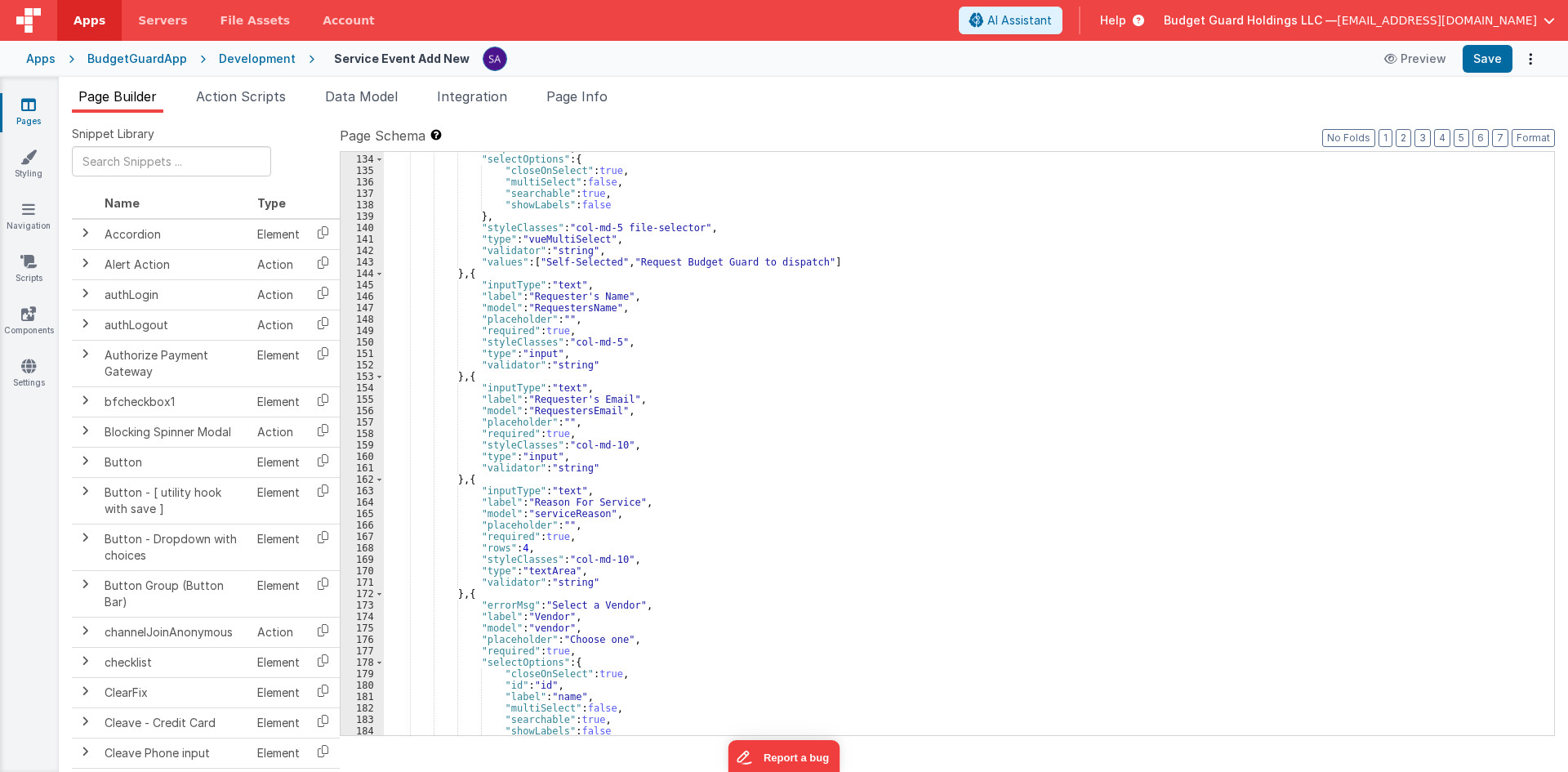
scroll to position [1324, 0]
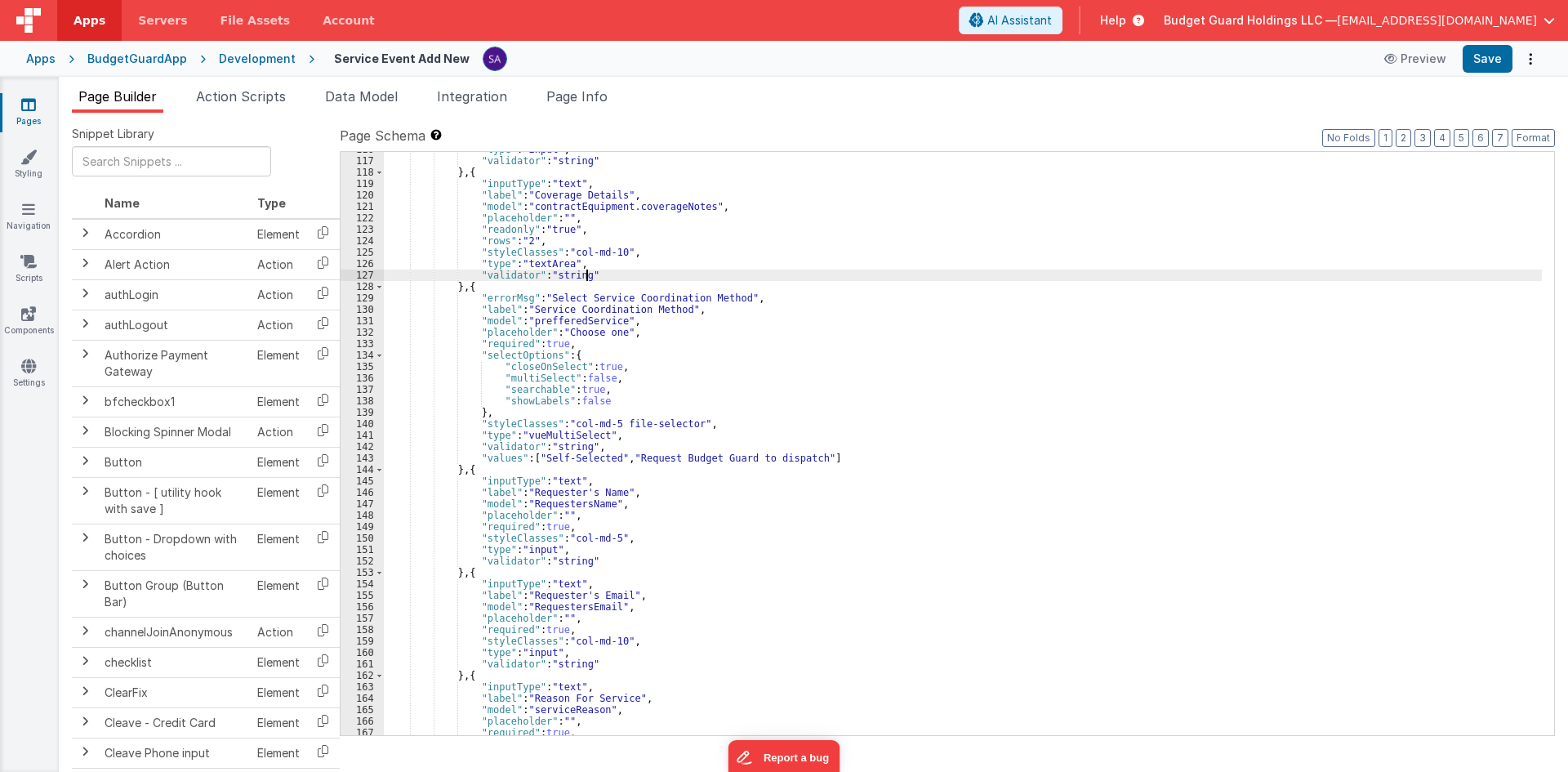
click at [1194, 274] on div ""type" : "input" , "validator" : "string" } , { "inputType" : "text" , "label" …" at bounding box center [963, 447] width 1158 height 606
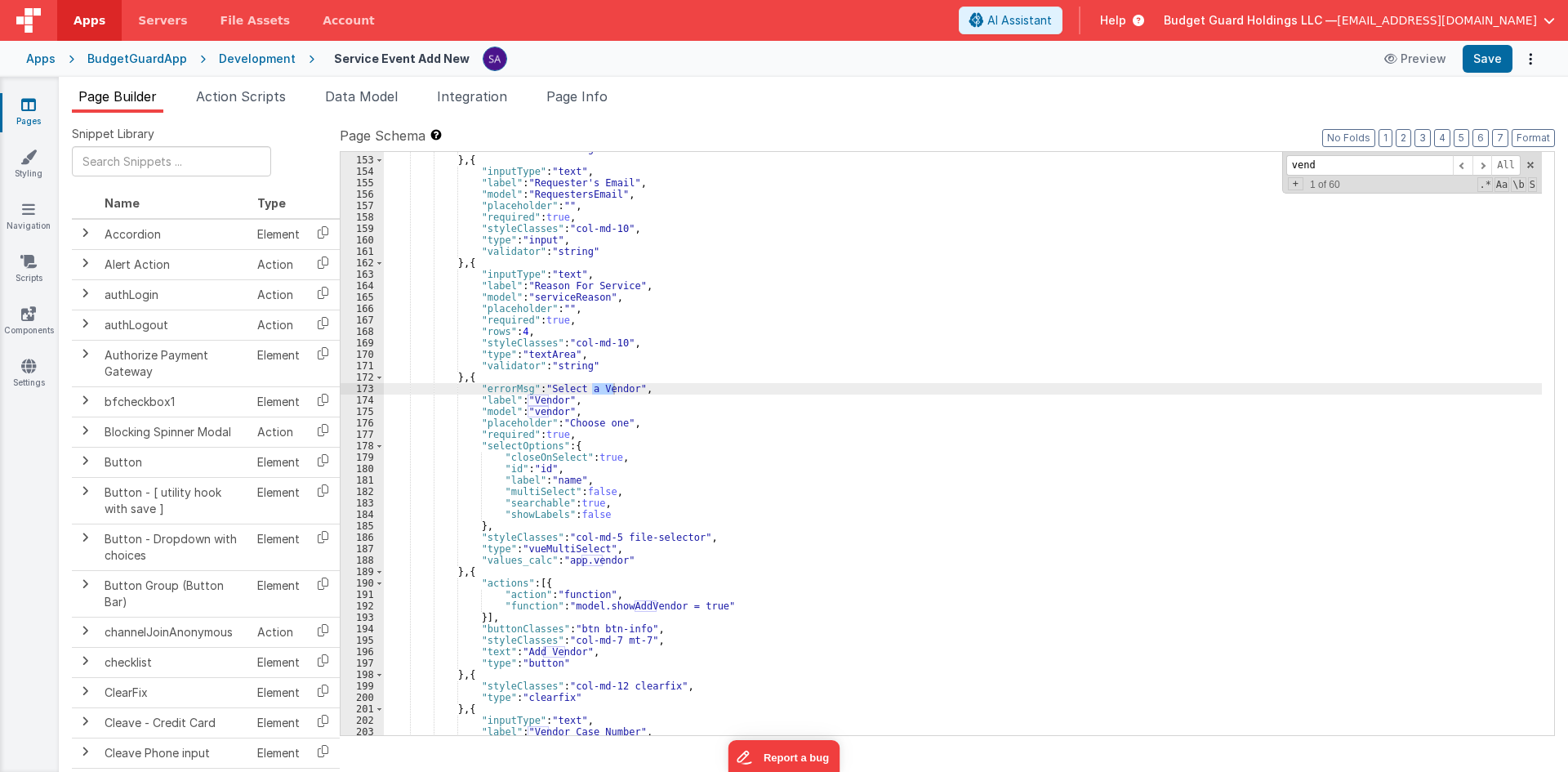
scroll to position [1785, 0]
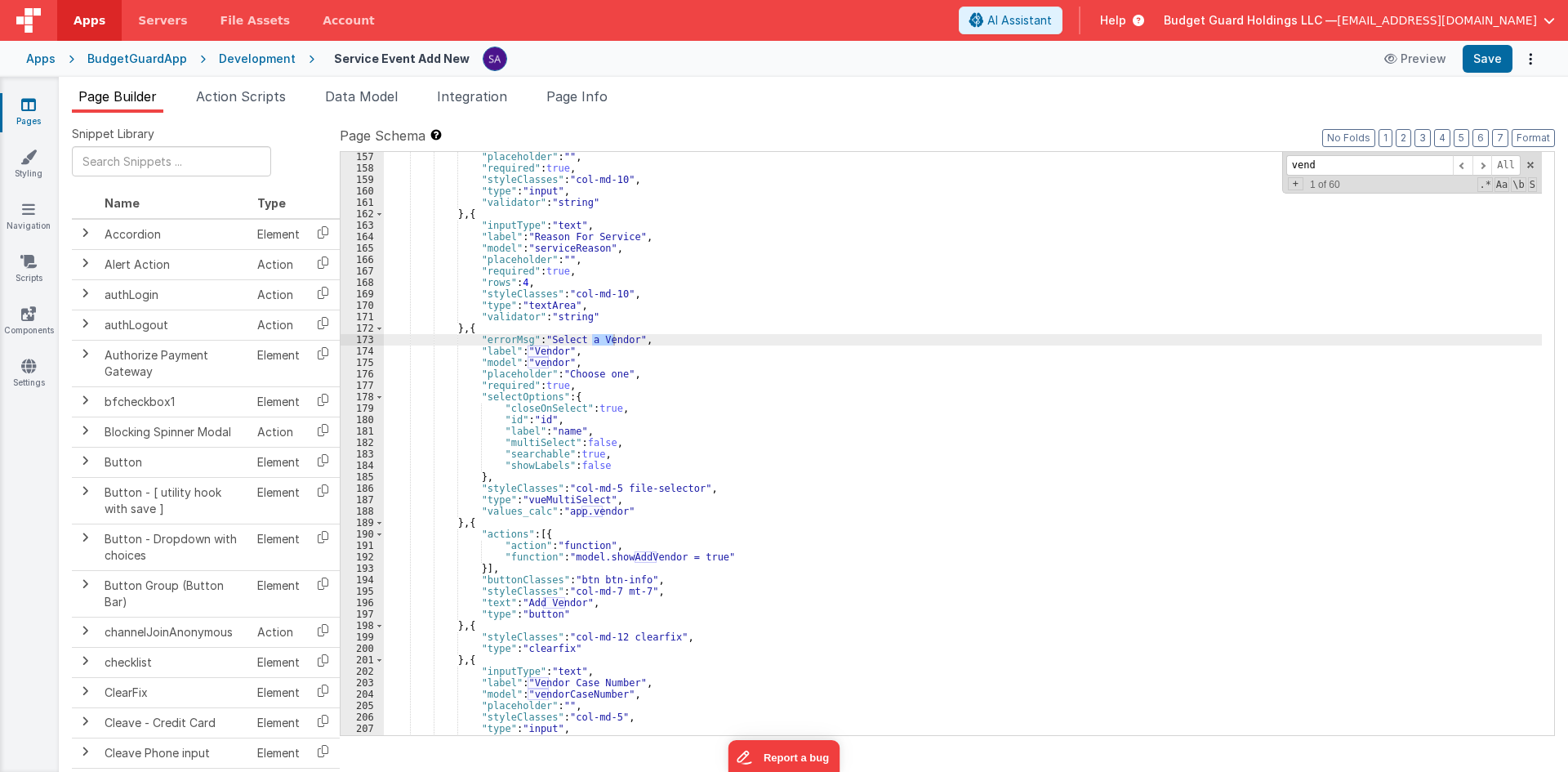
type input "vend"
click at [611, 512] on div ""placeholder" : "" , "required" : true , "styleClasses" : "col-md-10" , "type" …" at bounding box center [963, 455] width 1158 height 606
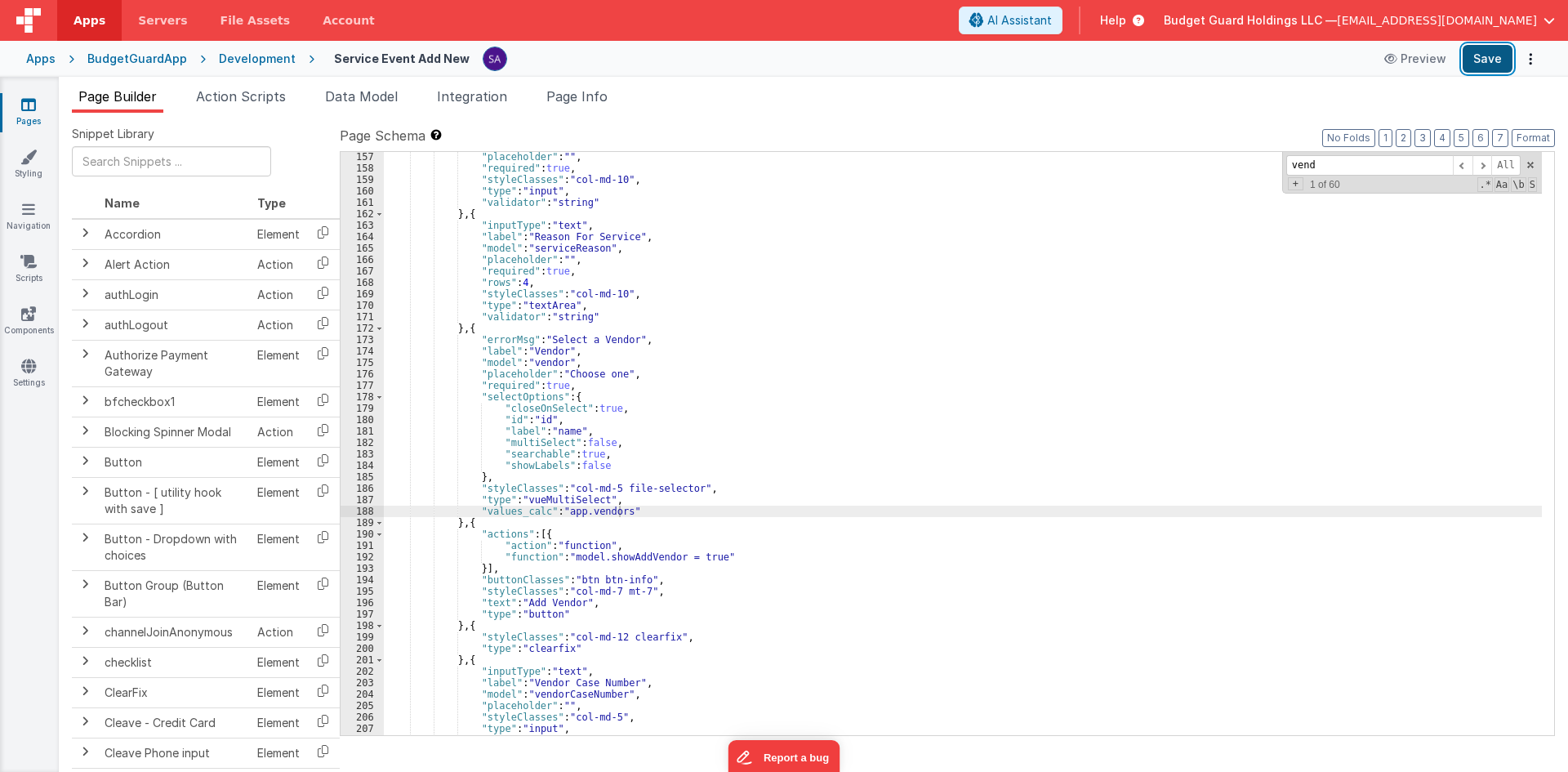
click at [1479, 67] on button "Save" at bounding box center [1488, 58] width 50 height 28
click at [20, 120] on link "Pages" at bounding box center [29, 112] width 59 height 33
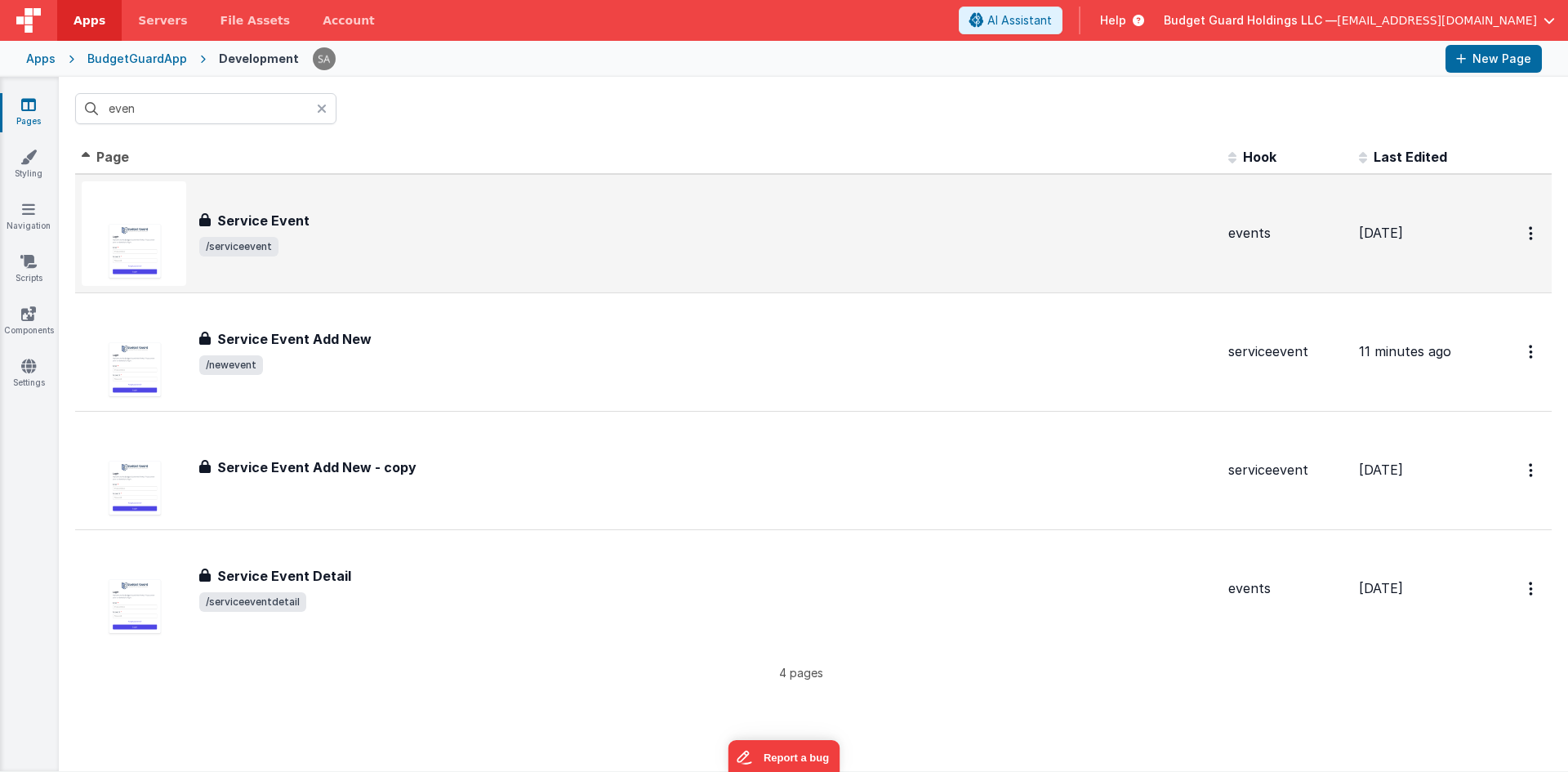
click at [337, 256] on span "/serviceevent" at bounding box center [708, 247] width 1016 height 20
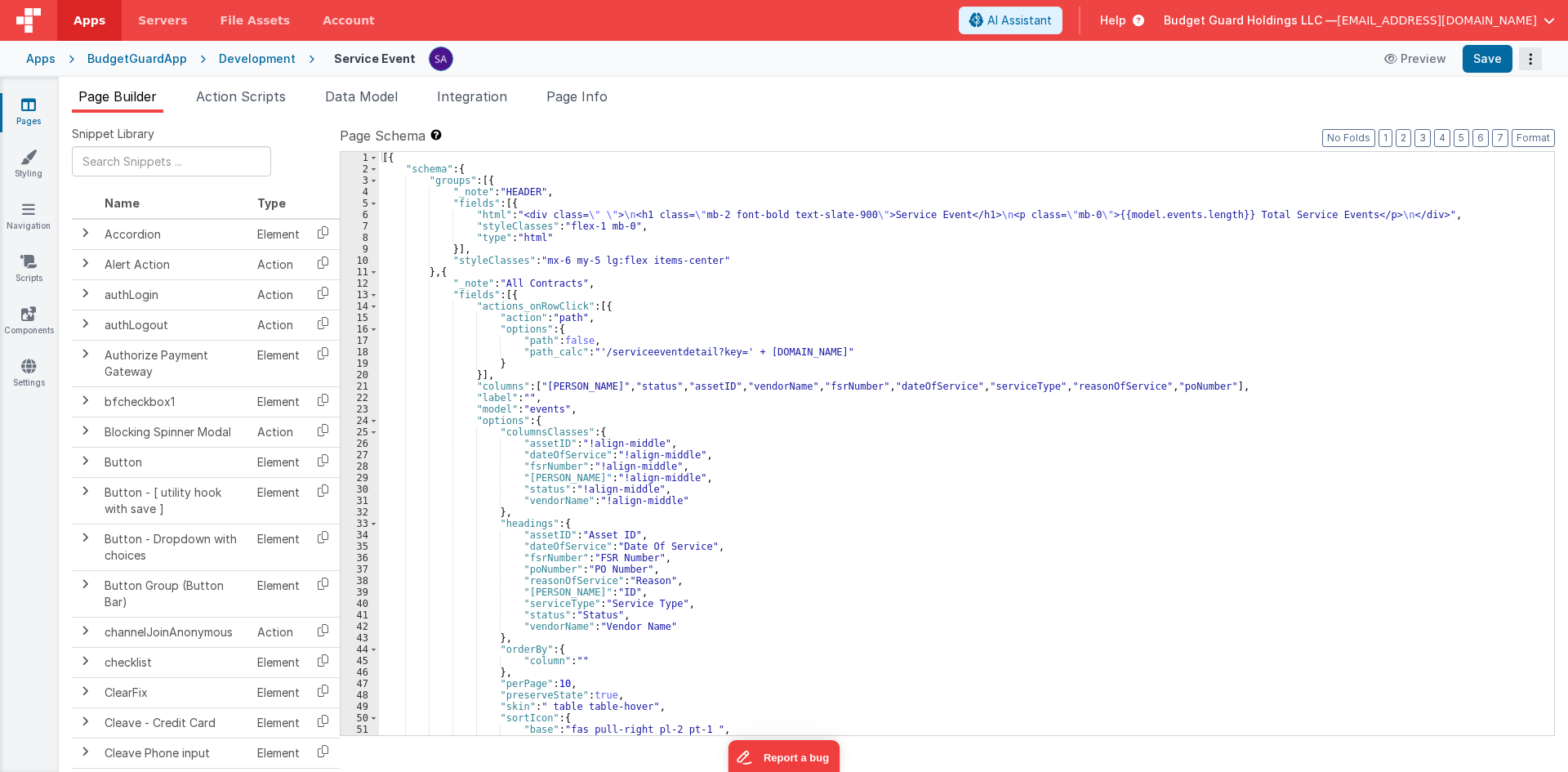
click at [1531, 59] on icon "Options" at bounding box center [1531, 59] width 23 height 1
click at [1505, 98] on link "Duplicate" at bounding box center [1470, 92] width 144 height 31
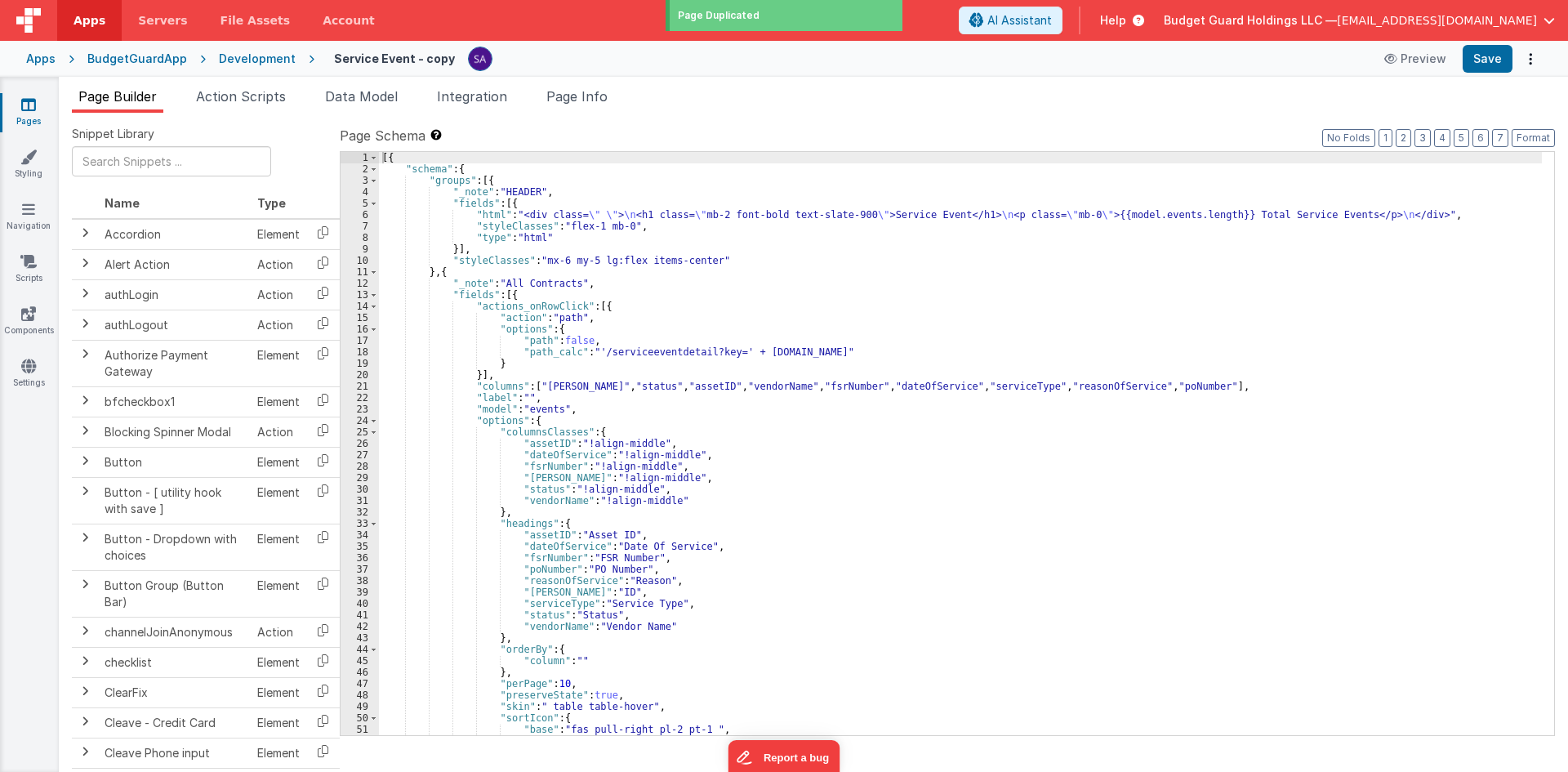
click at [365, 63] on h4 "Service Event - copy" at bounding box center [395, 59] width 121 height 12
click at [367, 60] on h4 "Service Event - copy" at bounding box center [395, 59] width 121 height 12
type input "Vendors List"
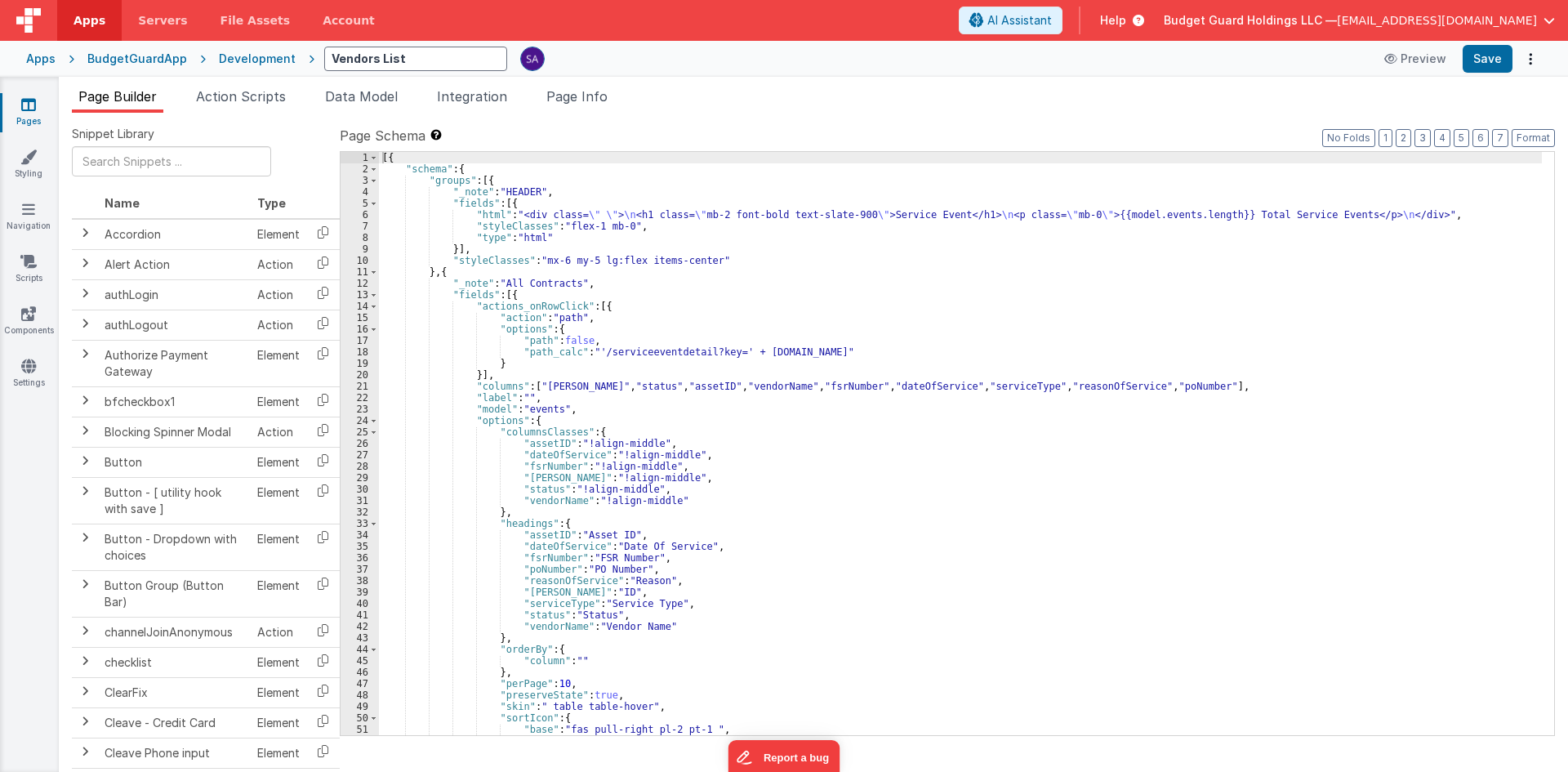
click at [602, 48] on div "Vendors List Preview Save" at bounding box center [928, 58] width 1227 height 28
click at [591, 103] on li "Page Info" at bounding box center [577, 99] width 74 height 26
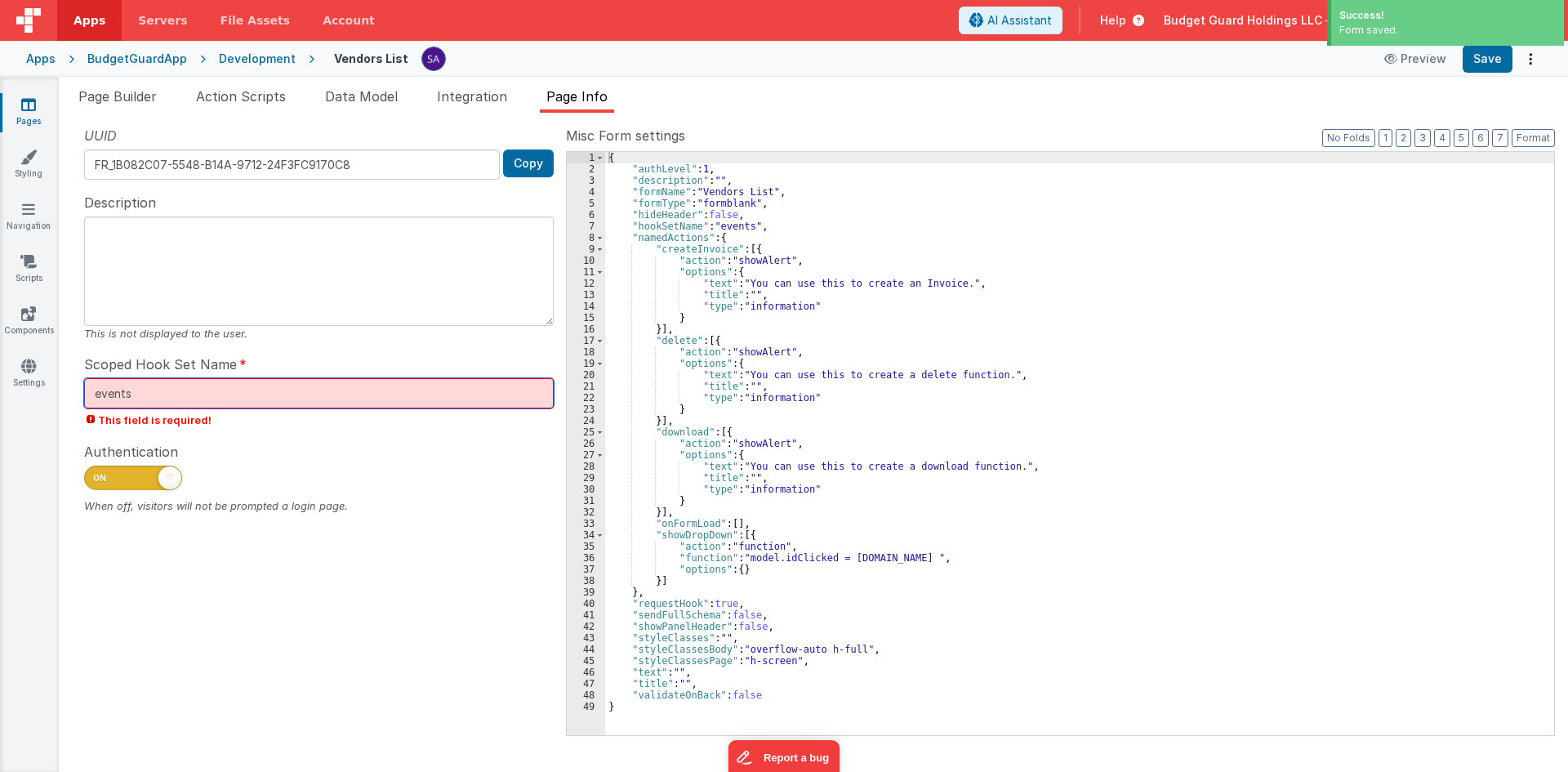
drag, startPoint x: 171, startPoint y: 400, endPoint x: 90, endPoint y: 400, distance: 81.0
click at [90, 400] on input "events" at bounding box center [318, 393] width 470 height 30
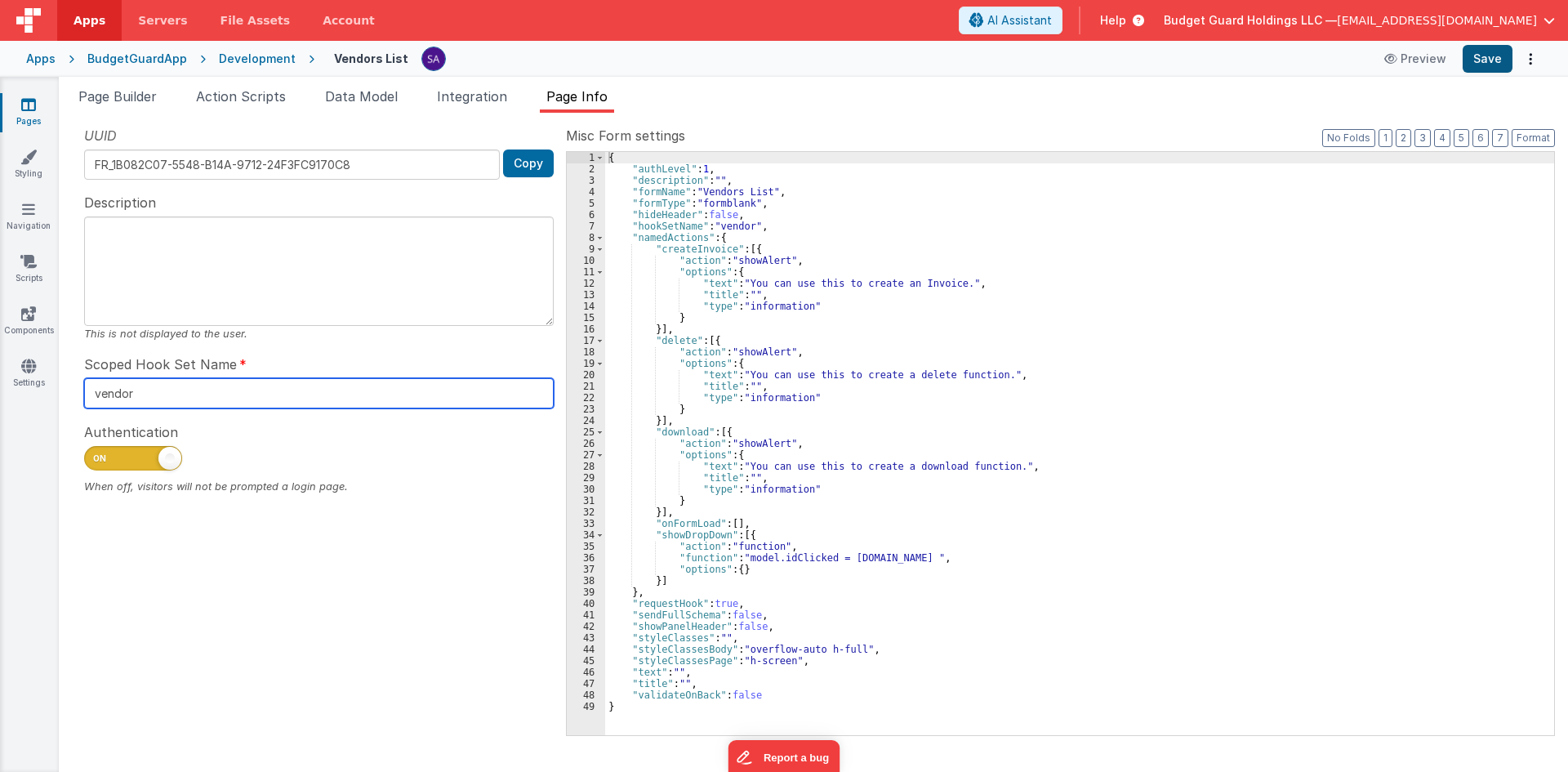
type input "vendor"
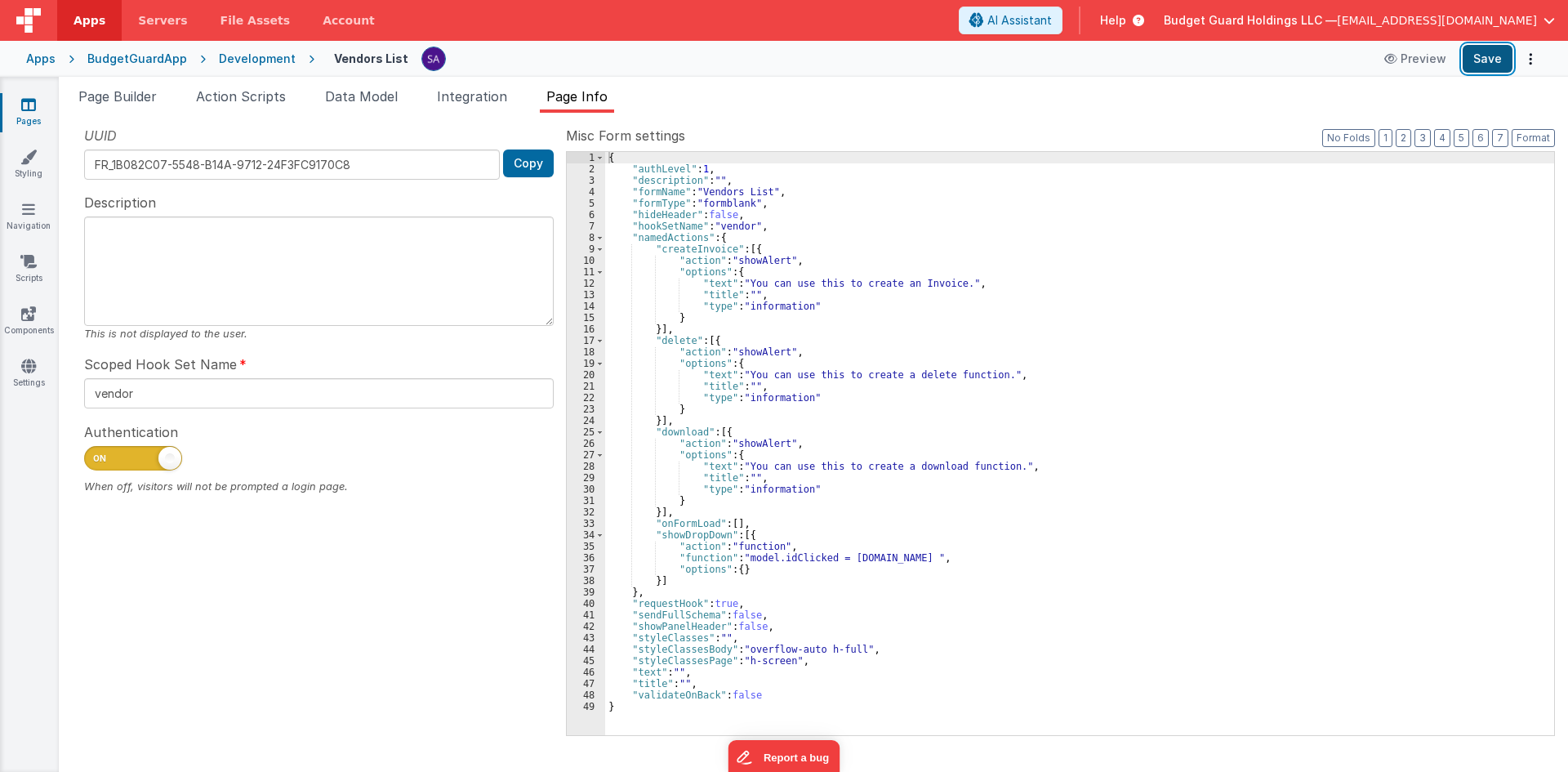
click at [1472, 68] on button "Save" at bounding box center [1488, 58] width 50 height 28
click at [112, 104] on li "Page Builder" at bounding box center [118, 99] width 92 height 26
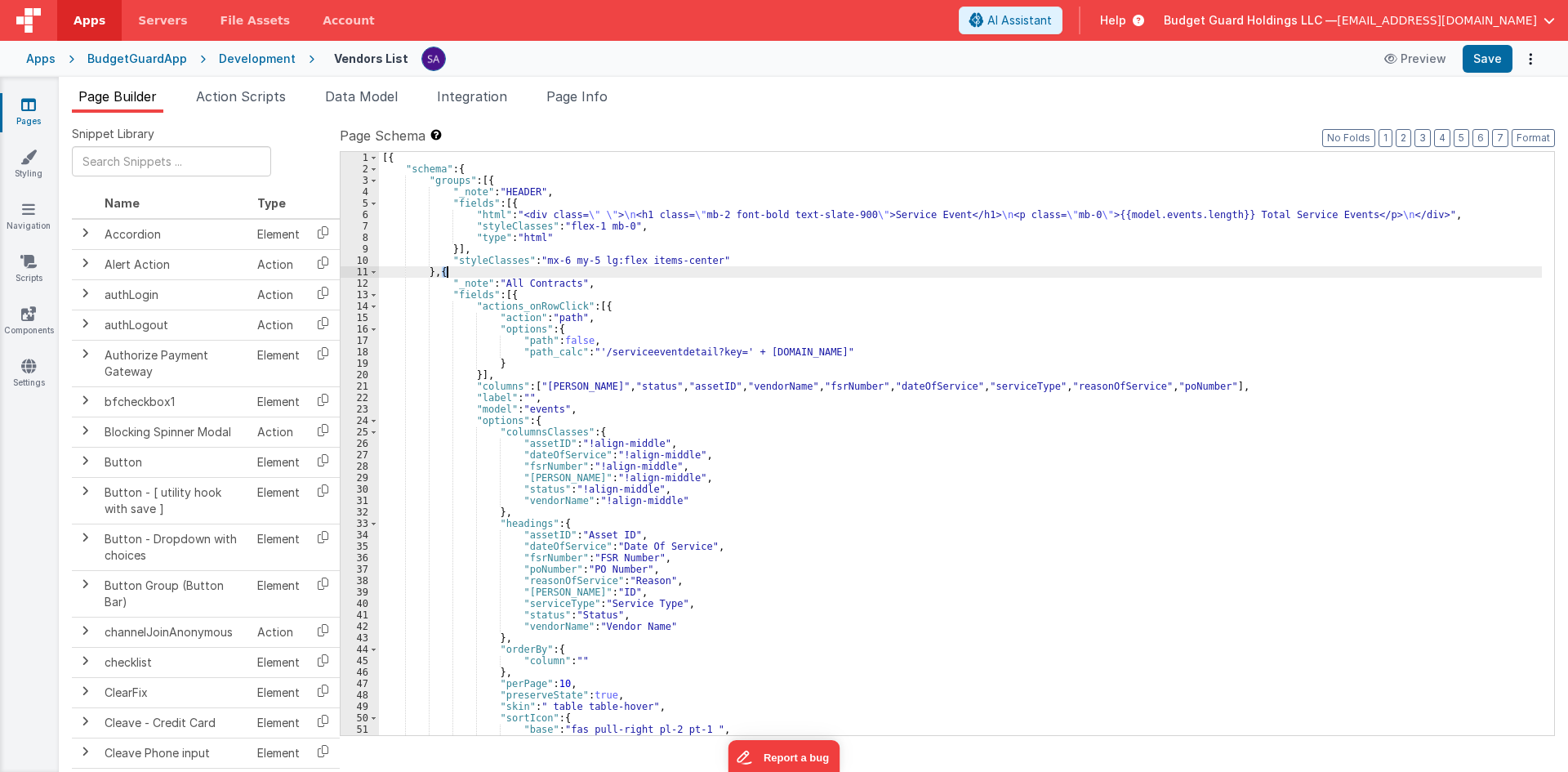
drag, startPoint x: 442, startPoint y: 274, endPoint x: 454, endPoint y: 277, distance: 12.4
click at [454, 277] on div "[{ "schema" : { "groups" : [{ "_note" : "HEADER" , "fields" : [{ "html" : "<div…" at bounding box center [960, 455] width 1163 height 606
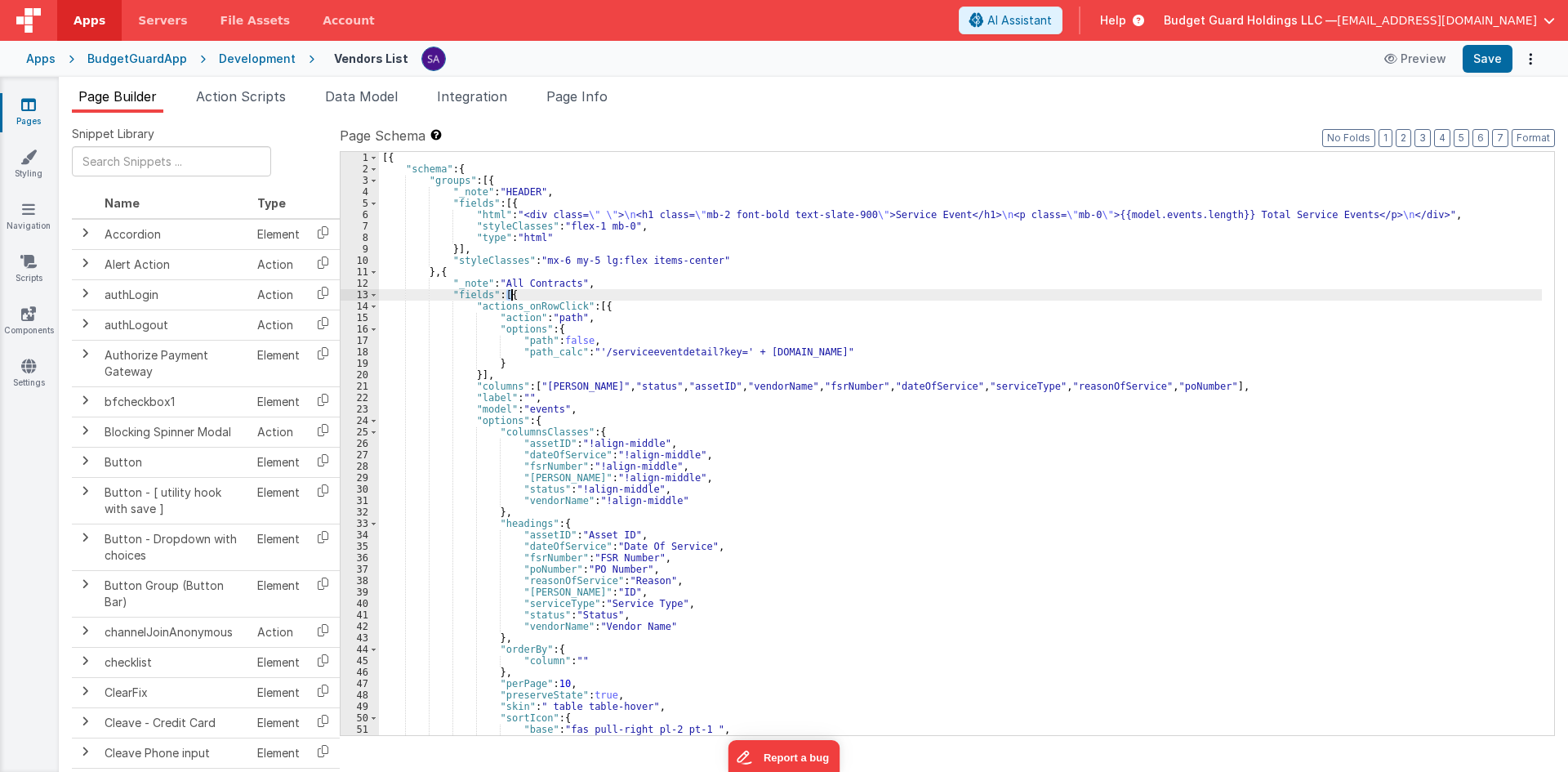
click at [511, 293] on div "[{ "schema" : { "groups" : [{ "_note" : "HEADER" , "fields" : [{ "html" : "<div…" at bounding box center [960, 455] width 1163 height 606
click at [538, 401] on div "[{ "schema" : { "groups" : [{ "_note" : "HEADER" , "fields" : [{ "html" : "<div…" at bounding box center [960, 455] width 1163 height 606
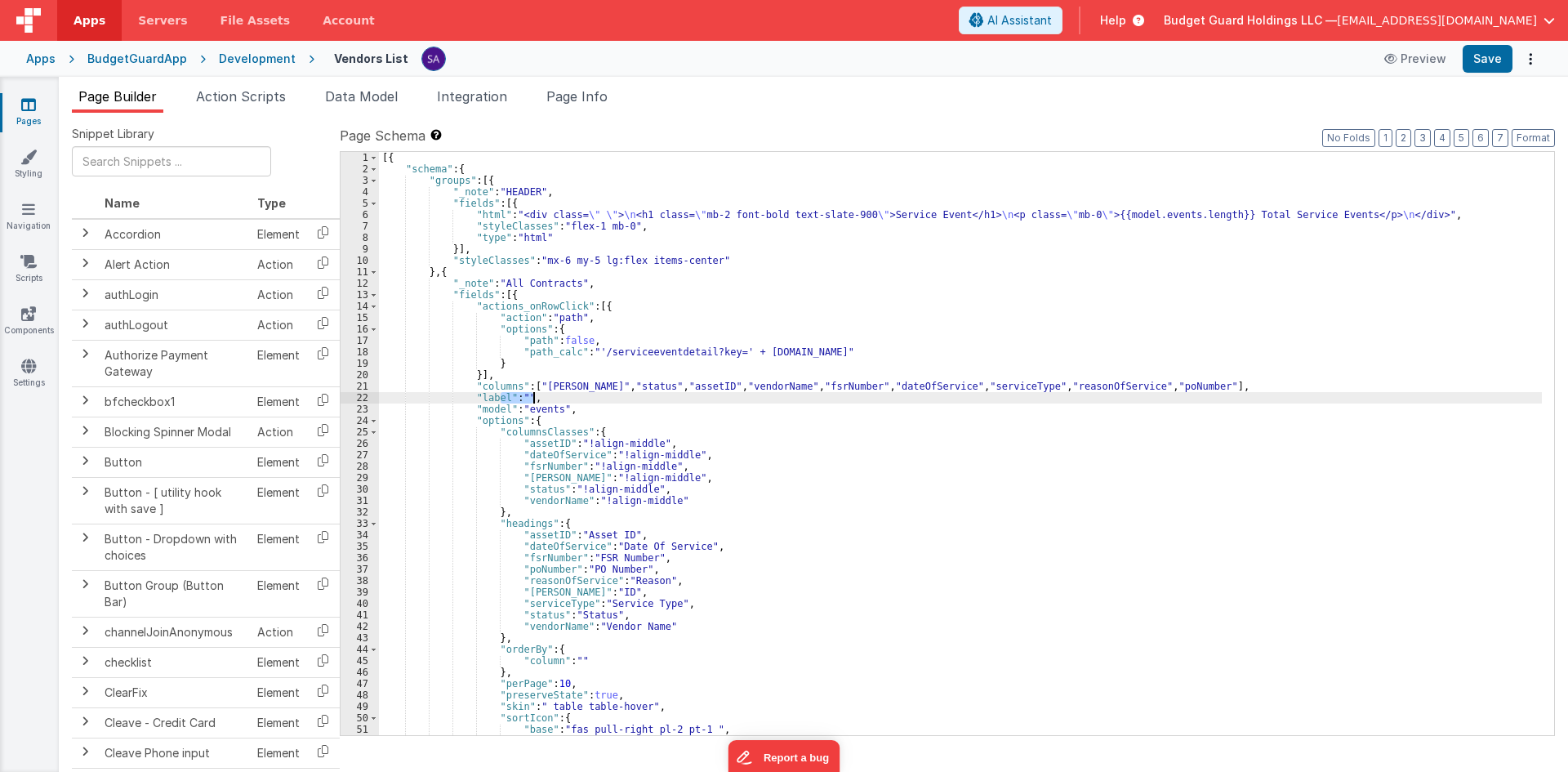
click at [538, 401] on div "[{ "schema" : { "groups" : [{ "_note" : "HEADER" , "fields" : [{ "html" : "<div…" at bounding box center [960, 455] width 1163 height 606
click at [538, 407] on div "[{ "schema" : { "groups" : [{ "_note" : "HEADER" , "fields" : [{ "html" : "<div…" at bounding box center [960, 455] width 1163 height 606
click at [1482, 66] on button "Save" at bounding box center [1488, 58] width 50 height 28
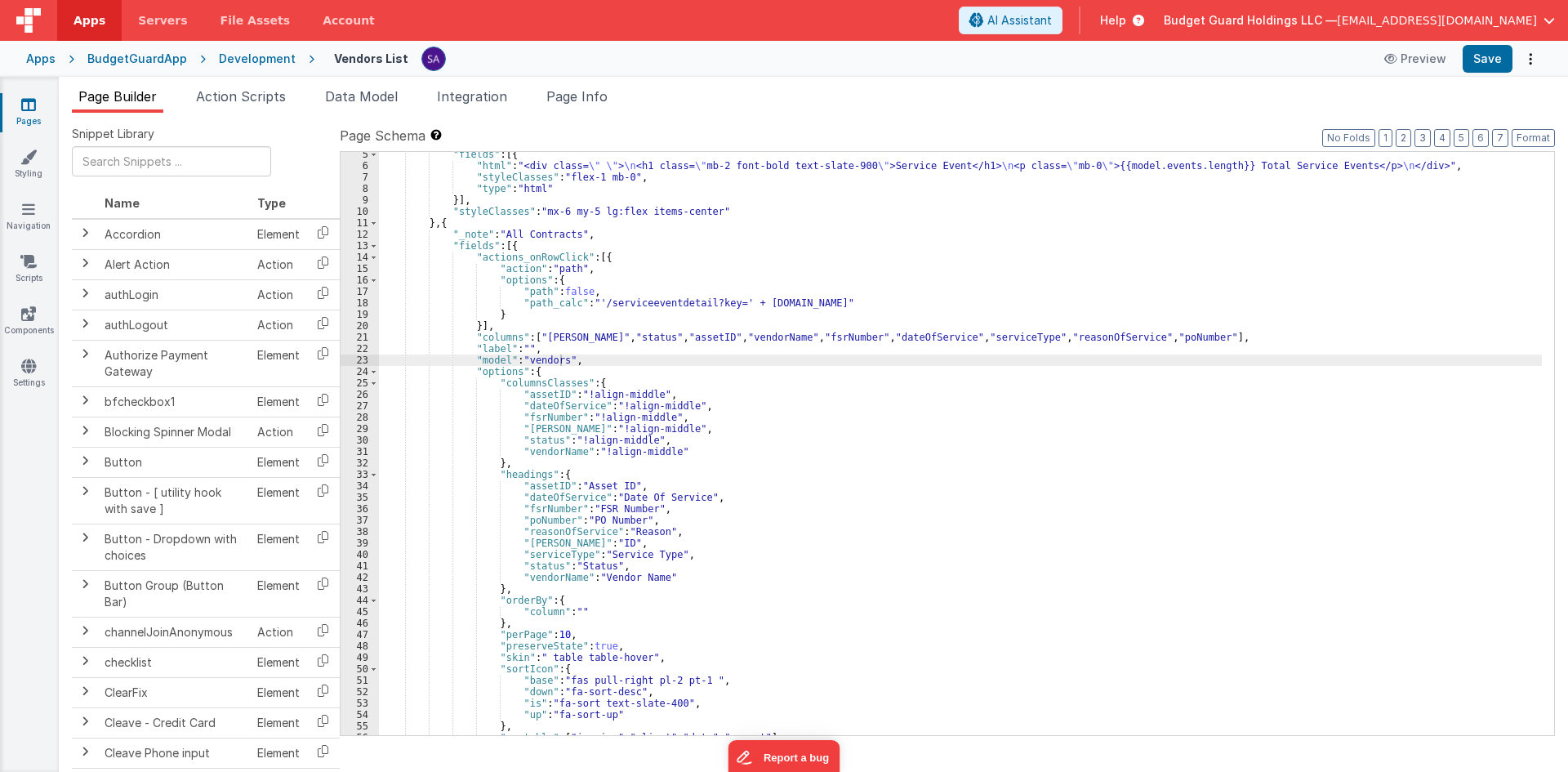
click at [552, 337] on div ""fields" : [{ "html" : "<div class= \" \" > \n <h1 class= \" mb-2 font-bold tex…" at bounding box center [960, 452] width 1163 height 606
click at [606, 338] on div ""fields" : [{ "html" : "<div class= \" \" > \n <h1 class= \" mb-2 font-bold tex…" at bounding box center [960, 452] width 1163 height 606
drag, startPoint x: 725, startPoint y: 340, endPoint x: 661, endPoint y: 341, distance: 64.0
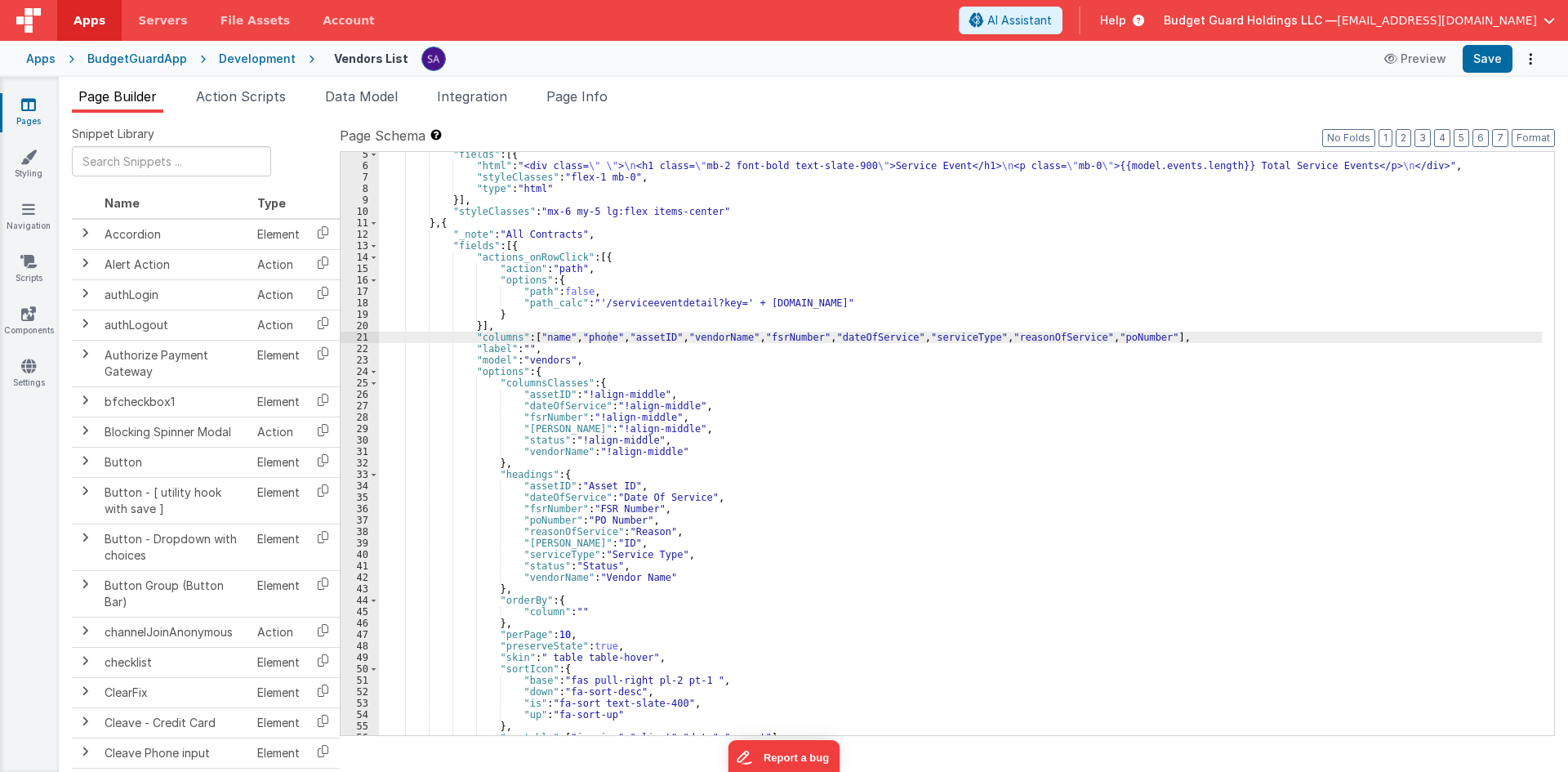
click at [724, 340] on div ""fields" : [{ "html" : "<div class= \" \" > \n <h1 class= \" mb-2 font-bold tex…" at bounding box center [960, 452] width 1163 height 606
click at [648, 341] on div ""fields" : [{ "html" : "<div class= \" \" > \n <h1 class= \" mb-2 font-bold tex…" at bounding box center [960, 452] width 1163 height 606
click at [701, 341] on div ""fields" : [{ "html" : "<div class= \" \" > \n <h1 class= \" mb-2 font-bold tex…" at bounding box center [960, 452] width 1163 height 606
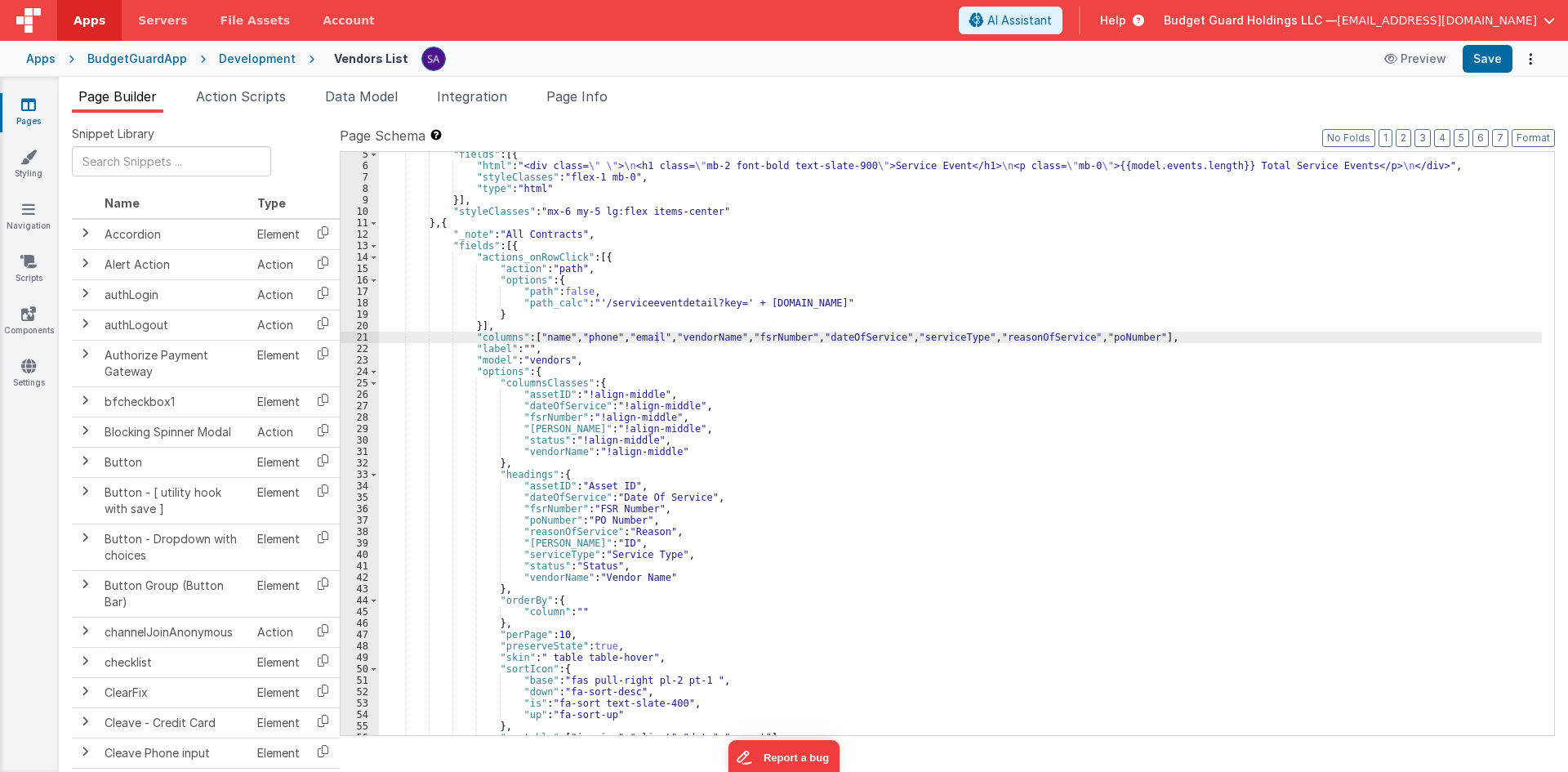
click at [701, 341] on div ""fields" : [{ "html" : "<div class= \" \" > \n <h1 class= \" mb-2 font-bold tex…" at bounding box center [960, 452] width 1163 height 606
click at [737, 339] on div ""fields" : [{ "html" : "<div class= \" \" > \n <h1 class= \" mb-2 font-bold tex…" at bounding box center [960, 452] width 1163 height 606
click at [790, 341] on div ""fields" : [{ "html" : "<div class= \" \" > \n <h1 class= \" mb-2 font-bold tex…" at bounding box center [960, 452] width 1163 height 606
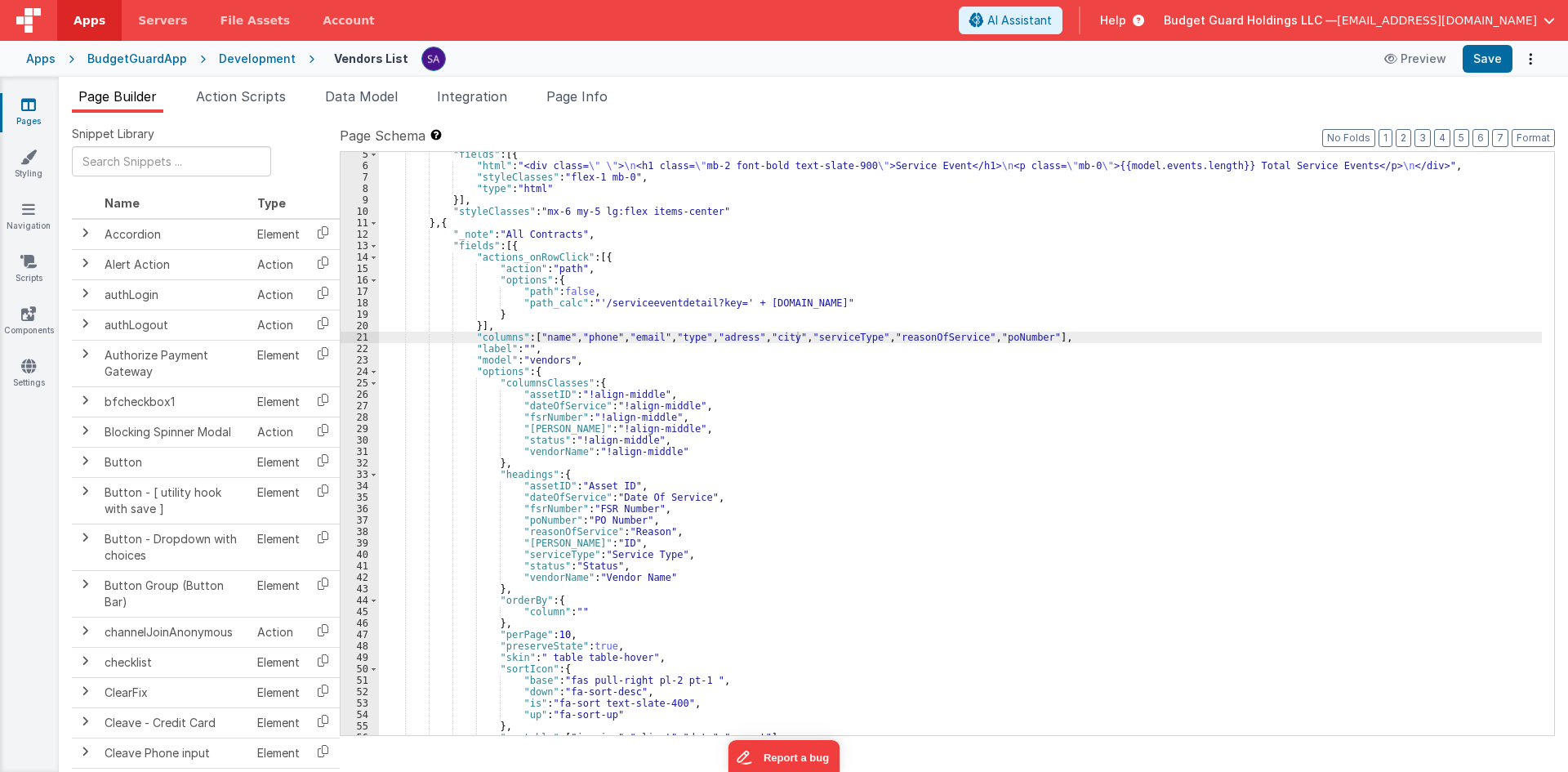
click at [835, 336] on div ""fields" : [{ "html" : "<div class= \" \" > \n <h1 class= \" mb-2 font-bold tex…" at bounding box center [960, 452] width 1163 height 606
click at [921, 339] on div ""fields" : [{ "html" : "<div class= \" \" > \n <h1 class= \" mb-2 font-bold tex…" at bounding box center [960, 452] width 1163 height 606
click at [928, 342] on div ""fields" : [{ "html" : "<div class= \" \" > \n <h1 class= \" mb-2 font-bold tex…" at bounding box center [960, 452] width 1163 height 606
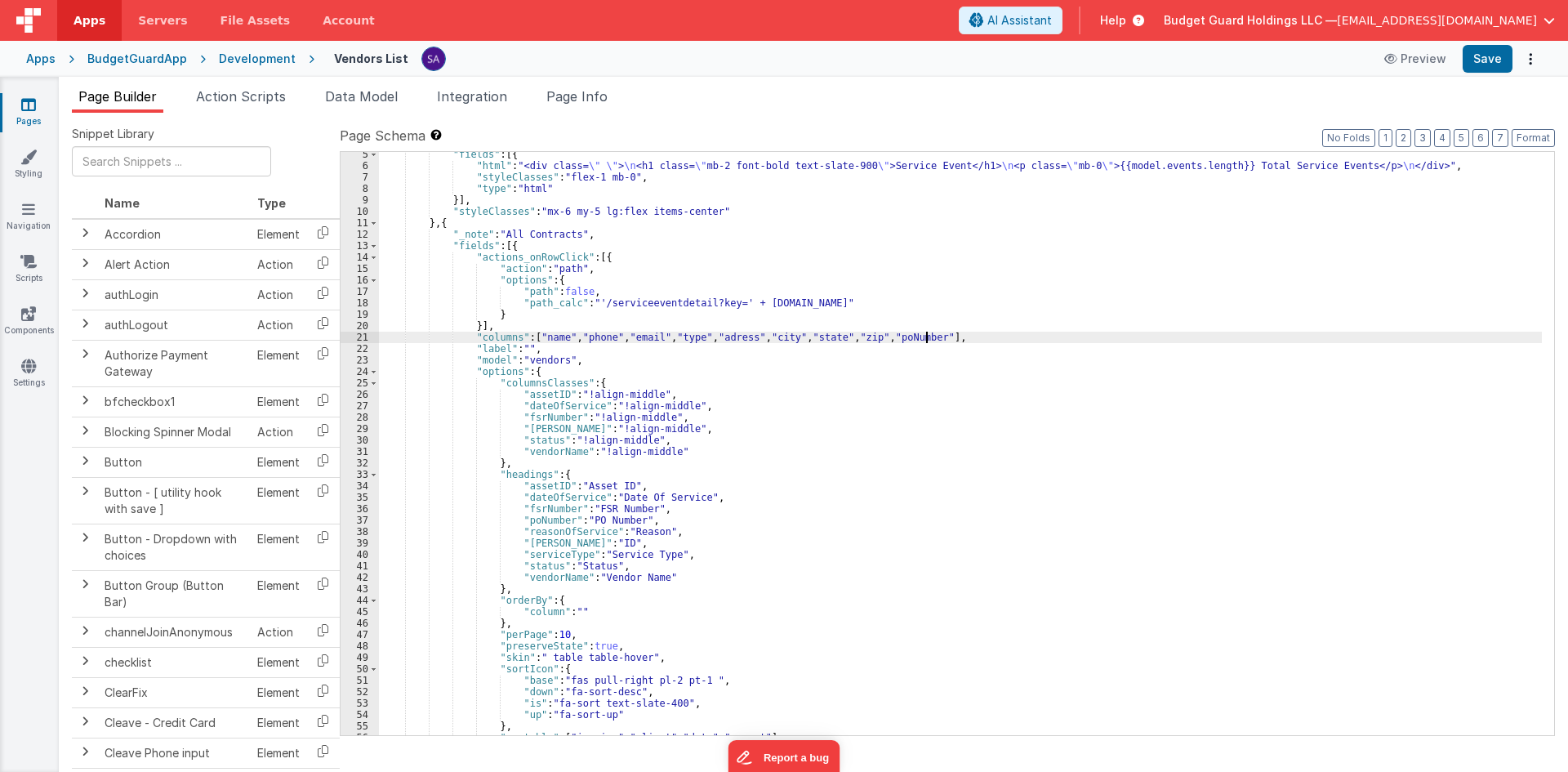
click at [928, 342] on div ""fields" : [{ "html" : "<div class= \" \" > \n <h1 class= \" mb-2 font-bold tex…" at bounding box center [960, 452] width 1163 height 606
click at [991, 333] on div ""fields" : [{ "html" : "<div class= \" \" > \n <h1 class= \" mb-2 font-bold tex…" at bounding box center [960, 452] width 1163 height 606
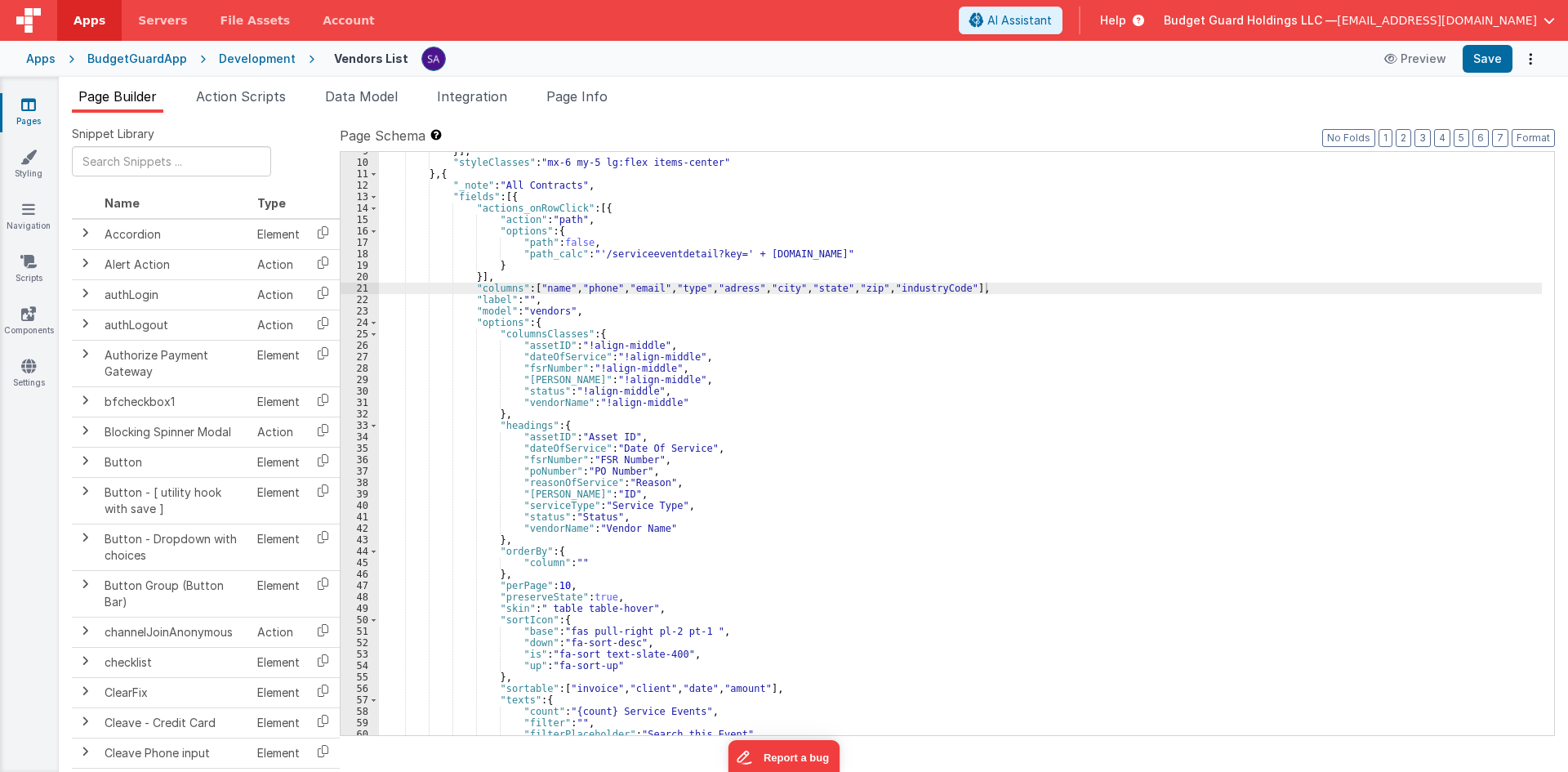
scroll to position [98, 0]
click at [690, 344] on div "}] , "styleClasses" : "mx-6 my-5 lg:flex items-center" } , { "_note" : "All Con…" at bounding box center [960, 448] width 1163 height 606
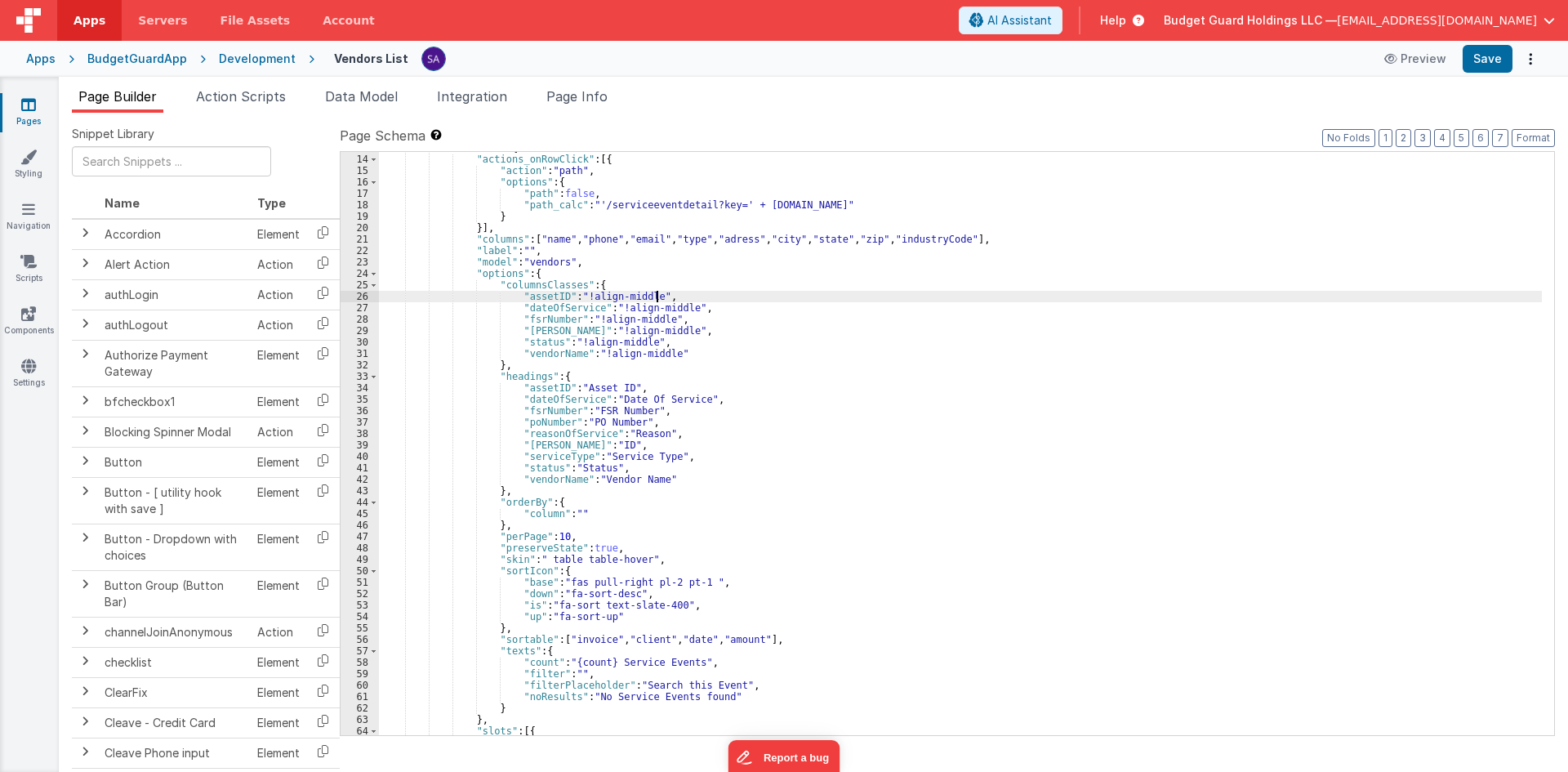
scroll to position [147, 0]
click at [548, 236] on div ""fields" : [{ "actions_onRowClick" : [{ "action" : "path" , "options" : { "path…" at bounding box center [960, 445] width 1163 height 606
click at [530, 382] on div ""fields" : [{ "actions_onRowClick" : [{ "action" : "path" , "options" : { "path…" at bounding box center [960, 445] width 1163 height 606
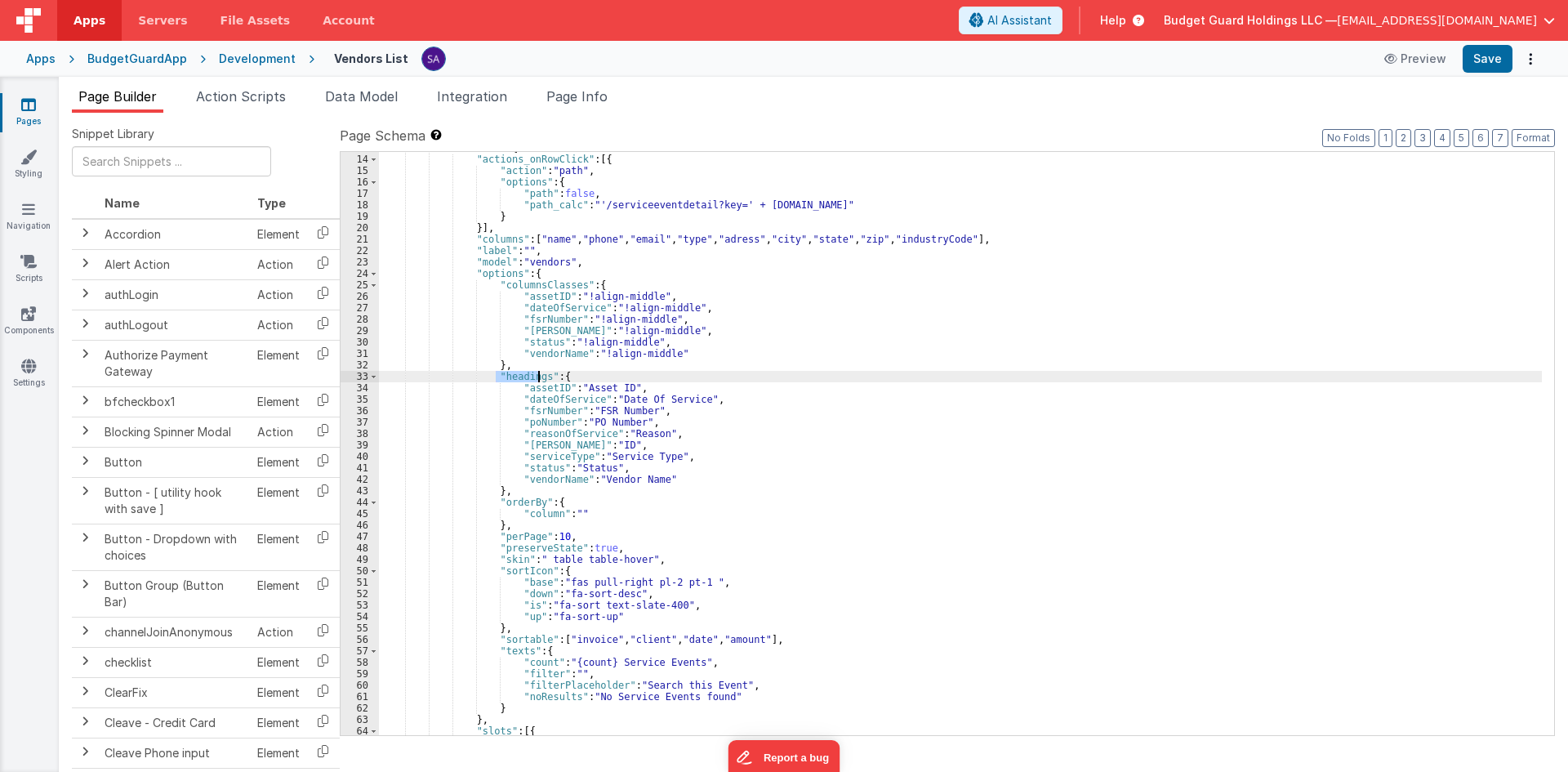
click at [531, 390] on div ""fields" : [{ "actions_onRowClick" : [{ "action" : "path" , "options" : { "path…" at bounding box center [960, 445] width 1163 height 606
click at [600, 242] on div ""fields" : [{ "actions_onRowClick" : [{ "action" : "path" , "options" : { "path…" at bounding box center [960, 445] width 1163 height 606
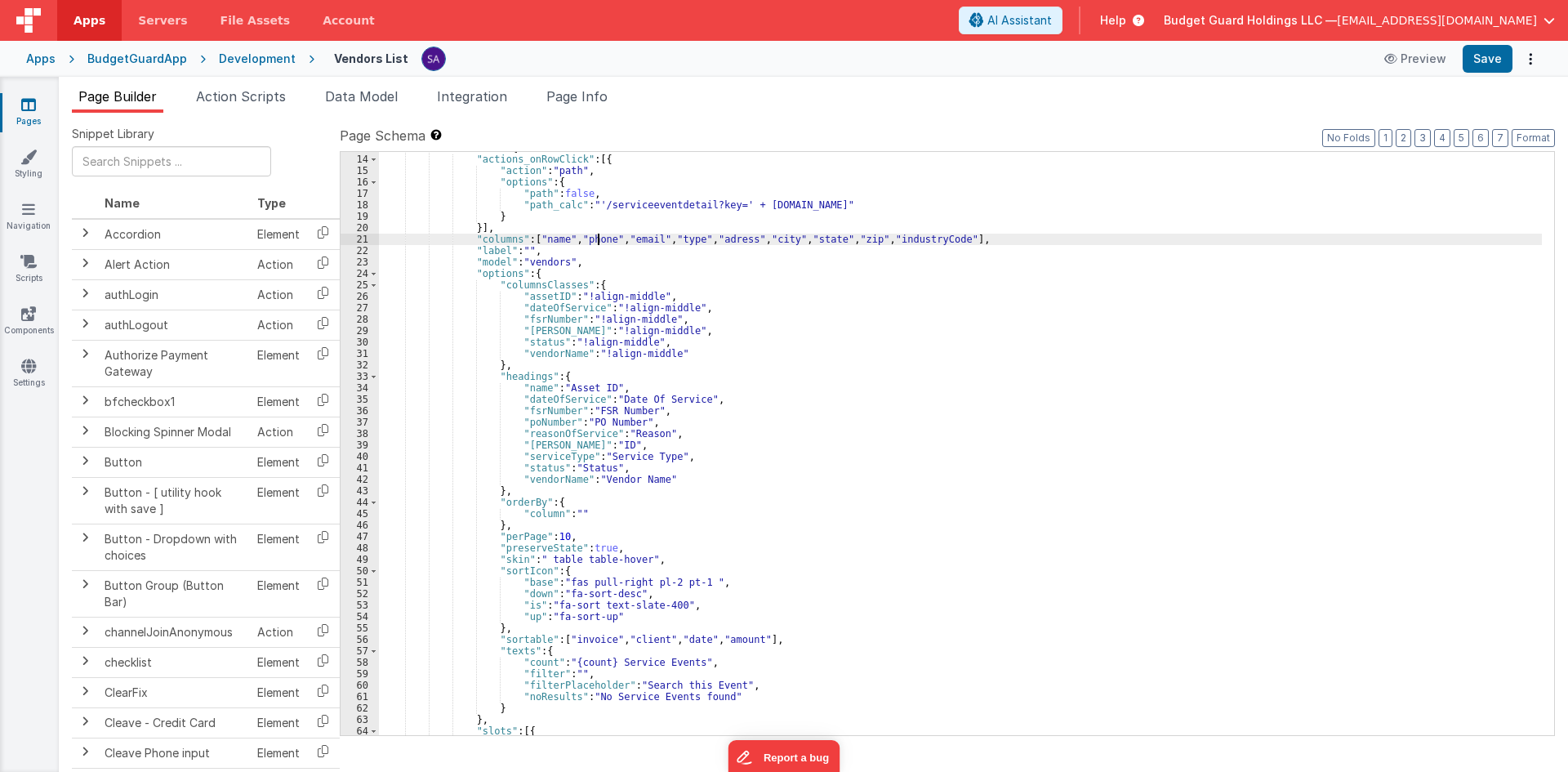
click at [600, 242] on div ""fields" : [{ "actions_onRowClick" : [{ "action" : "path" , "options" : { "path…" at bounding box center [960, 445] width 1163 height 606
click at [533, 403] on div ""fields" : [{ "actions_onRowClick" : [{ "action" : "path" , "options" : { "path…" at bounding box center [960, 445] width 1163 height 606
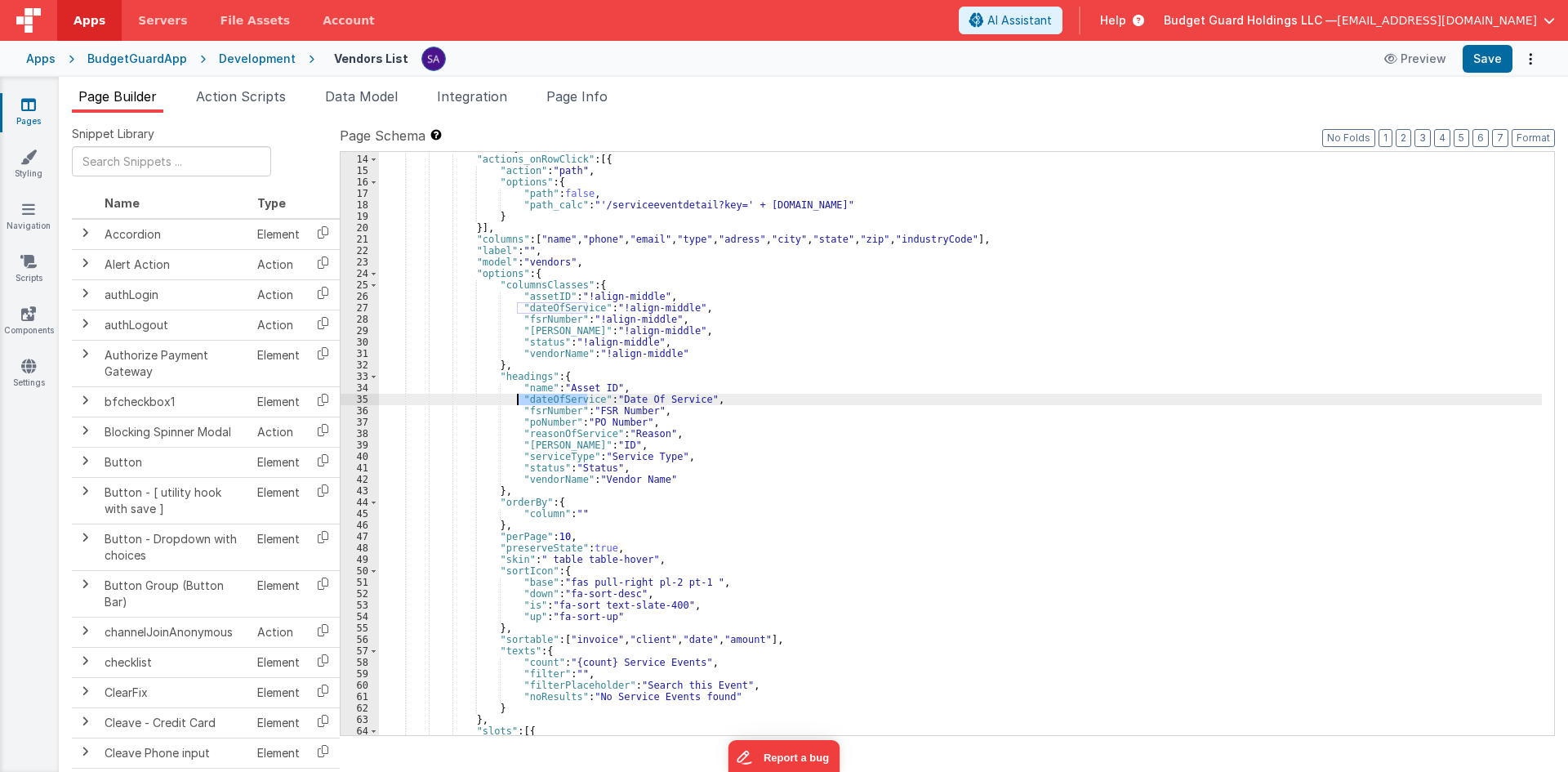
click at [533, 403] on div ""fields" : [{ "actions_onRowClick" : [{ "action" : "path" , "options" : { "path…" at bounding box center [960, 445] width 1163 height 606
click at [638, 234] on div ""fields" : [{ "actions_onRowClick" : [{ "action" : "path" , "options" : { "path…" at bounding box center [960, 445] width 1163 height 606
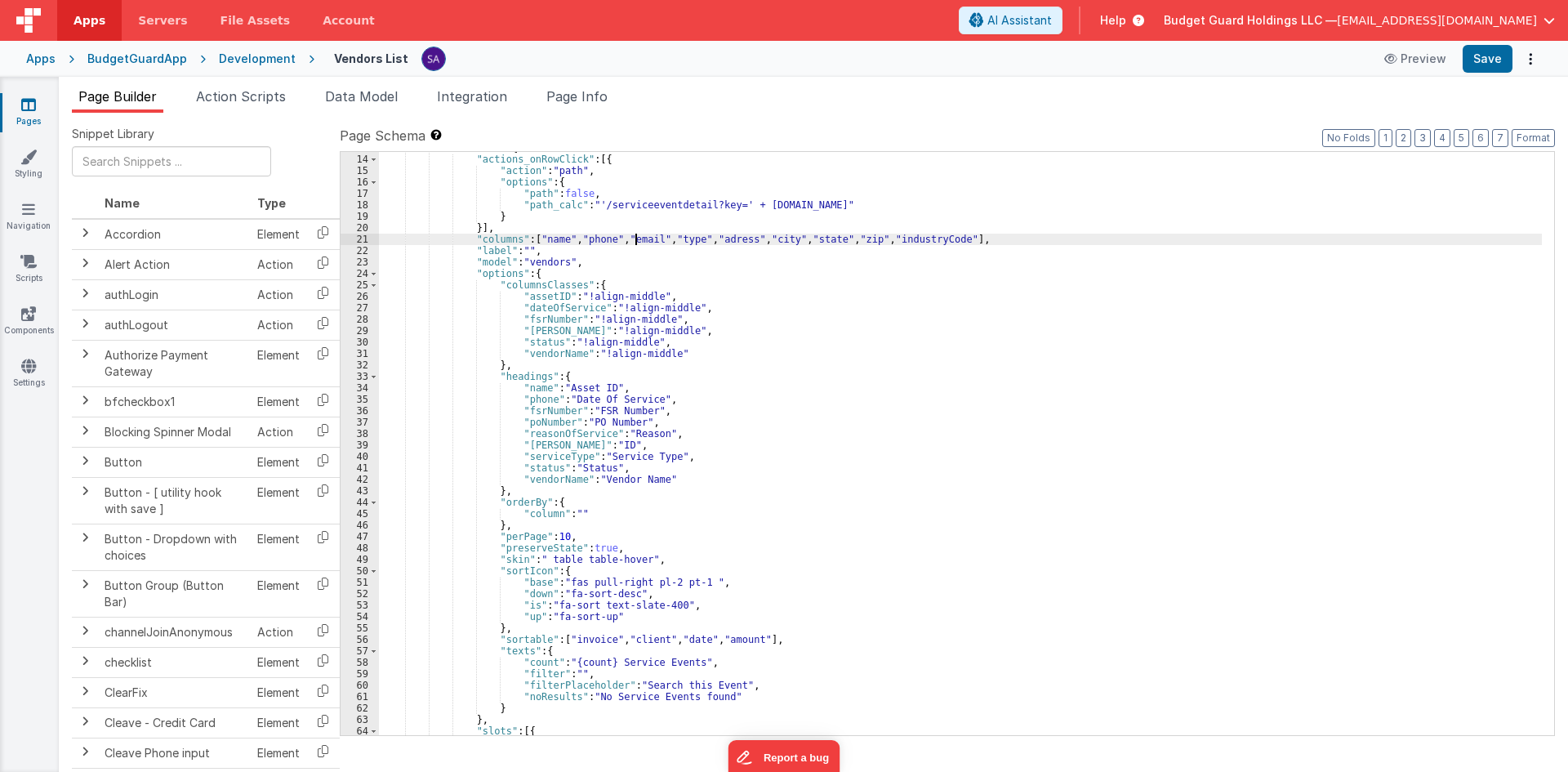
click at [638, 234] on div ""fields" : [{ "actions_onRowClick" : [{ "action" : "path" , "options" : { "path…" at bounding box center [960, 445] width 1163 height 606
click at [532, 407] on div ""fields" : [{ "actions_onRowClick" : [{ "action" : "path" , "options" : { "path…" at bounding box center [960, 445] width 1163 height 606
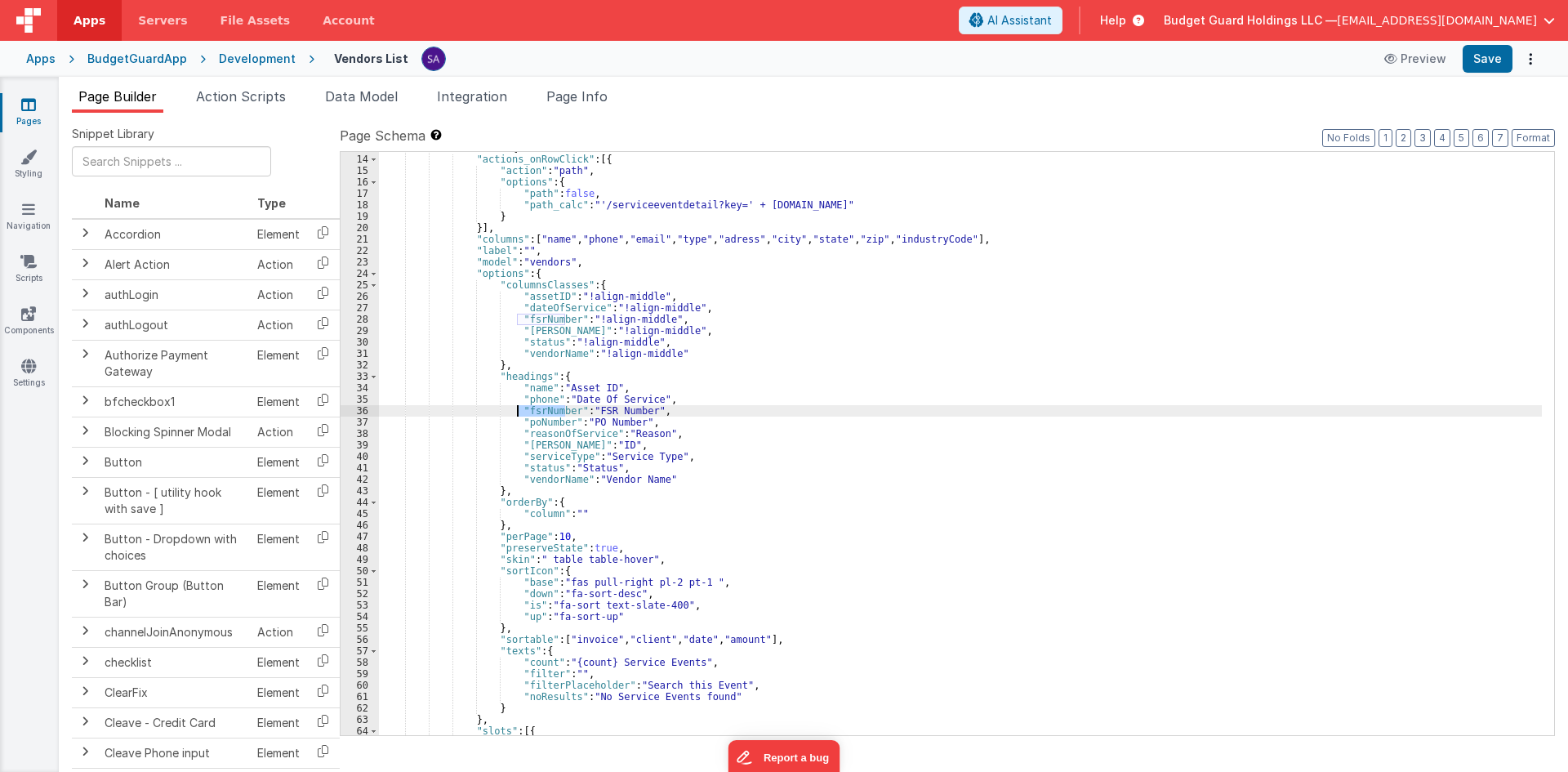
click at [532, 407] on div ""fields" : [{ "actions_onRowClick" : [{ "action" : "path" , "options" : { "path…" at bounding box center [960, 445] width 1163 height 606
click at [687, 237] on div ""fields" : [{ "actions_onRowClick" : [{ "action" : "path" , "options" : { "path…" at bounding box center [960, 445] width 1163 height 606
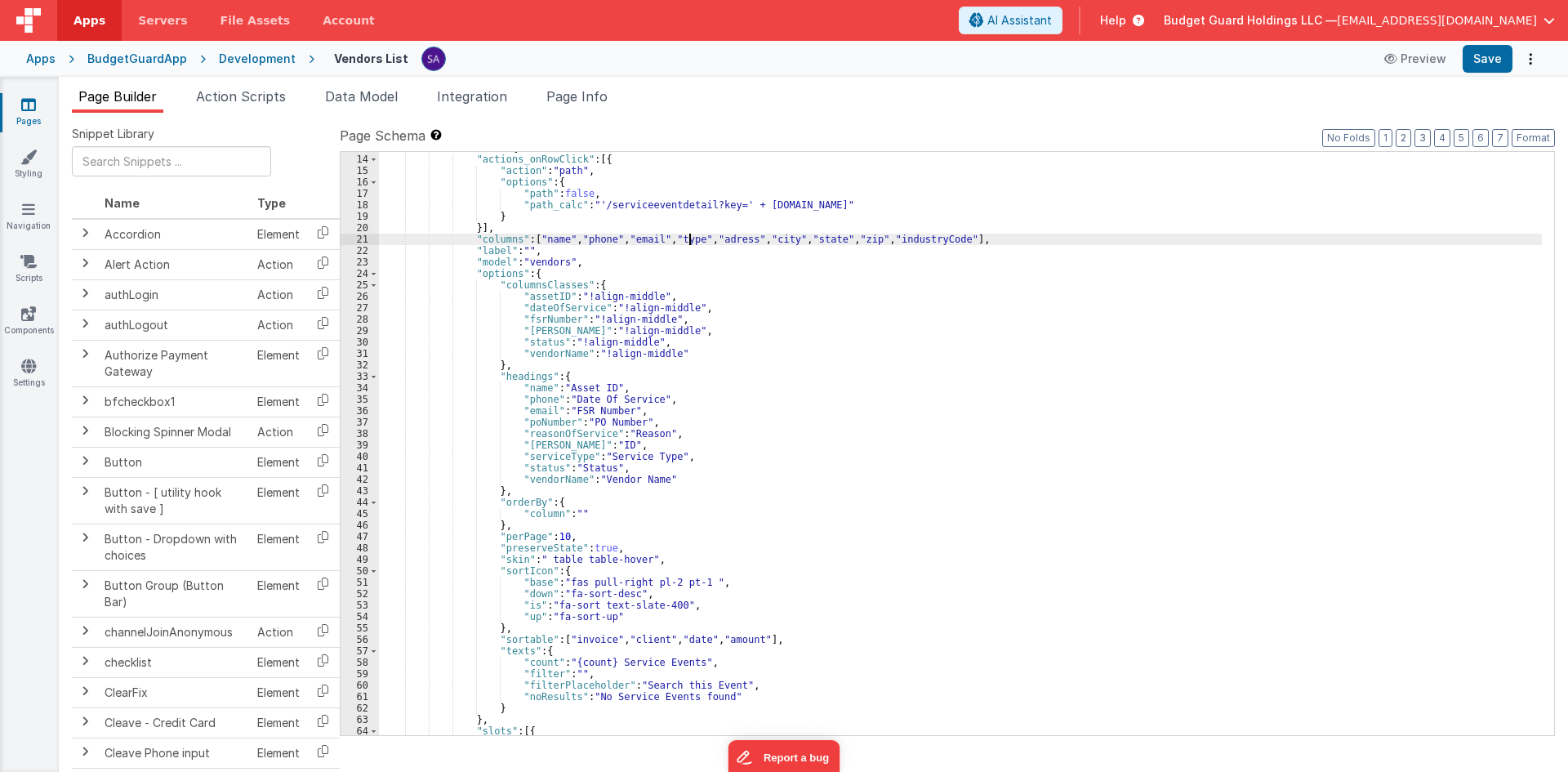
click at [687, 237] on div ""fields" : [{ "actions_onRowClick" : [{ "action" : "path" , "options" : { "path…" at bounding box center [960, 445] width 1163 height 606
click at [546, 426] on div ""fields" : [{ "actions_onRowClick" : [{ "action" : "path" , "options" : { "path…" at bounding box center [960, 445] width 1163 height 606
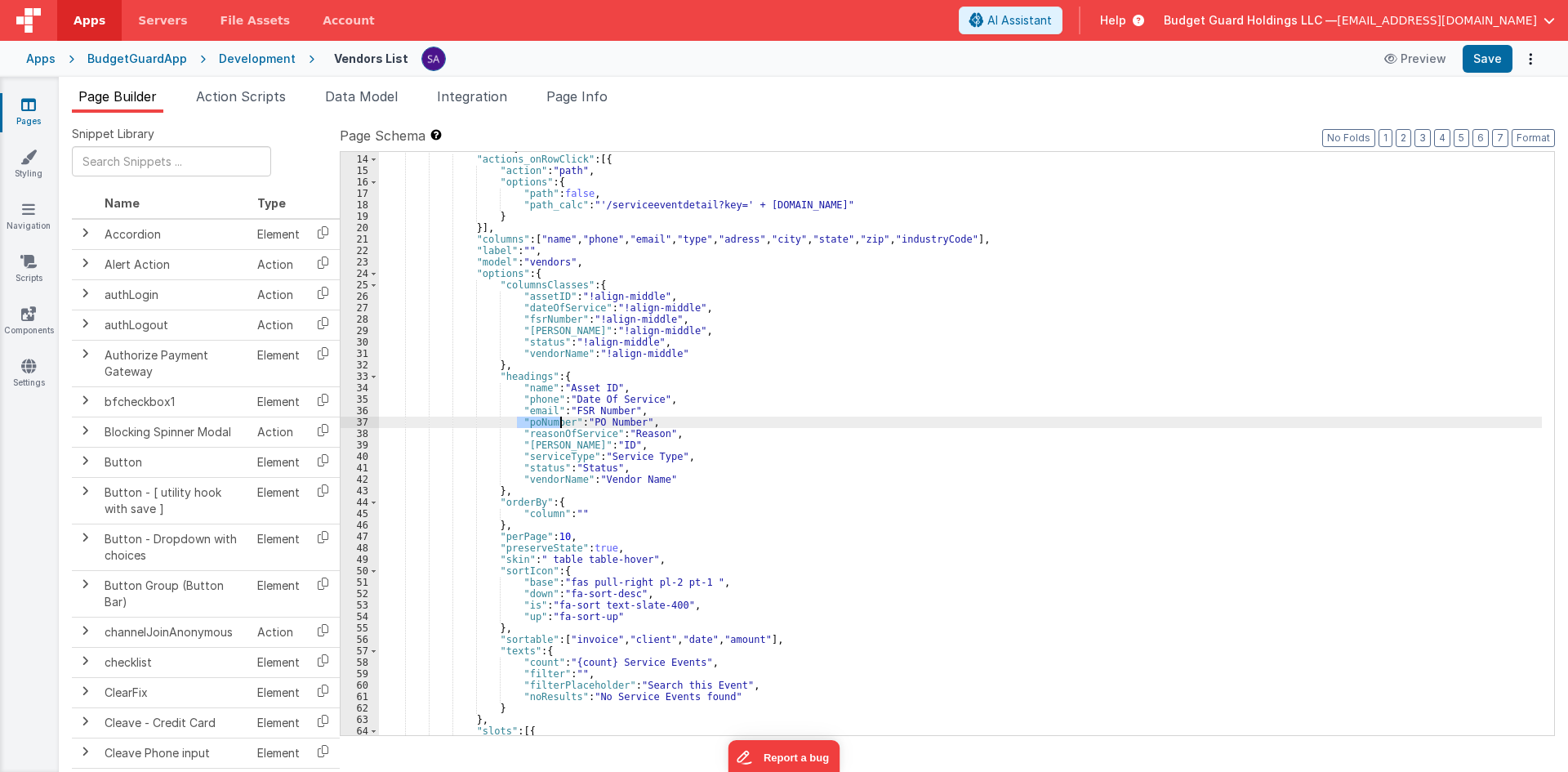
click at [546, 426] on div ""fields" : [{ "actions_onRowClick" : [{ "action" : "path" , "options" : { "path…" at bounding box center [960, 445] width 1163 height 606
click at [726, 237] on div ""fields" : [{ "actions_onRowClick" : [{ "action" : "path" , "options" : { "path…" at bounding box center [960, 445] width 1163 height 606
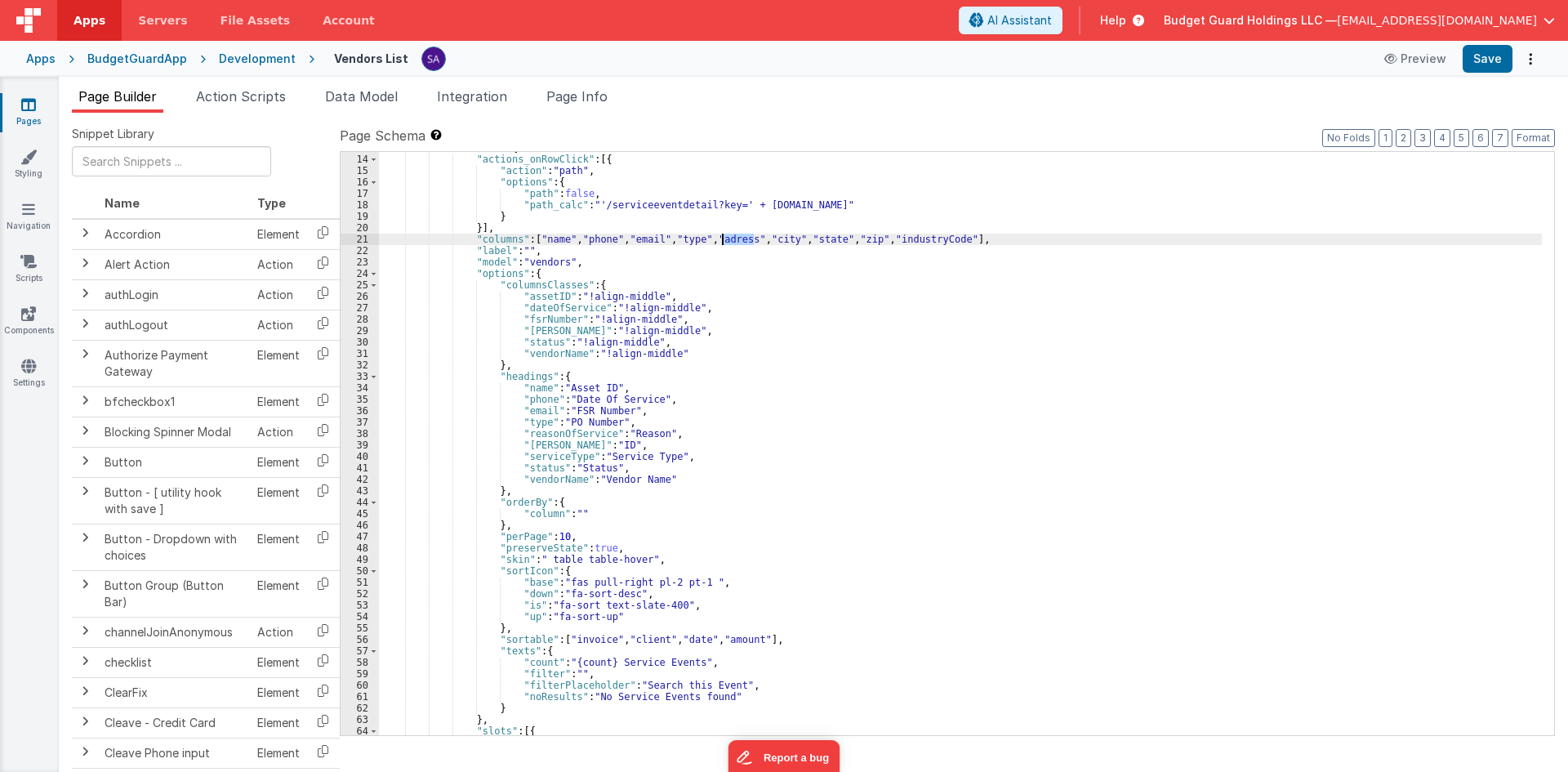
click at [726, 237] on div ""fields" : [{ "actions_onRowClick" : [{ "action" : "path" , "options" : { "path…" at bounding box center [960, 445] width 1163 height 606
click at [539, 435] on div ""fields" : [{ "actions_onRowClick" : [{ "action" : "path" , "options" : { "path…" at bounding box center [960, 445] width 1163 height 606
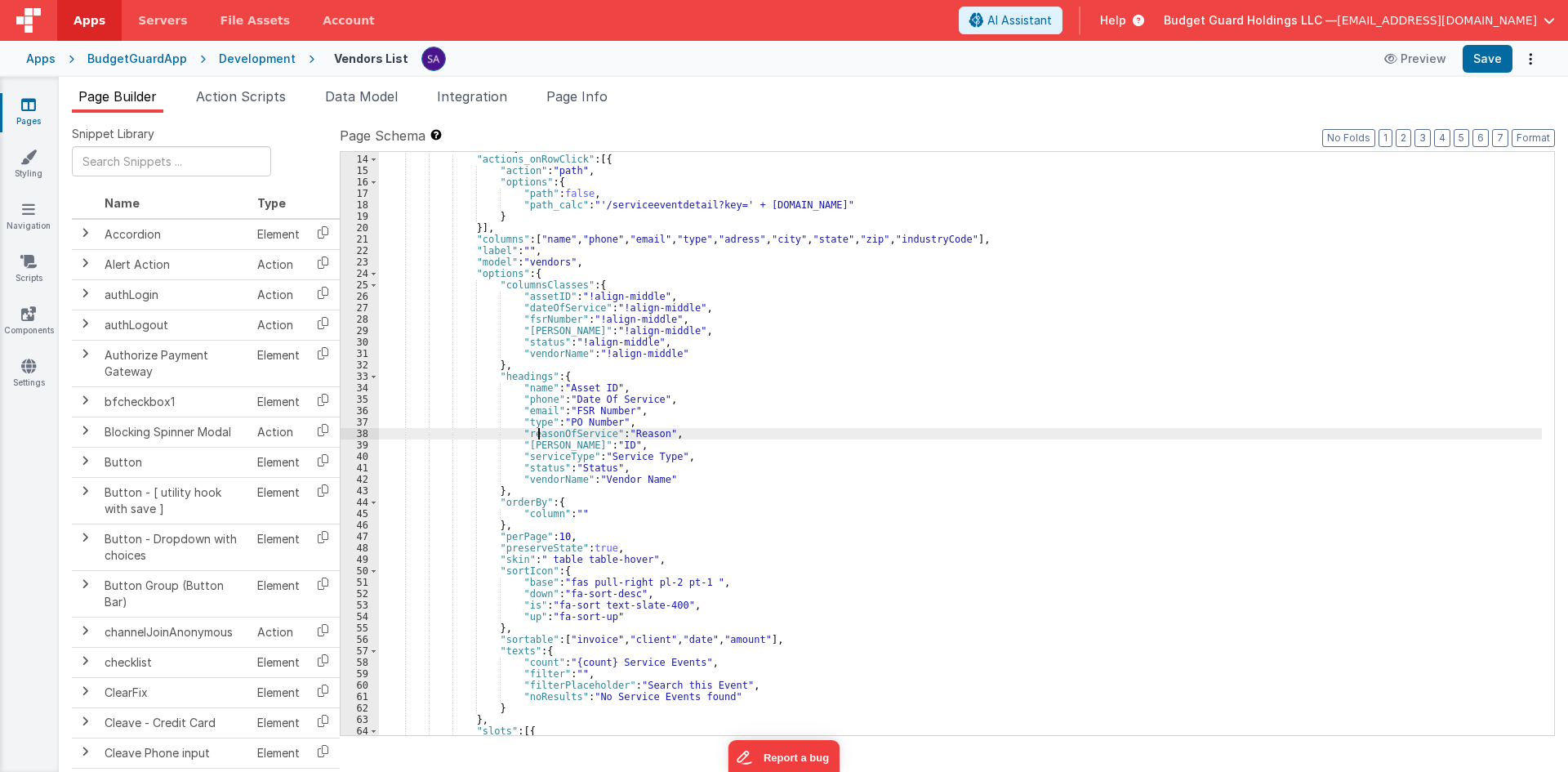
click at [539, 435] on div ""fields" : [{ "actions_onRowClick" : [{ "action" : "path" , "options" : { "path…" at bounding box center [960, 445] width 1163 height 606
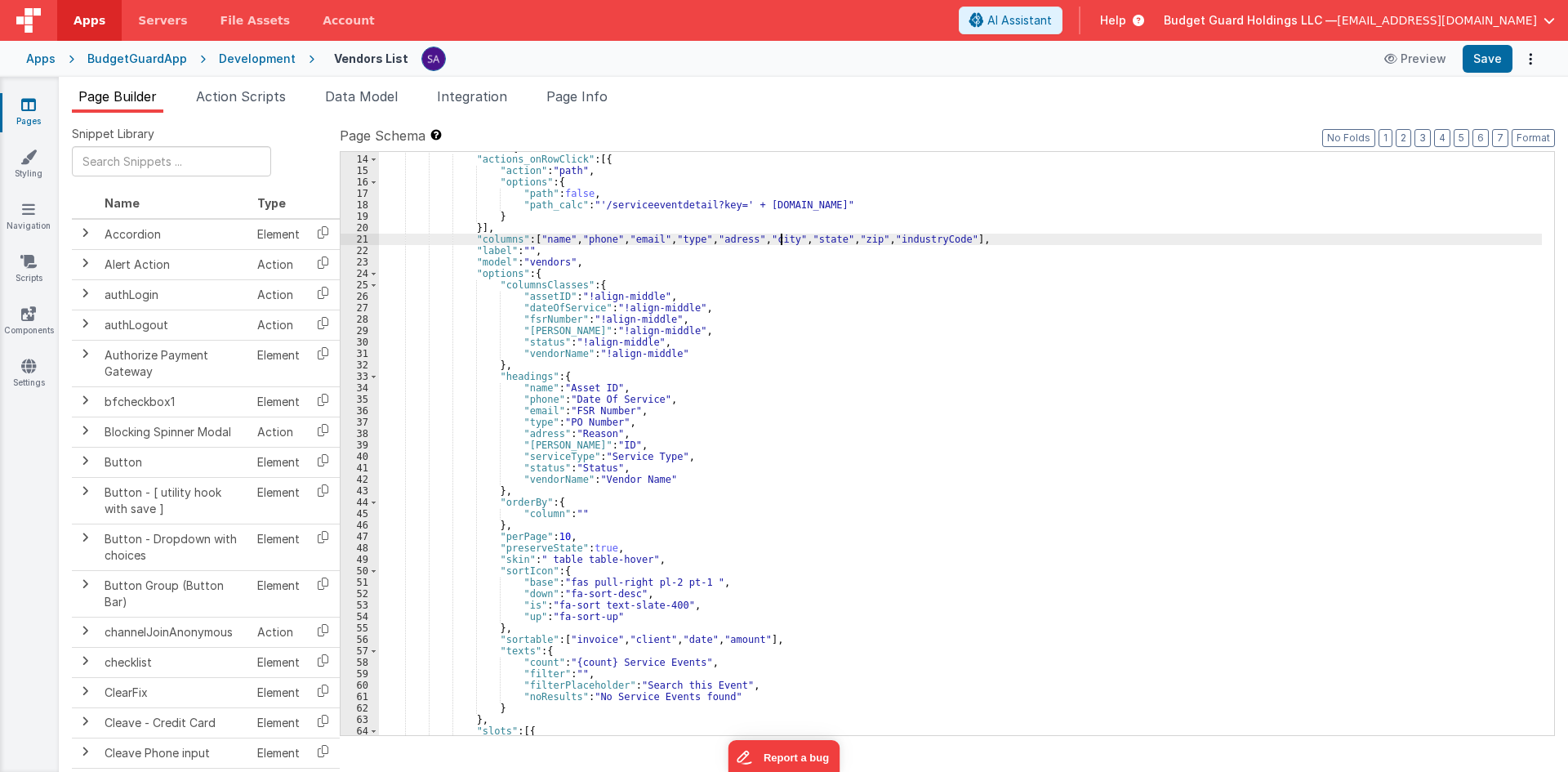
click at [782, 241] on div ""fields" : [{ "actions_onRowClick" : [{ "action" : "path" , "options" : { "path…" at bounding box center [960, 445] width 1163 height 606
click at [534, 447] on div ""fields" : [{ "actions_onRowClick" : [{ "action" : "path" , "options" : { "path…" at bounding box center [960, 445] width 1163 height 606
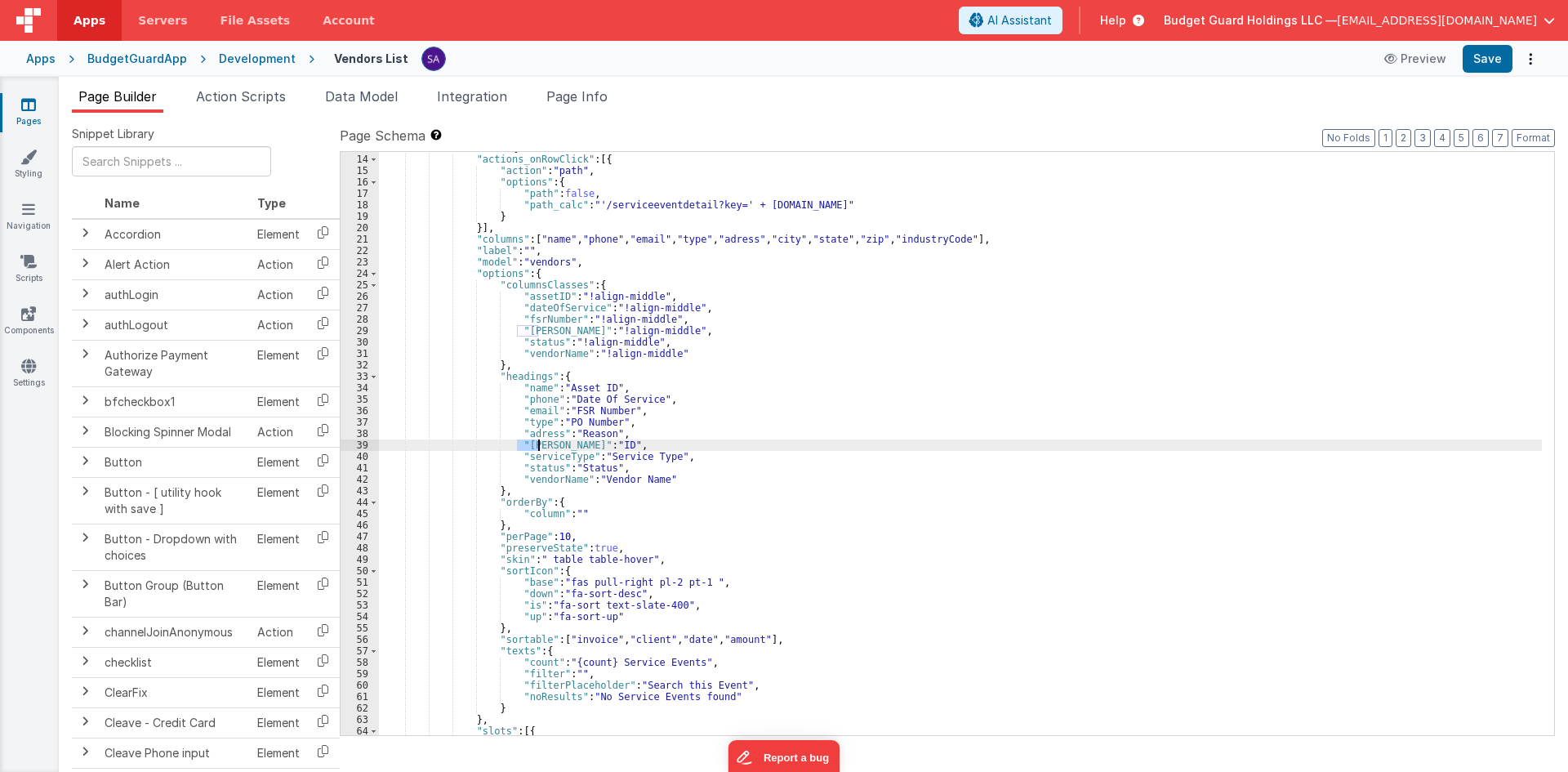
click at [534, 447] on div ""fields" : [{ "actions_onRowClick" : [{ "action" : "path" , "options" : { "path…" at bounding box center [960, 445] width 1163 height 606
click at [834, 240] on div ""fields" : [{ "actions_onRowClick" : [{ "action" : "path" , "options" : { "path…" at bounding box center [960, 445] width 1163 height 606
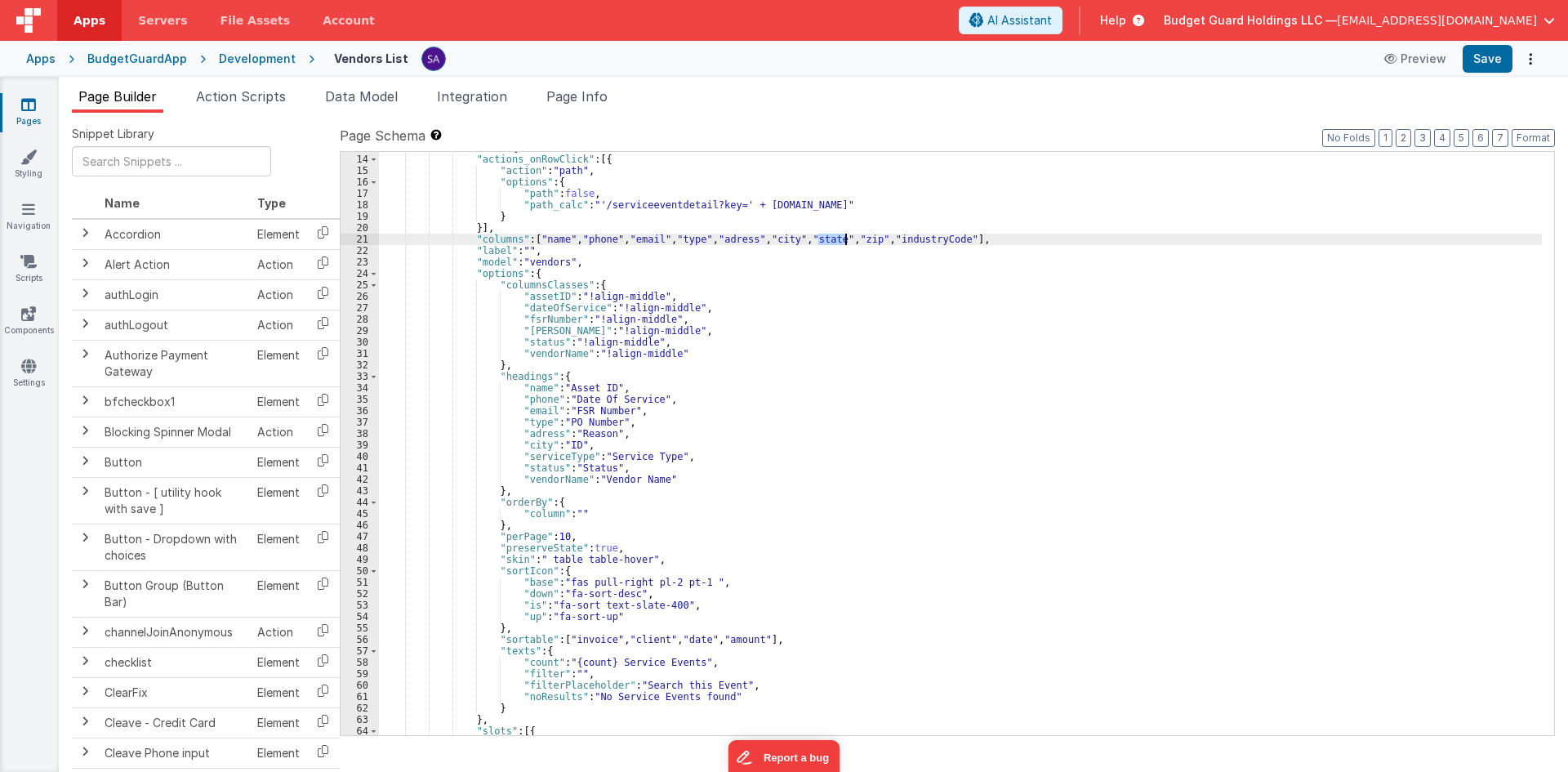
click at [834, 240] on div ""fields" : [{ "actions_onRowClick" : [{ "action" : "path" , "options" : { "path…" at bounding box center [960, 445] width 1163 height 606
click at [539, 460] on div ""fields" : [{ "actions_onRowClick" : [{ "action" : "path" , "options" : { "path…" at bounding box center [960, 445] width 1163 height 606
click at [538, 460] on div ""fields" : [{ "actions_onRowClick" : [{ "action" : "path" , "options" : { "path…" at bounding box center [960, 445] width 1163 height 606
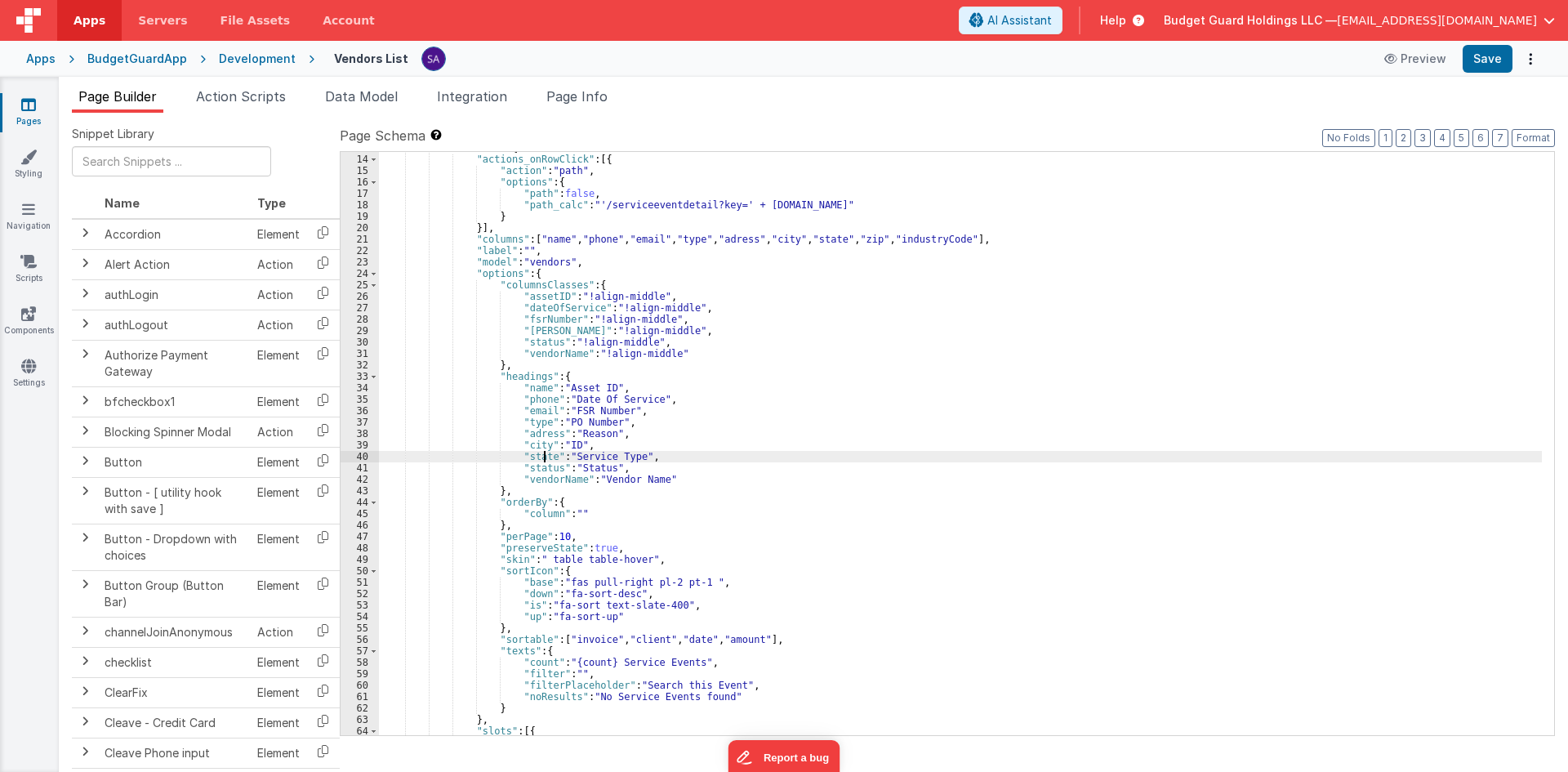
click at [870, 239] on div ""fields" : [{ "actions_onRowClick" : [{ "action" : "path" , "options" : { "path…" at bounding box center [960, 445] width 1163 height 606
click at [870, 240] on div ""fields" : [{ "actions_onRowClick" : [{ "action" : "path" , "options" : { "path…" at bounding box center [960, 445] width 1163 height 606
click at [529, 467] on div ""fields" : [{ "actions_onRowClick" : [{ "action" : "path" , "options" : { "path…" at bounding box center [960, 445] width 1163 height 606
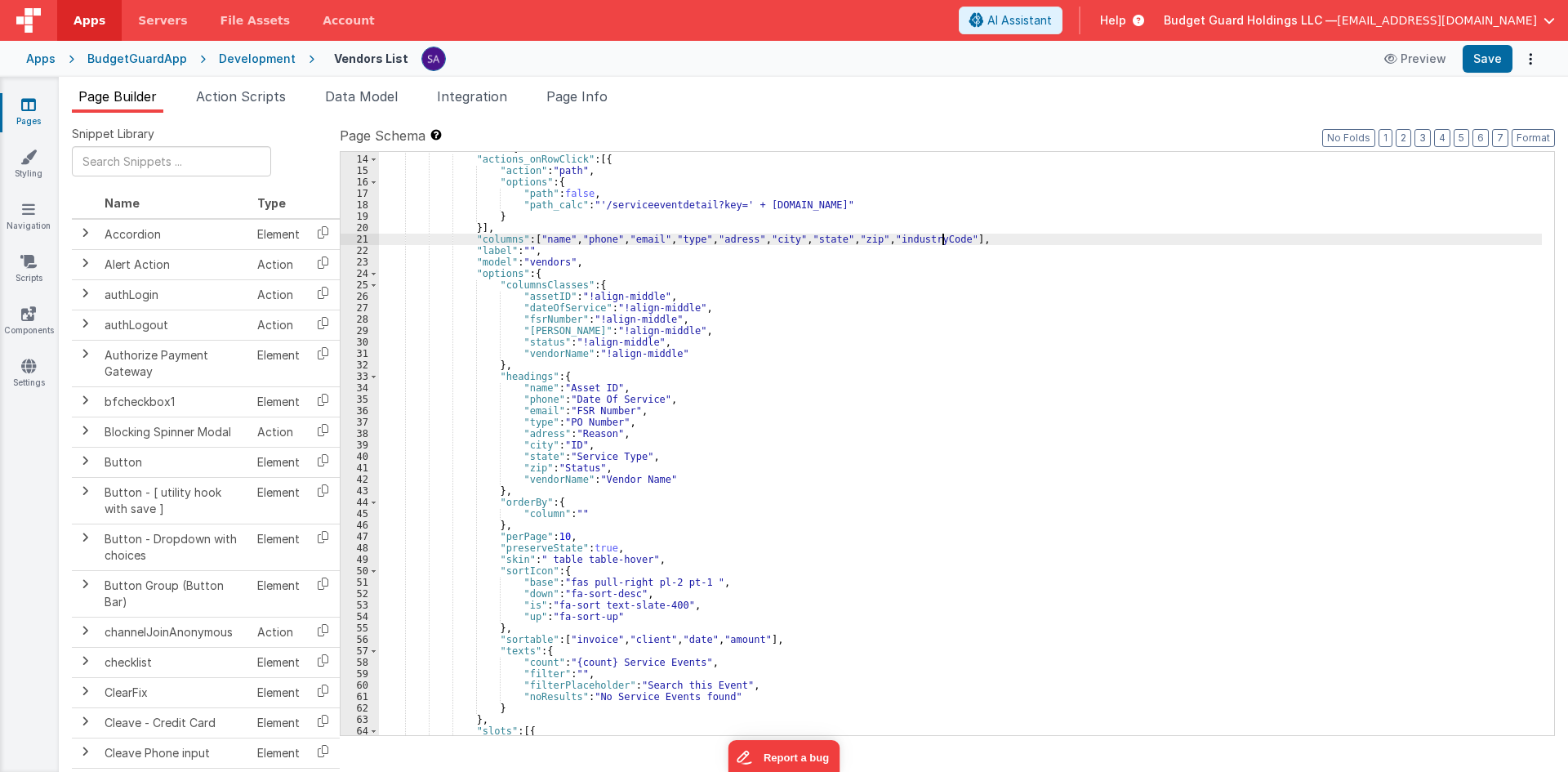
click at [943, 239] on div ""fields" : [{ "actions_onRowClick" : [{ "action" : "path" , "options" : { "path…" at bounding box center [960, 445] width 1163 height 606
click at [539, 484] on div ""fields" : [{ "actions_onRowClick" : [{ "action" : "path" , "options" : { "path…" at bounding box center [960, 445] width 1163 height 606
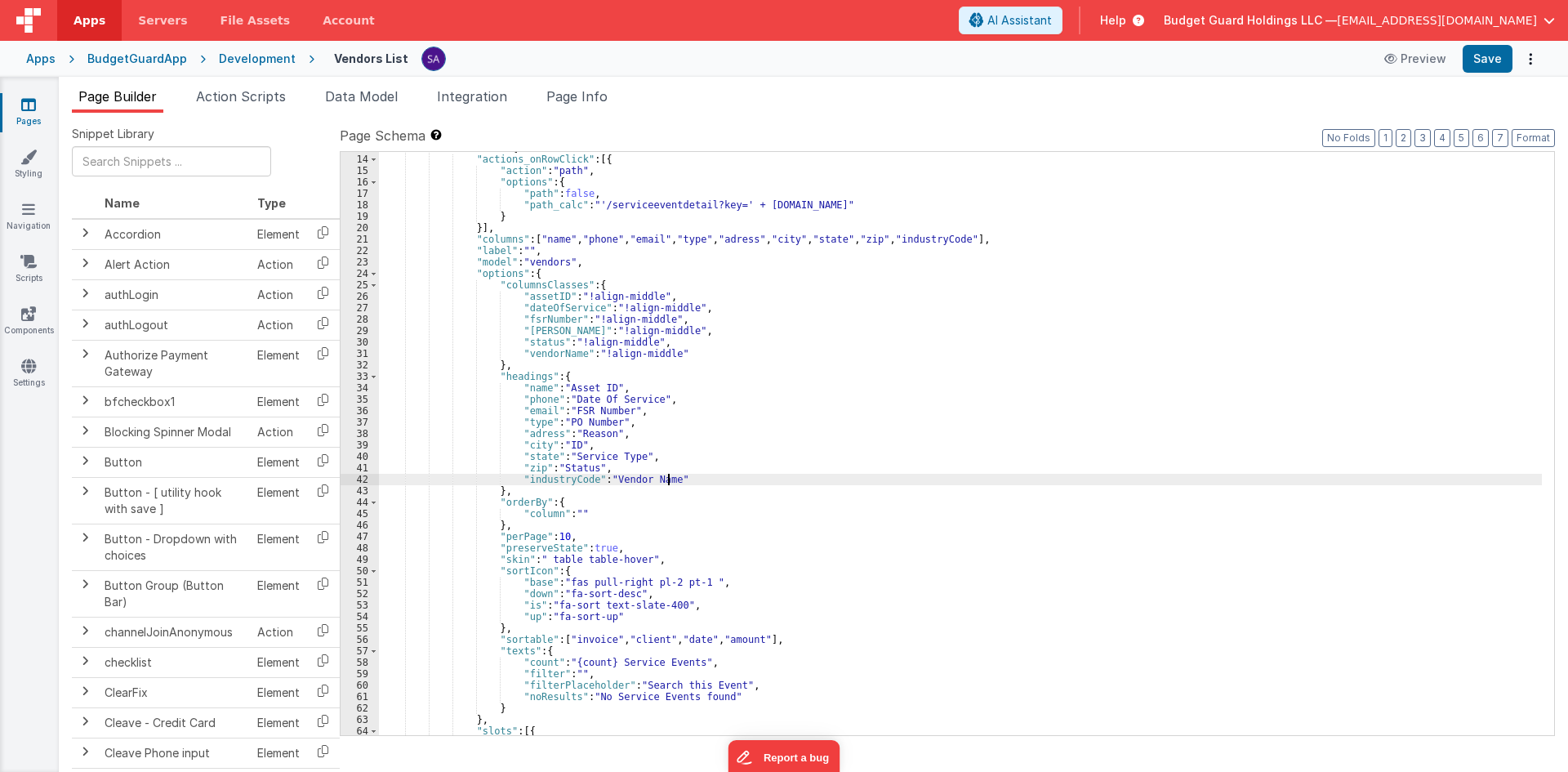
click at [675, 478] on div ""fields" : [{ "actions_onRowClick" : [{ "action" : "path" , "options" : { "path…" at bounding box center [960, 445] width 1163 height 606
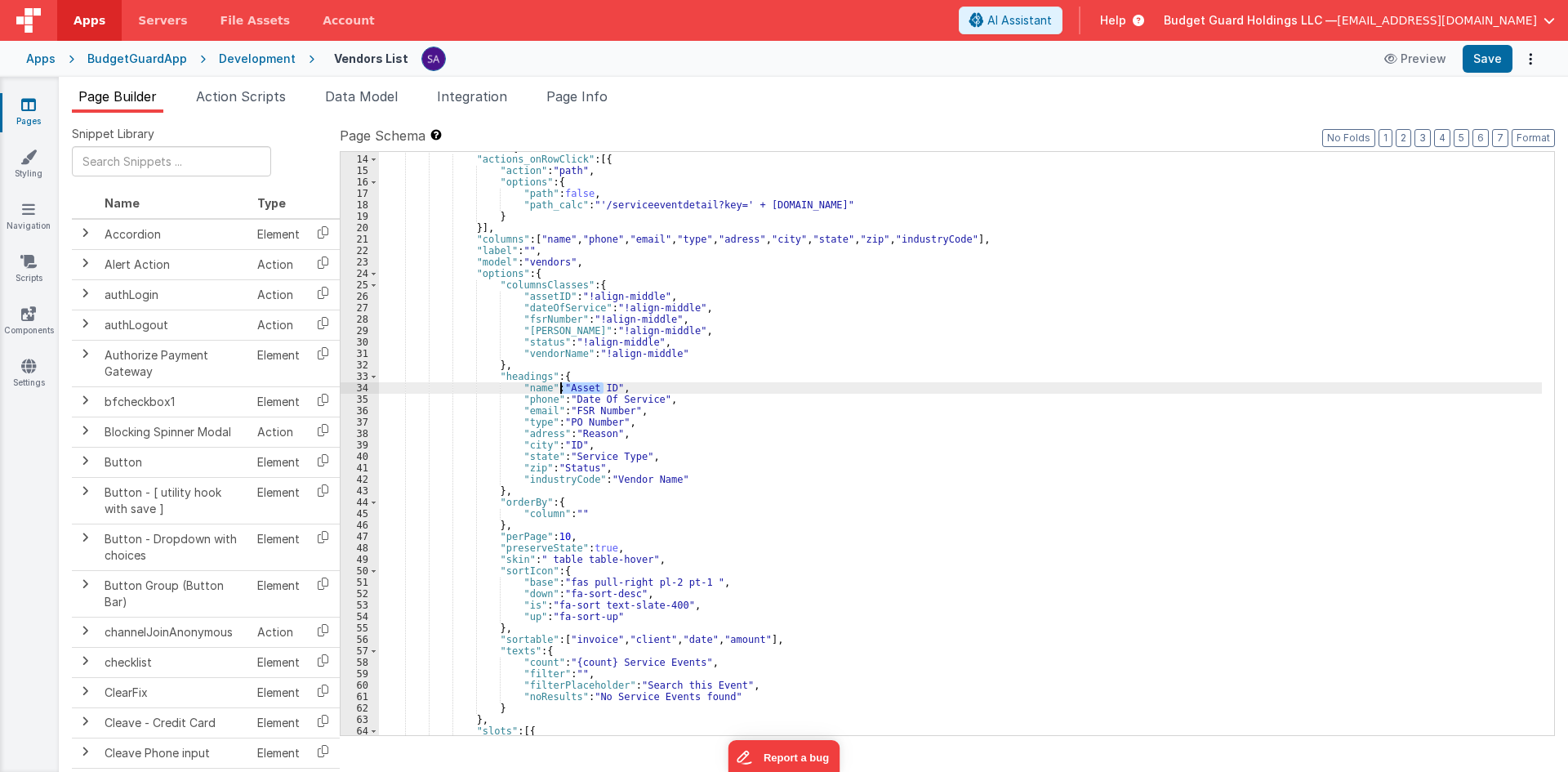
drag, startPoint x: 602, startPoint y: 391, endPoint x: 562, endPoint y: 389, distance: 40.0
click at [562, 389] on div ""fields" : [{ "actions_onRowClick" : [{ "action" : "path" , "options" : { "path…" at bounding box center [960, 445] width 1163 height 606
drag, startPoint x: 565, startPoint y: 399, endPoint x: 645, endPoint y: 403, distance: 80.1
click at [645, 403] on div ""fields" : [{ "actions_onRowClick" : [{ "action" : "path" , "options" : { "path…" at bounding box center [960, 445] width 1163 height 606
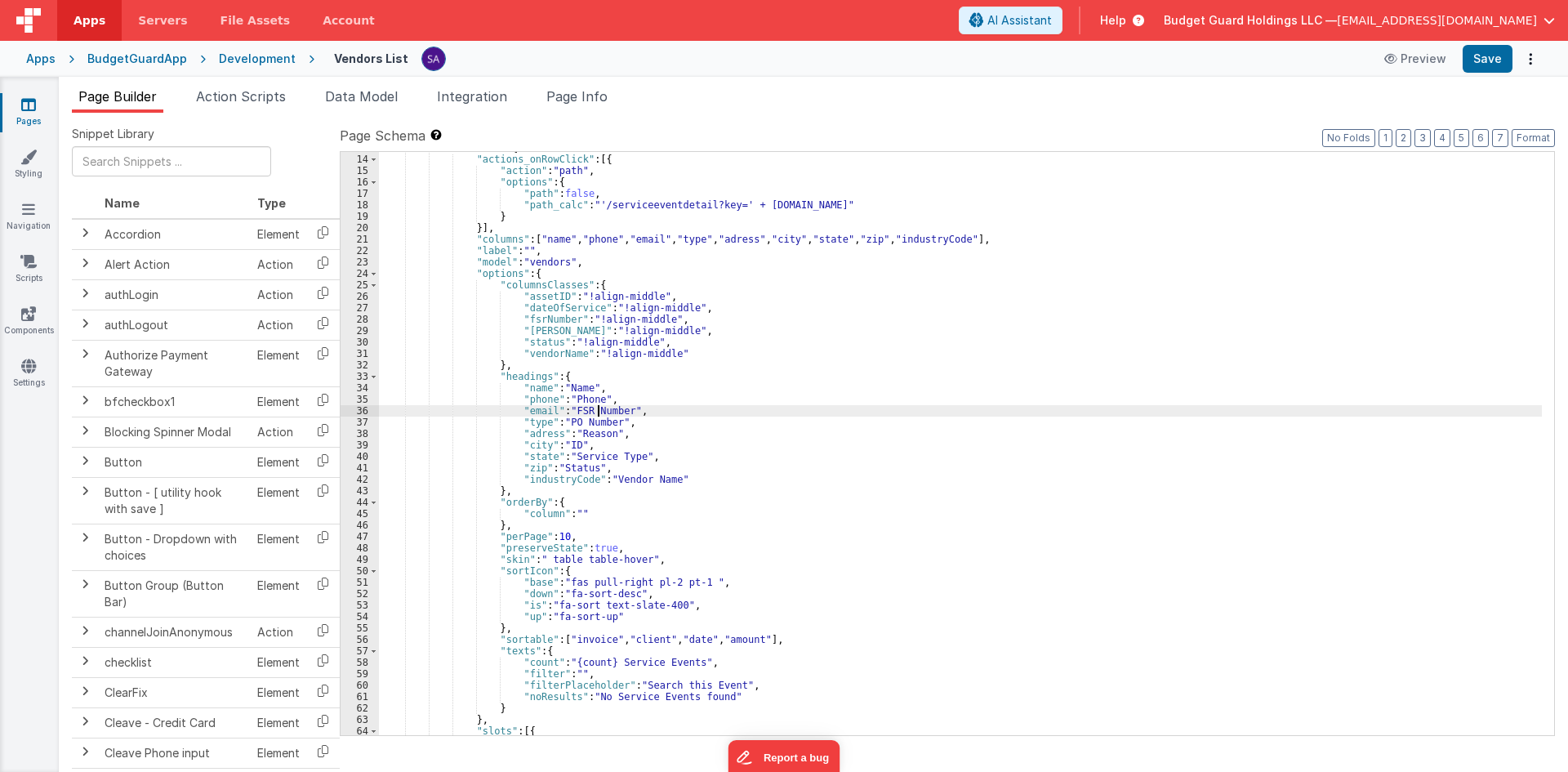
click at [601, 414] on div ""fields" : [{ "actions_onRowClick" : [{ "action" : "path" , "options" : { "path…" at bounding box center [960, 445] width 1163 height 606
click at [588, 422] on div ""fields" : [{ "actions_onRowClick" : [{ "action" : "path" , "options" : { "path…" at bounding box center [960, 445] width 1163 height 606
click at [562, 415] on div ""fields" : [{ "actions_onRowClick" : [{ "action" : "path" , "options" : { "path…" at bounding box center [960, 445] width 1163 height 606
click at [587, 419] on div ""fields" : [{ "actions_onRowClick" : [{ "action" : "path" , "options" : { "path…" at bounding box center [960, 445] width 1163 height 606
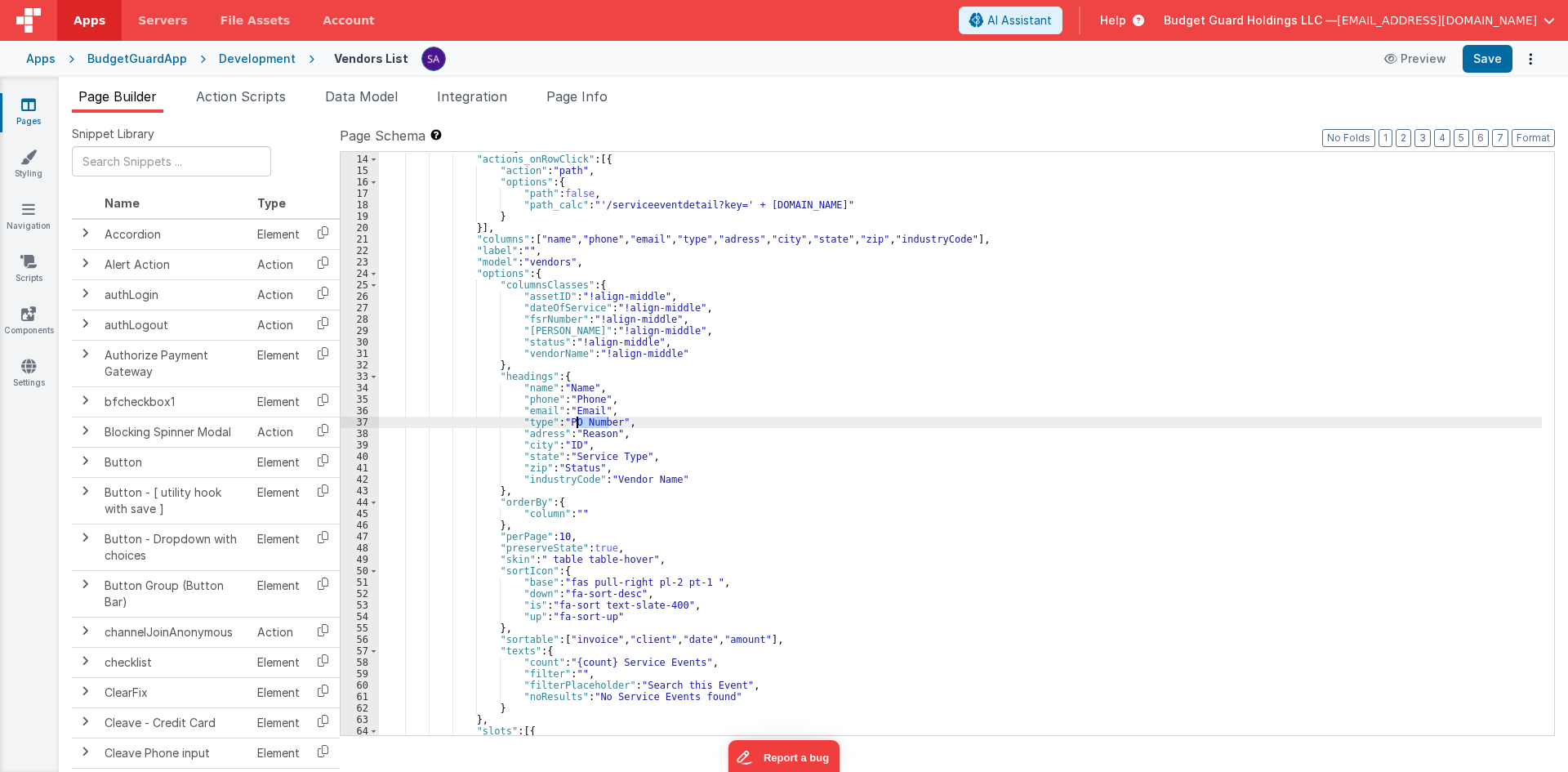
click at [587, 419] on div ""fields" : [{ "actions_onRowClick" : [{ "action" : "path" , "options" : { "path…" at bounding box center [960, 445] width 1163 height 606
click at [582, 439] on div ""fields" : [{ "actions_onRowClick" : [{ "action" : "path" , "options" : { "path…" at bounding box center [960, 445] width 1163 height 606
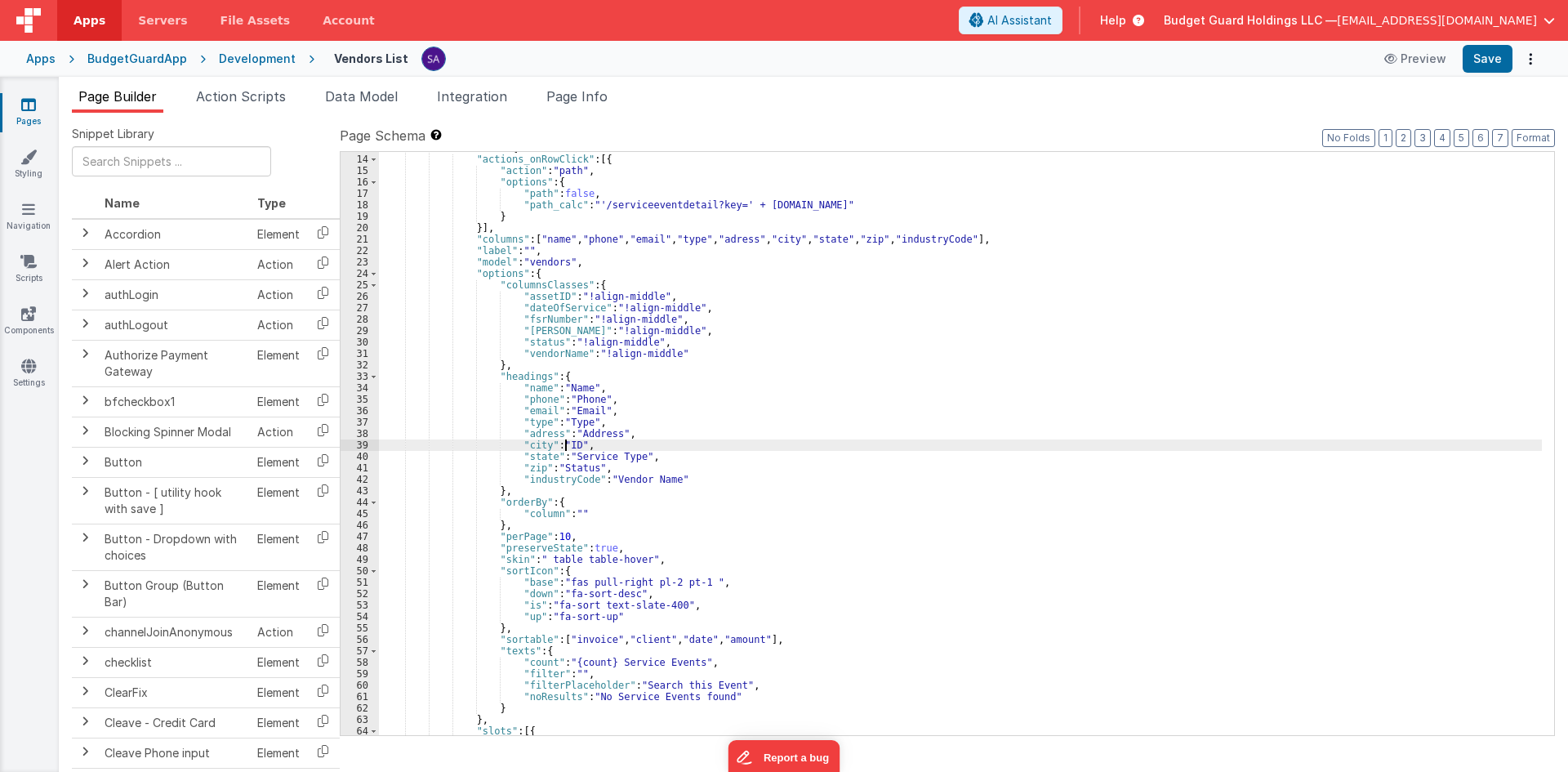
click at [566, 442] on div ""fields" : [{ "actions_onRowClick" : [{ "action" : "path" , "options" : { "path…" at bounding box center [960, 445] width 1163 height 606
click at [620, 455] on div ""fields" : [{ "actions_onRowClick" : [{ "action" : "path" , "options" : { "path…" at bounding box center [960, 445] width 1163 height 606
click at [567, 472] on div ""fields" : [{ "actions_onRowClick" : [{ "action" : "path" , "options" : { "path…" at bounding box center [960, 445] width 1163 height 606
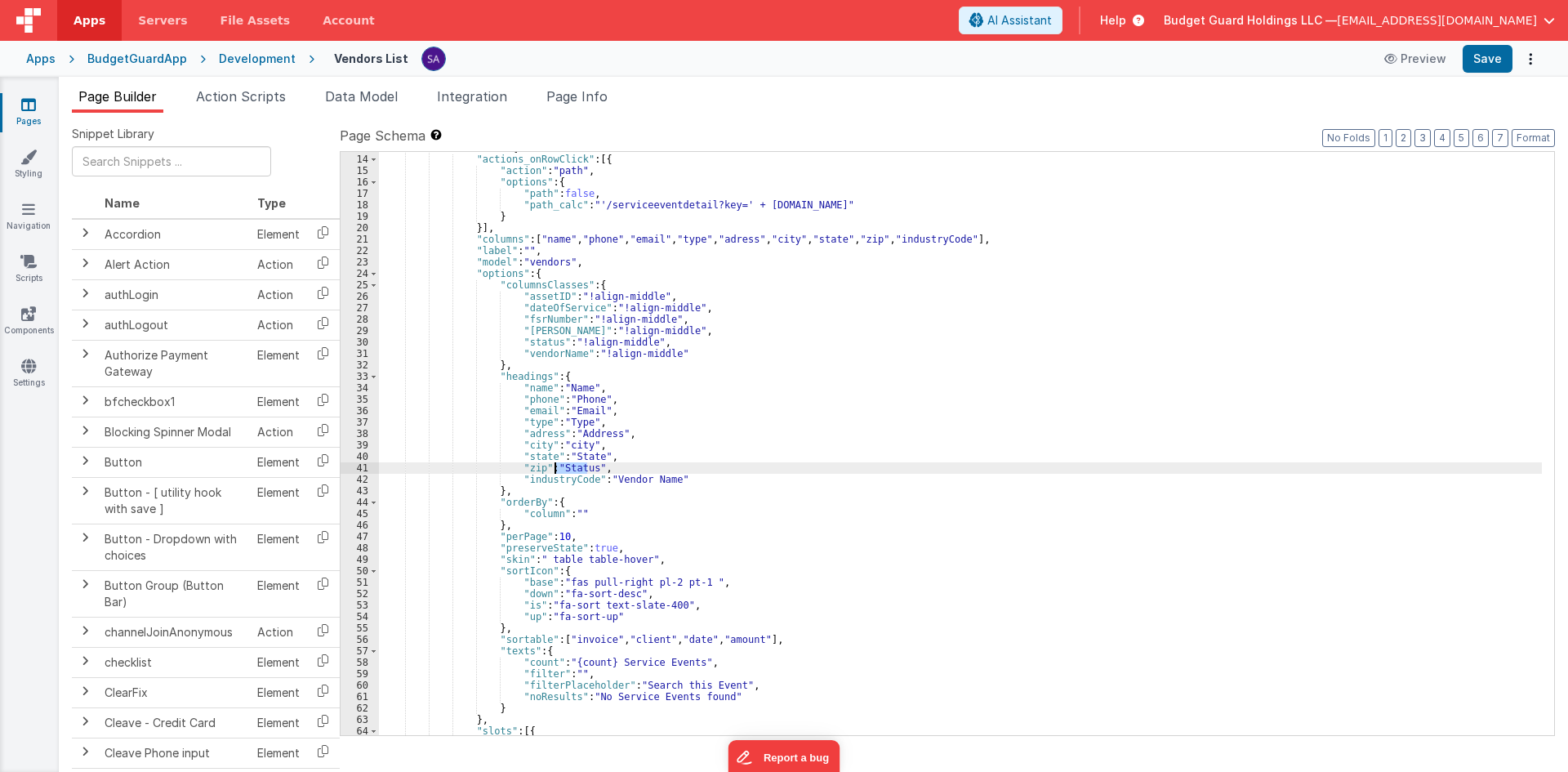
click at [567, 472] on div ""fields" : [{ "actions_onRowClick" : [{ "action" : "path" , "options" : { "path…" at bounding box center [960, 445] width 1163 height 606
click at [646, 478] on div ""fields" : [{ "actions_onRowClick" : [{ "action" : "path" , "options" : { "path…" at bounding box center [960, 445] width 1163 height 606
click at [651, 482] on div ""fields" : [{ "actions_onRowClick" : [{ "action" : "path" , "options" : { "path…" at bounding box center [960, 445] width 1163 height 606
click at [564, 467] on div ""fields" : [{ "actions_onRowClick" : [{ "action" : "path" , "options" : { "path…" at bounding box center [960, 445] width 1163 height 606
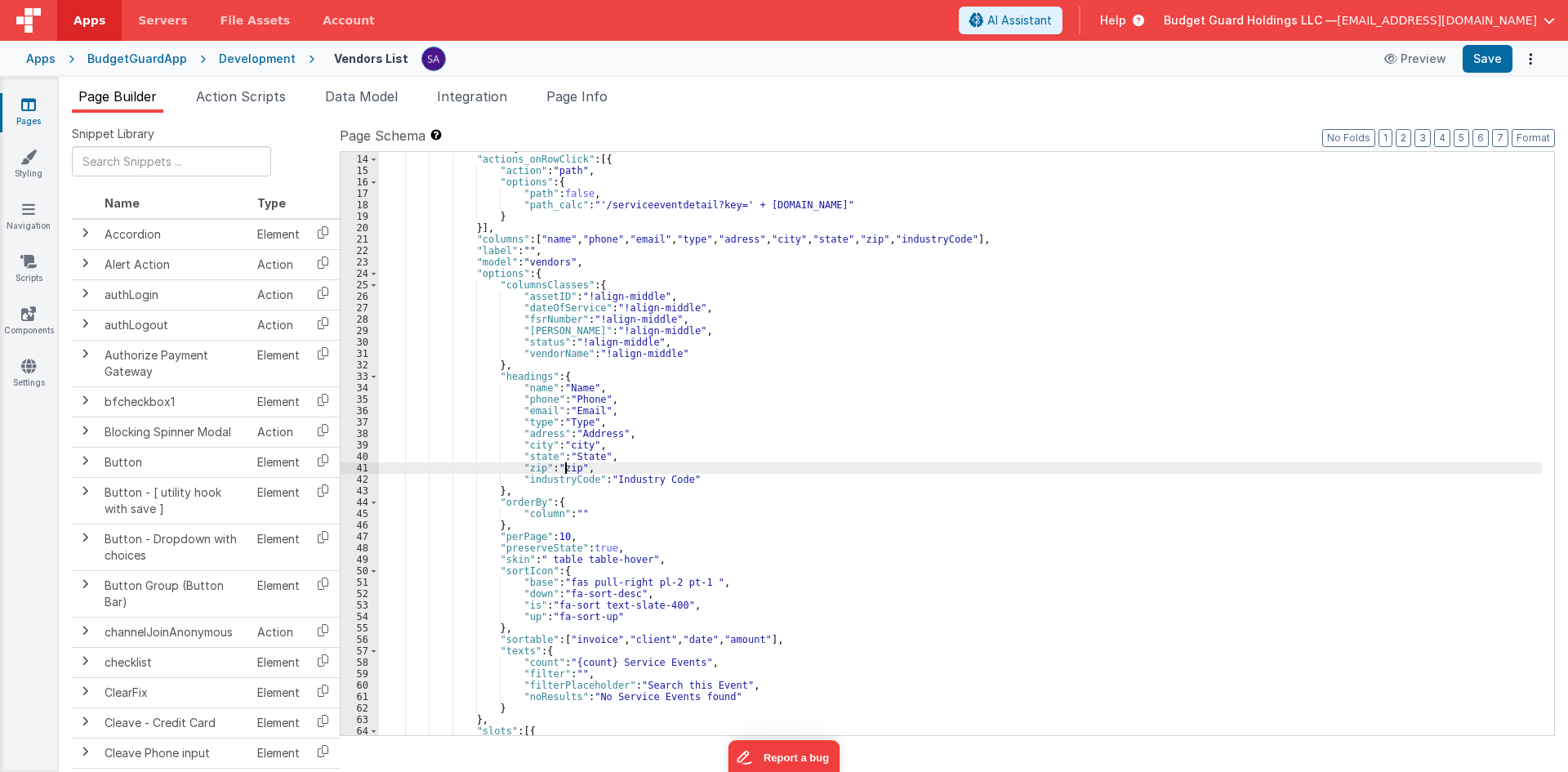
click at [561, 465] on div ""fields" : [{ "actions_onRowClick" : [{ "action" : "path" , "options" : { "path…" at bounding box center [960, 445] width 1163 height 606
click at [1500, 70] on button "Save" at bounding box center [1488, 58] width 50 height 28
click at [981, 66] on div "Vendors List Preview Save" at bounding box center [928, 58] width 1227 height 28
click at [565, 383] on div ""fields" : [{ "actions_onRowClick" : [{ "action" : "path" , "options" : { "path…" at bounding box center [960, 445] width 1163 height 606
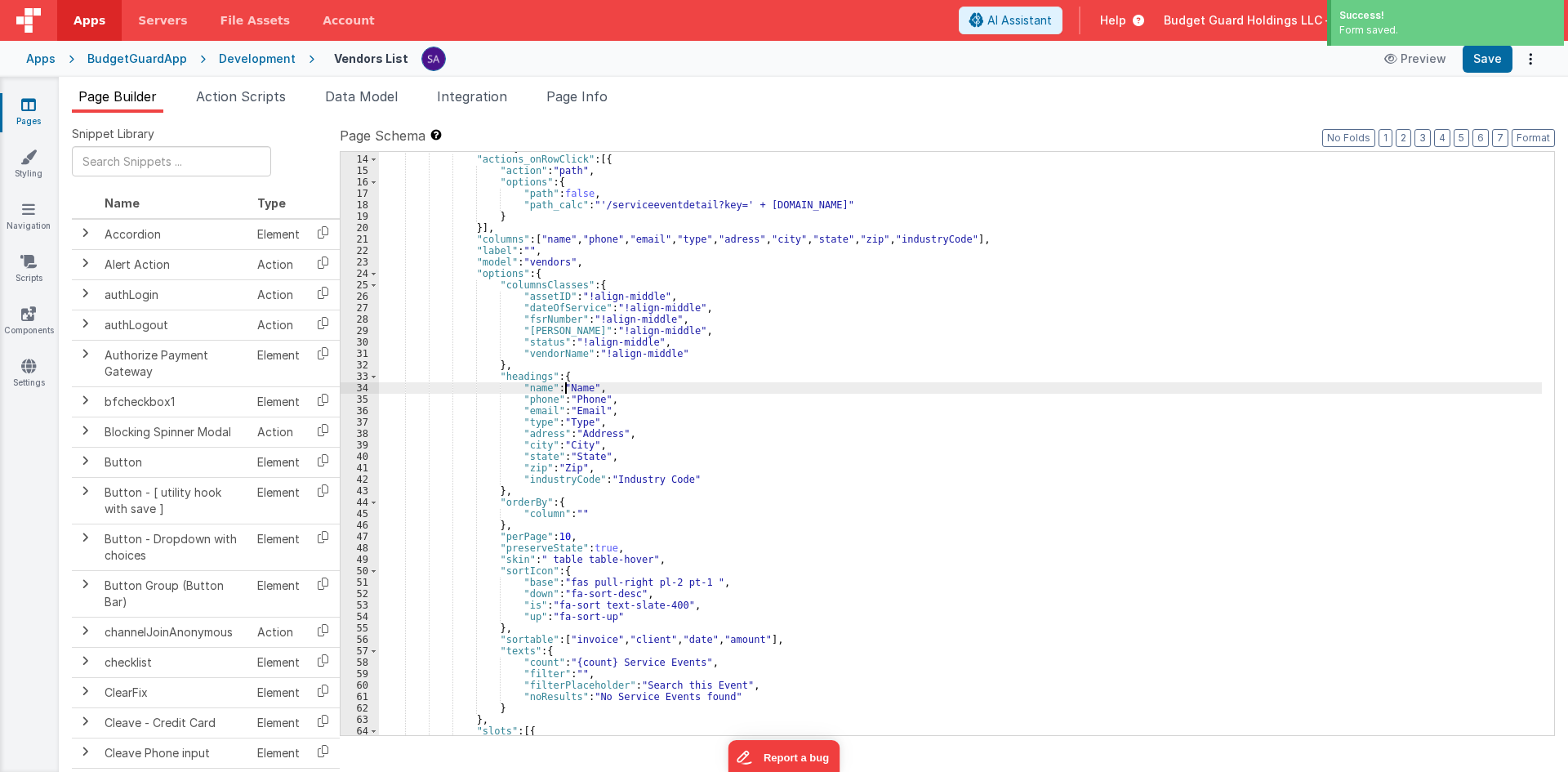
click at [565, 383] on div ""fields" : [{ "actions_onRowClick" : [{ "action" : "path" , "options" : { "path…" at bounding box center [960, 445] width 1163 height 606
click at [571, 394] on div ""fields" : [{ "actions_onRowClick" : [{ "action" : "path" , "options" : { "path…" at bounding box center [960, 445] width 1163 height 606
click at [574, 406] on div ""fields" : [{ "actions_onRowClick" : [{ "action" : "path" , "options" : { "path…" at bounding box center [960, 445] width 1163 height 606
click at [575, 406] on div ""fields" : [{ "actions_onRowClick" : [{ "action" : "path" , "options" : { "path…" at bounding box center [960, 445] width 1163 height 606
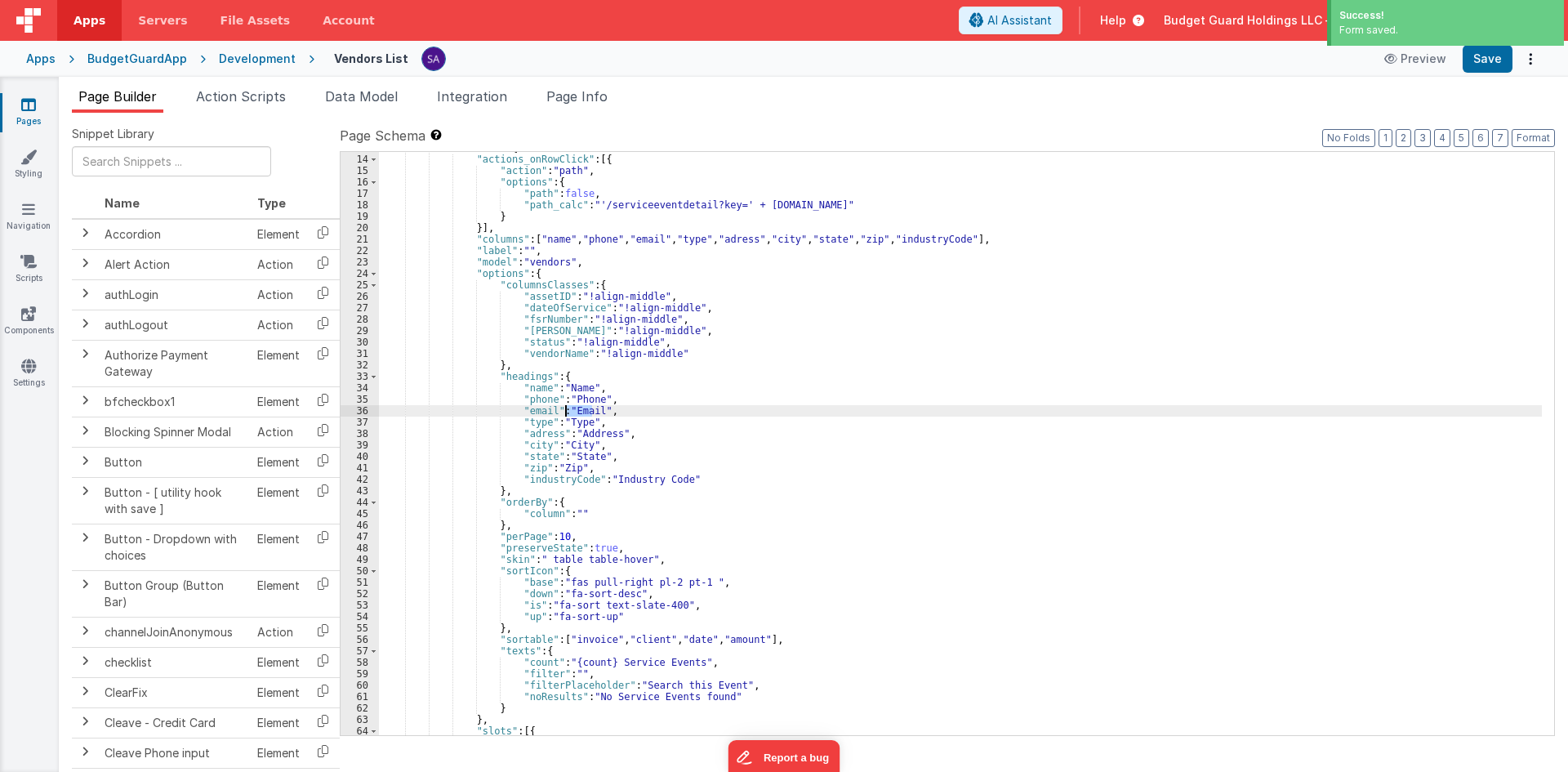
click at [572, 416] on div ""fields" : [{ "actions_onRowClick" : [{ "action" : "path" , "options" : { "path…" at bounding box center [960, 445] width 1163 height 606
click at [581, 433] on div ""fields" : [{ "actions_onRowClick" : [{ "action" : "path" , "options" : { "path…" at bounding box center [960, 445] width 1163 height 606
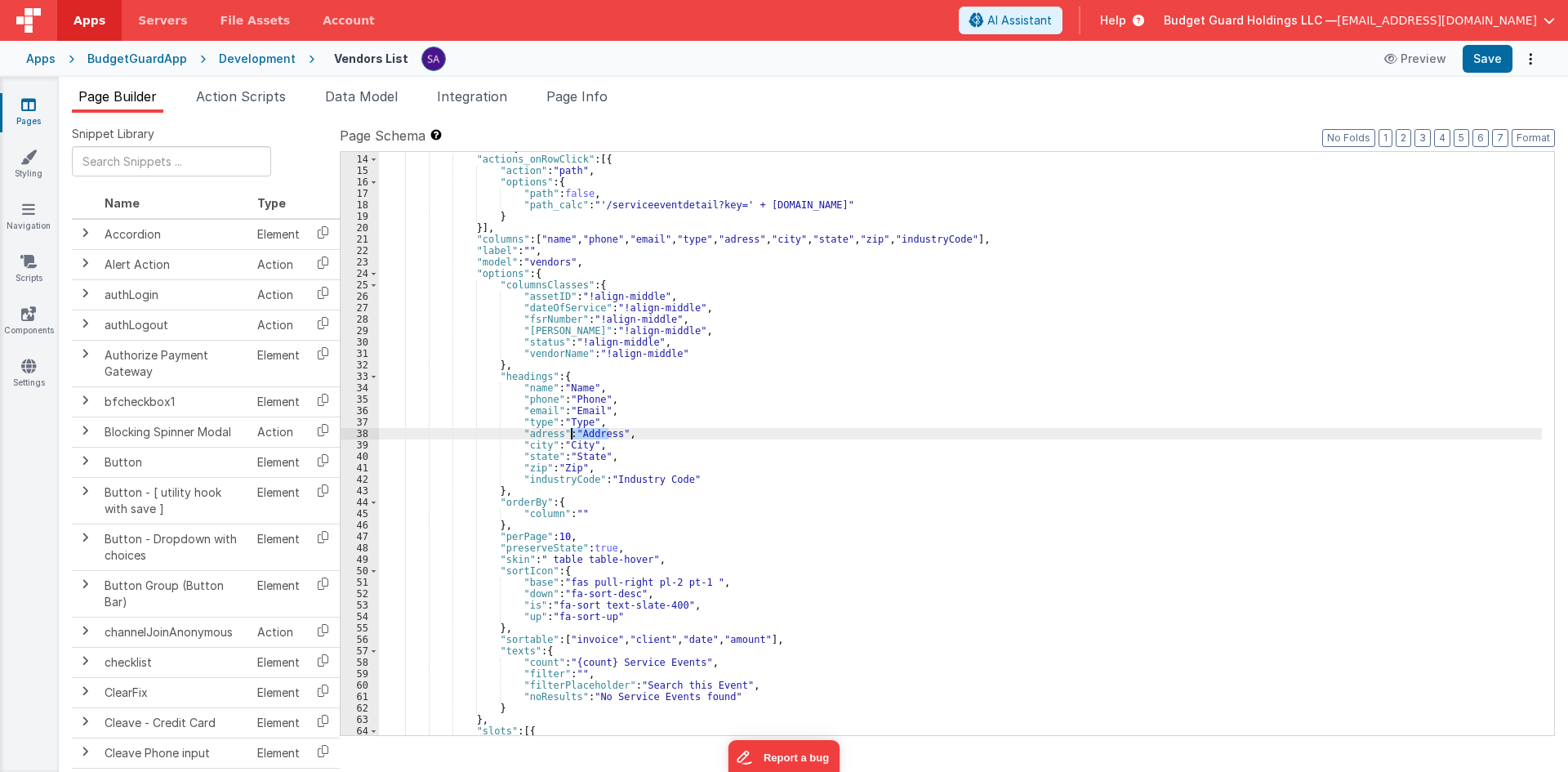
click at [581, 433] on div ""fields" : [{ "actions_onRowClick" : [{ "action" : "path" , "options" : { "path…" at bounding box center [960, 445] width 1163 height 606
click at [574, 447] on div ""fields" : [{ "actions_onRowClick" : [{ "action" : "path" , "options" : { "path…" at bounding box center [960, 445] width 1163 height 606
click at [607, 479] on div ""fields" : [{ "actions_onRowClick" : [{ "action" : "path" , "options" : { "path…" at bounding box center [960, 445] width 1163 height 606
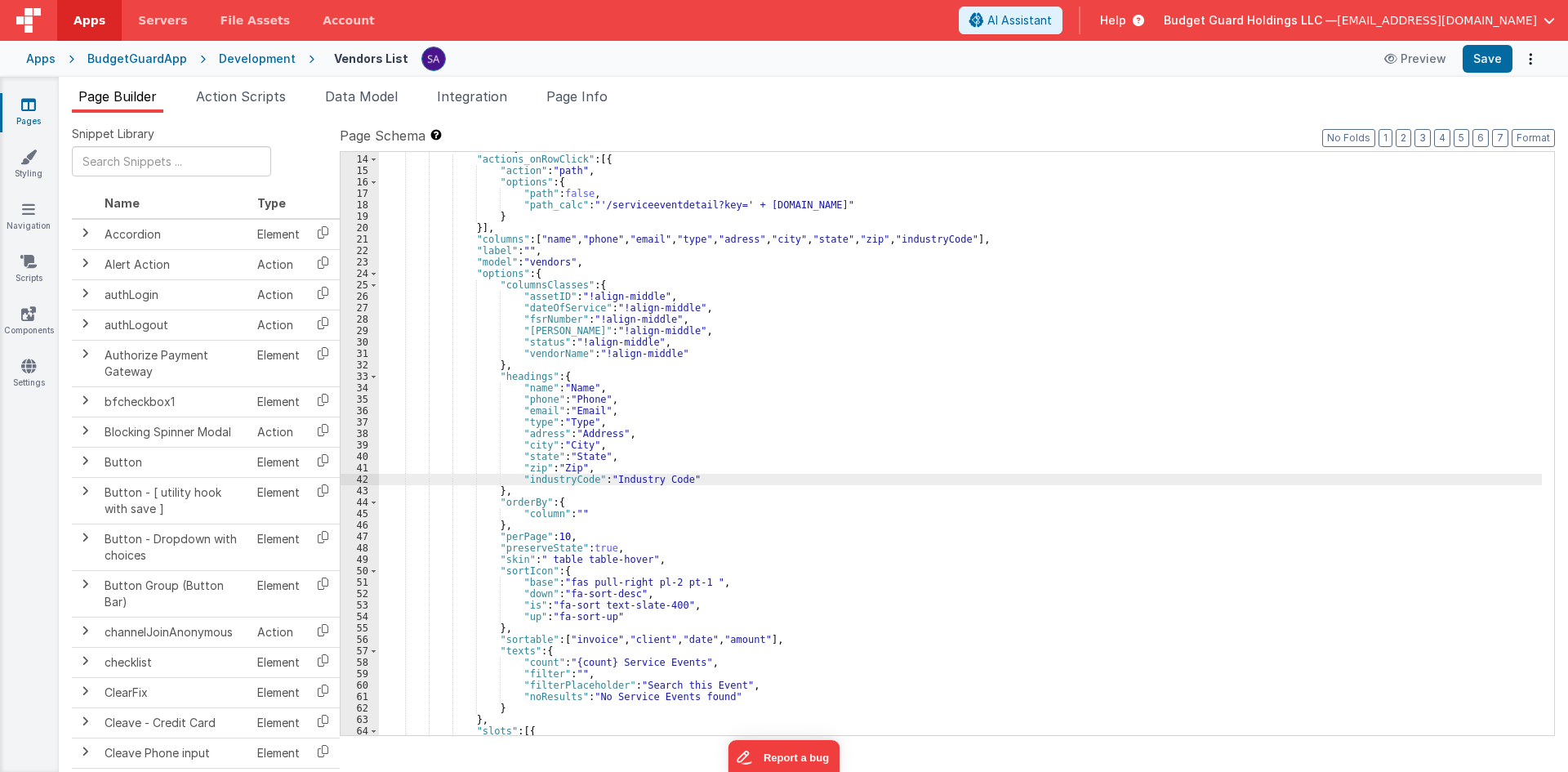
click at [578, 472] on div ""fields" : [{ "actions_onRowClick" : [{ "action" : "path" , "options" : { "path…" at bounding box center [960, 445] width 1163 height 606
click at [576, 456] on div ""fields" : [{ "actions_onRowClick" : [{ "action" : "path" , "options" : { "path…" at bounding box center [960, 445] width 1163 height 606
click at [566, 439] on div ""fields" : [{ "actions_onRowClick" : [{ "action" : "path" , "options" : { "path…" at bounding box center [960, 445] width 1163 height 606
click at [566, 424] on div ""fields" : [{ "actions_onRowClick" : [{ "action" : "path" , "options" : { "path…" at bounding box center [960, 445] width 1163 height 606
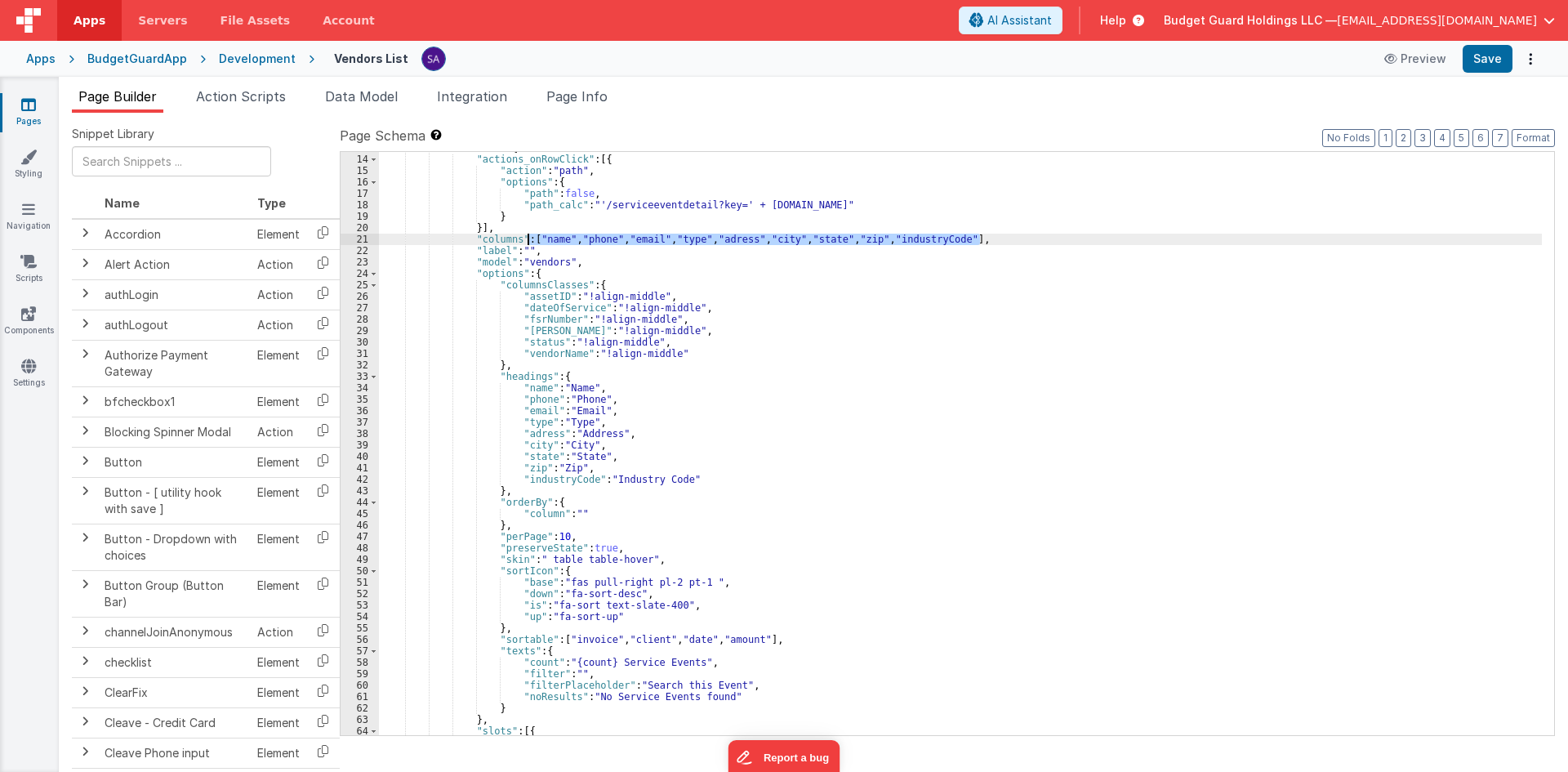
drag, startPoint x: 979, startPoint y: 240, endPoint x: 528, endPoint y: 241, distance: 451.0
click at [528, 241] on div ""fields" : [{ "actions_onRowClick" : [{ "action" : "path" , "options" : { "path…" at bounding box center [960, 445] width 1163 height 606
click at [700, 430] on div ""fields" : [{ "actions_onRowClick" : [{ "action" : "path" , "options" : { "path…" at bounding box center [960, 445] width 1163 height 606
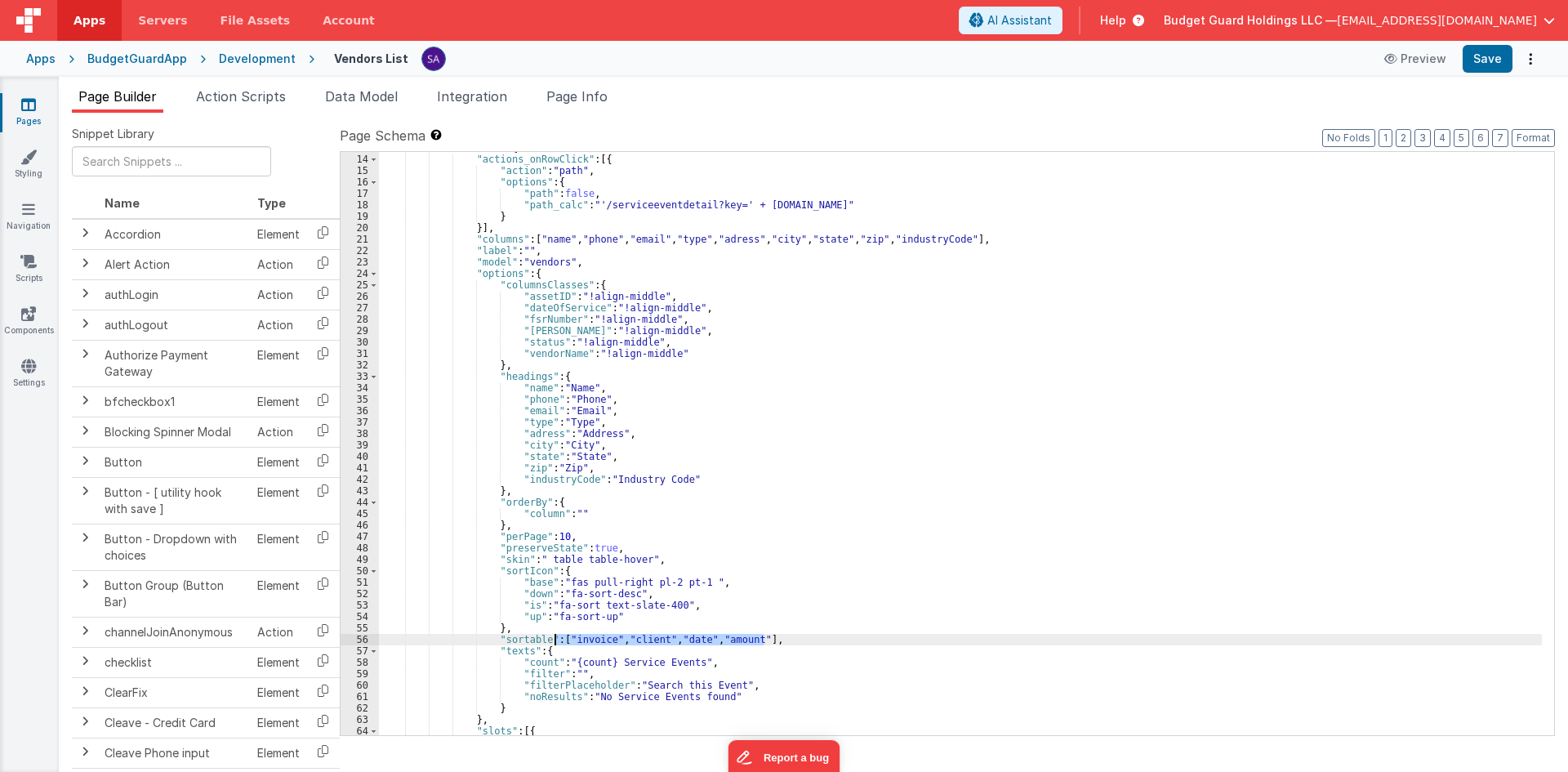
drag, startPoint x: 765, startPoint y: 643, endPoint x: 553, endPoint y: 645, distance: 212.0
click at [553, 645] on div ""fields" : [{ "actions_onRowClick" : [{ "action" : "path" , "options" : { "path…" at bounding box center [960, 445] width 1163 height 606
click at [1487, 58] on button "Save" at bounding box center [1488, 58] width 50 height 28
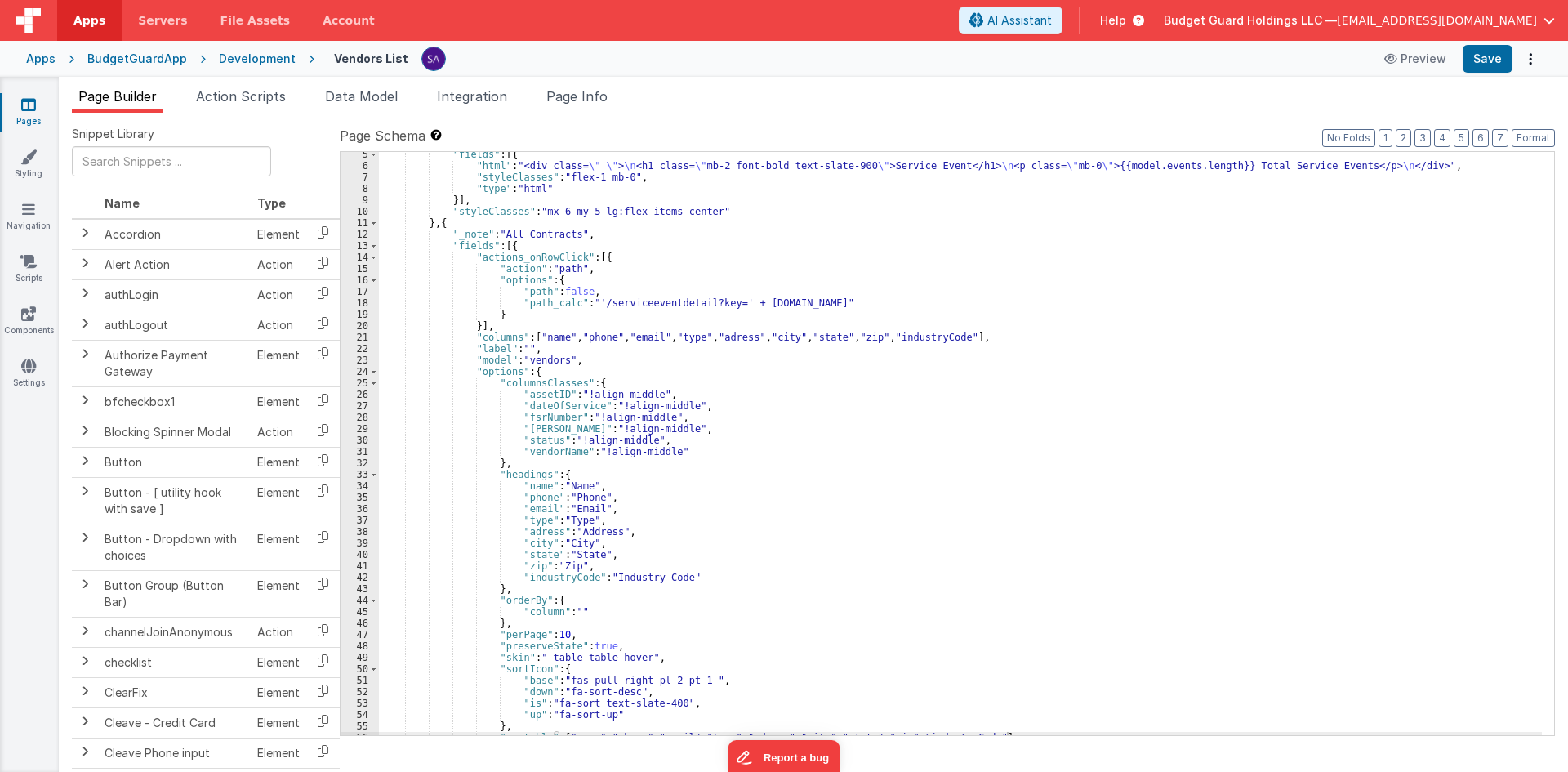
scroll to position [0, 0]
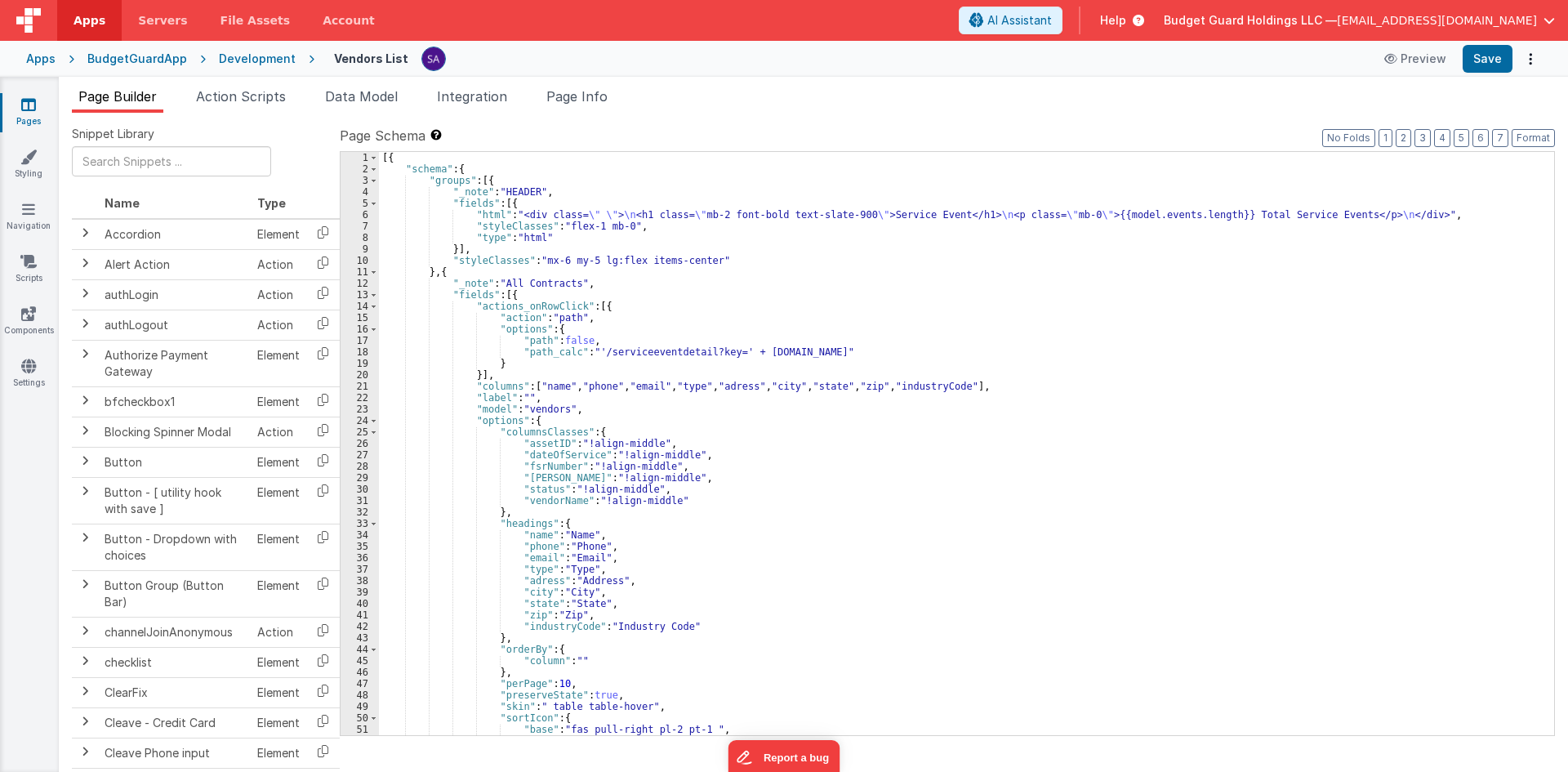
click at [915, 216] on div "[{ "schema" : { "groups" : [{ "_note" : "HEADER" , "fields" : [{ "html" : "<div…" at bounding box center [960, 455] width 1163 height 606
drag, startPoint x: 915, startPoint y: 216, endPoint x: 932, endPoint y: 214, distance: 17.1
click at [915, 216] on div "[{ "schema" : { "groups" : [{ "_note" : "HEADER" , "fields" : [{ "html" : "<div…" at bounding box center [960, 455] width 1163 height 606
click at [948, 218] on div "[{ "schema" : { "groups" : [{ "_note" : "HEADER" , "fields" : [{ "html" : "<div…" at bounding box center [960, 455] width 1163 height 606
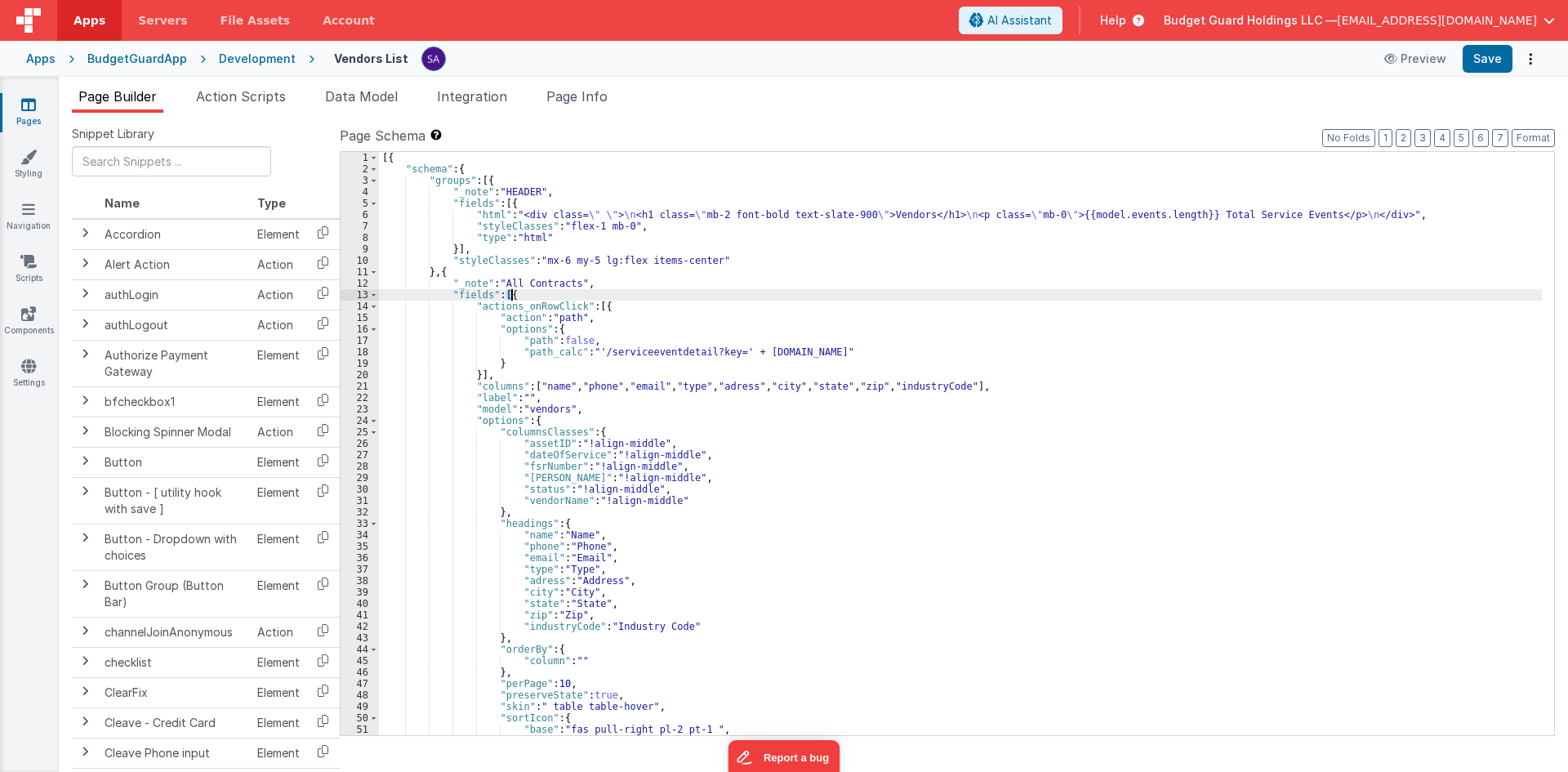
click at [513, 297] on div "[{ "schema" : { "groups" : [{ "_note" : "HEADER" , "fields" : [{ "html" : "<div…" at bounding box center [960, 455] width 1163 height 606
click at [546, 300] on div "[{ "schema" : { "groups" : [{ "_note" : "HEADER" , "fields" : [{ "html" : "<div…" at bounding box center [960, 455] width 1163 height 606
click at [593, 307] on div "[{ "schema" : { "groups" : [{ "_note" : "HEADER" , "fields" : [{ "html" : "<div…" at bounding box center [960, 455] width 1163 height 606
click at [502, 368] on div "[{ "schema" : { "groups" : [{ "_note" : "HEADER" , "fields" : [{ "html" : "<div…" at bounding box center [960, 455] width 1163 height 606
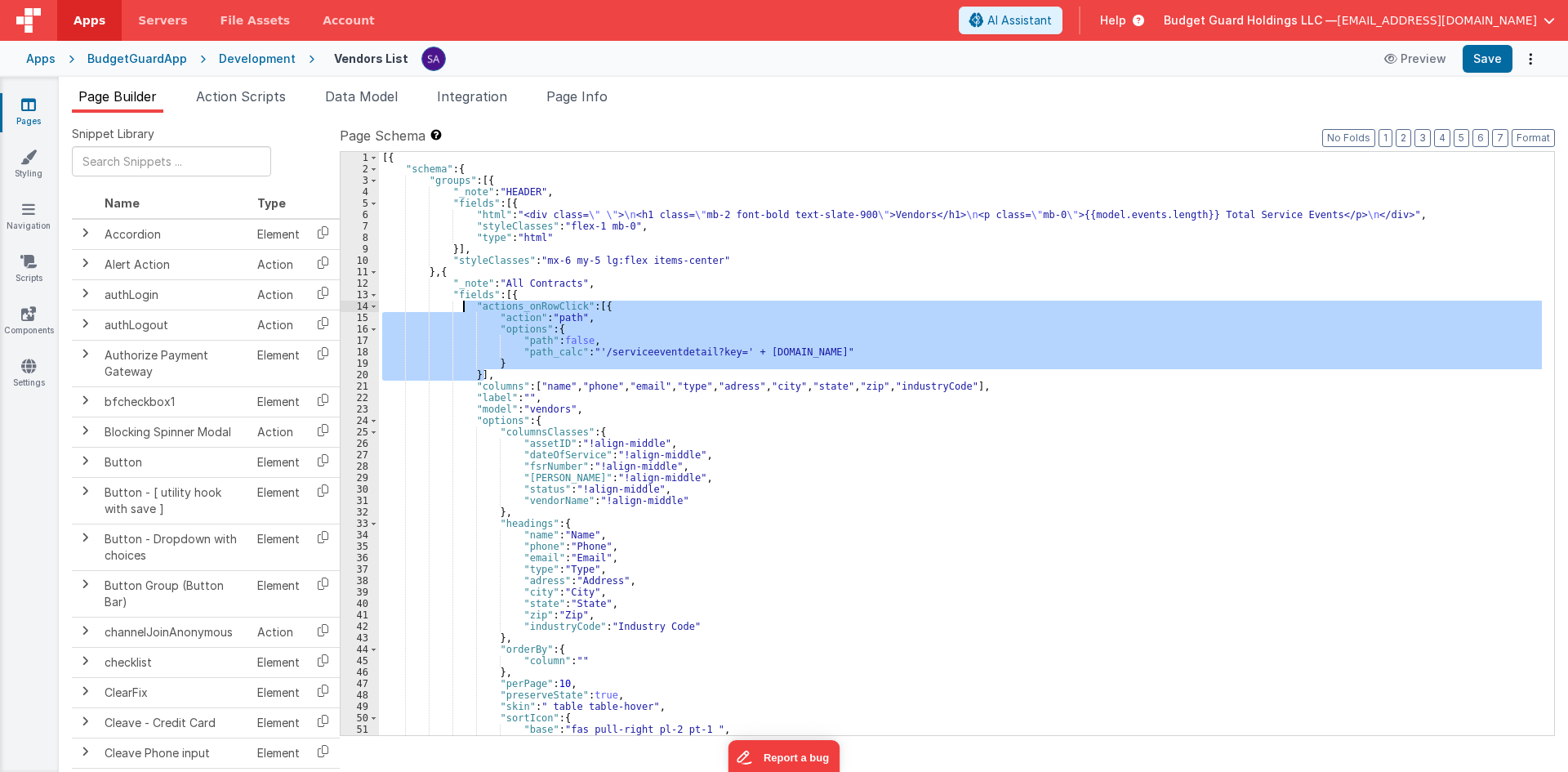
drag, startPoint x: 491, startPoint y: 375, endPoint x: 463, endPoint y: 310, distance: 70.8
click at [463, 310] on div "[{ "schema" : { "groups" : [{ "_note" : "HEADER" , "fields" : [{ "html" : "<div…" at bounding box center [960, 455] width 1163 height 606
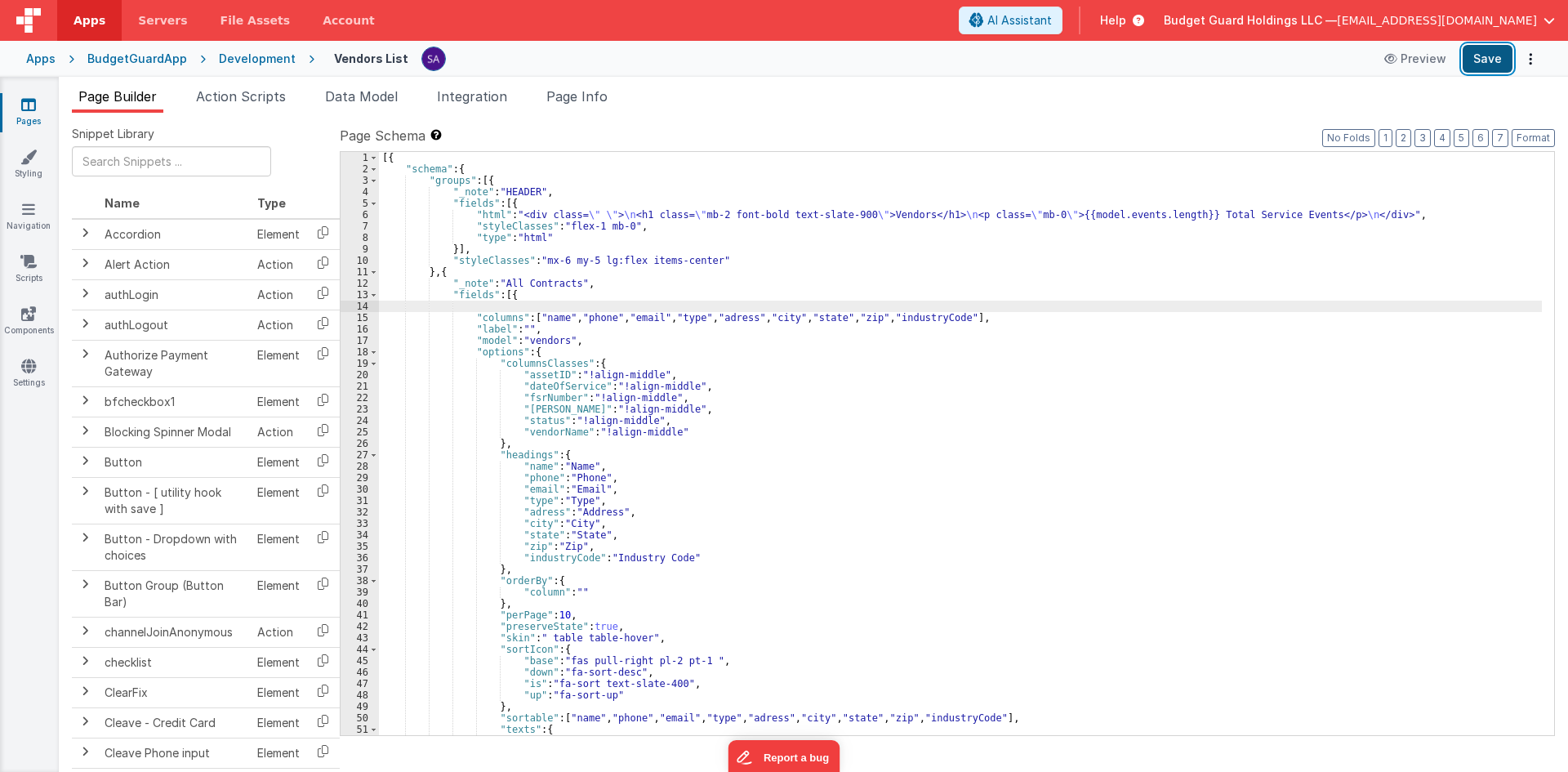
click at [1468, 66] on button "Save" at bounding box center [1488, 58] width 50 height 28
click at [1168, 218] on div "[{ "schema" : { "groups" : [{ "_note" : "HEADER" , "fields" : [{ "html" : "<div…" at bounding box center [960, 455] width 1163 height 606
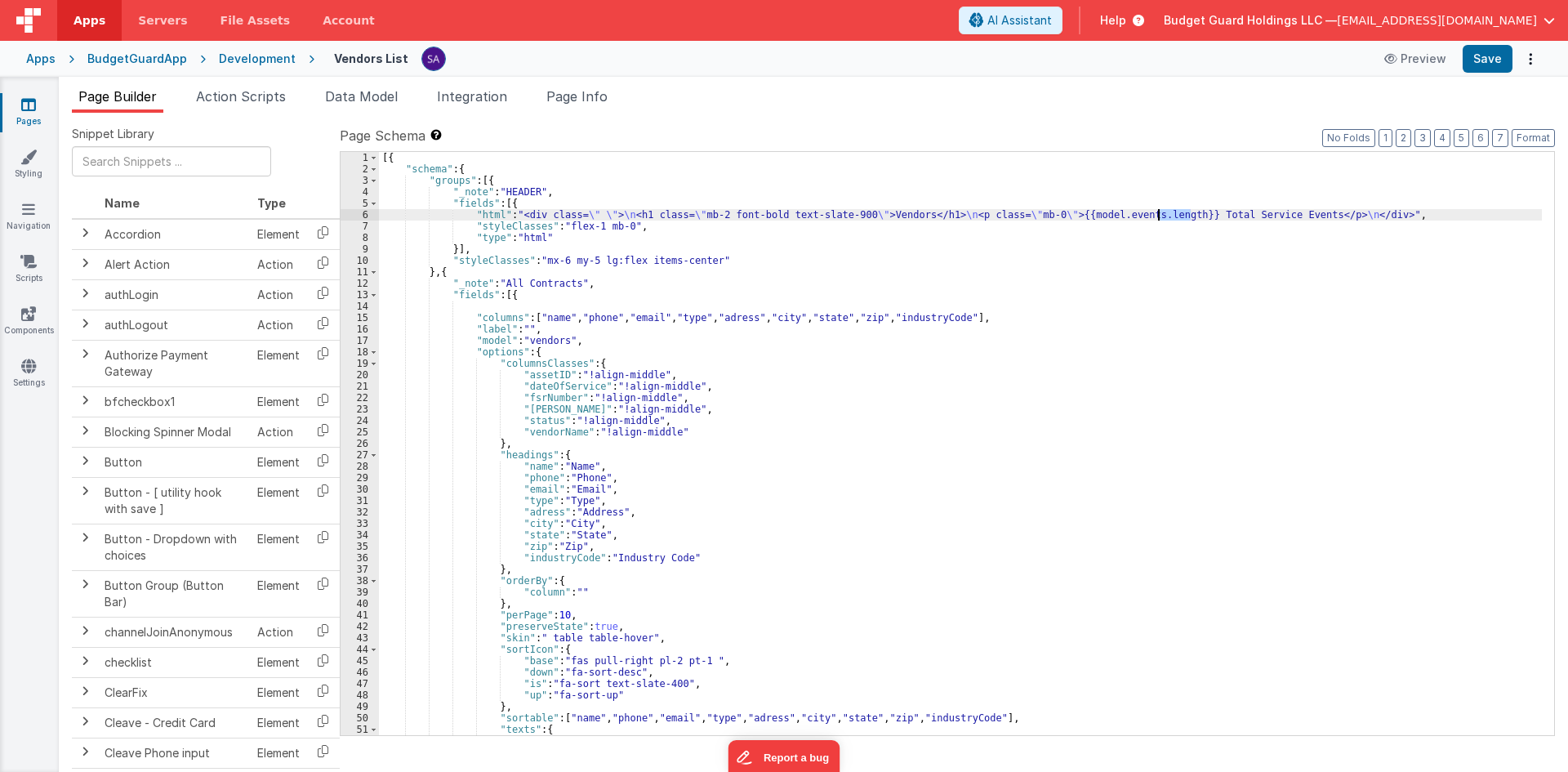
click at [1168, 218] on div "[{ "schema" : { "groups" : [{ "_note" : "HEADER" , "fields" : [{ "html" : "<div…" at bounding box center [960, 455] width 1163 height 606
click at [1170, 219] on div "[{ "schema" : { "groups" : [{ "_note" : "HEADER" , "fields" : [{ "html" : "<div…" at bounding box center [960, 455] width 1163 height 606
click at [1268, 211] on div "[{ "schema" : { "groups" : [{ "_note" : "HEADER" , "fields" : [{ "html" : "<div…" at bounding box center [960, 455] width 1163 height 606
click at [1293, 213] on div "[{ "schema" : { "groups" : [{ "_note" : "HEADER" , "fields" : [{ "html" : "<div…" at bounding box center [960, 455] width 1163 height 606
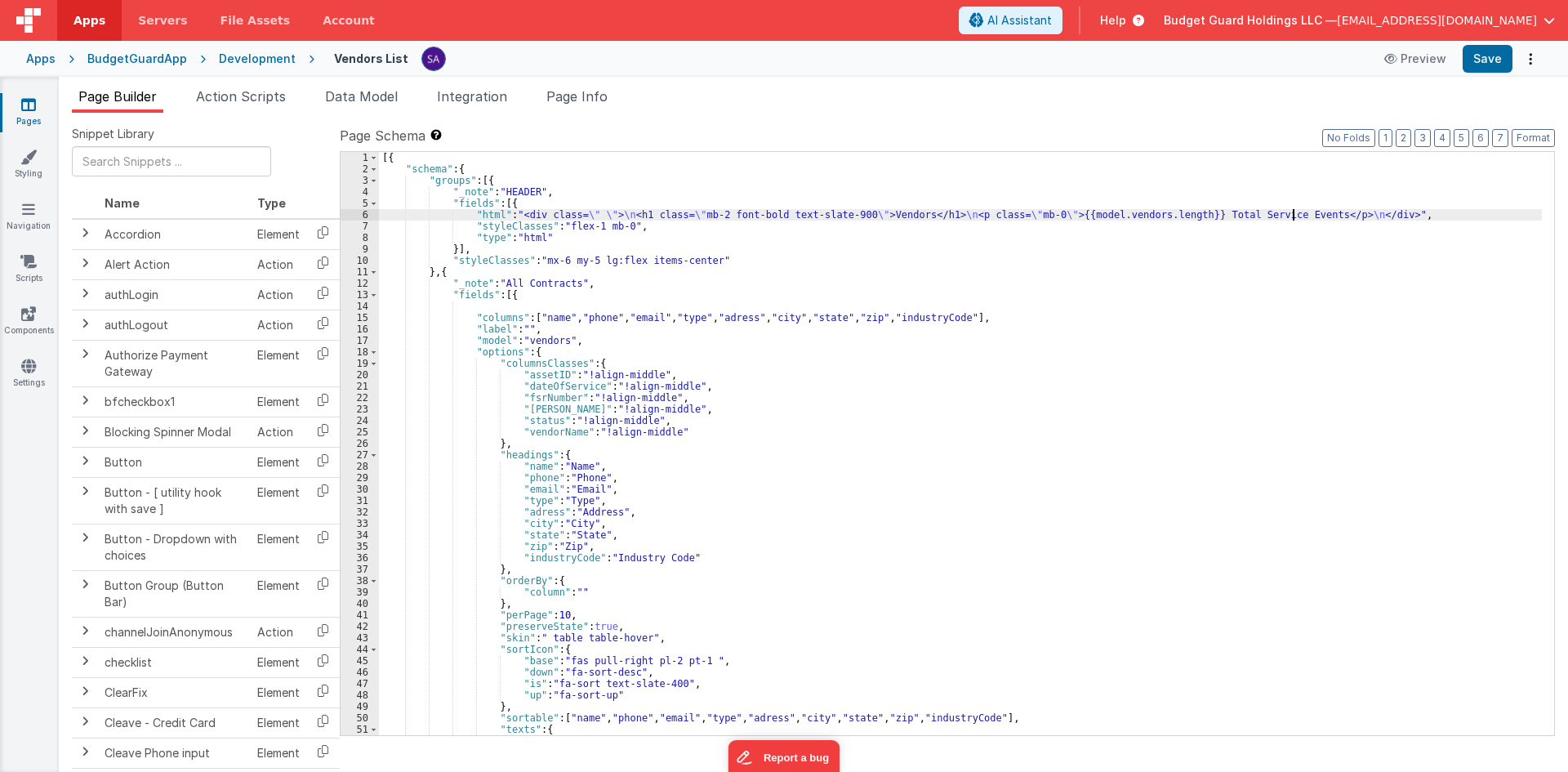
click at [1293, 213] on div "[{ "schema" : { "groups" : [{ "_note" : "HEADER" , "fields" : [{ "html" : "<div…" at bounding box center [960, 455] width 1163 height 606
click at [1332, 213] on div "[{ "schema" : { "groups" : [{ "_note" : "HEADER" , "fields" : [{ "html" : "<div…" at bounding box center [960, 455] width 1163 height 606
click at [1293, 217] on div "[{ "schema" : { "groups" : [{ "_note" : "HEADER" , "fields" : [{ "html" : "<div…" at bounding box center [960, 455] width 1163 height 606
click at [1289, 214] on div "[{ "schema" : { "groups" : [{ "_note" : "HEADER" , "fields" : [{ "html" : "<div…" at bounding box center [960, 455] width 1163 height 606
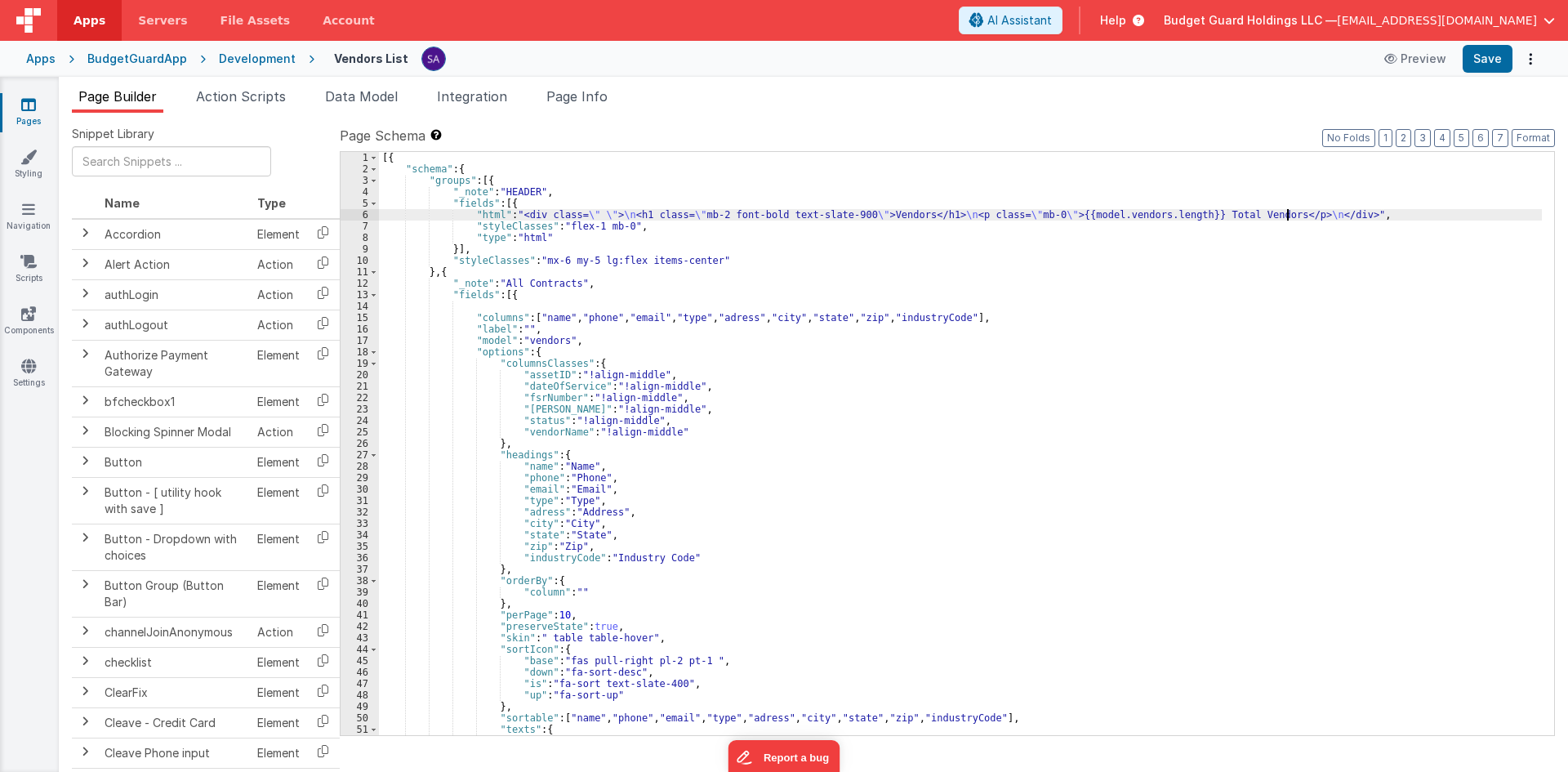
click at [545, 284] on div "[{ "schema" : { "groups" : [{ "_note" : "HEADER" , "fields" : [{ "html" : "<div…" at bounding box center [960, 455] width 1163 height 606
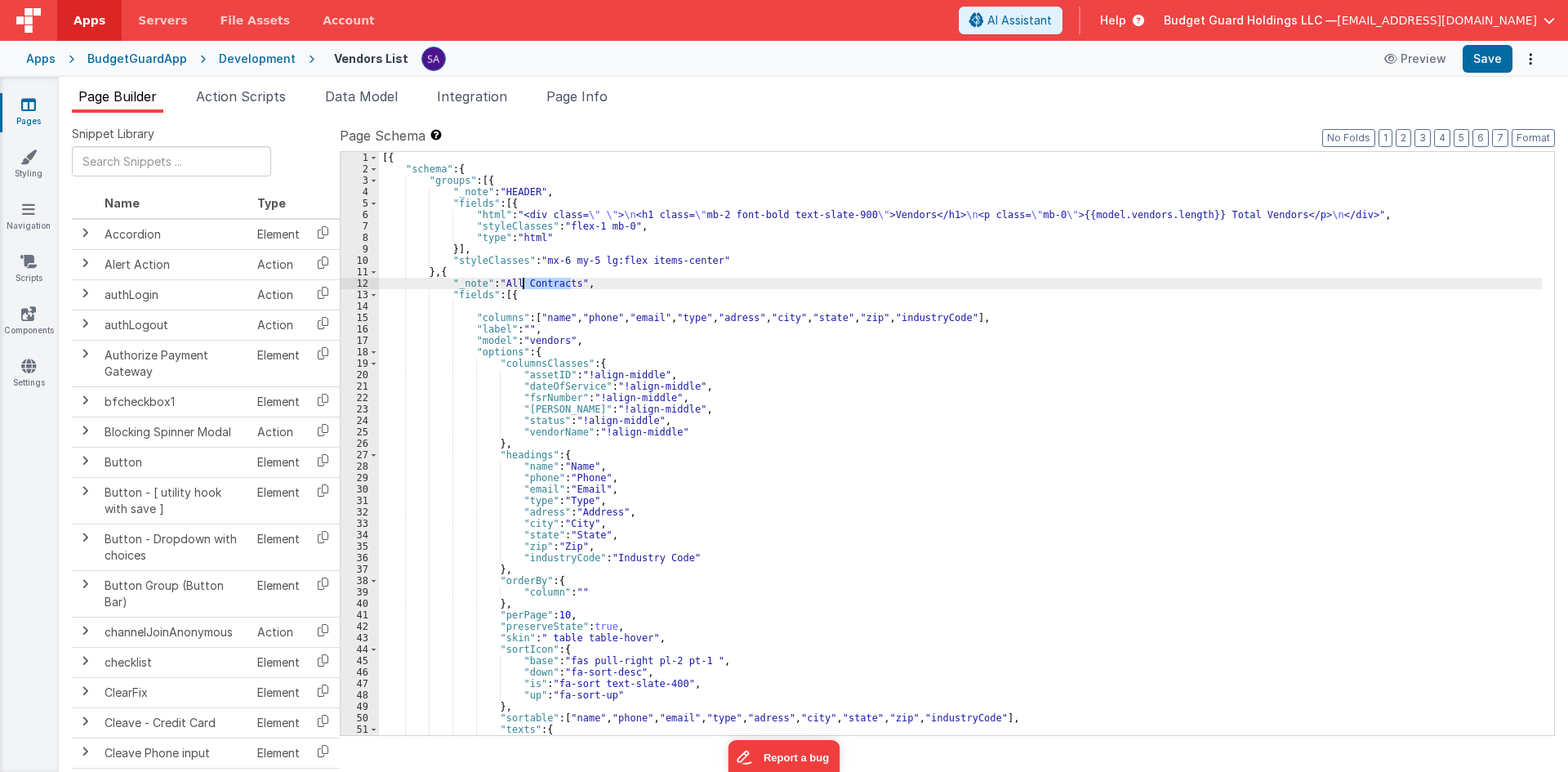
click at [545, 284] on div "[{ "schema" : { "groups" : [{ "_note" : "HEADER" , "fields" : [{ "html" : "<div…" at bounding box center [960, 455] width 1163 height 606
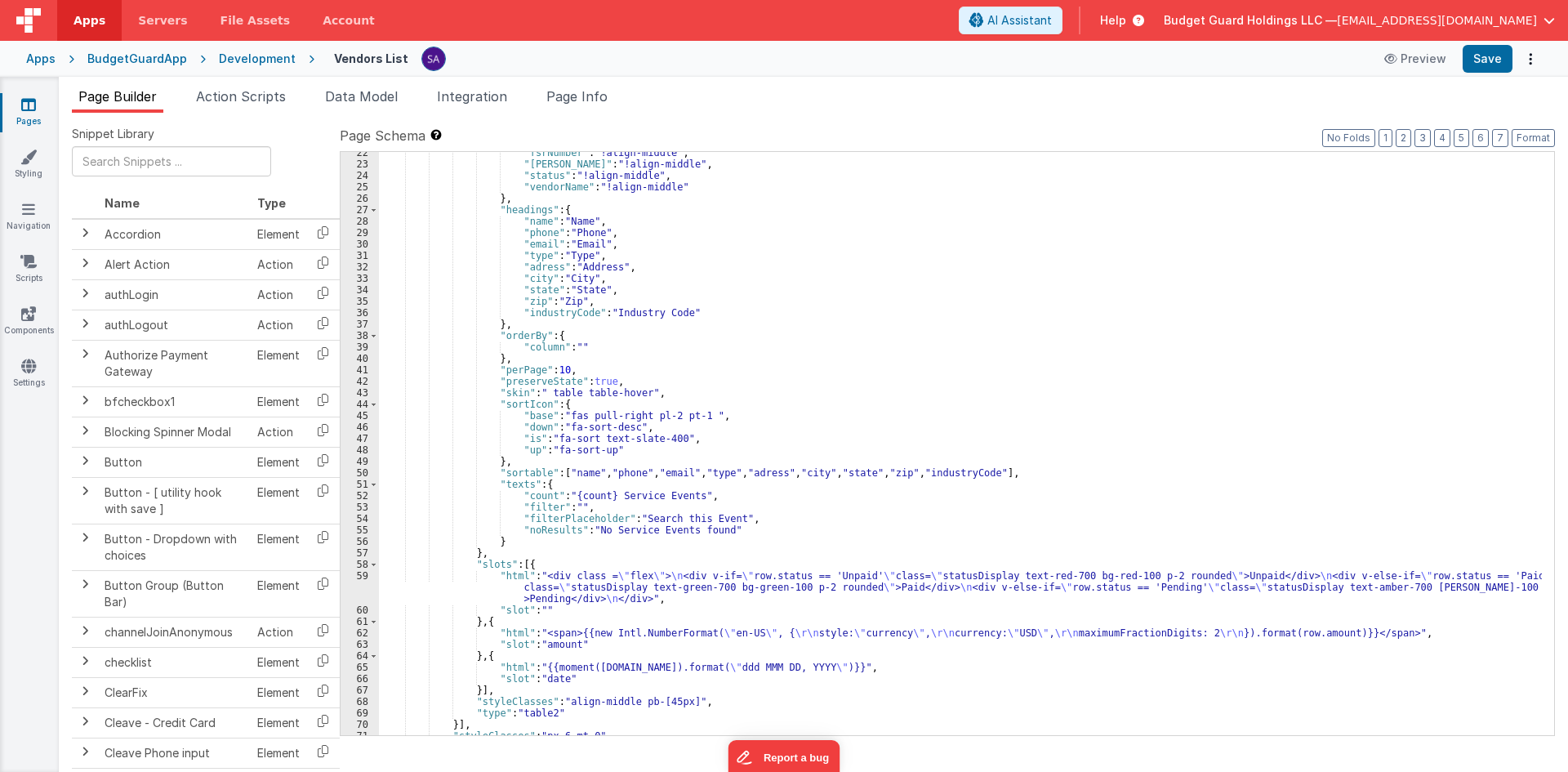
scroll to position [286, 0]
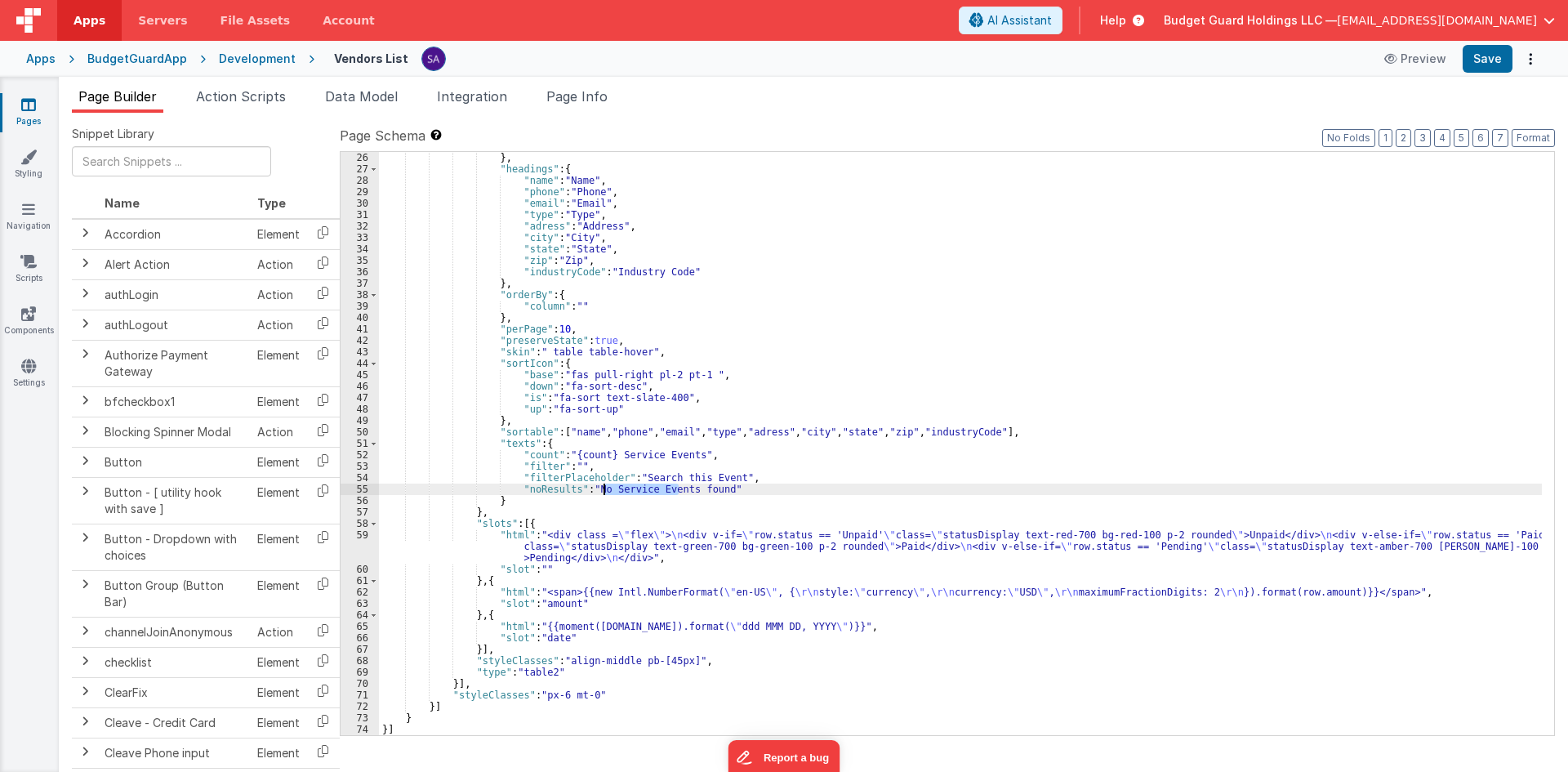
drag, startPoint x: 677, startPoint y: 489, endPoint x: 601, endPoint y: 489, distance: 76.0
click at [601, 489] on div "} , "headings" : { "name" : "Name" , "phone" : "Phone" , "email" : "Email" , "t…" at bounding box center [960, 455] width 1163 height 606
click at [707, 474] on div "} , "headings" : { "name" : "Name" , "phone" : "Phone" , "email" : "Email" , "t…" at bounding box center [960, 455] width 1163 height 606
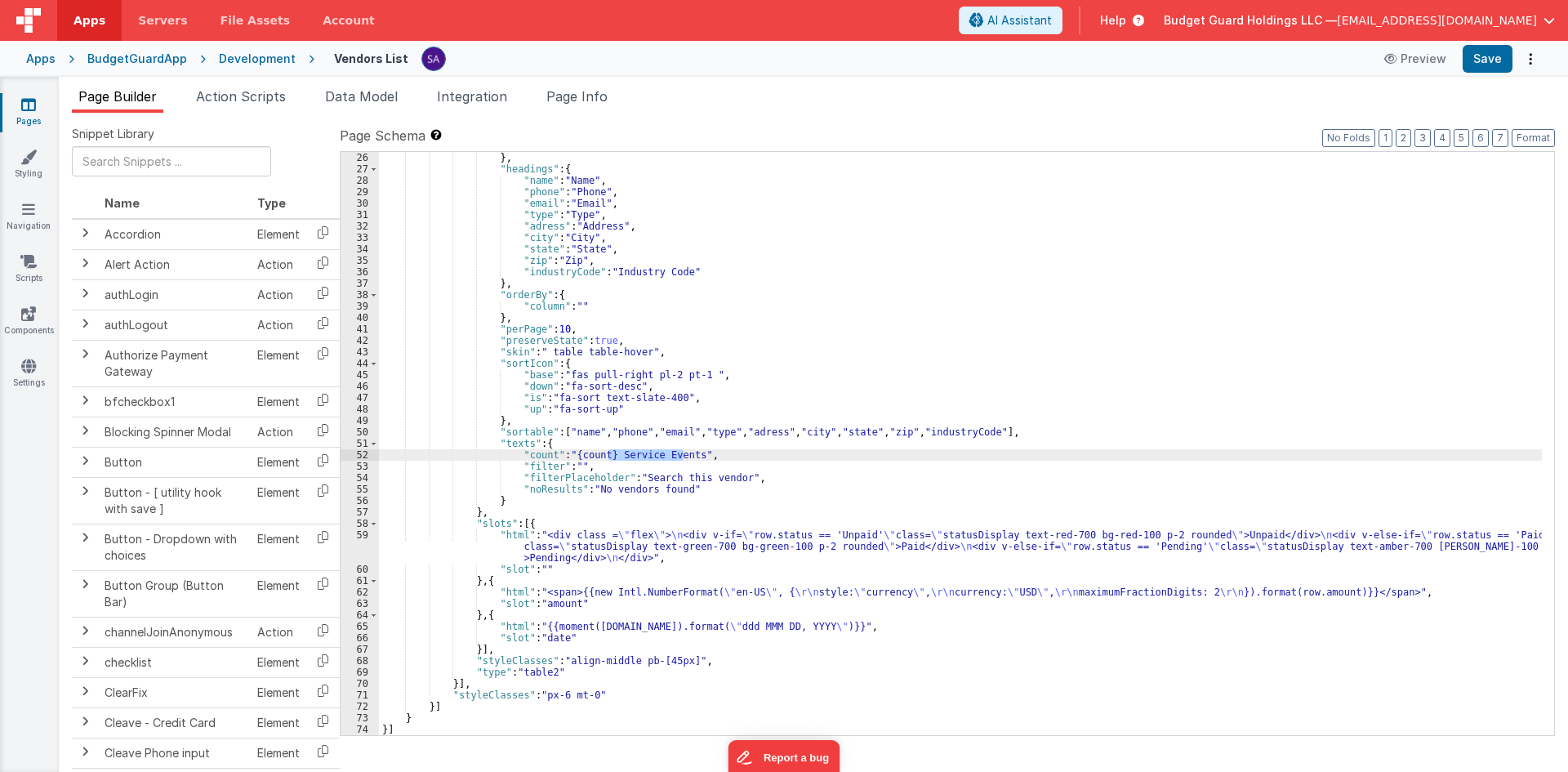
drag, startPoint x: 609, startPoint y: 456, endPoint x: 682, endPoint y: 456, distance: 73.0
click at [682, 456] on div "} , "headings" : { "name" : "Name" , "phone" : "Phone" , "email" : "Email" , "t…" at bounding box center [960, 455] width 1163 height 606
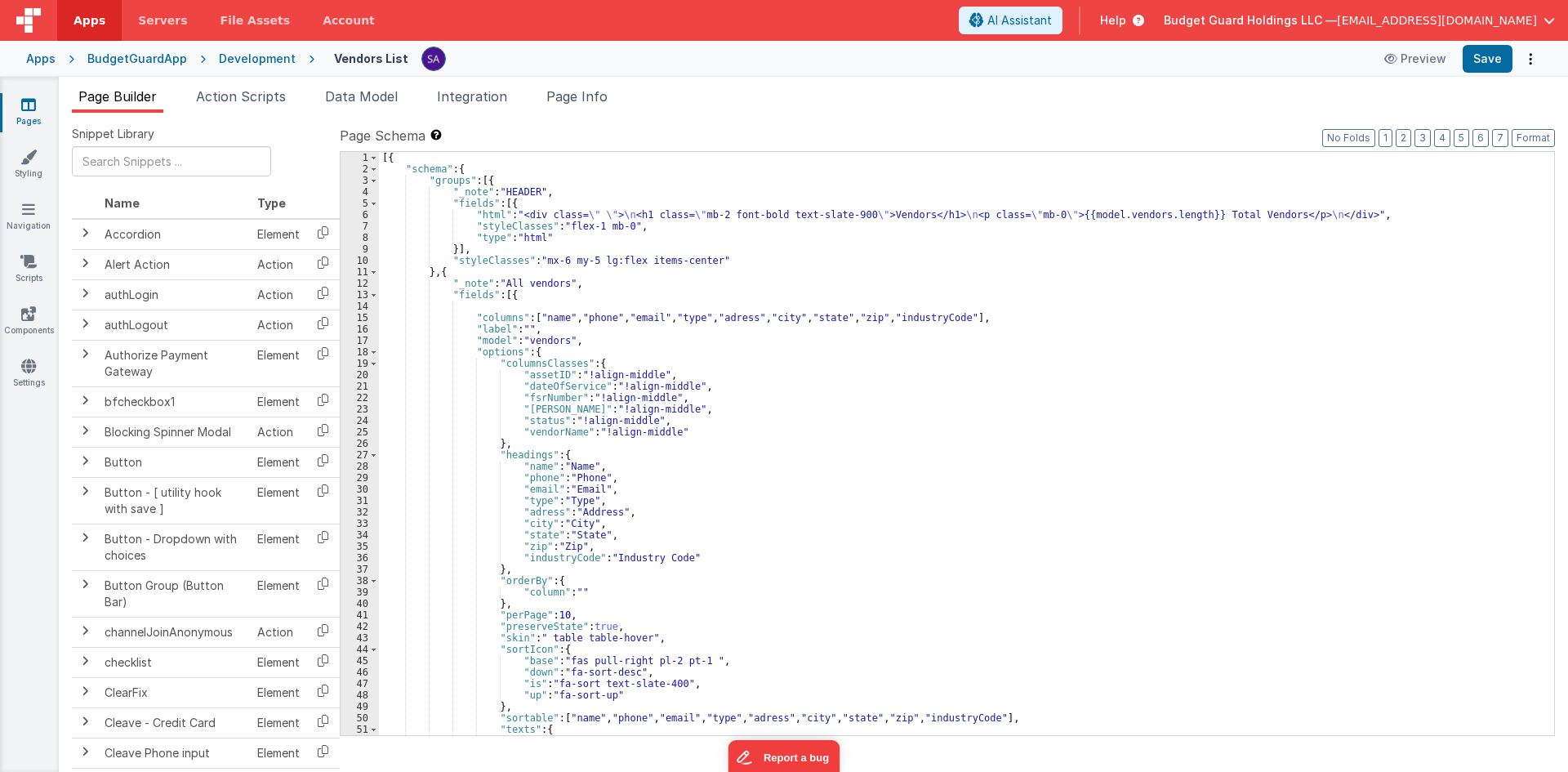
scroll to position [0, 0]
click at [1470, 61] on button "Save" at bounding box center [1488, 58] width 50 height 28
click at [20, 216] on link "Navigation" at bounding box center [29, 217] width 59 height 33
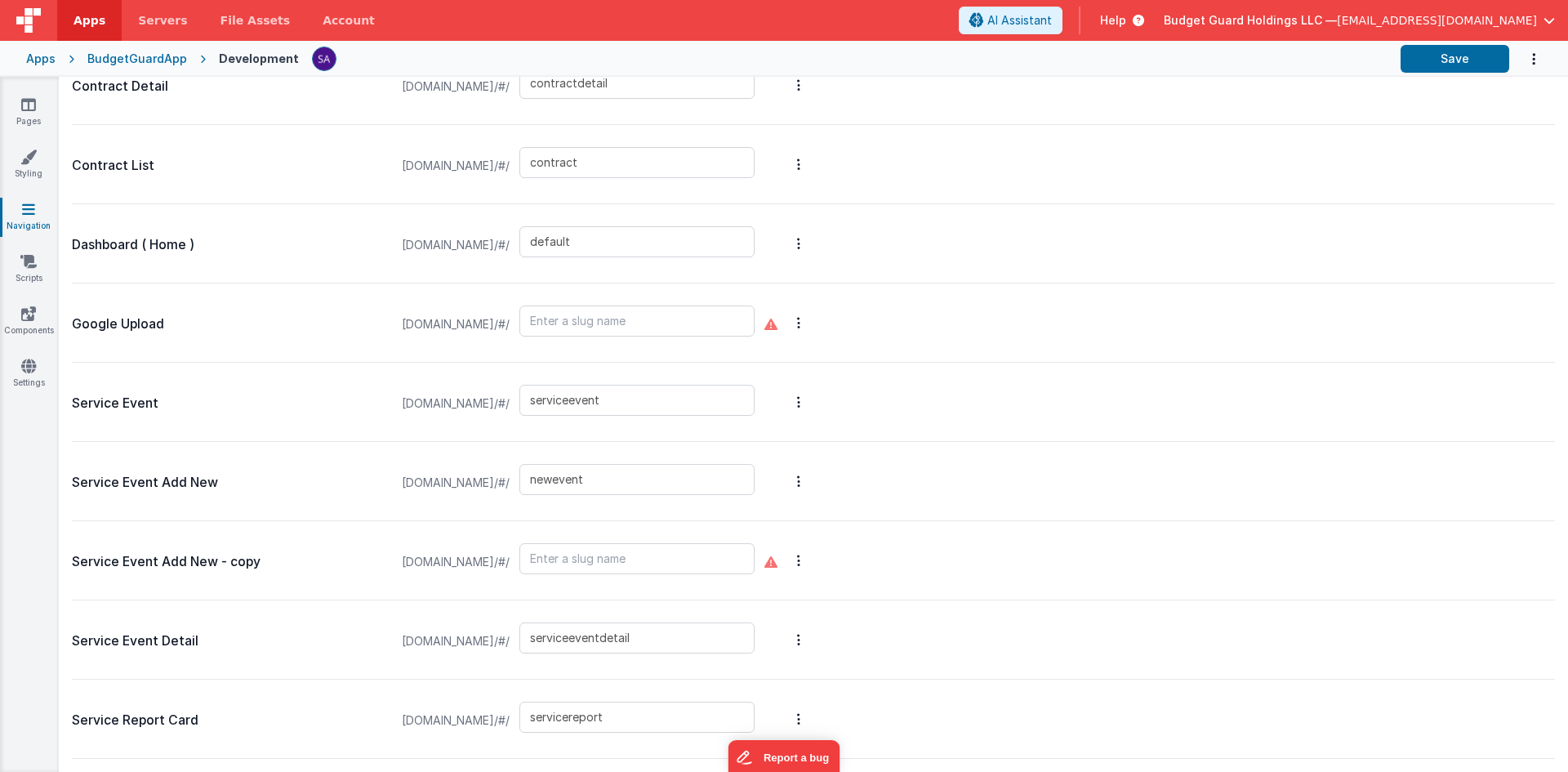
scroll to position [963, 0]
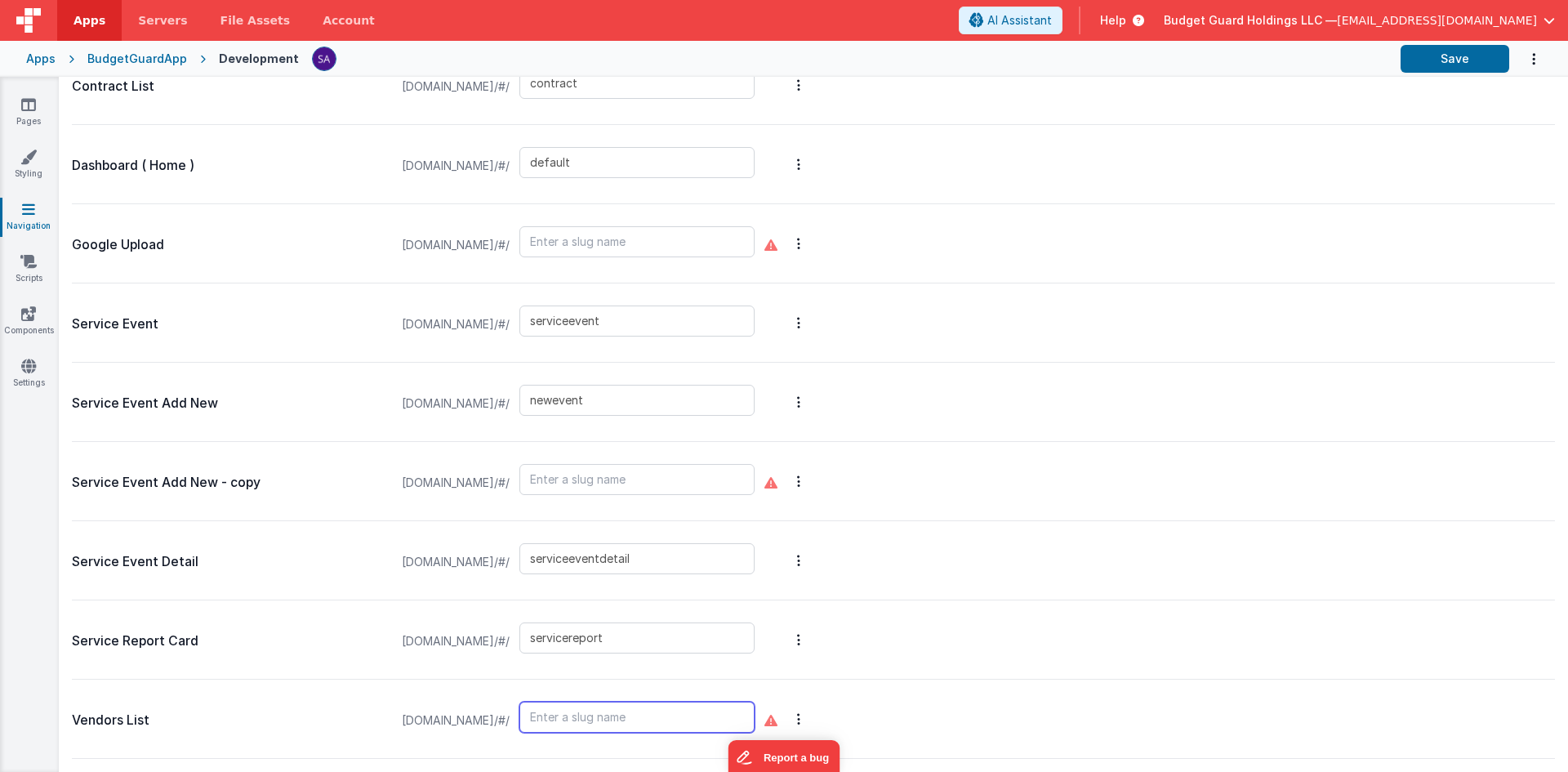
click at [603, 715] on input "text" at bounding box center [637, 717] width 235 height 31
type input "vendors"
click at [1107, 685] on div "Vendors List [DOMAIN_NAME]/#/ vendors" at bounding box center [814, 719] width 1483 height 79
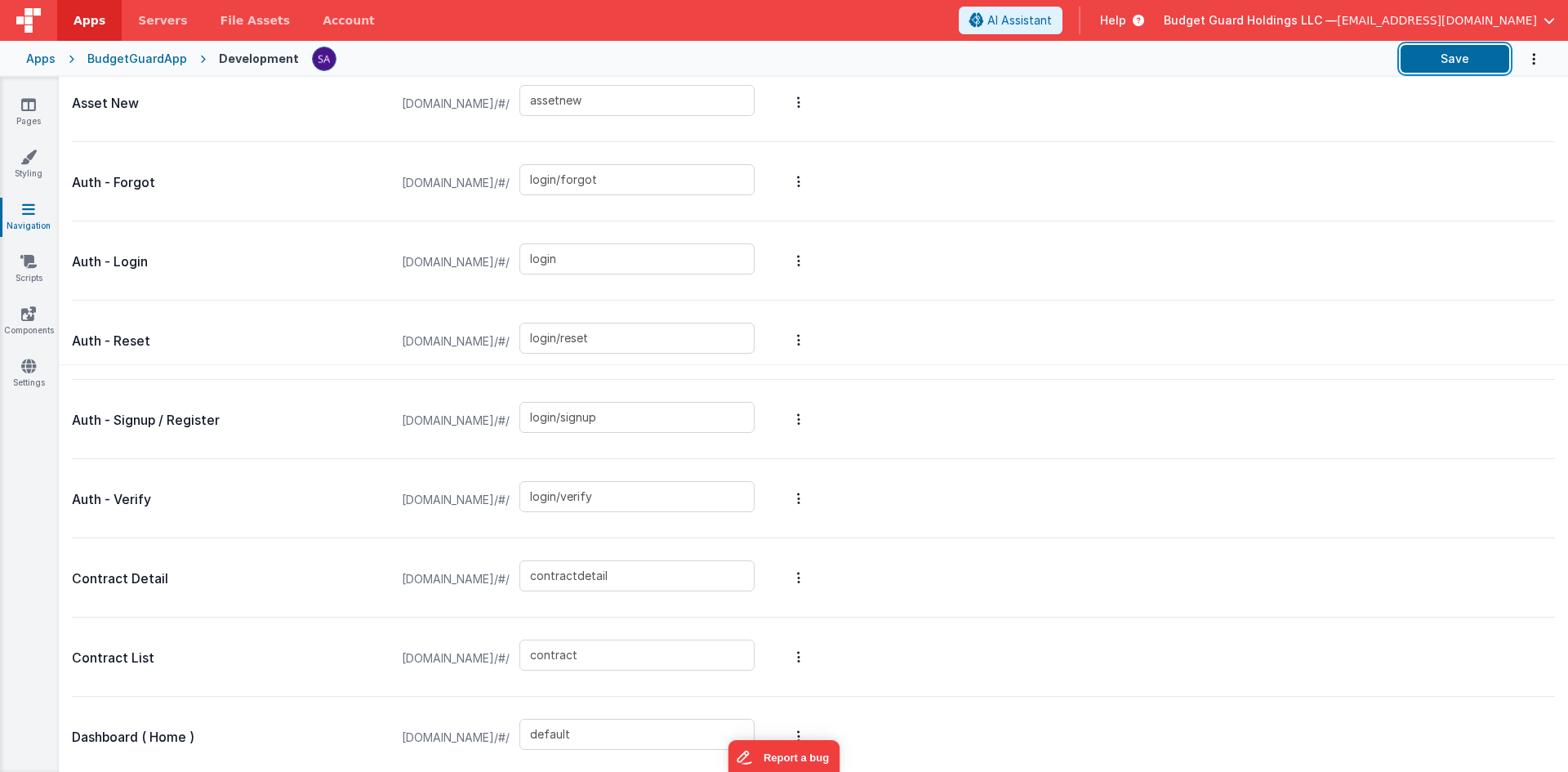
click at [1423, 50] on button "Save" at bounding box center [1456, 58] width 109 height 28
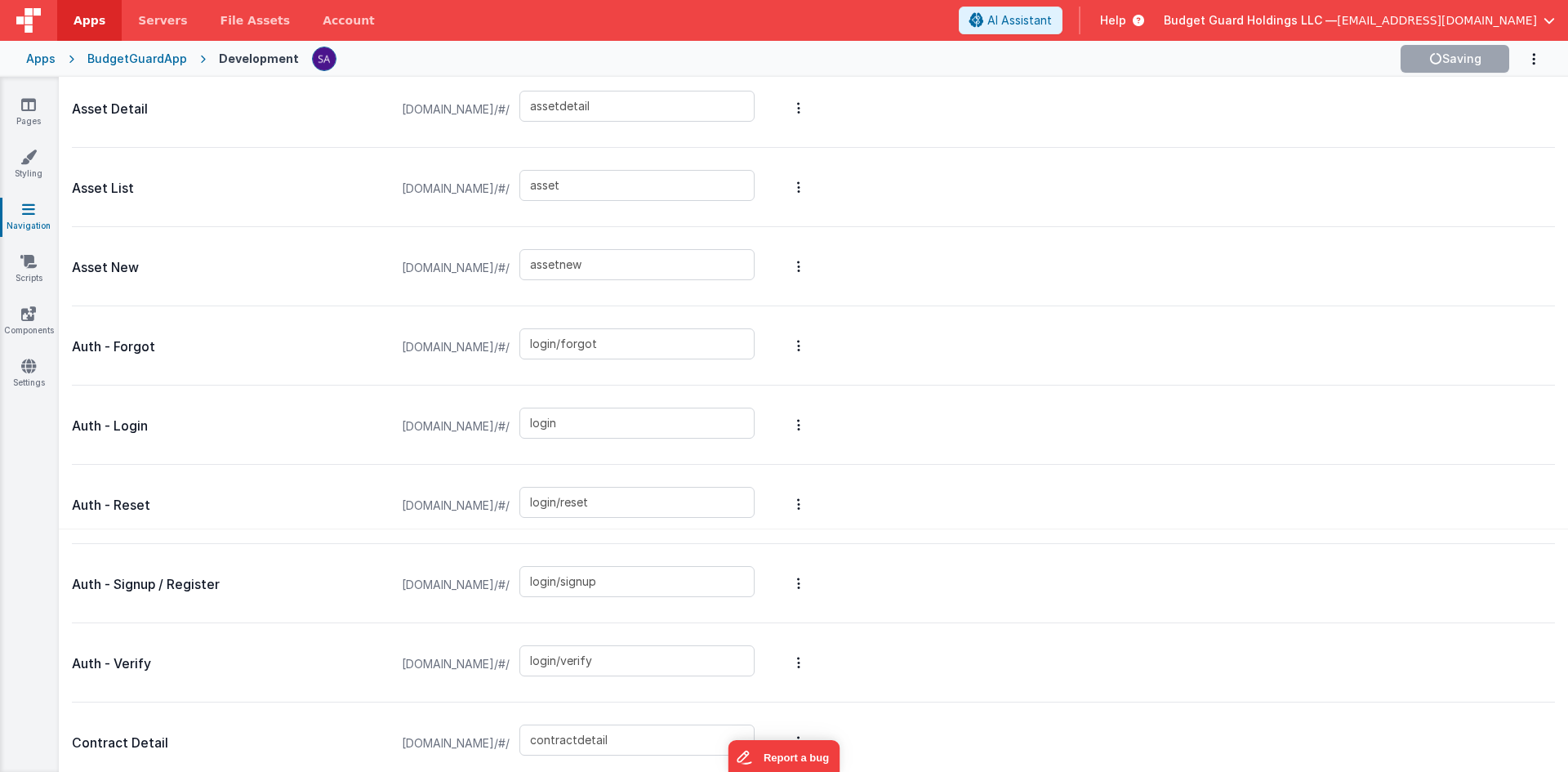
scroll to position [0, 0]
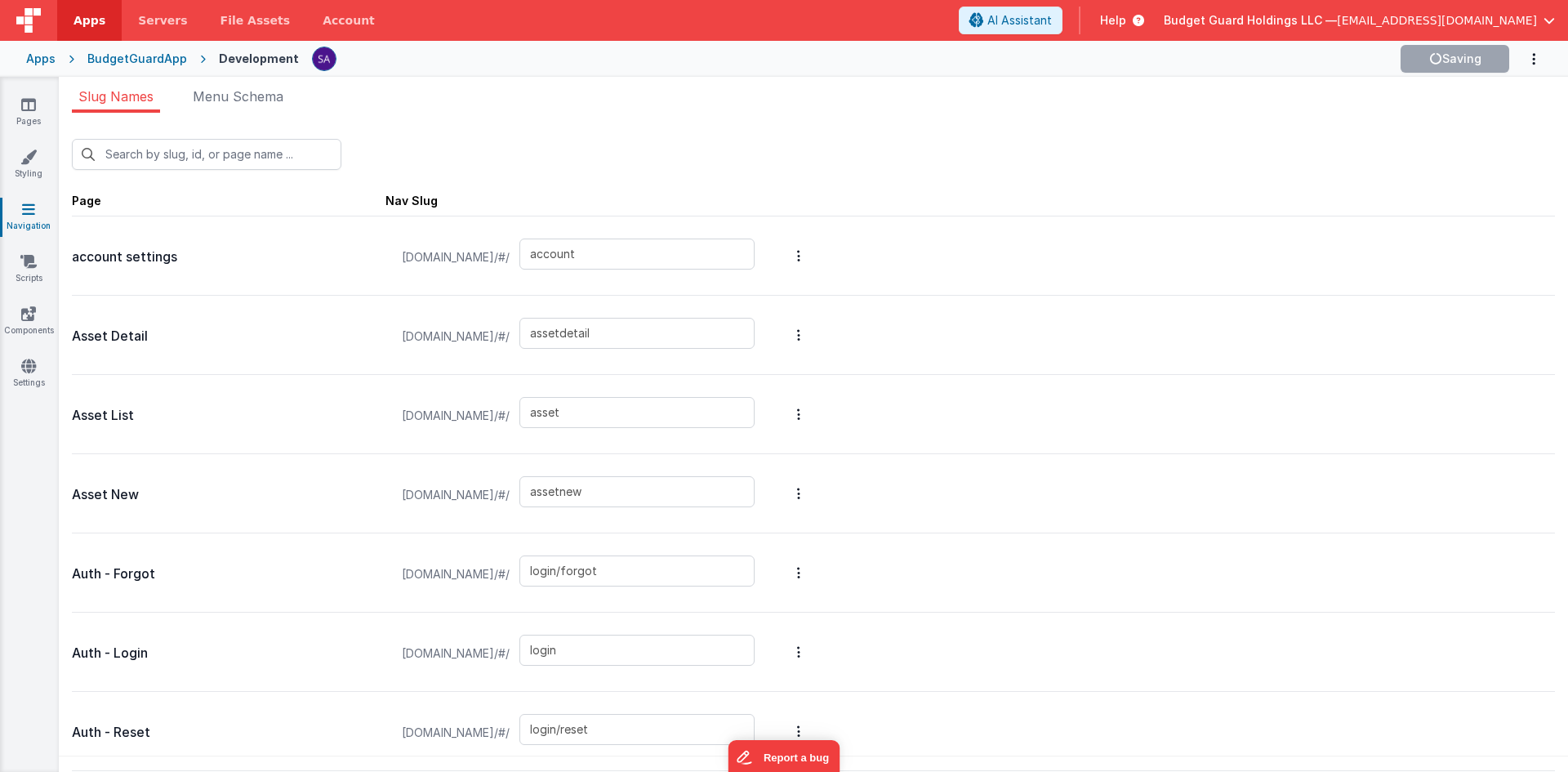
click at [258, 113] on div "New Slug Page Nav Slug account settings [DOMAIN_NAME]/#/ account Asset Detail […" at bounding box center [814, 447] width 1510 height 669
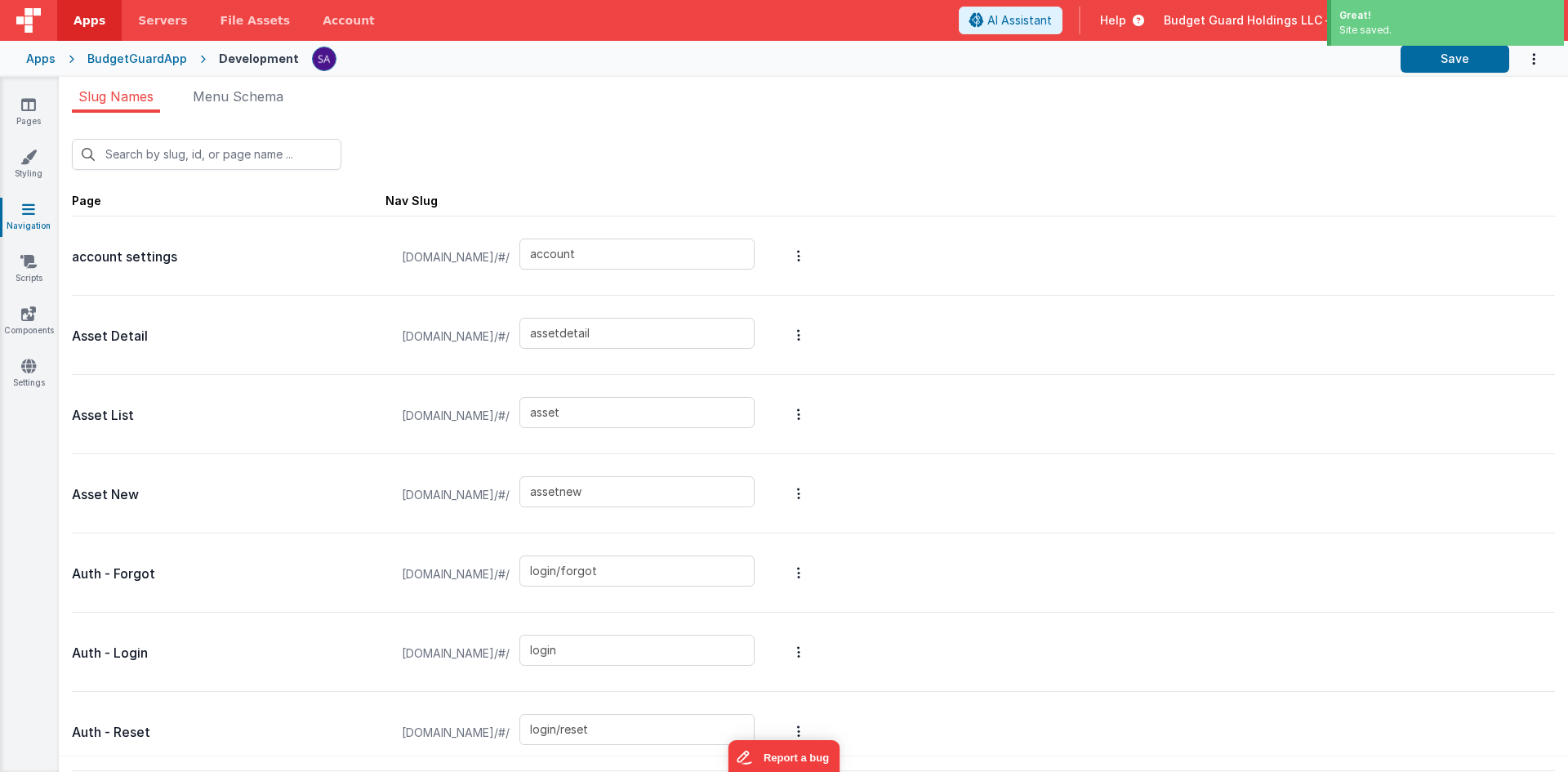
drag, startPoint x: 259, startPoint y: 101, endPoint x: 272, endPoint y: 128, distance: 30.0
click at [259, 100] on span "Menu Schema" at bounding box center [238, 96] width 91 height 16
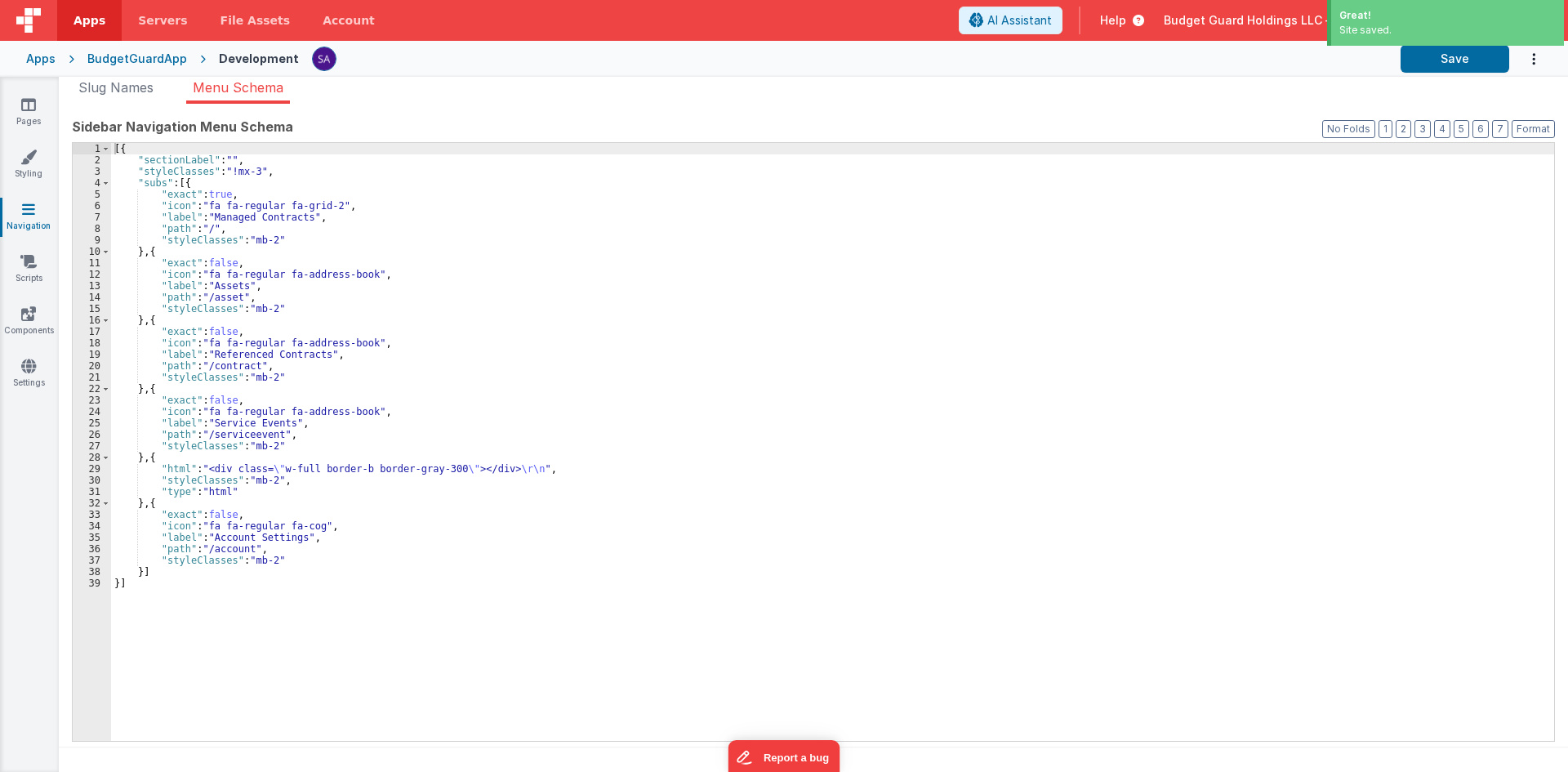
scroll to position [13, 0]
click at [302, 435] on div "[{ "sectionLabel" : "" , "styleClasses" : "!mx-3" , "subs" : [{ "exact" : true …" at bounding box center [833, 449] width 1443 height 620
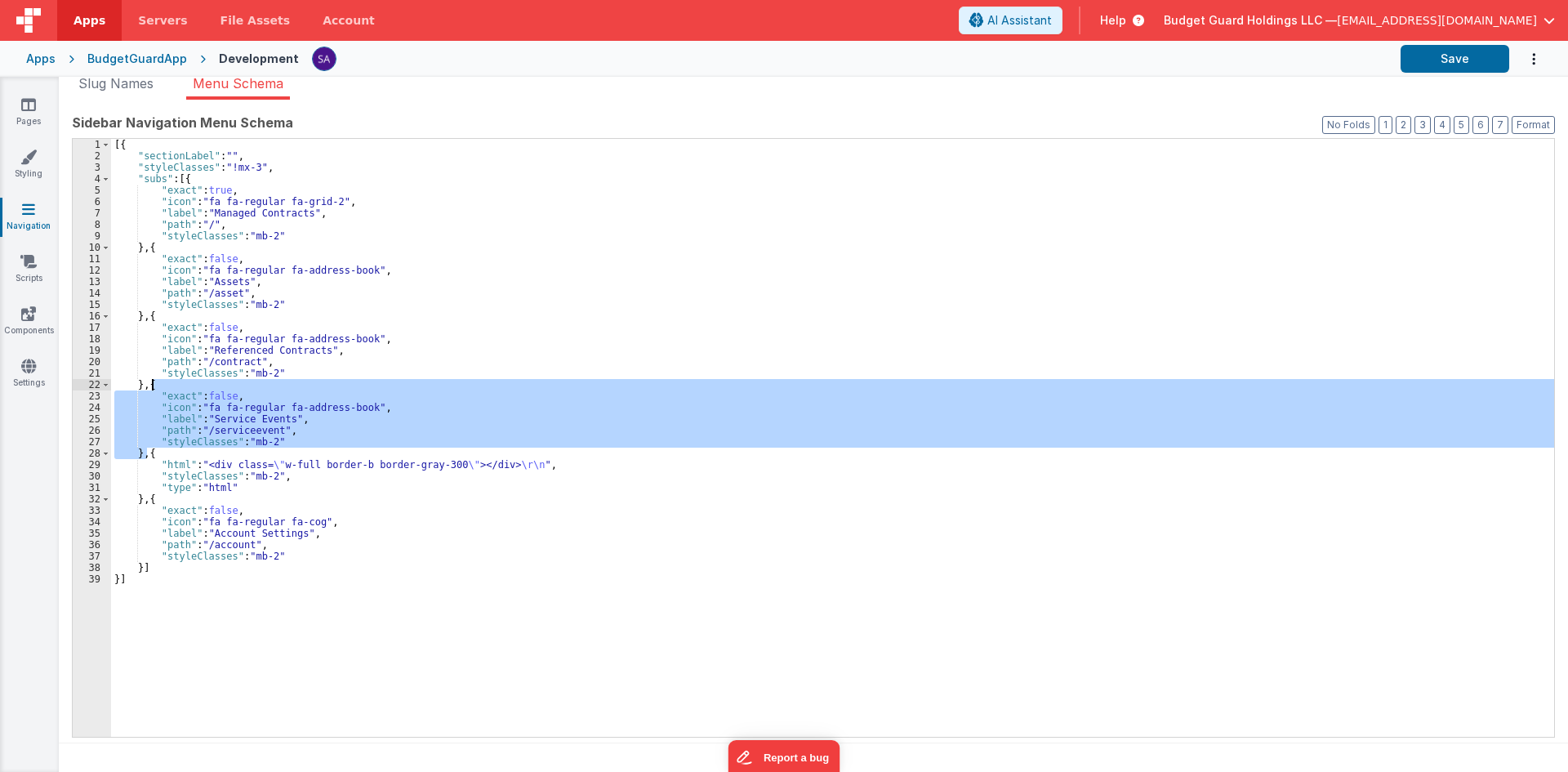
drag, startPoint x: 148, startPoint y: 455, endPoint x: 150, endPoint y: 383, distance: 72.0
click at [150, 383] on div "[{ "sectionLabel" : "" , "styleClasses" : "!mx-3" , "subs" : [{ "exact" : true …" at bounding box center [833, 449] width 1443 height 620
click at [150, 458] on div "[{ "sectionLabel" : "" , "styleClasses" : "!mx-3" , "subs" : [{ "exact" : true …" at bounding box center [833, 449] width 1443 height 620
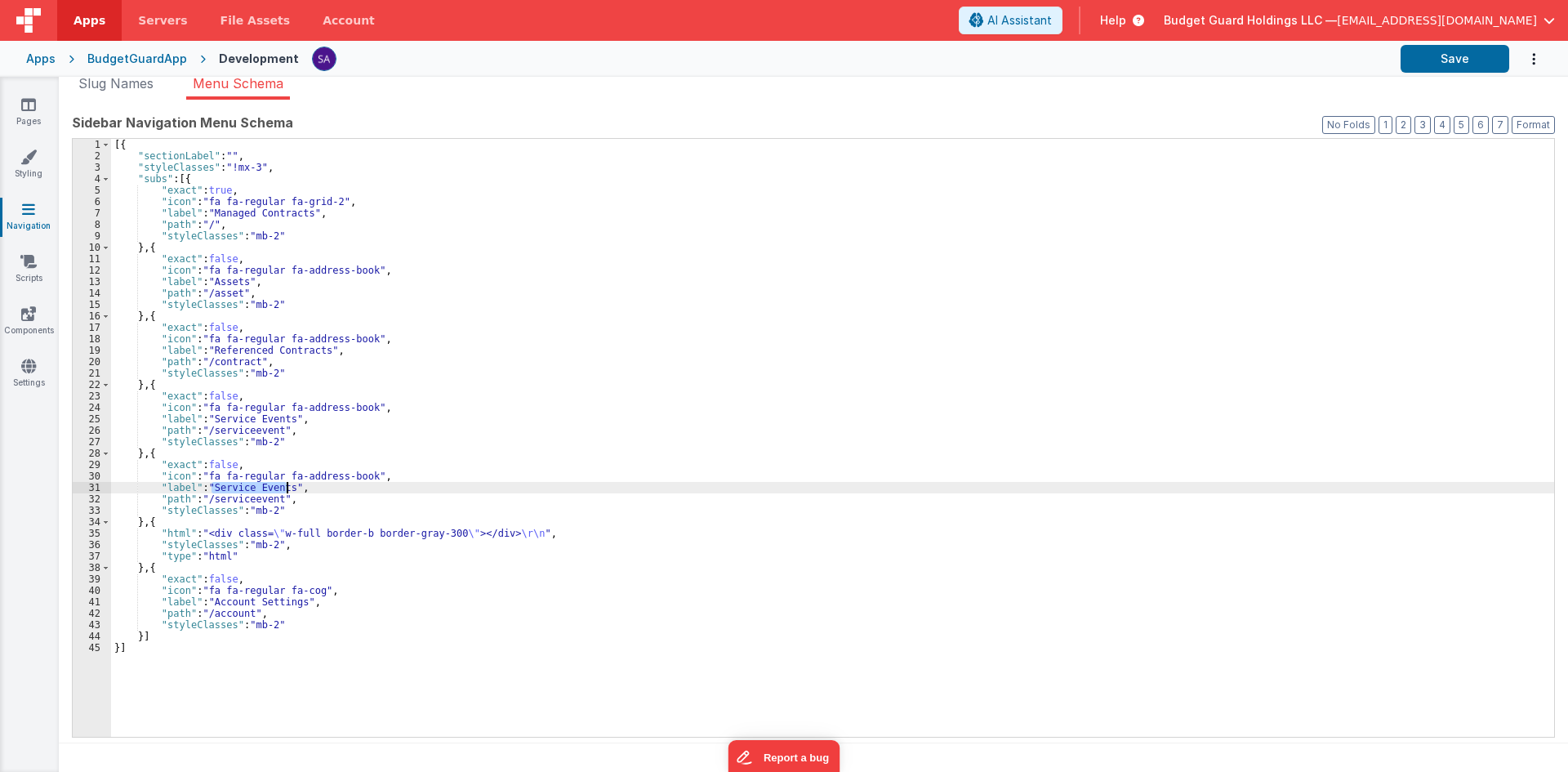
drag, startPoint x: 213, startPoint y: 487, endPoint x: 288, endPoint y: 491, distance: 75.1
click at [288, 491] on div "[{ "sectionLabel" : "" , "styleClasses" : "!mx-3" , "subs" : [{ "exact" : true …" at bounding box center [833, 449] width 1443 height 620
click at [250, 501] on div "[{ "sectionLabel" : "" , "styleClasses" : "!mx-3" , "subs" : [{ "exact" : true …" at bounding box center [833, 449] width 1443 height 620
click at [1442, 56] on button "Save" at bounding box center [1456, 58] width 109 height 28
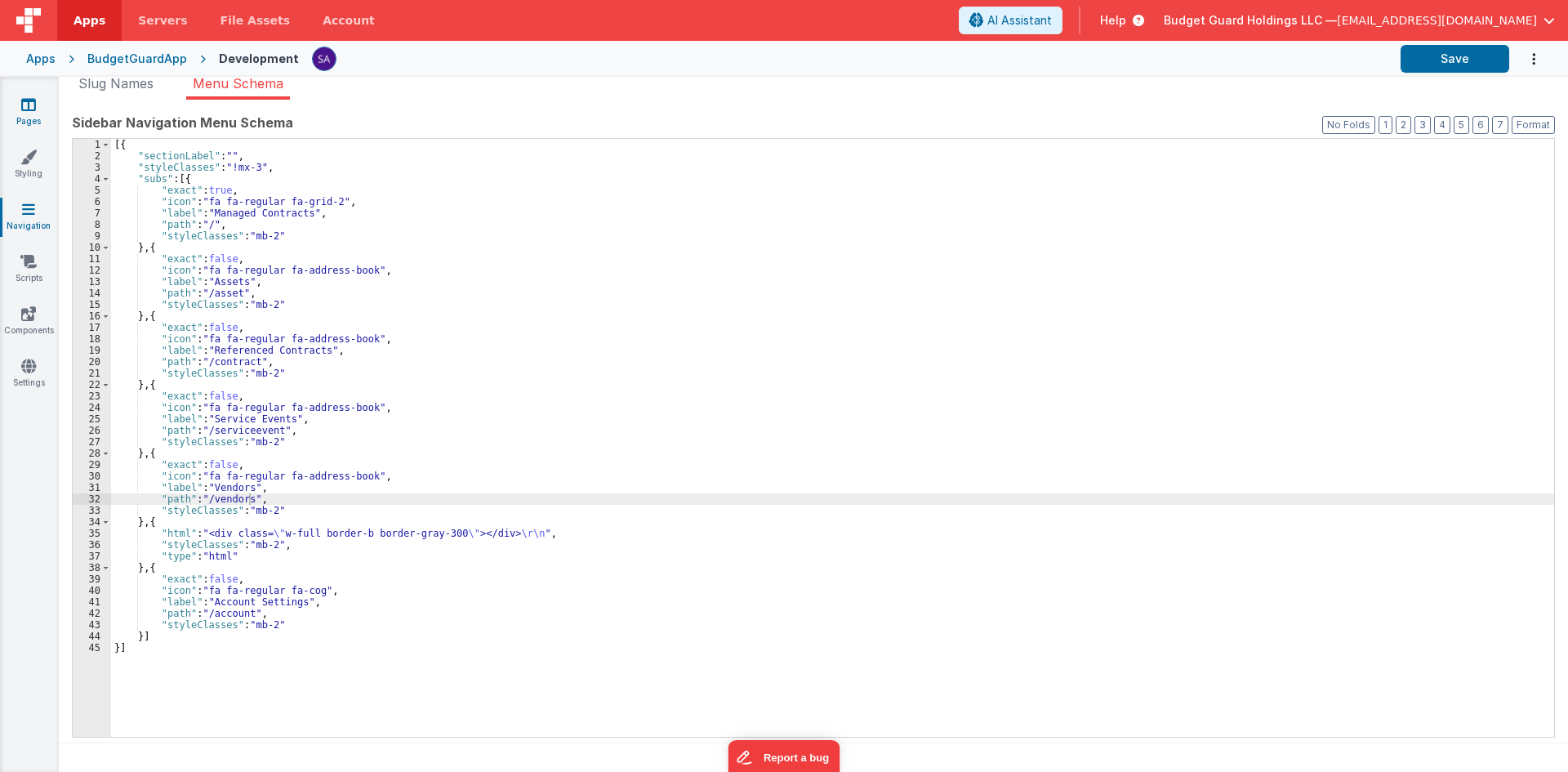
click at [37, 122] on link "Pages" at bounding box center [29, 112] width 59 height 33
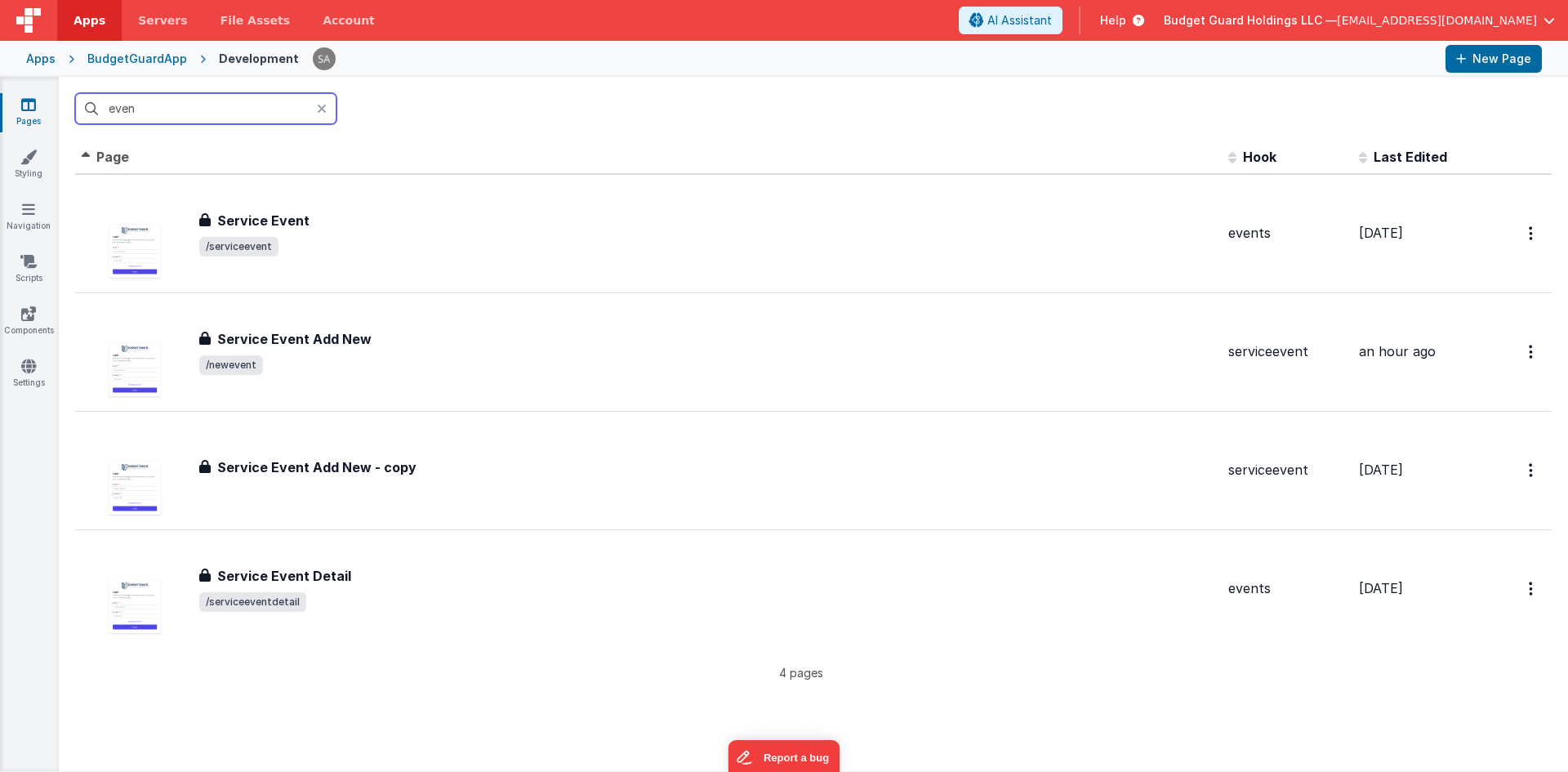
click at [316, 111] on input "even" at bounding box center [205, 108] width 261 height 31
click at [319, 112] on icon at bounding box center [322, 109] width 10 height 13
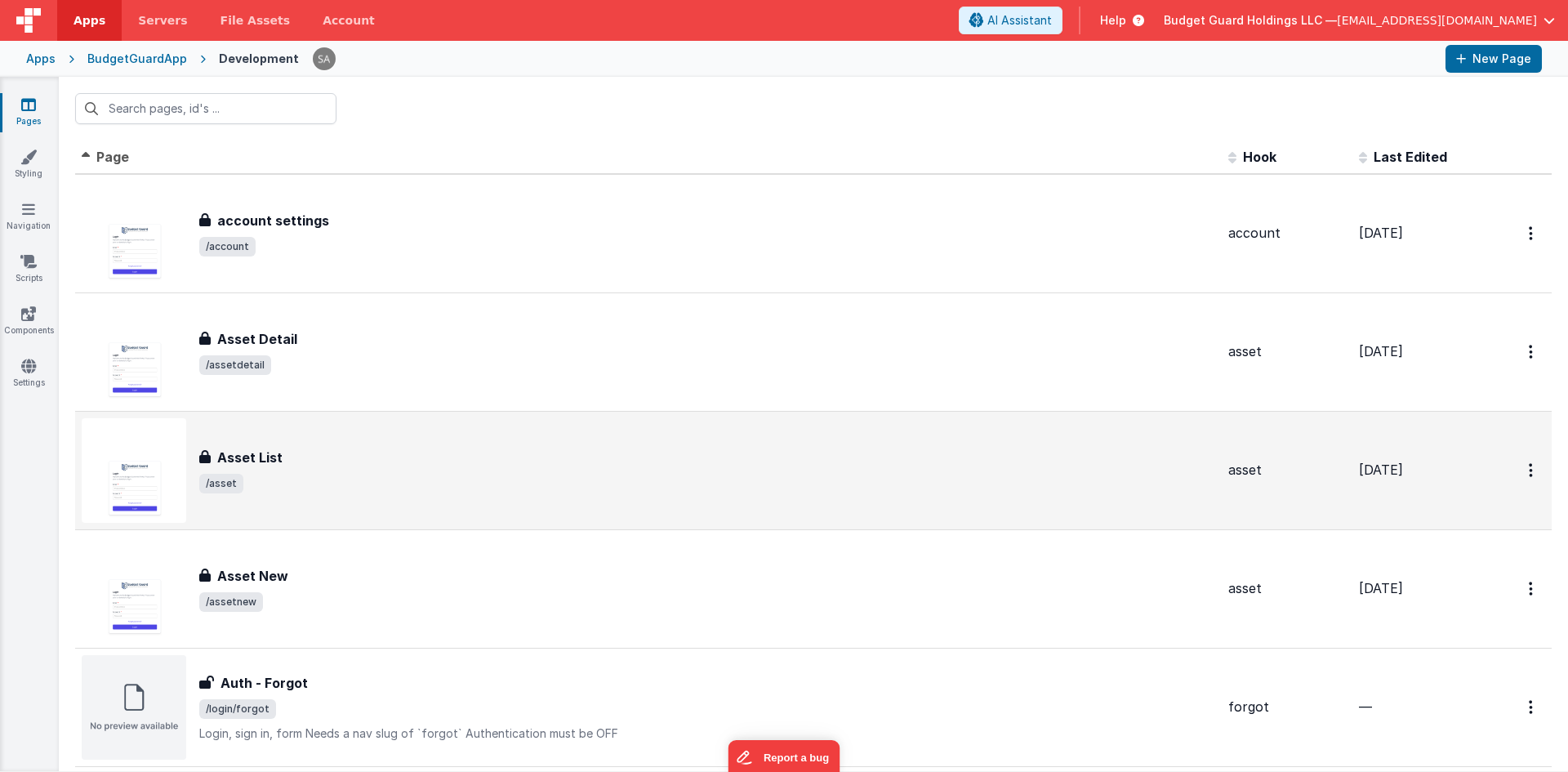
click at [311, 452] on div "Asset List" at bounding box center [708, 457] width 1016 height 20
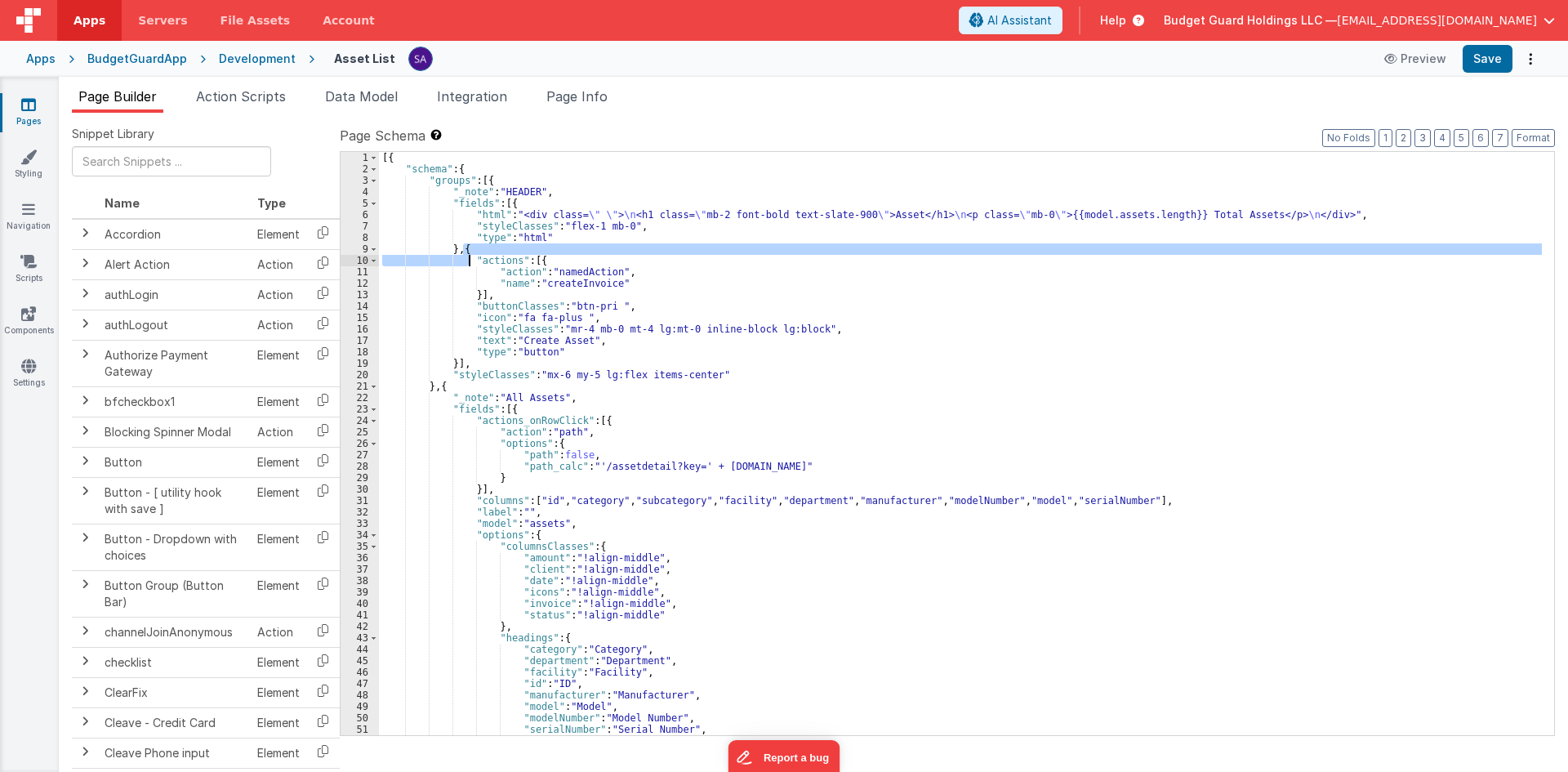
drag, startPoint x: 462, startPoint y: 251, endPoint x: 476, endPoint y: 275, distance: 27.8
click at [474, 257] on div "[{ "schema" : { "groups" : [{ "_note" : "HEADER" , "fields" : [{ "html" : "<div…" at bounding box center [960, 455] width 1163 height 606
click at [473, 285] on div "[{ "schema" : { "groups" : [{ "_note" : "HEADER" , "fields" : [{ "html" : "<div…" at bounding box center [960, 455] width 1163 height 606
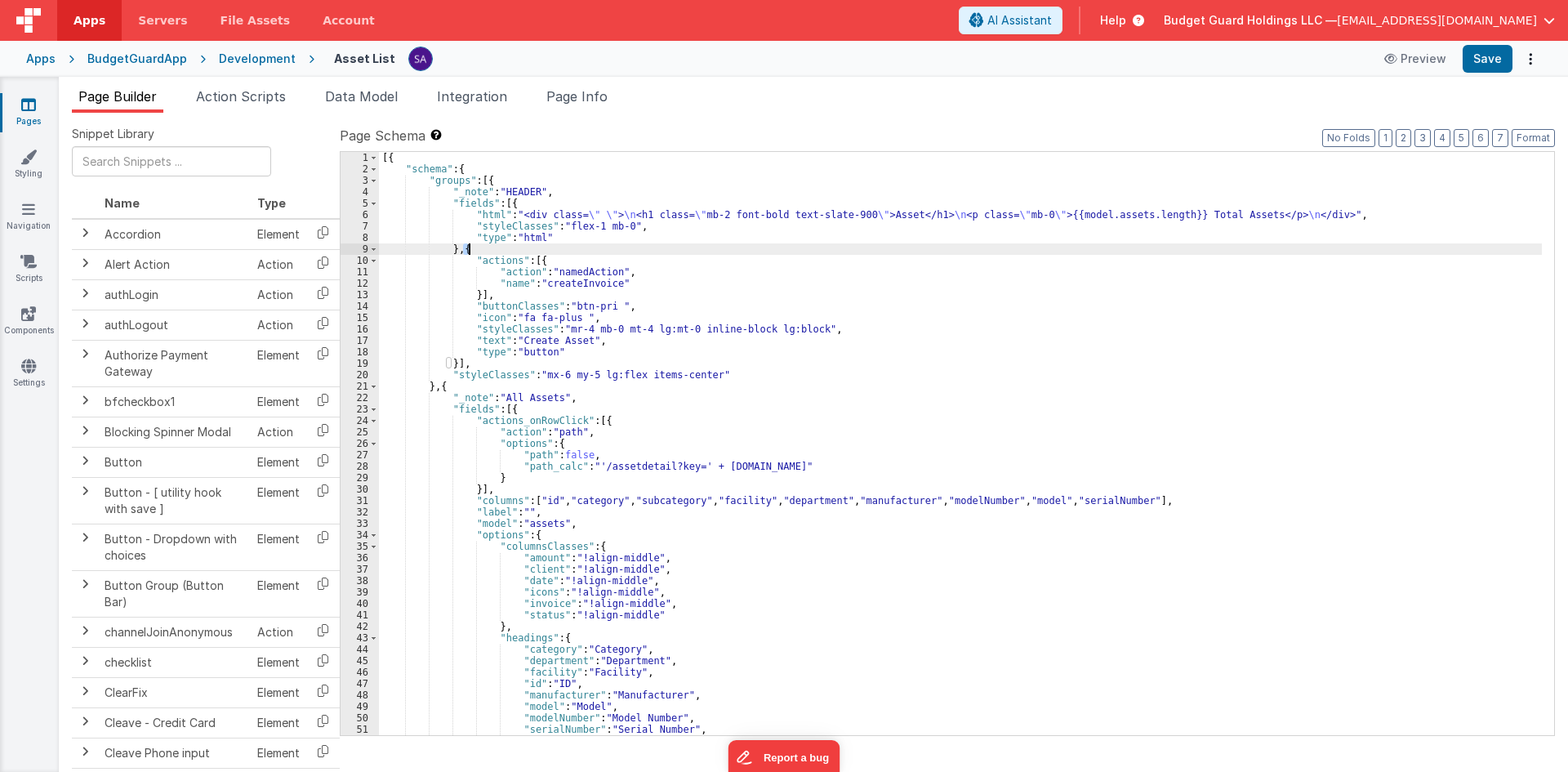
drag, startPoint x: 464, startPoint y: 250, endPoint x: 480, endPoint y: 254, distance: 16.5
click at [480, 253] on div "[{ "schema" : { "groups" : [{ "_note" : "HEADER" , "fields" : [{ "html" : "<div…" at bounding box center [960, 455] width 1163 height 606
click at [488, 361] on div "[{ "schema" : { "groups" : [{ "_note" : "HEADER" , "fields" : [{ "html" : "<div…" at bounding box center [960, 455] width 1163 height 606
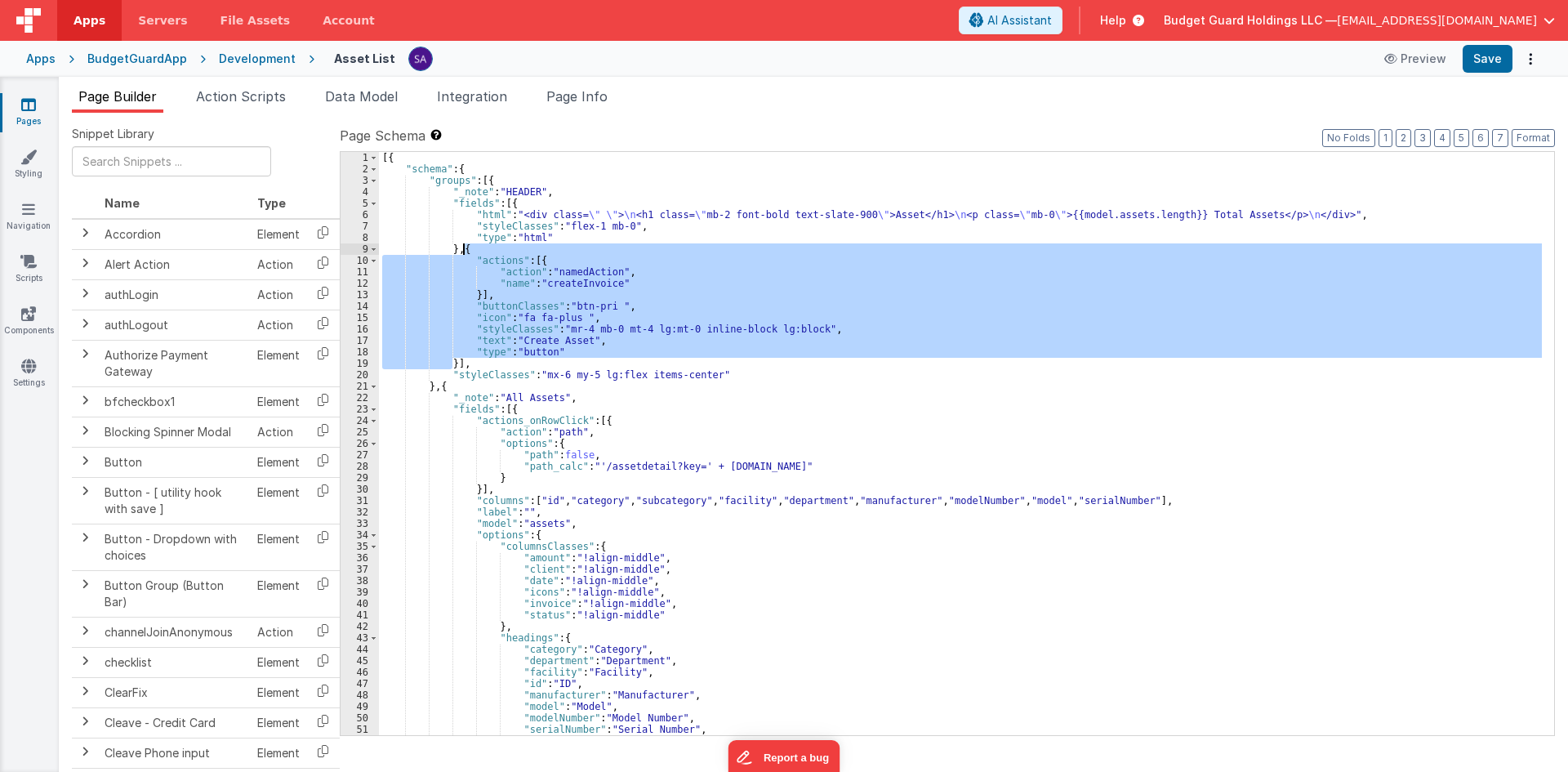
drag, startPoint x: 454, startPoint y: 363, endPoint x: 464, endPoint y: 250, distance: 113.4
click at [464, 250] on div "[{ "schema" : { "groups" : [{ "_note" : "HEADER" , "fields" : [{ "html" : "<div…" at bounding box center [960, 455] width 1163 height 606
click at [233, 62] on div "Development" at bounding box center [258, 59] width 77 height 16
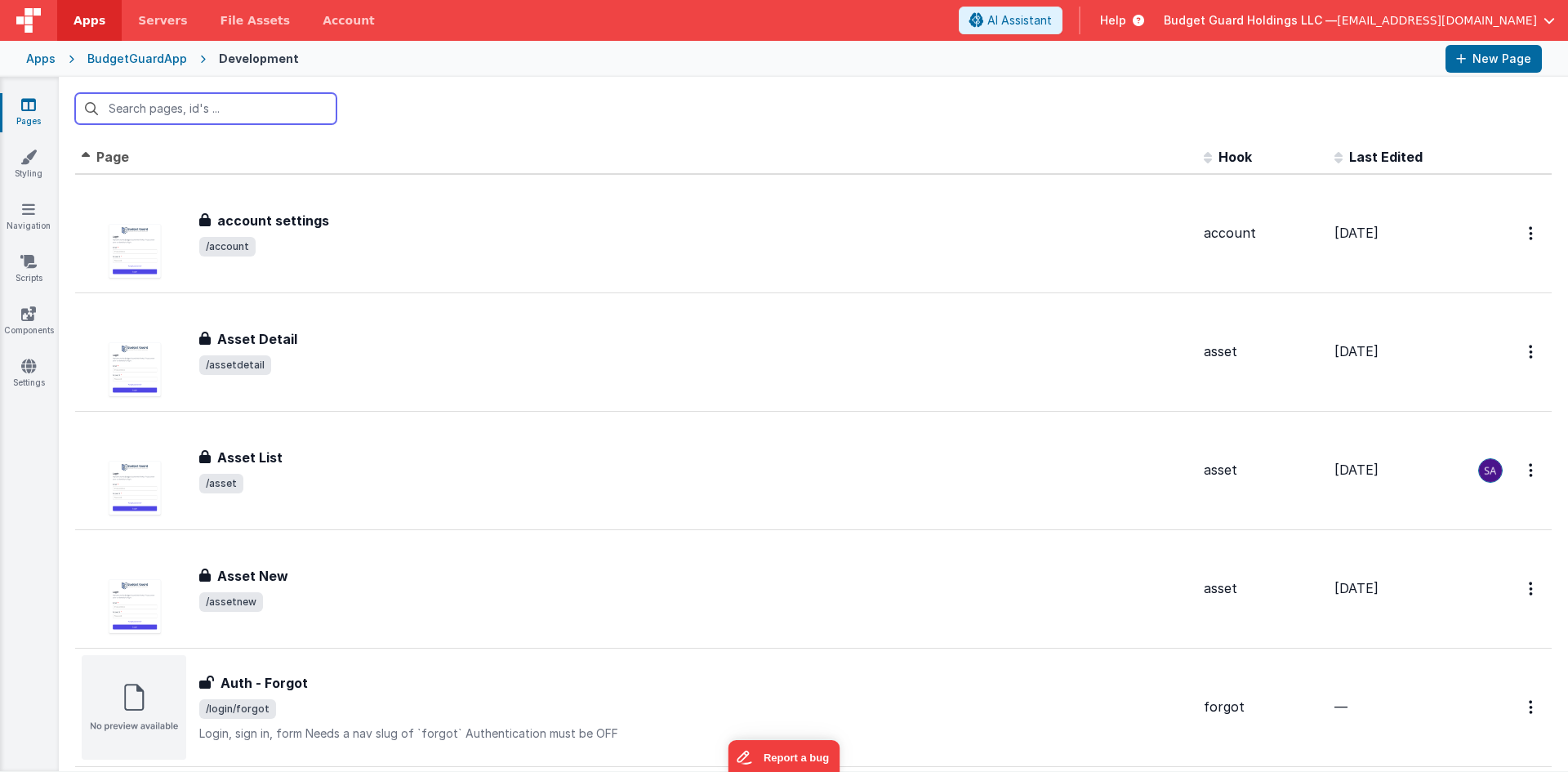
click at [223, 112] on input "text" at bounding box center [205, 108] width 261 height 31
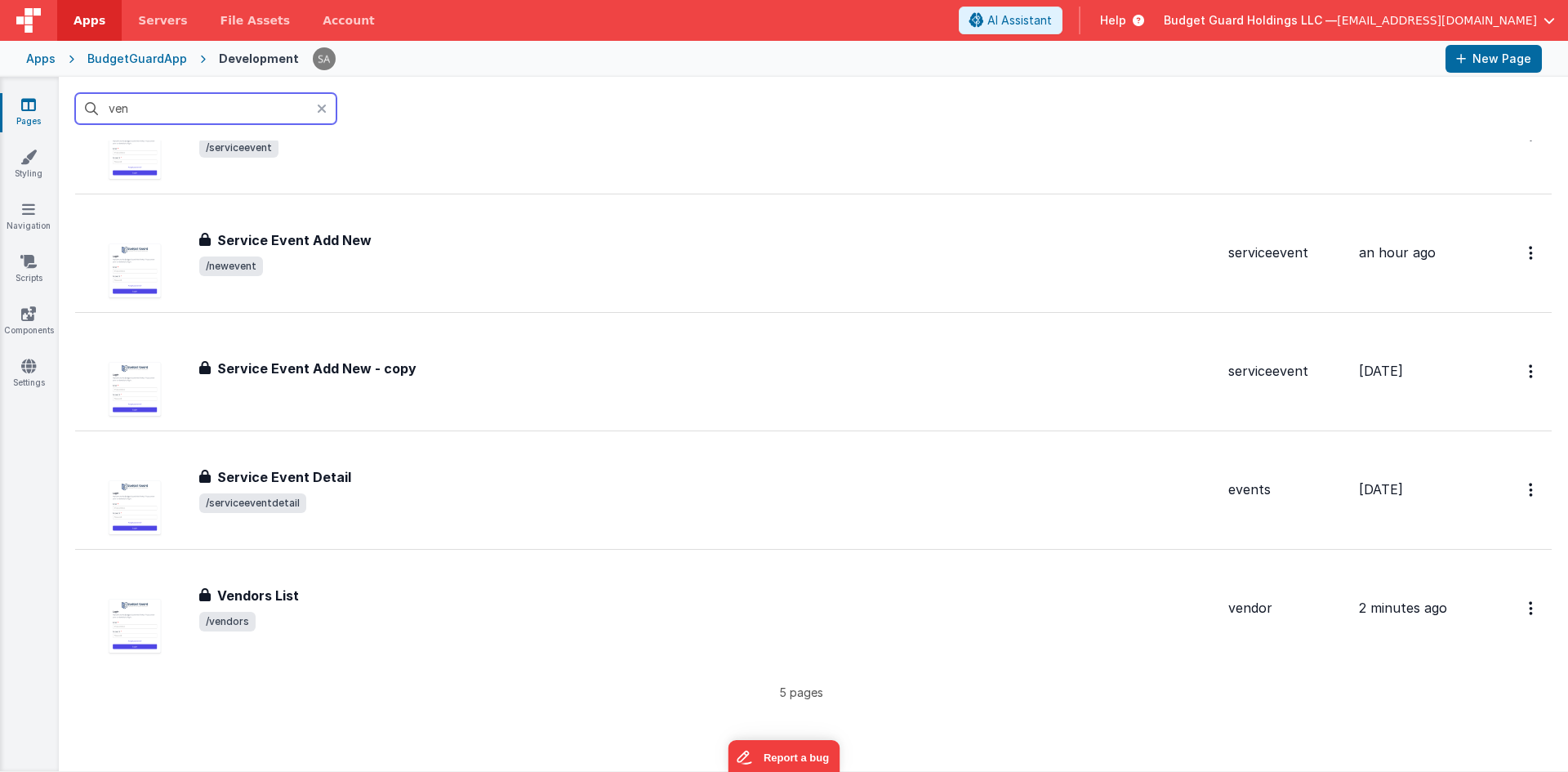
scroll to position [245, 0]
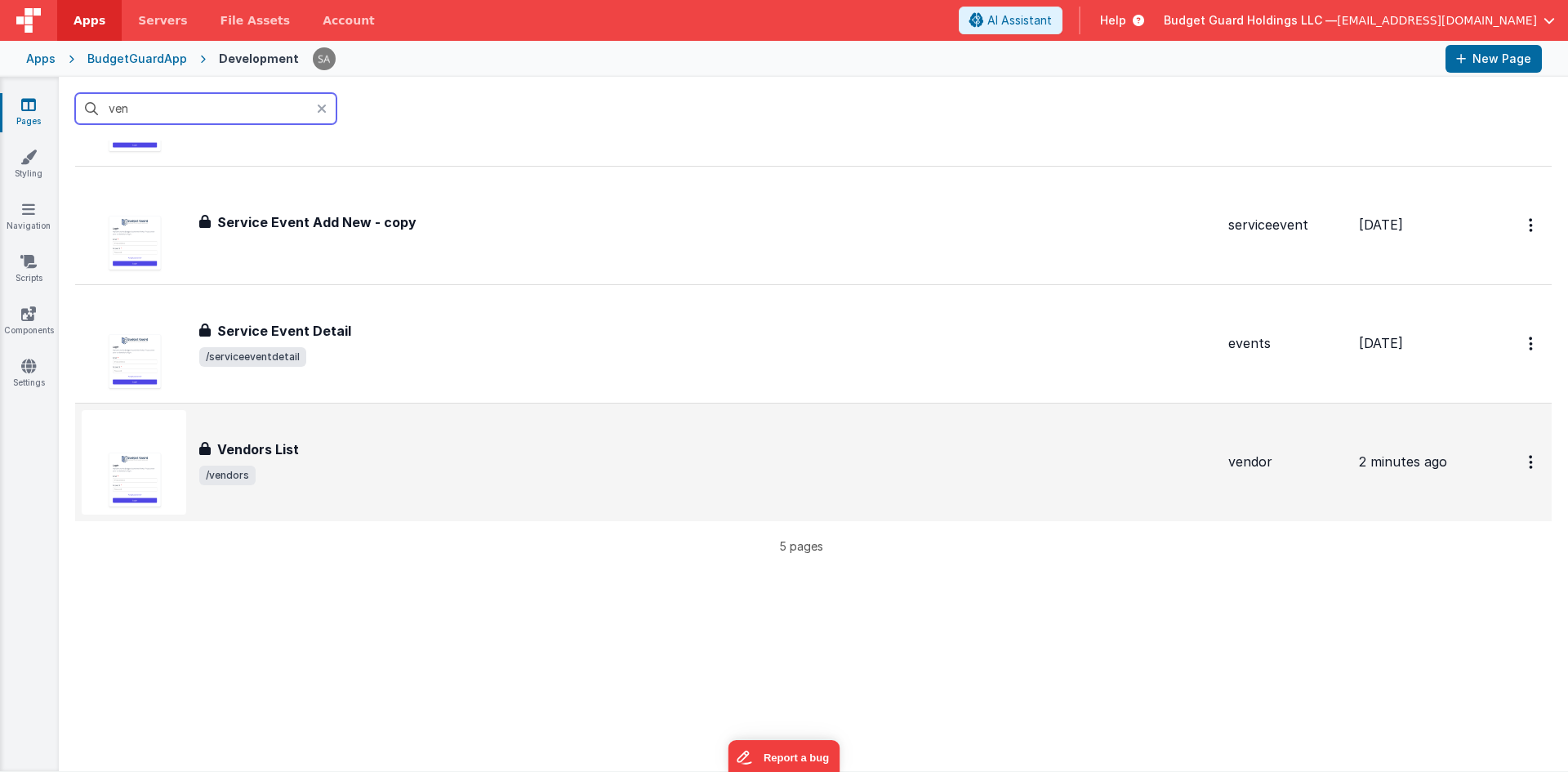
type input "ven"
click at [340, 446] on div "Vendors List" at bounding box center [708, 449] width 1016 height 20
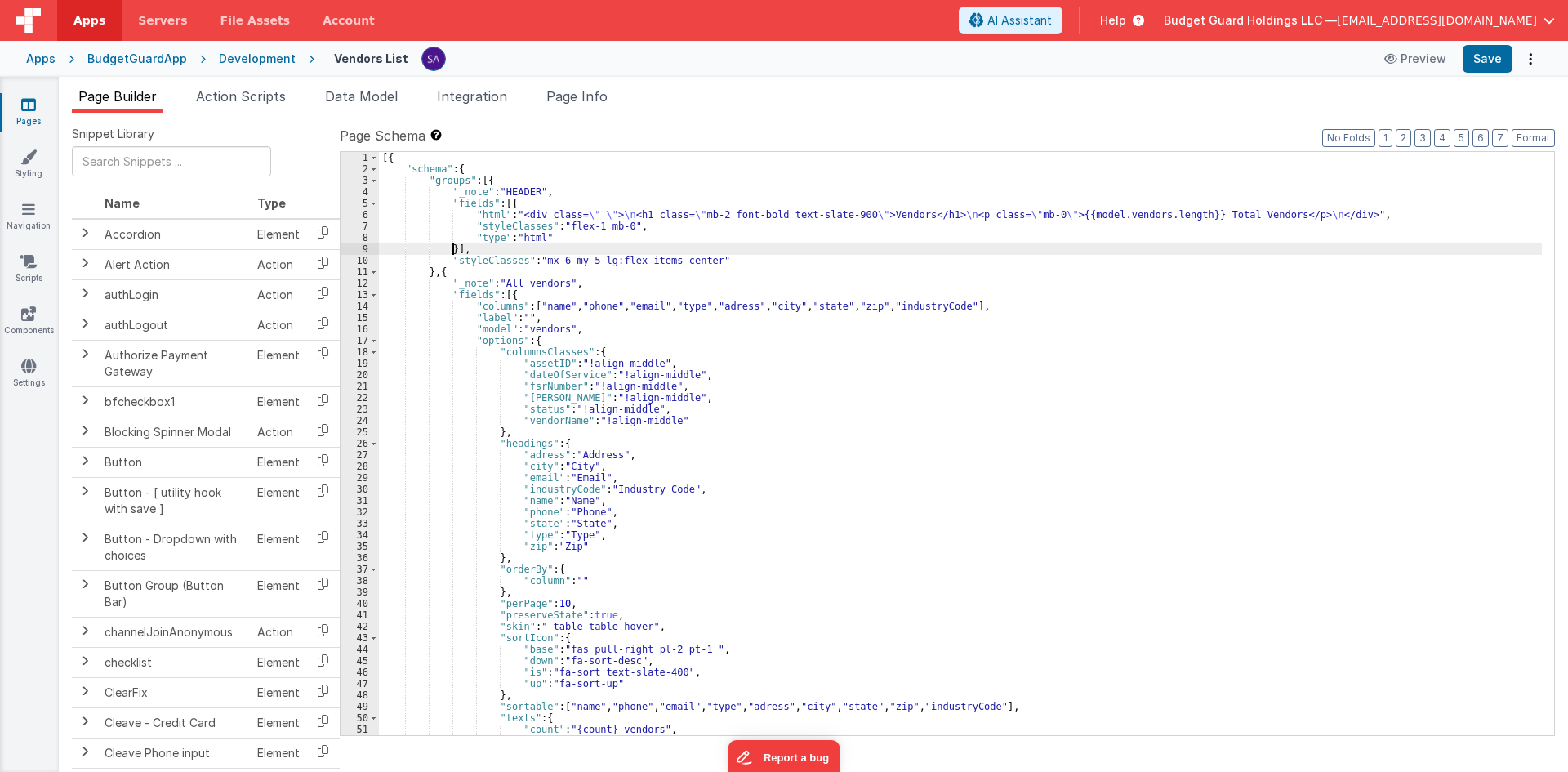
click at [452, 252] on div "[{ "schema" : { "groups" : [{ "_note" : "HEADER" , "fields" : [{ "html" : "<div…" at bounding box center [960, 455] width 1163 height 606
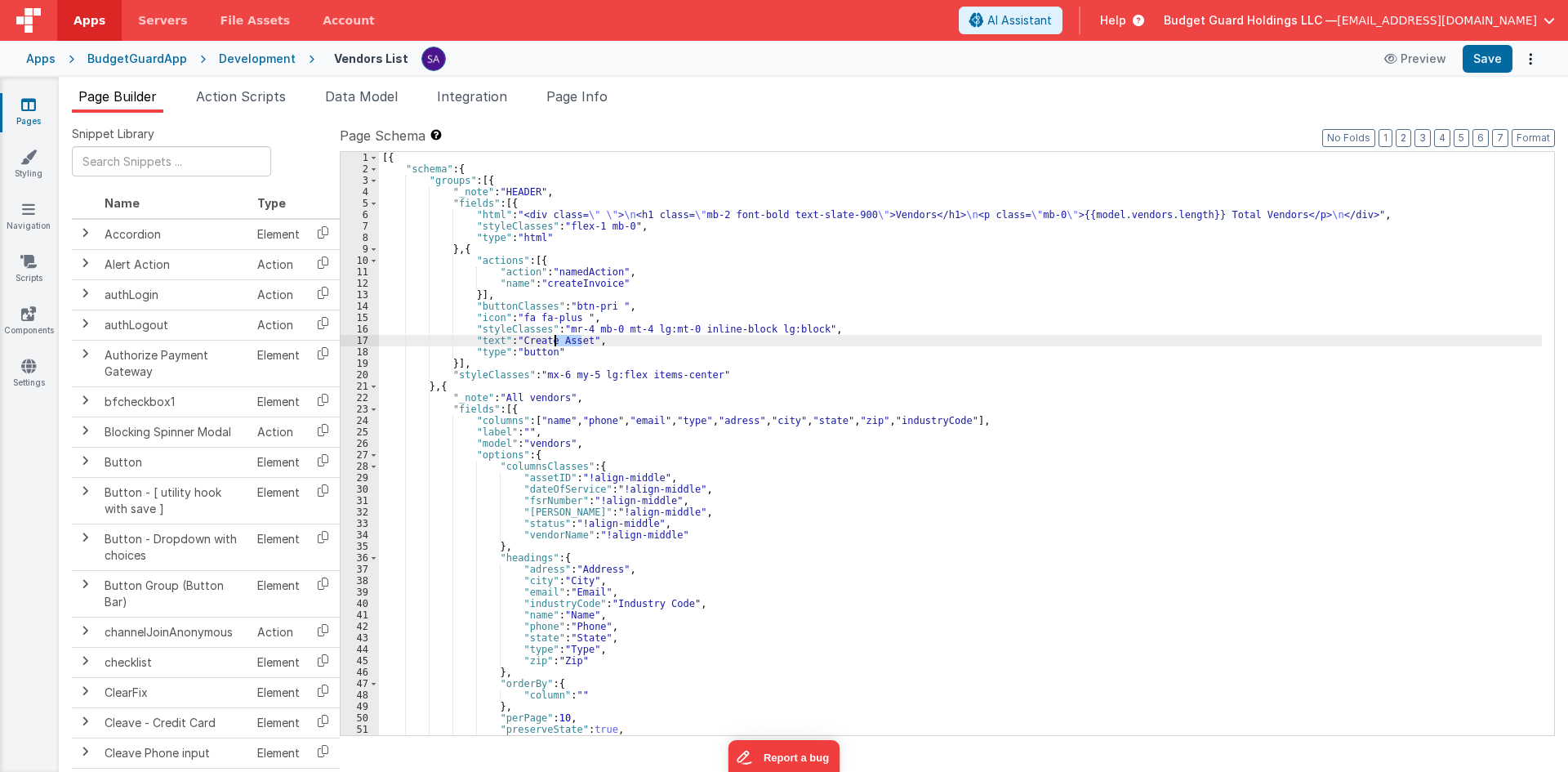
drag, startPoint x: 580, startPoint y: 341, endPoint x: 554, endPoint y: 341, distance: 26.0
click at [554, 341] on div "[{ "schema" : { "groups" : [{ "_note" : "HEADER" , "fields" : [{ "html" : "<div…" at bounding box center [960, 455] width 1163 height 606
click at [1482, 63] on button "Save" at bounding box center [1488, 58] width 50 height 28
